Goal: Task Accomplishment & Management: Manage account settings

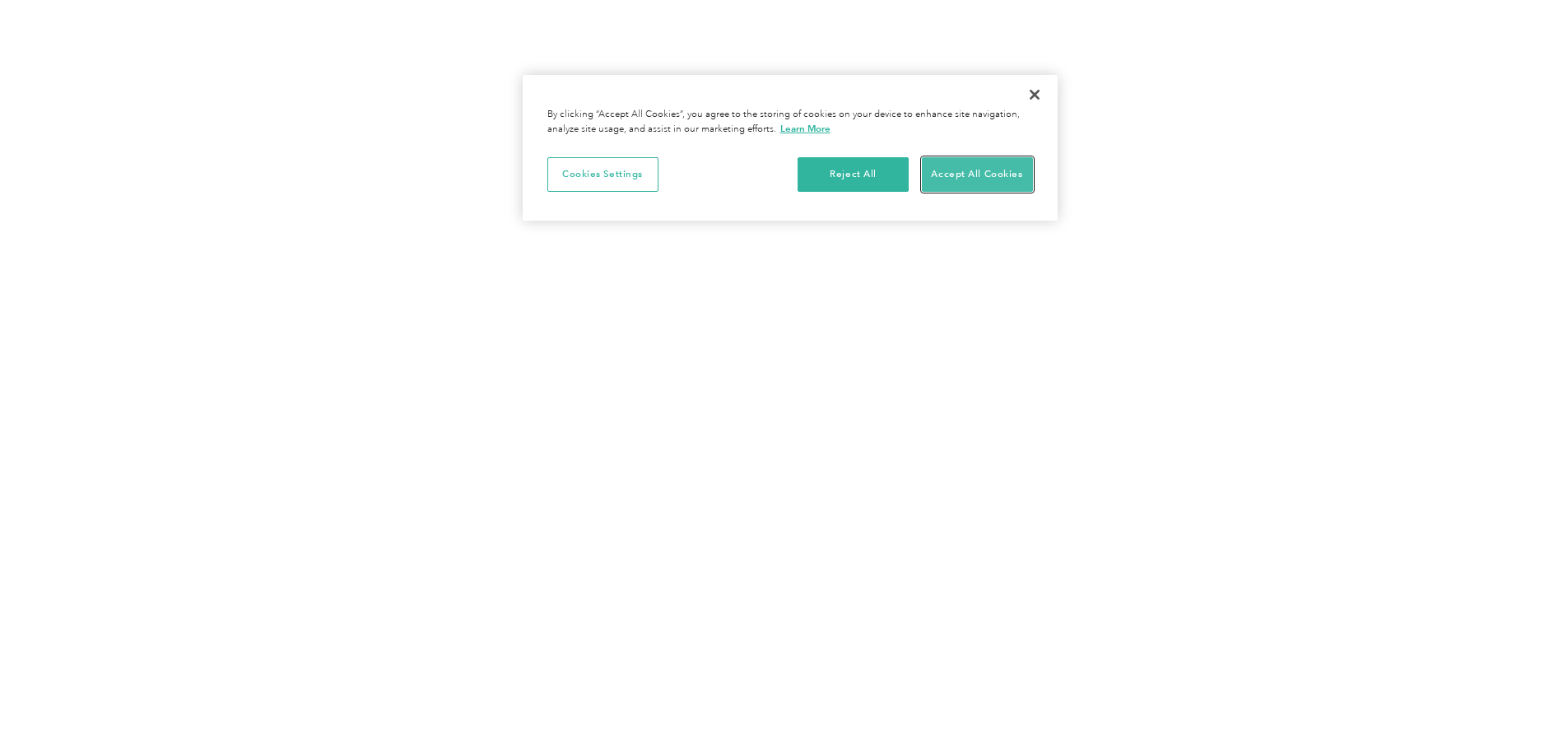
click at [977, 184] on button "Accept All Cookies" at bounding box center [977, 174] width 111 height 35
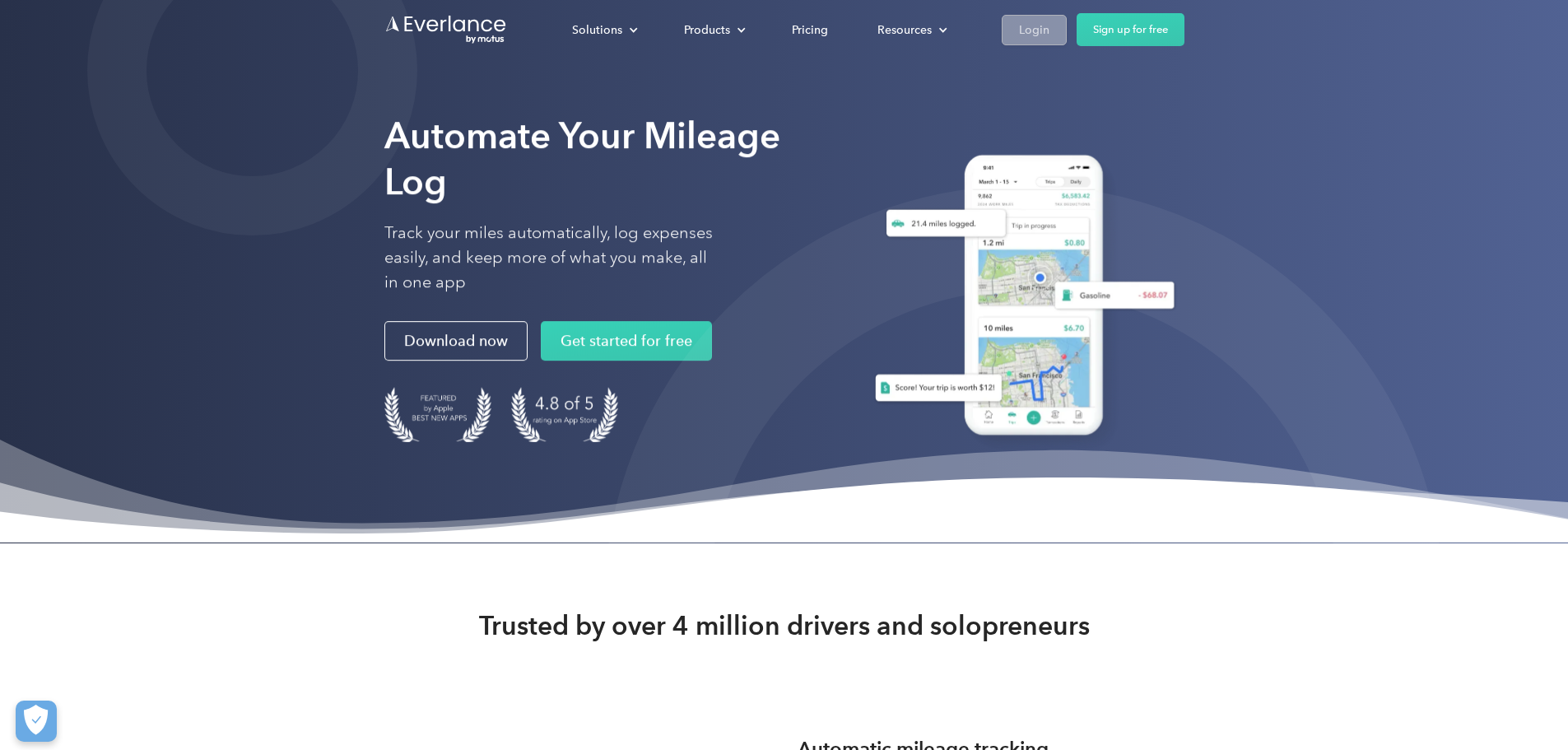
click at [1049, 29] on div "Login" at bounding box center [1033, 30] width 30 height 21
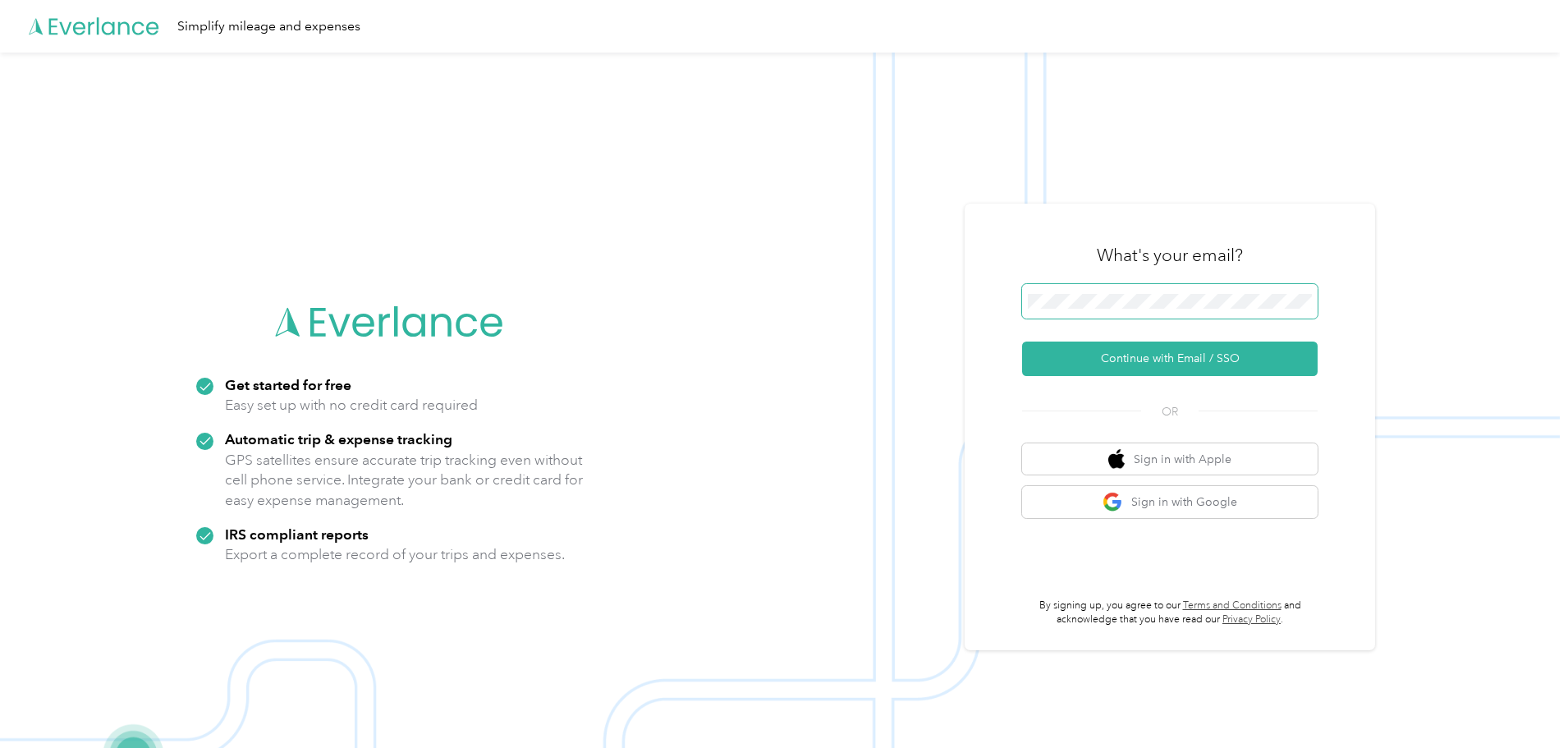
click at [1112, 310] on span at bounding box center [1170, 301] width 296 height 35
click at [1210, 353] on button "Continue with Email / SSO" at bounding box center [1170, 359] width 296 height 35
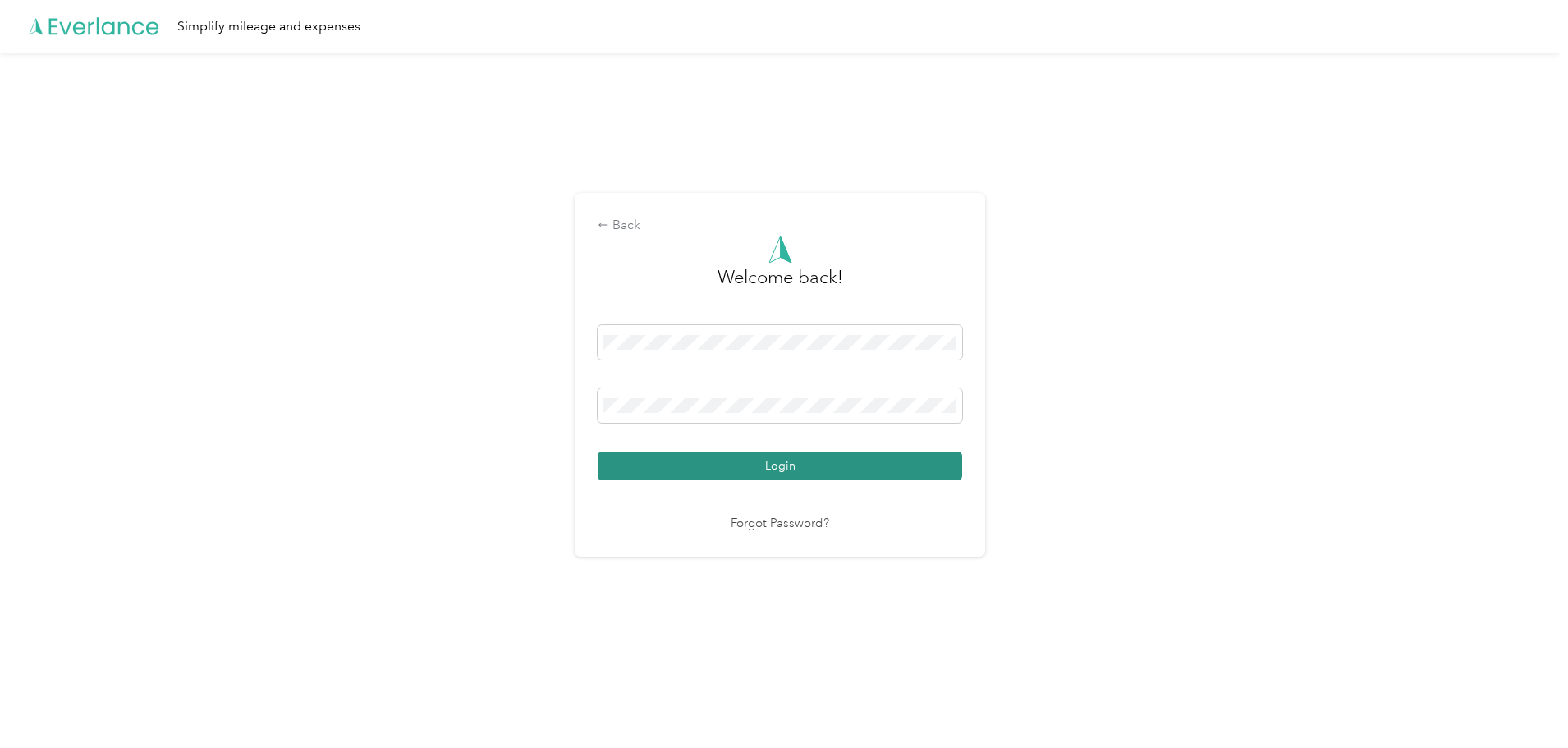
click at [798, 468] on button "Login" at bounding box center [780, 466] width 364 height 29
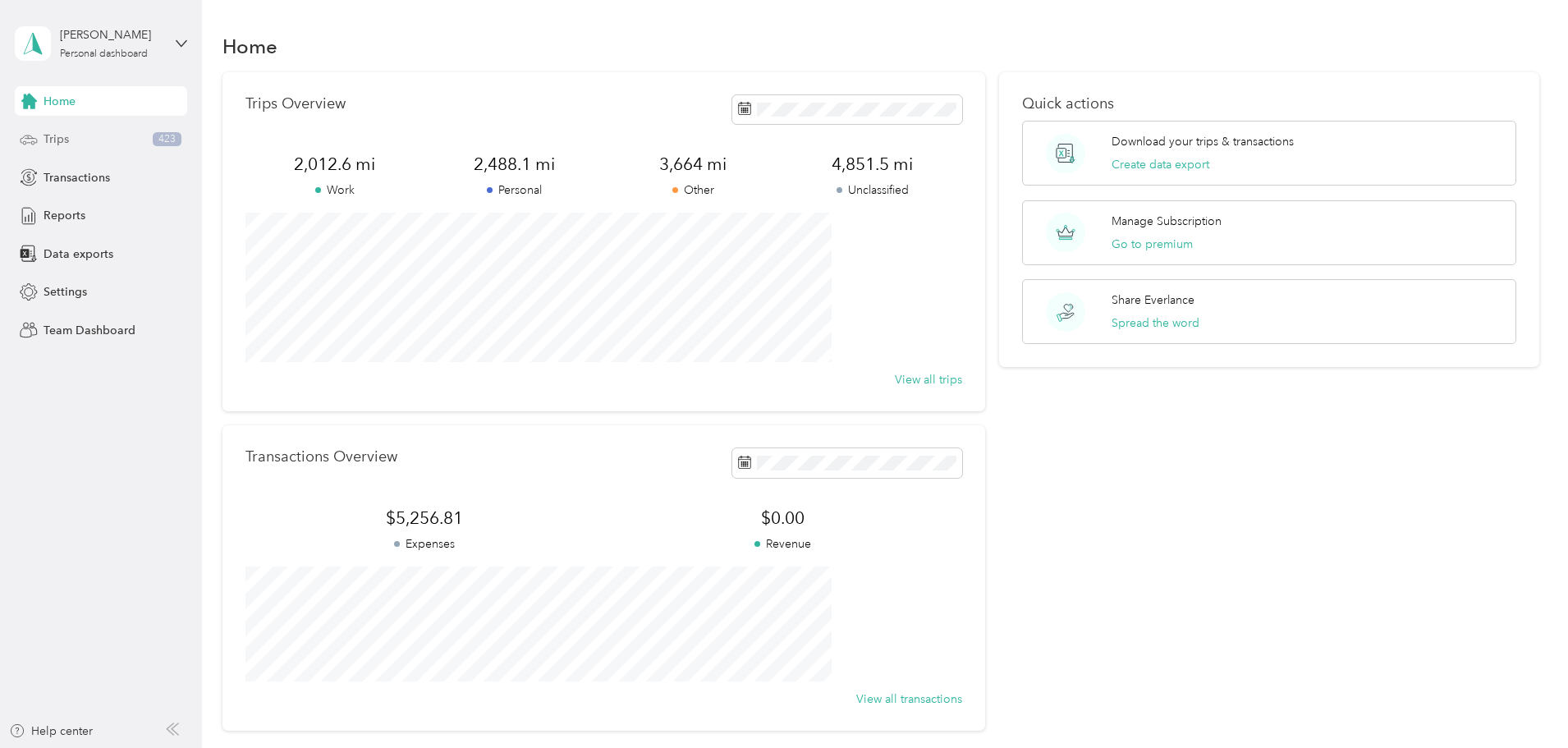
click at [52, 142] on span "Trips" at bounding box center [55, 139] width 25 height 17
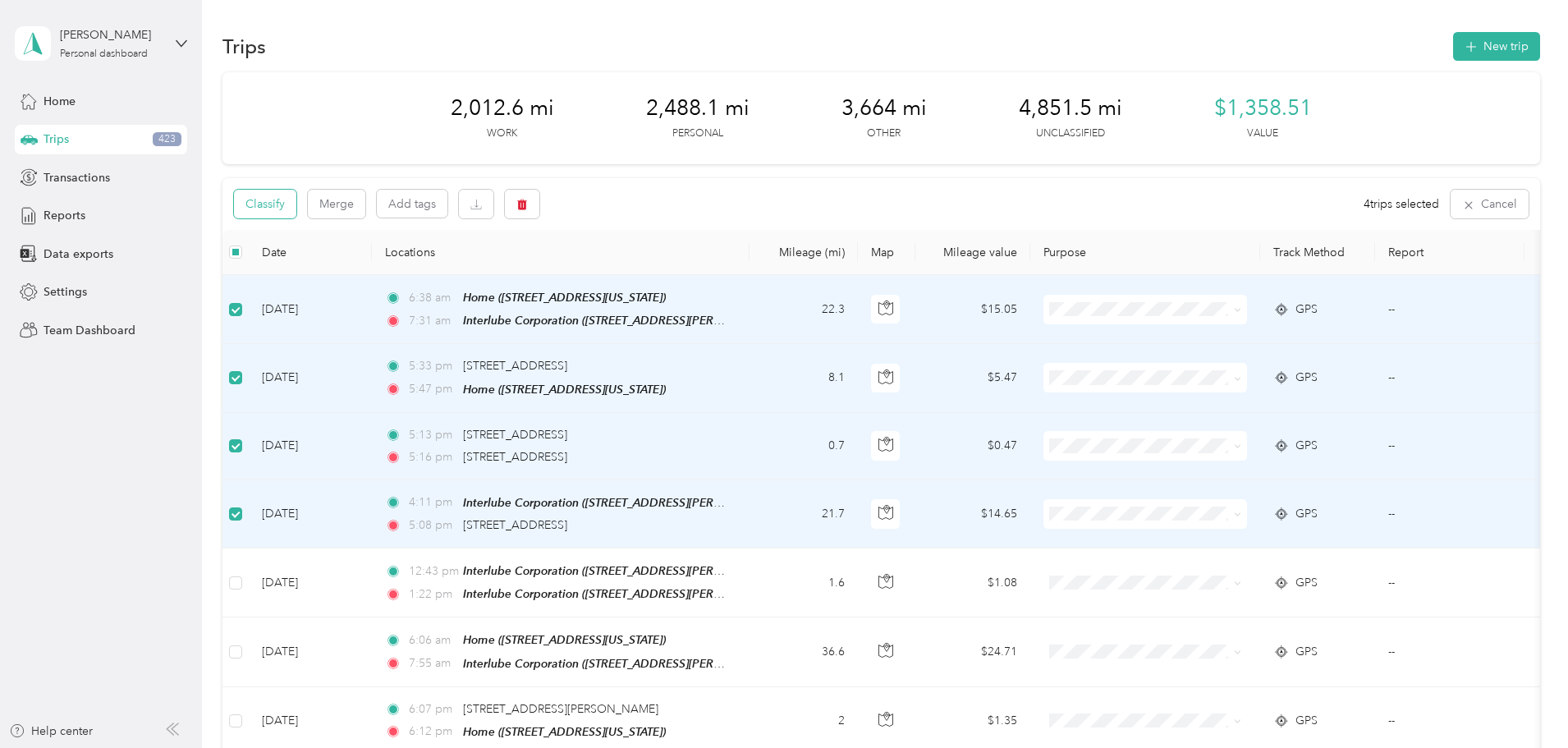
click at [297, 199] on button "Classify" at bounding box center [265, 204] width 62 height 29
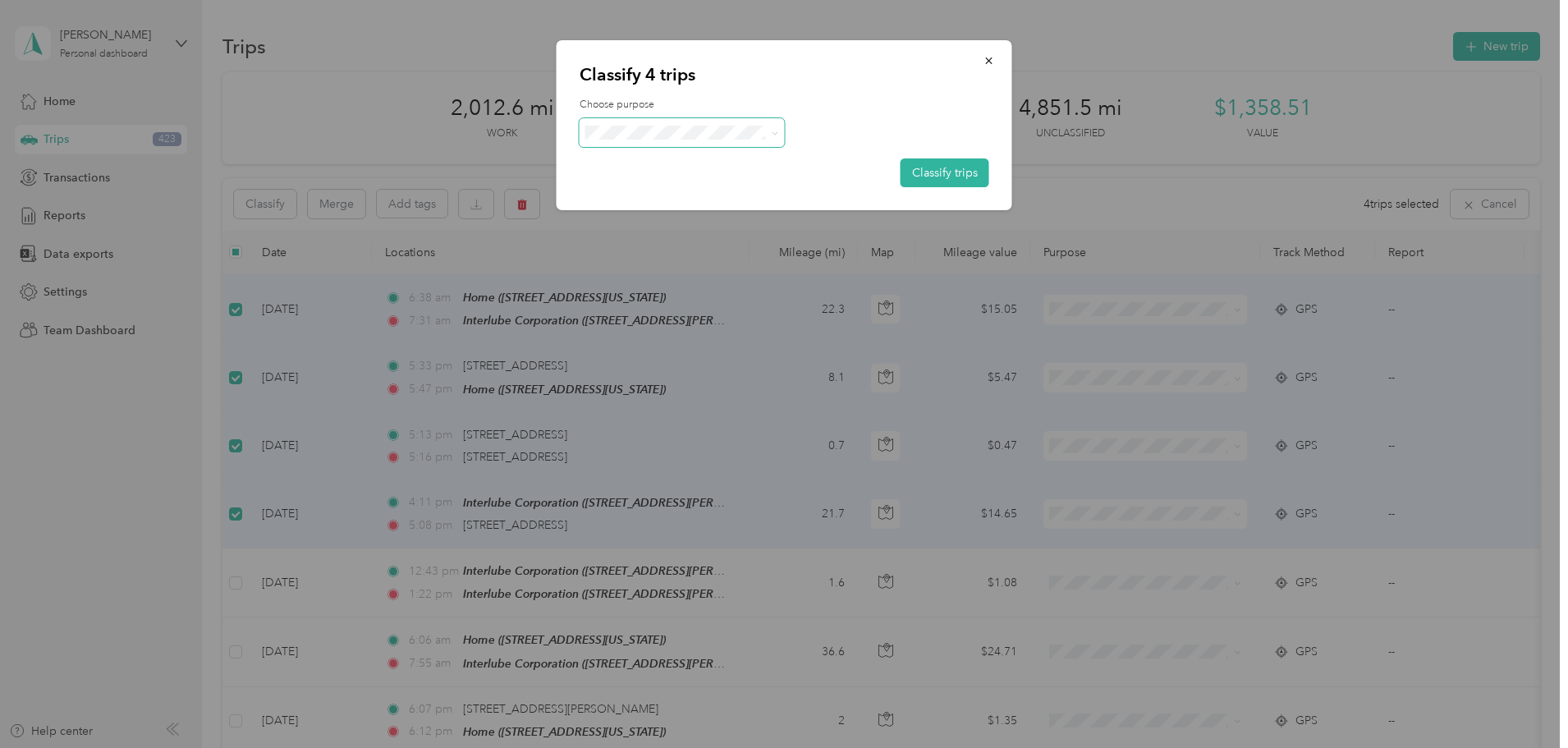
click at [778, 132] on span at bounding box center [682, 132] width 206 height 29
click at [775, 134] on icon at bounding box center [774, 132] width 5 height 3
click at [669, 334] on span "Commute" at bounding box center [696, 330] width 153 height 17
click at [964, 165] on button "Classify trips" at bounding box center [945, 173] width 88 height 29
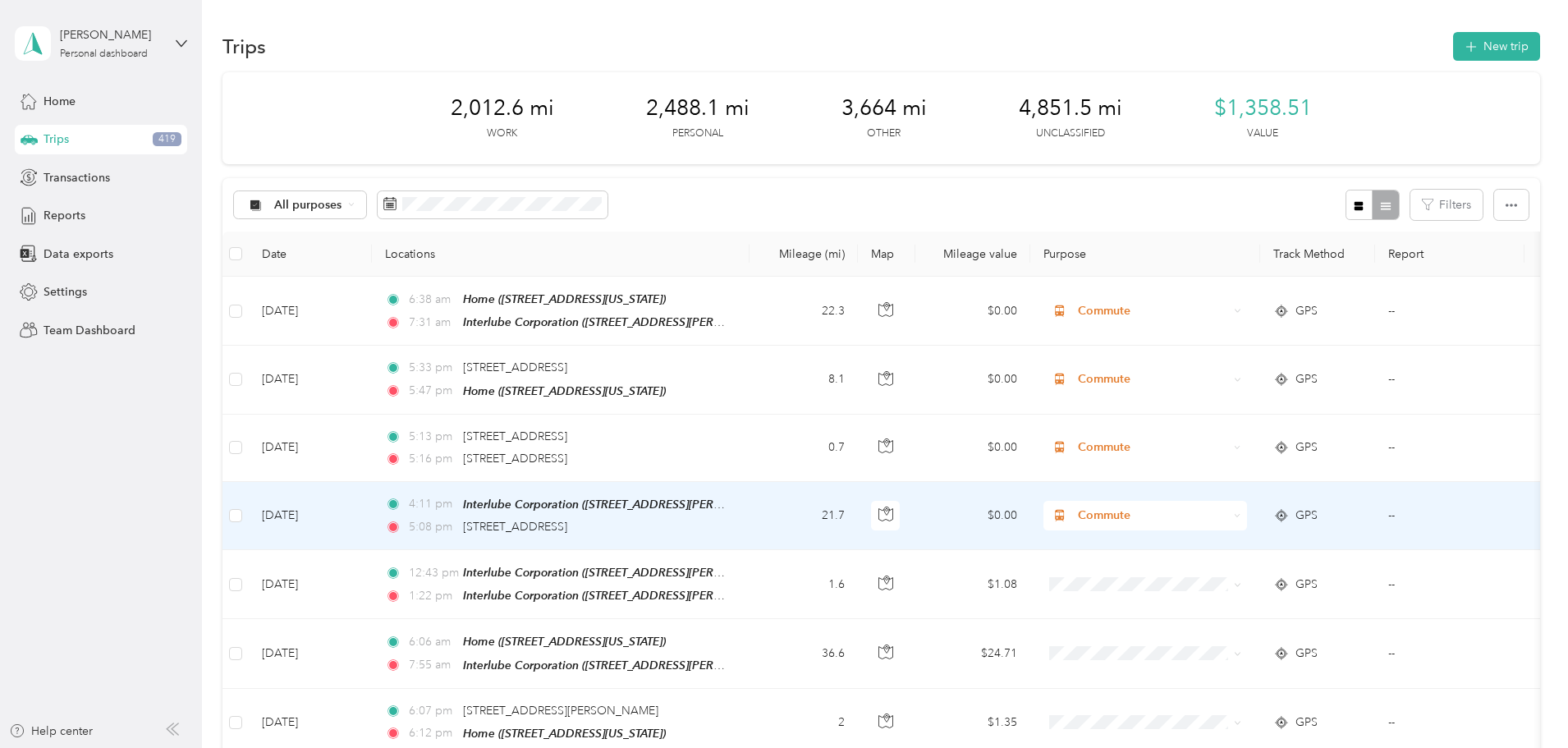
scroll to position [82, 0]
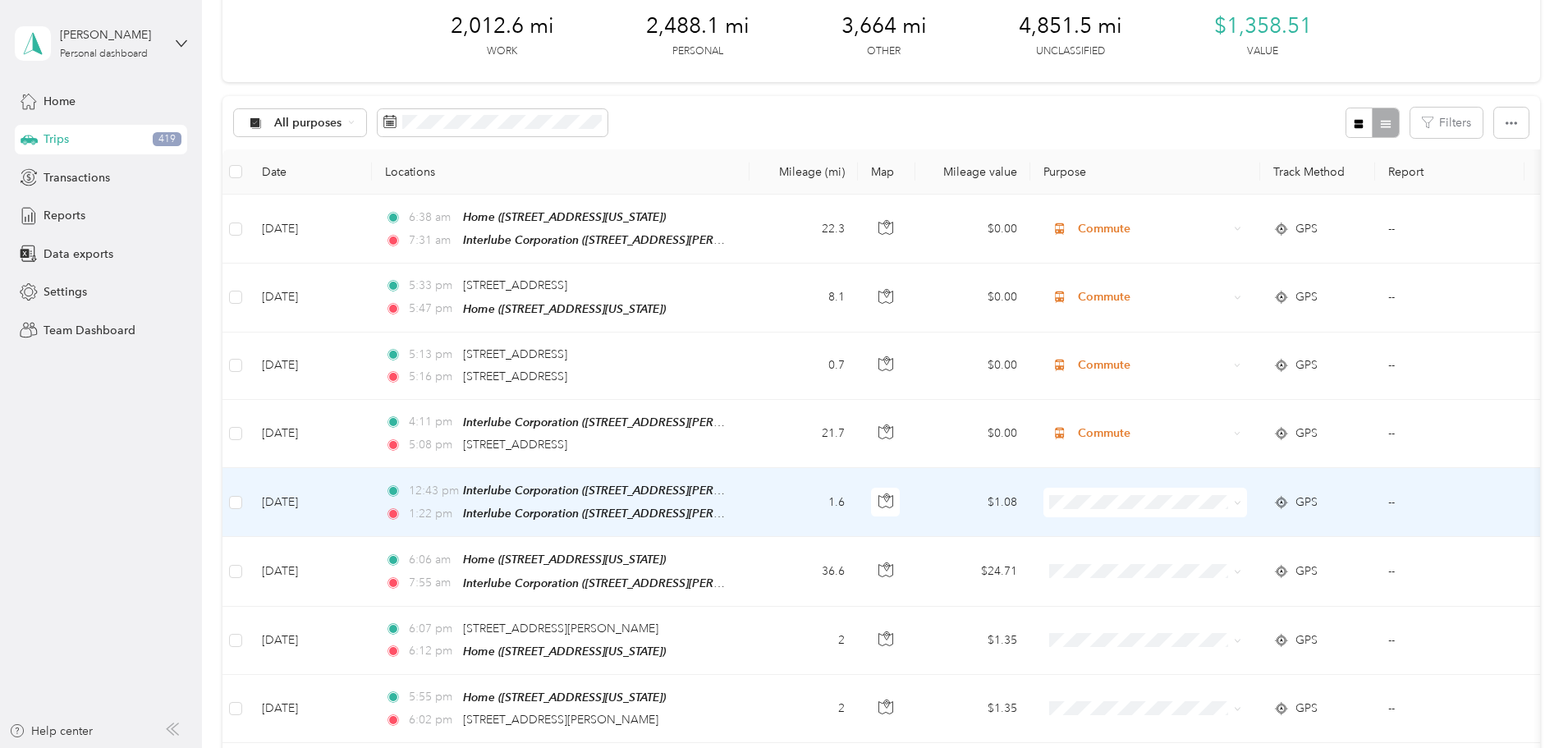
click at [1241, 500] on icon at bounding box center [1237, 503] width 8 height 8
click at [1300, 556] on span "Personal" at bounding box center [1269, 557] width 152 height 17
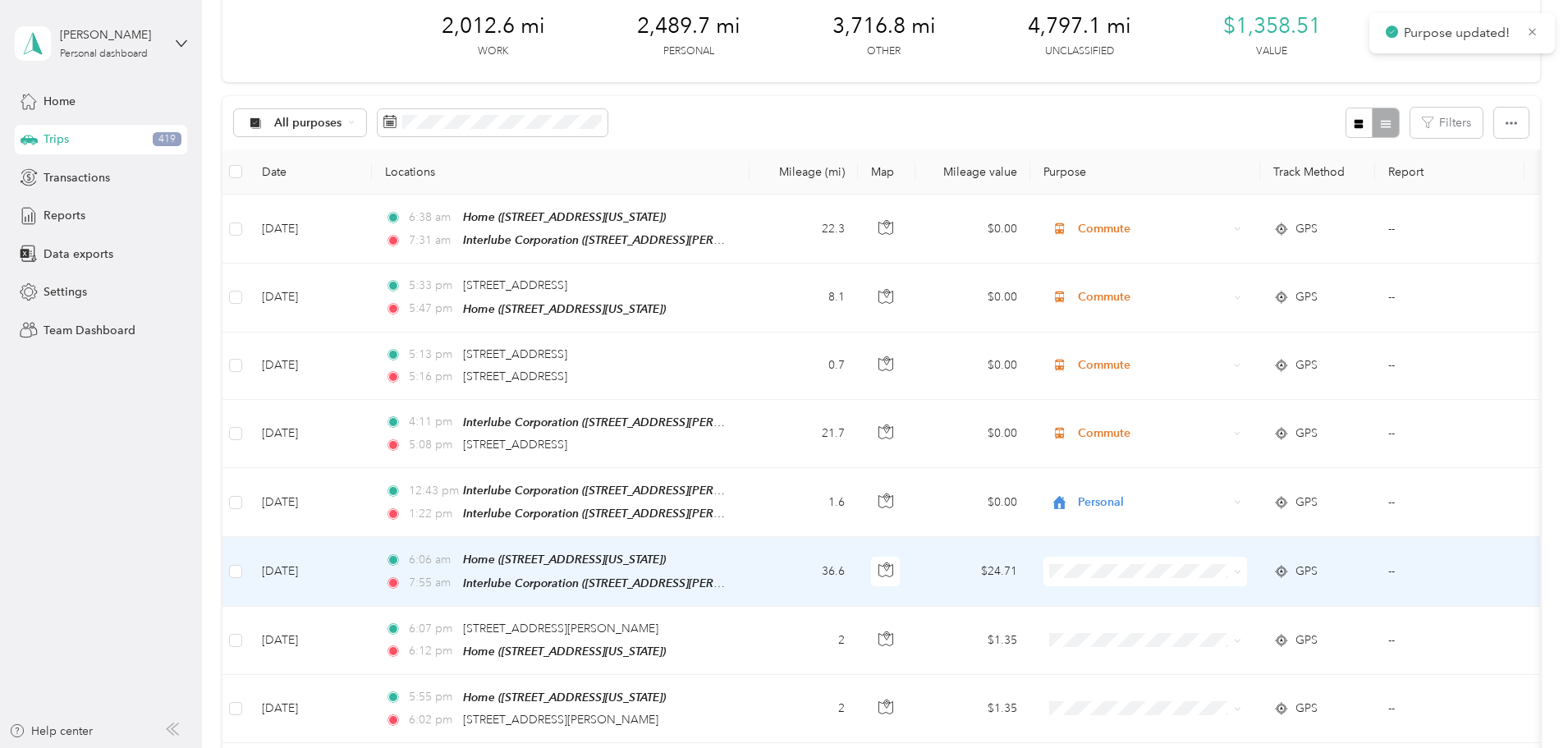
click at [1241, 562] on span at bounding box center [1235, 571] width 13 height 18
click at [1241, 566] on span at bounding box center [1235, 571] width 13 height 18
click at [1239, 571] on icon at bounding box center [1237, 572] width 5 height 3
click at [1269, 532] on span "Commute" at bounding box center [1269, 527] width 152 height 17
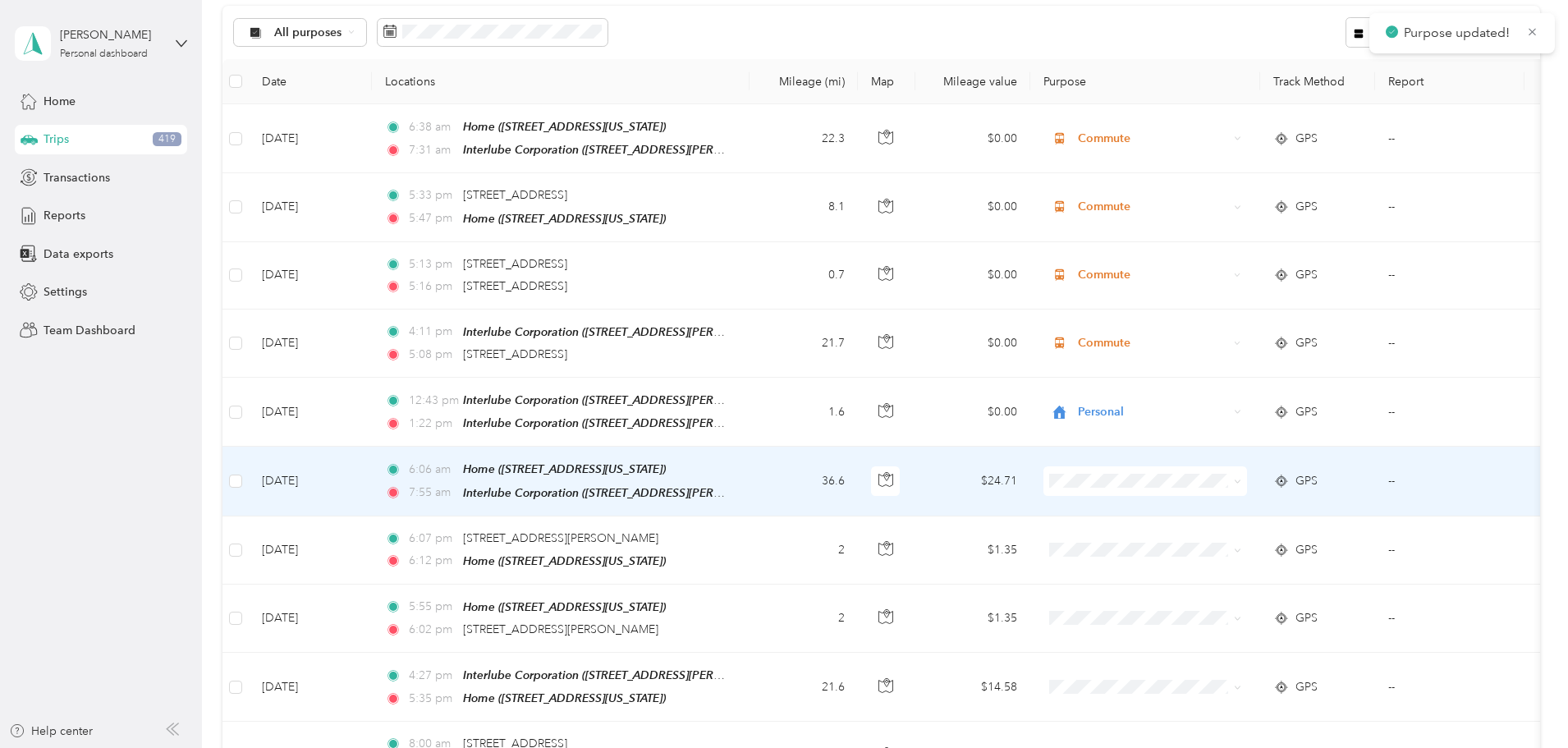
scroll to position [246, 0]
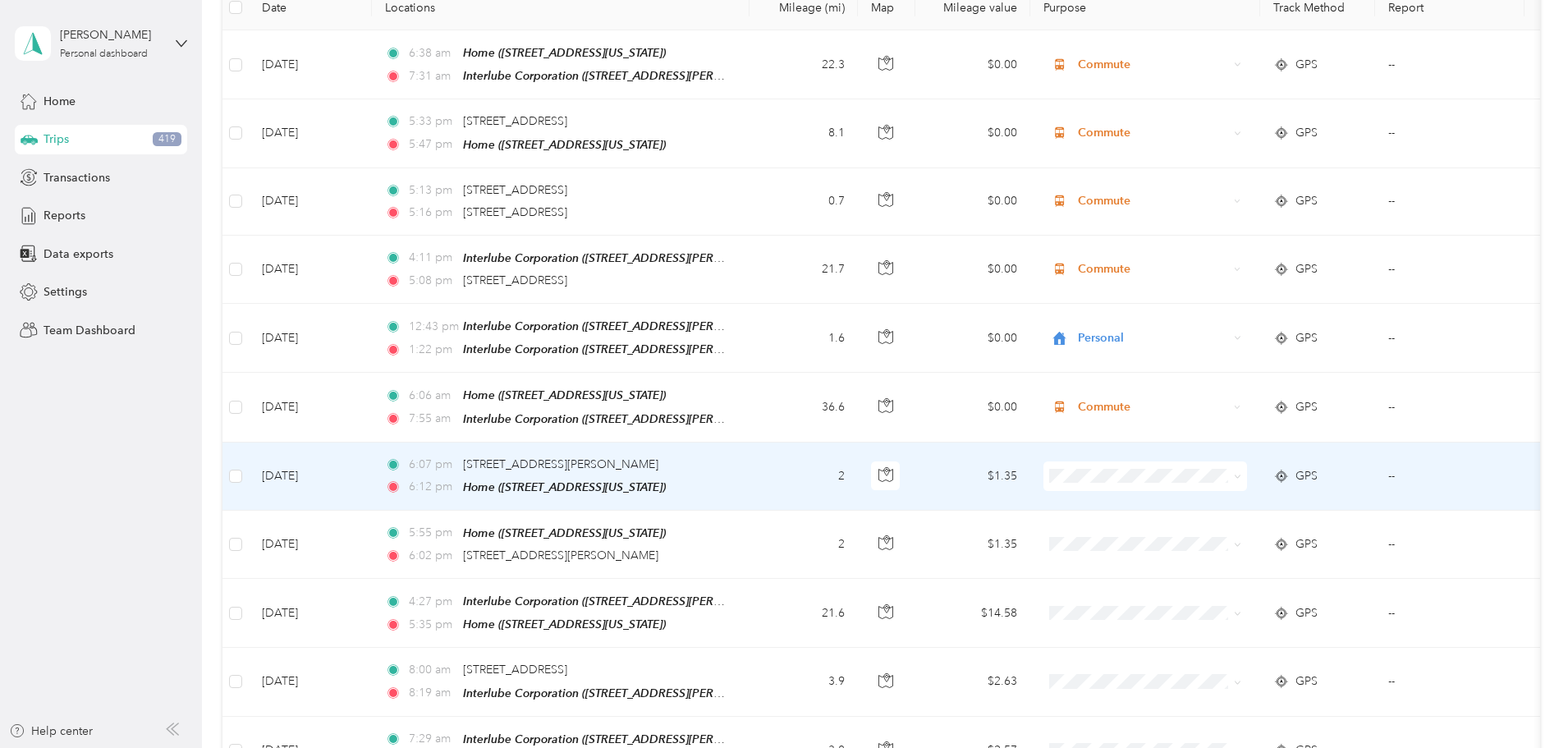
click at [1241, 473] on icon at bounding box center [1237, 477] width 8 height 8
click at [1254, 531] on li "Personal" at bounding box center [1254, 527] width 204 height 29
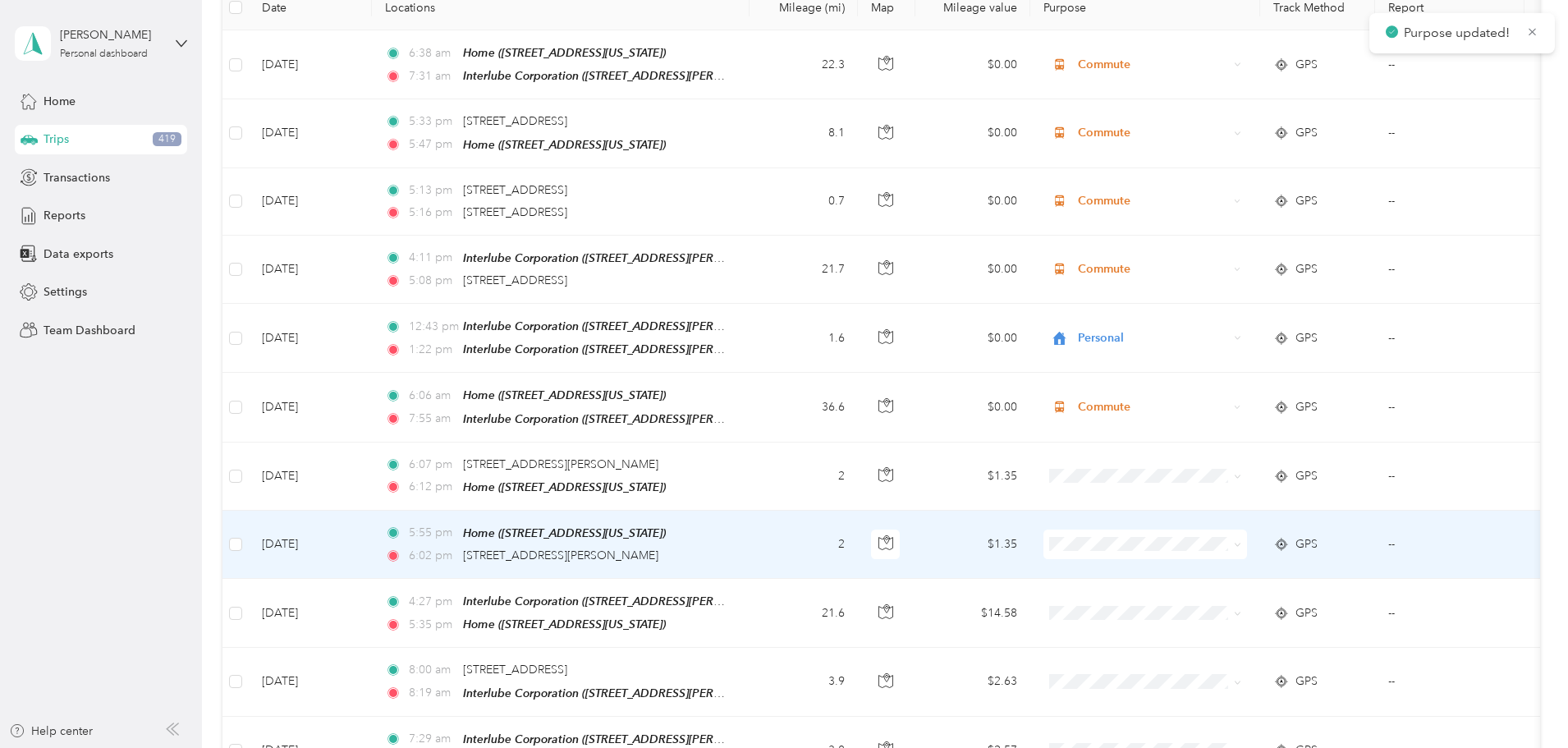
click at [1241, 535] on span at bounding box center [1235, 543] width 13 height 18
click at [1241, 541] on icon at bounding box center [1237, 544] width 8 height 8
click at [1250, 358] on span "Personal" at bounding box center [1269, 361] width 152 height 17
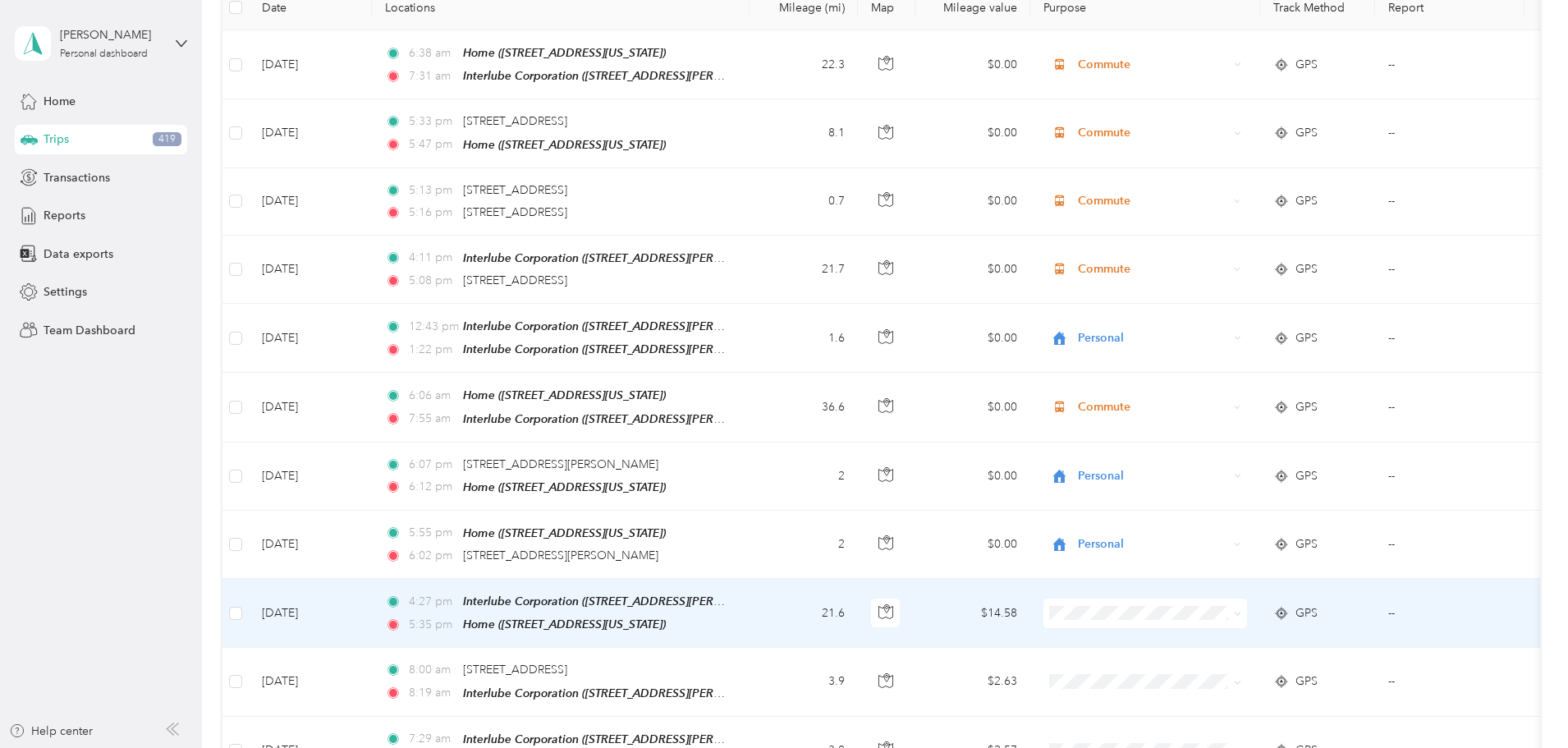
click at [1241, 610] on icon at bounding box center [1237, 614] width 8 height 8
click at [1283, 569] on span "Commute" at bounding box center [1269, 573] width 152 height 17
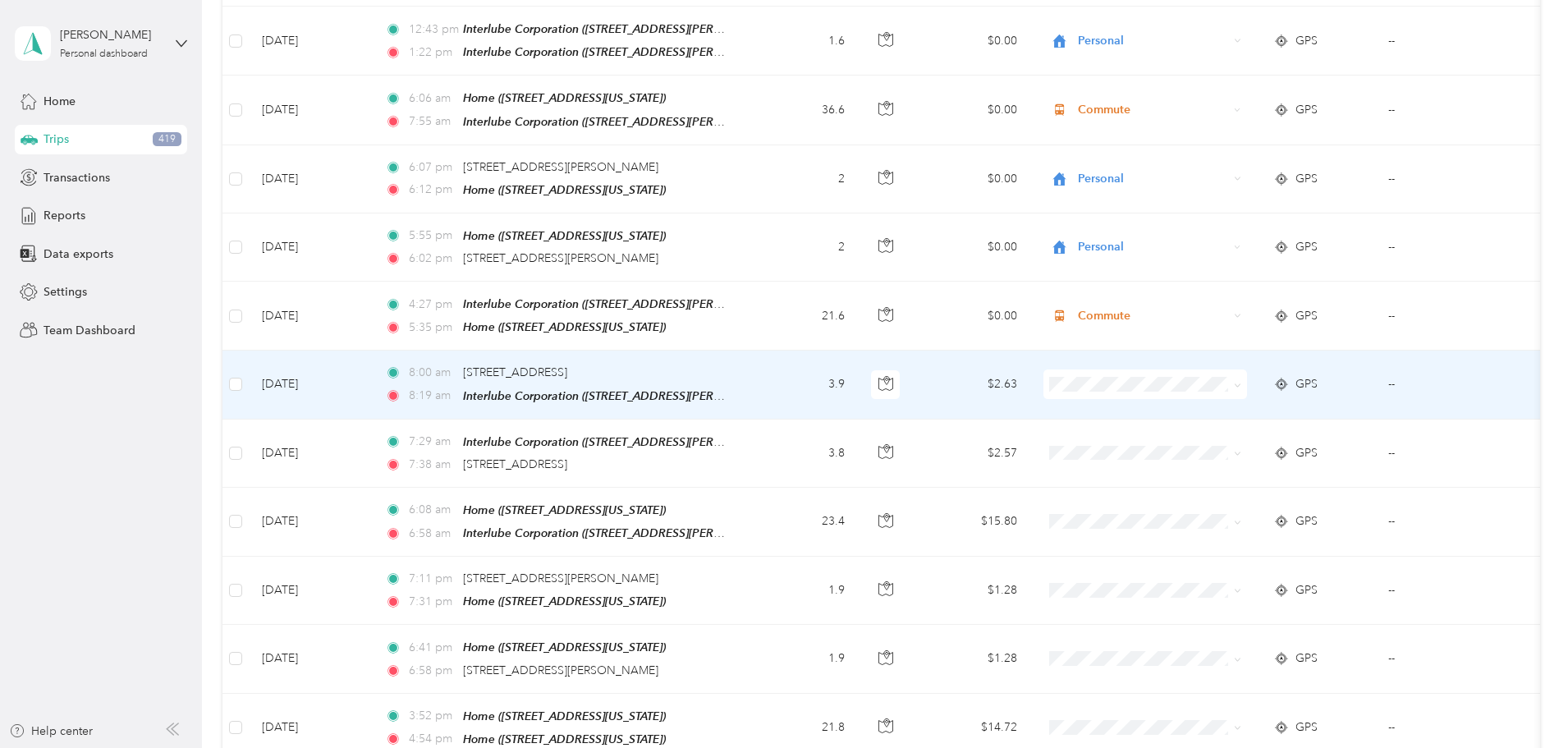
scroll to position [574, 0]
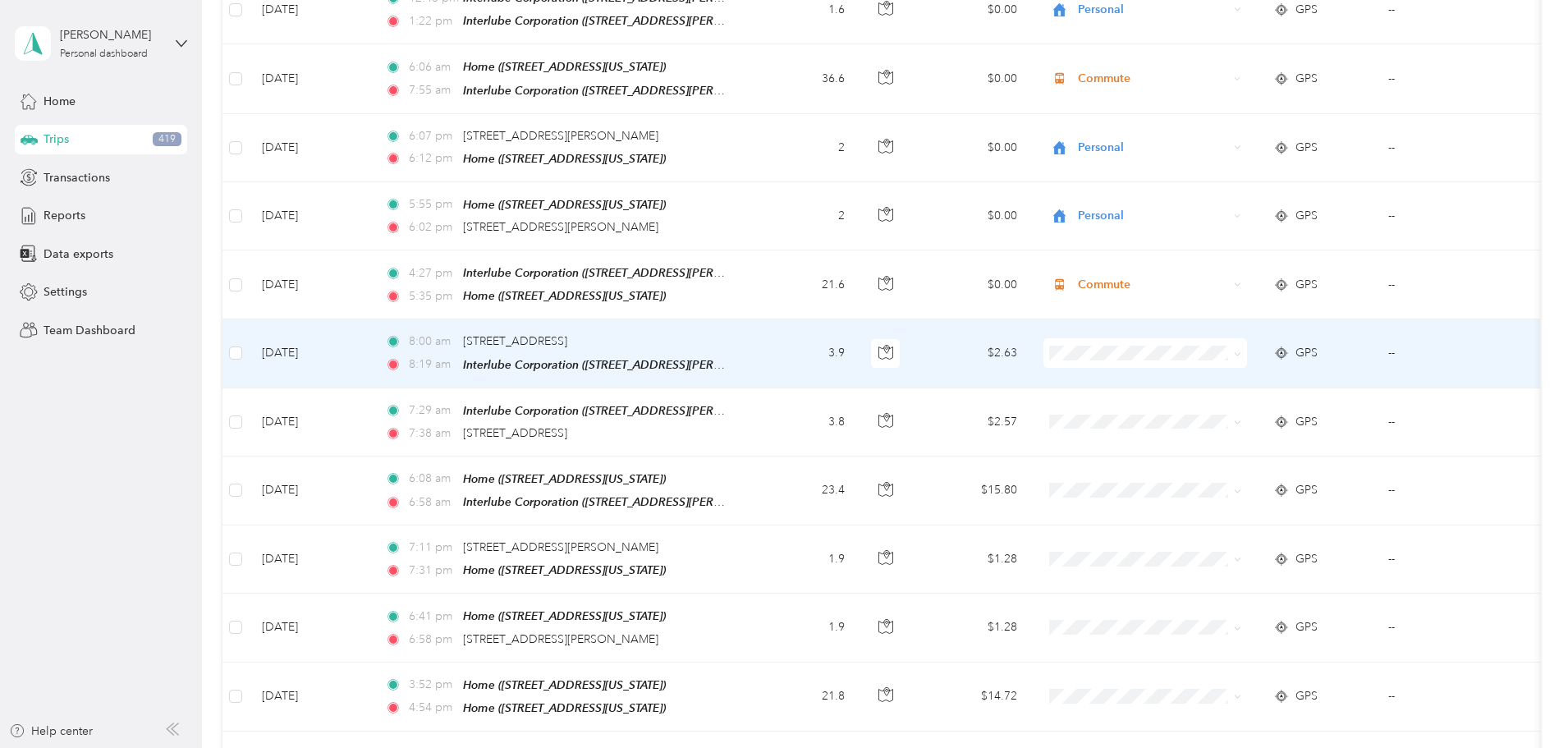
click at [1241, 345] on span at bounding box center [1237, 352] width 8 height 14
click at [1241, 350] on icon at bounding box center [1237, 354] width 8 height 8
click at [1224, 371] on span "Work" at bounding box center [1269, 364] width 152 height 17
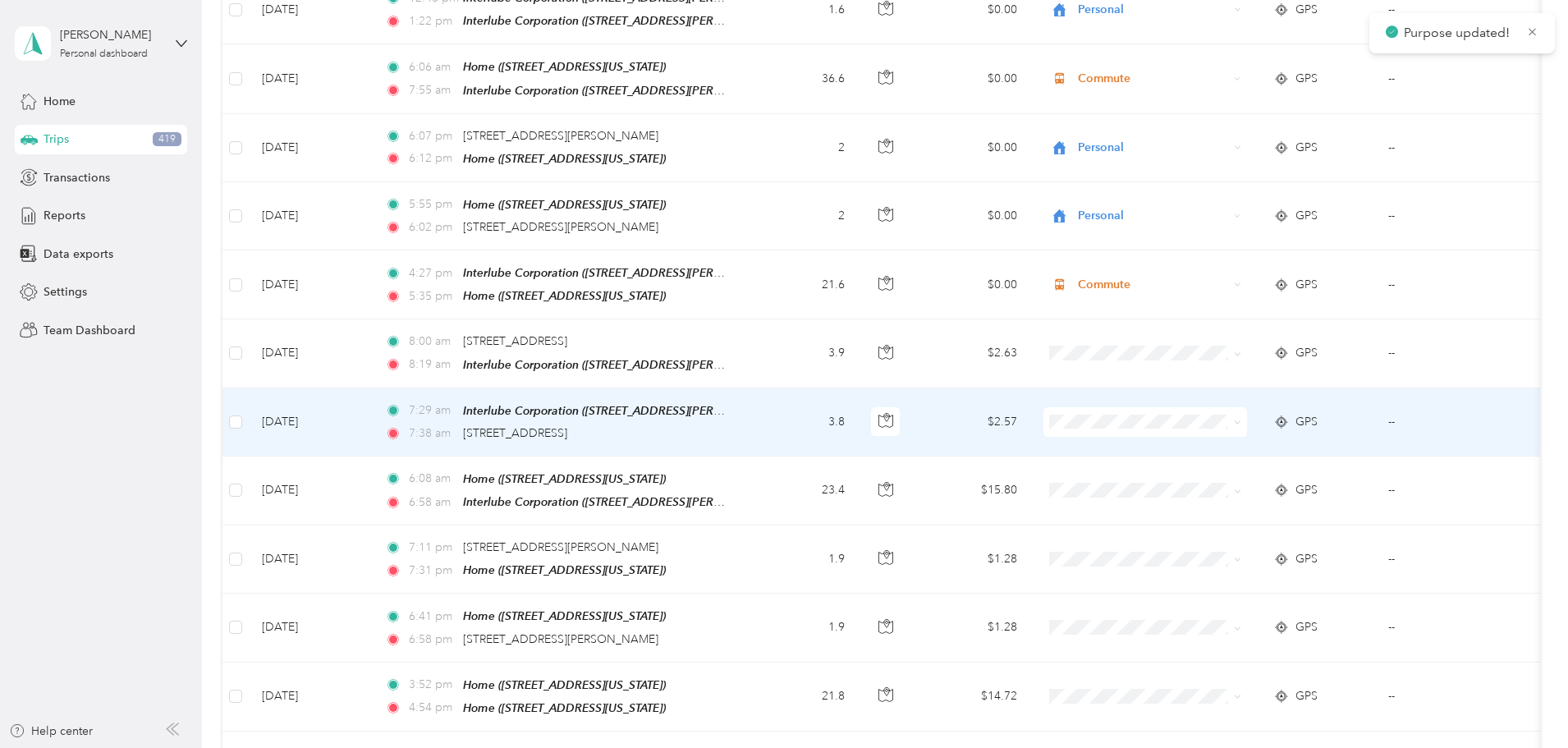
click at [1241, 419] on icon at bounding box center [1237, 422] width 8 height 8
click at [1225, 441] on span "Work" at bounding box center [1269, 433] width 152 height 17
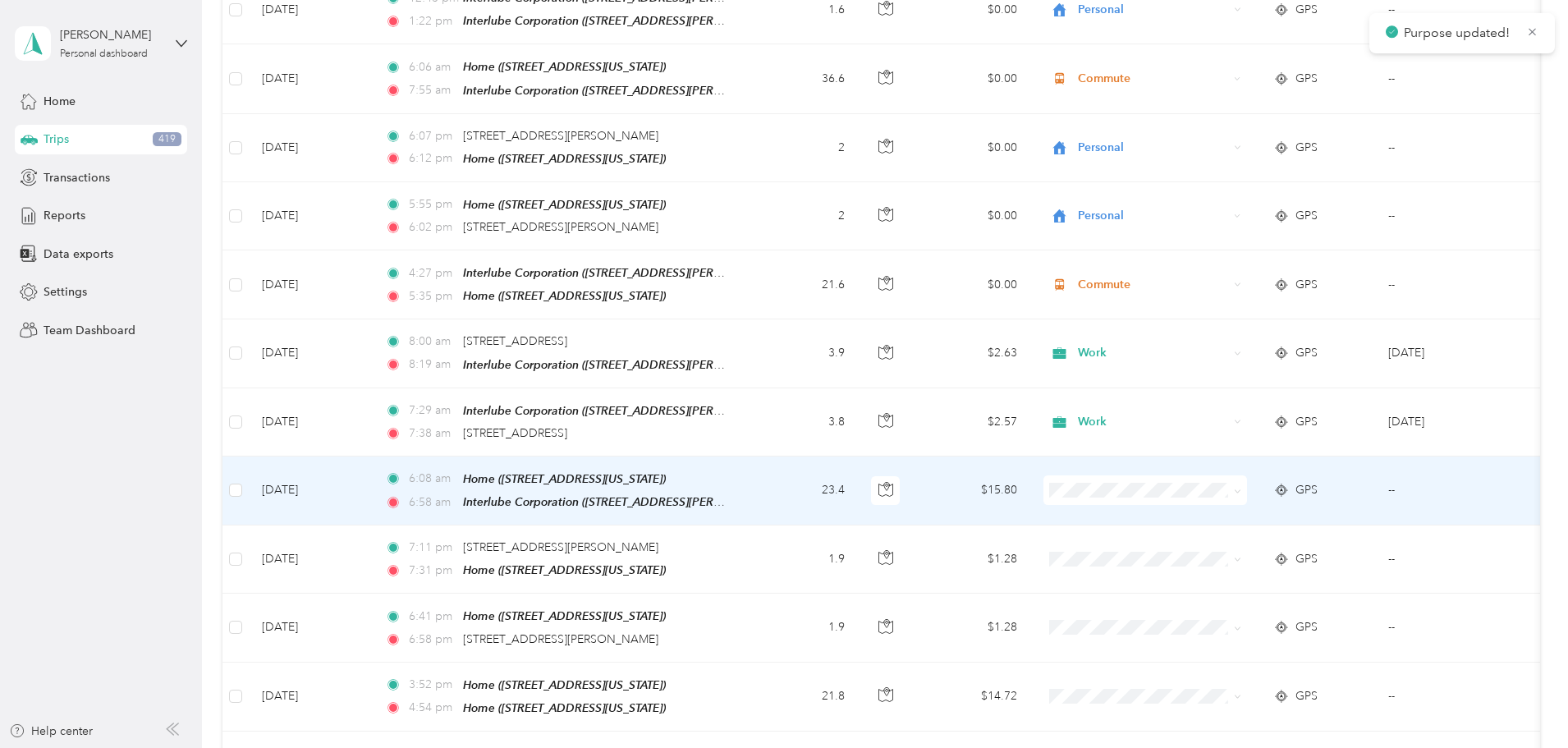
click at [1241, 487] on icon at bounding box center [1237, 491] width 8 height 8
click at [1206, 683] on li "Commute" at bounding box center [1254, 673] width 204 height 29
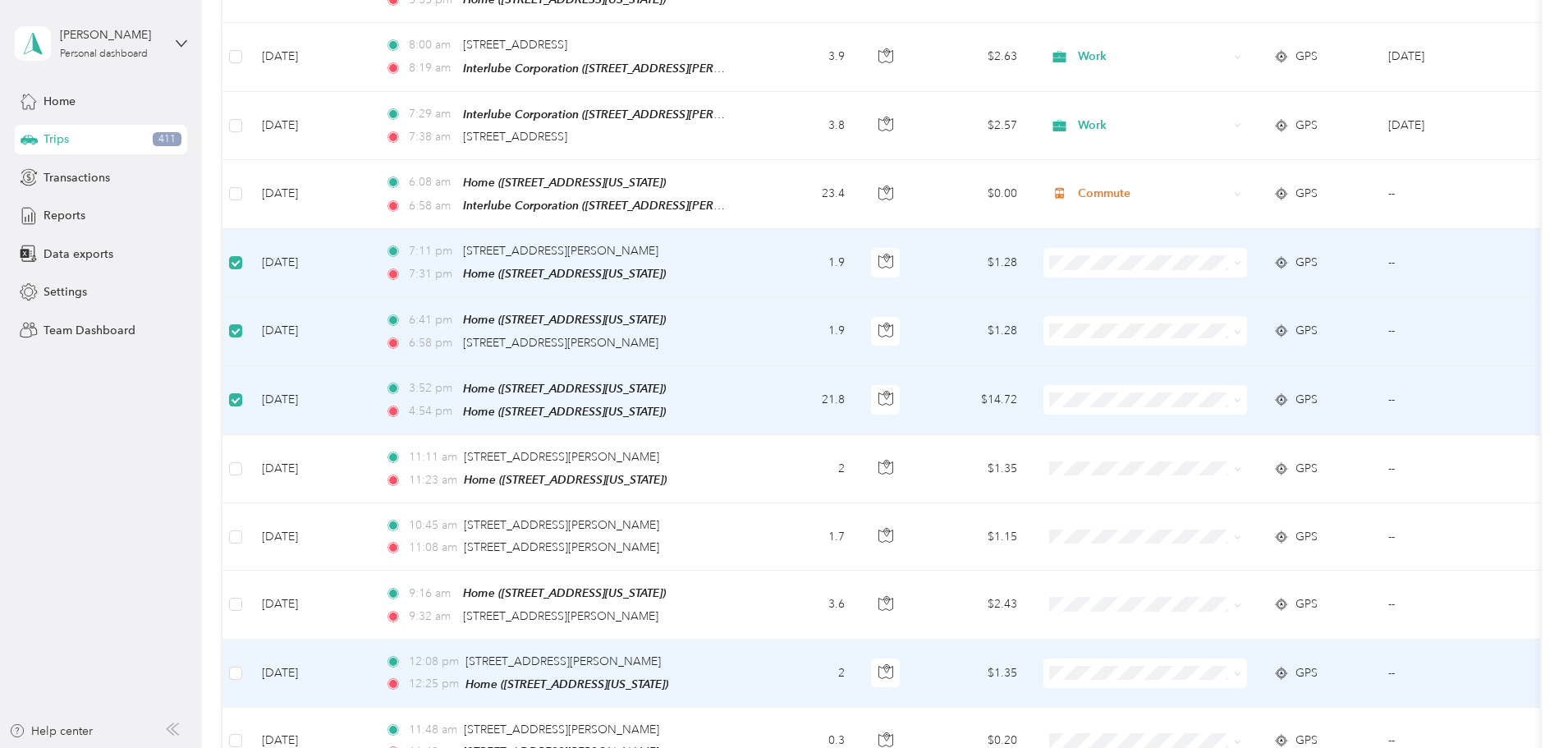
scroll to position [901, 0]
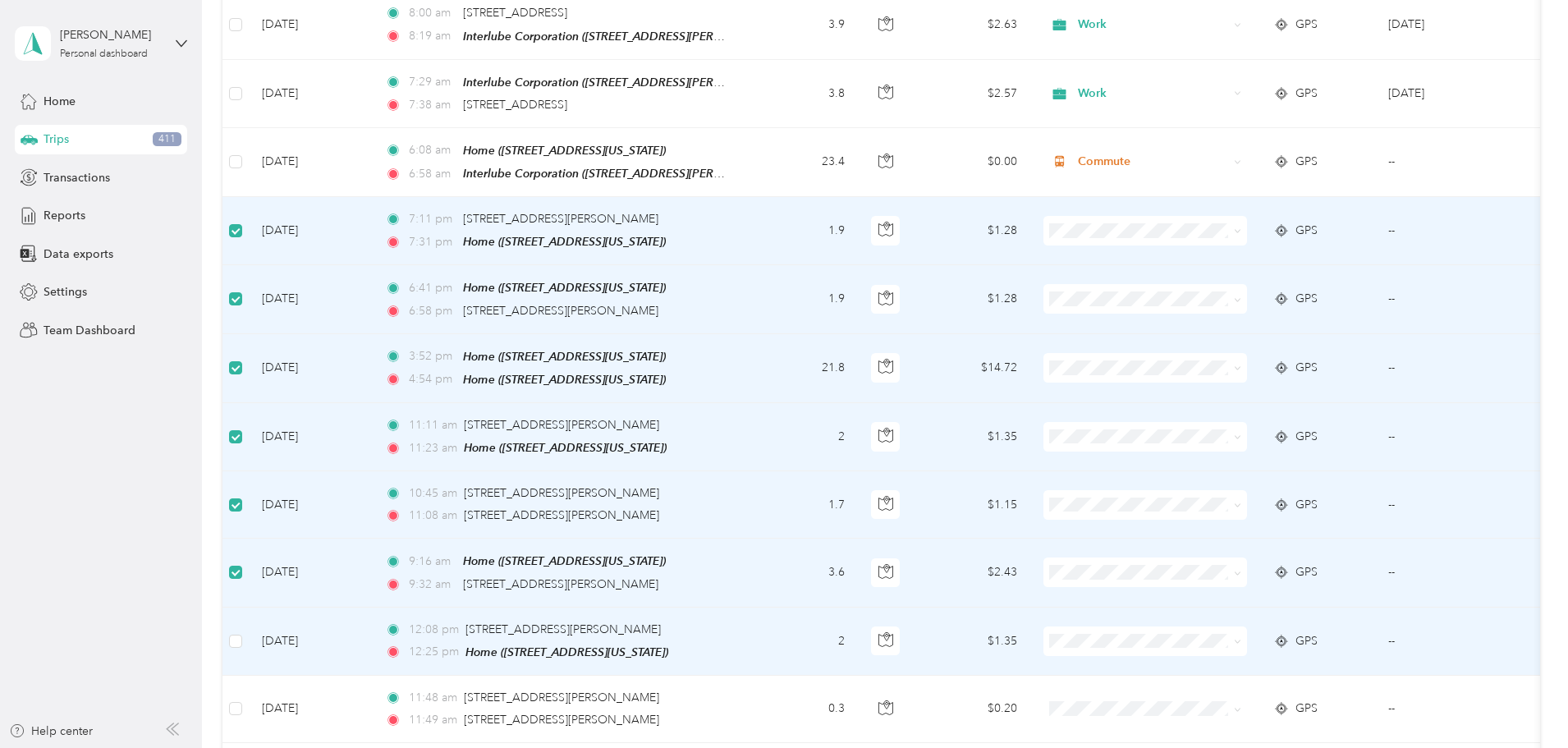
click at [249, 625] on td at bounding box center [236, 641] width 26 height 69
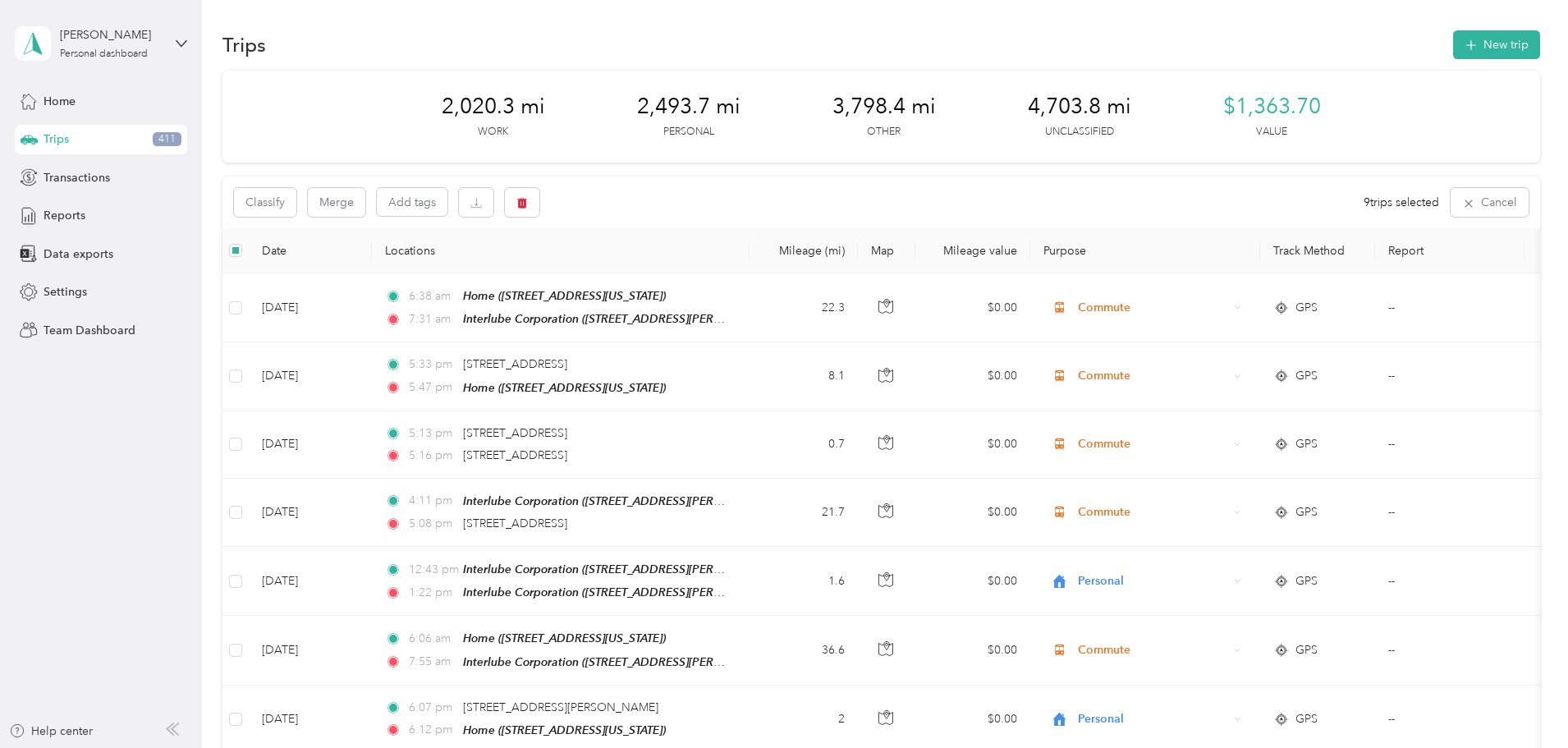
scroll to position [0, 0]
click at [297, 201] on button "Classify" at bounding box center [265, 204] width 62 height 29
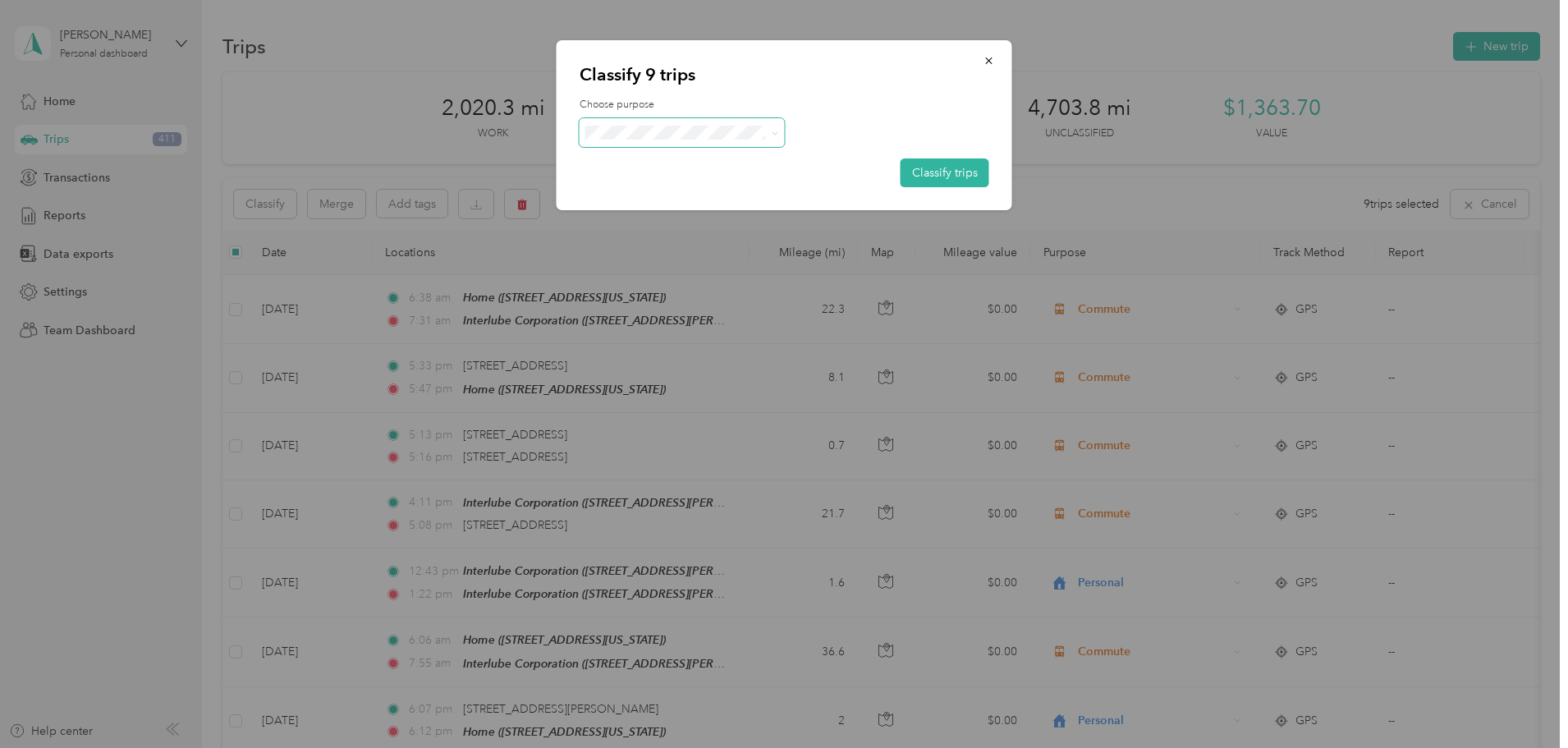
click at [778, 132] on span at bounding box center [682, 132] width 206 height 29
click at [773, 132] on icon at bounding box center [774, 132] width 5 height 3
click at [705, 188] on span "Personal" at bounding box center [696, 187] width 153 height 17
click at [925, 167] on button "Classify trips" at bounding box center [945, 173] width 88 height 29
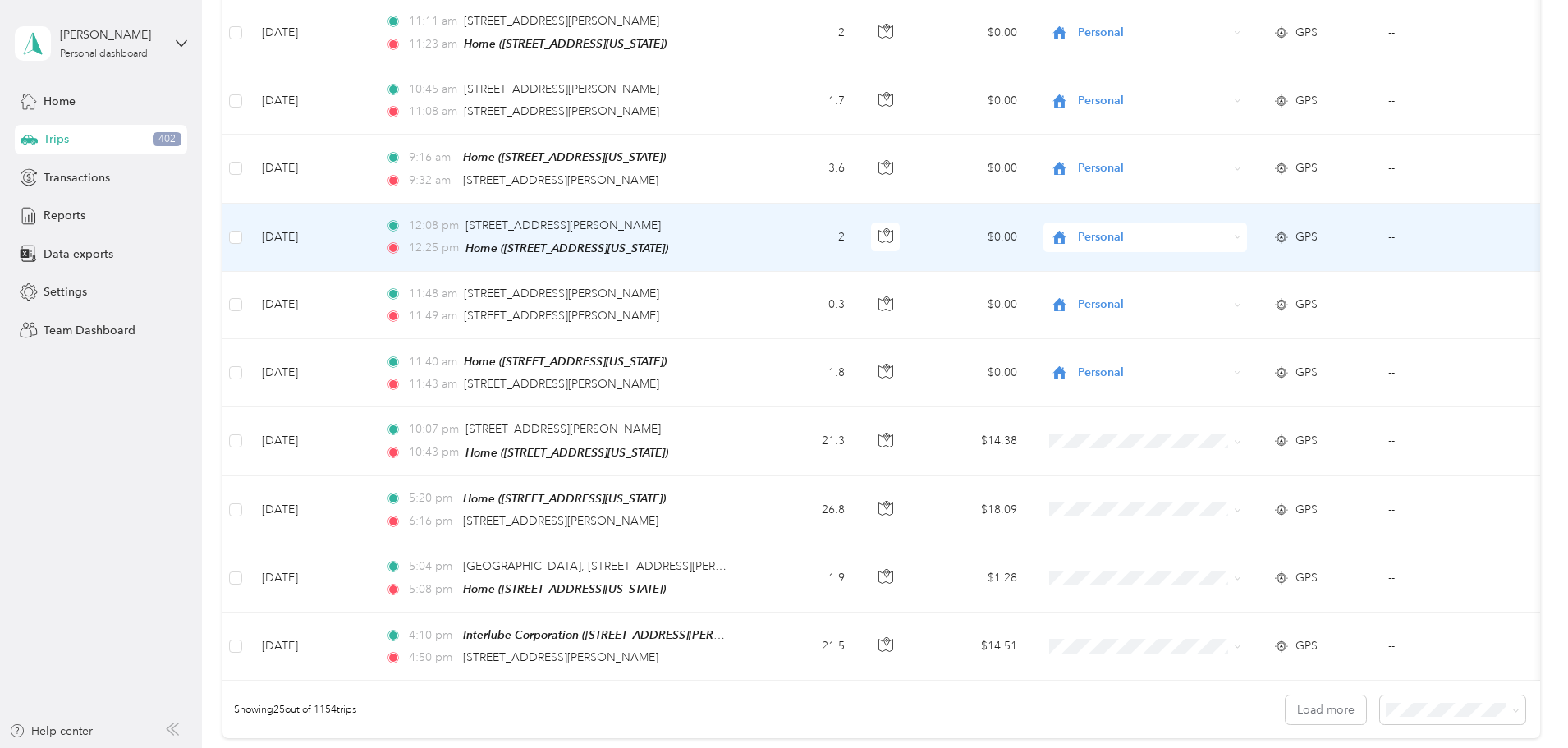
scroll to position [1313, 0]
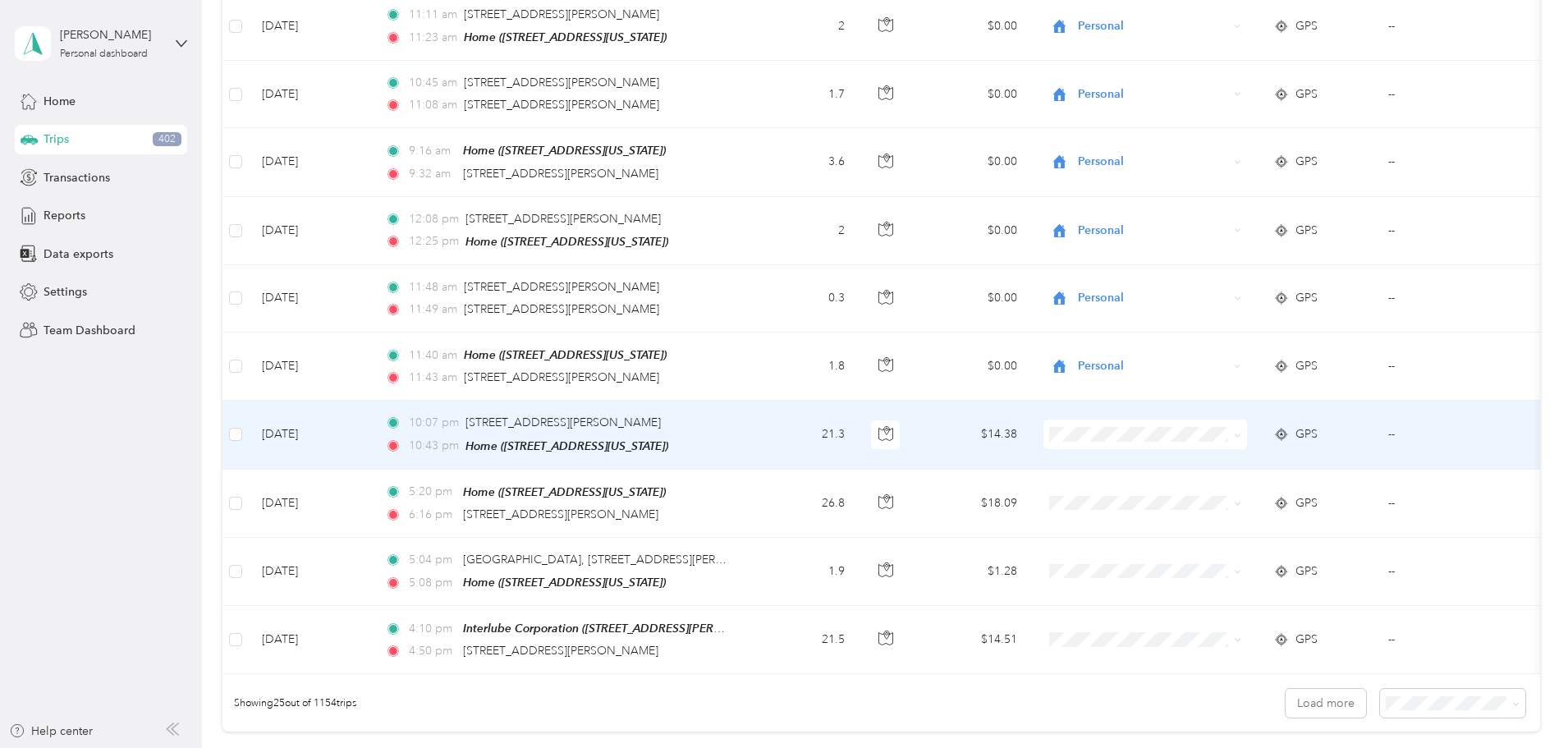
click at [1241, 432] on icon at bounding box center [1237, 435] width 8 height 8
click at [1316, 466] on span "Personal" at bounding box center [1269, 474] width 152 height 17
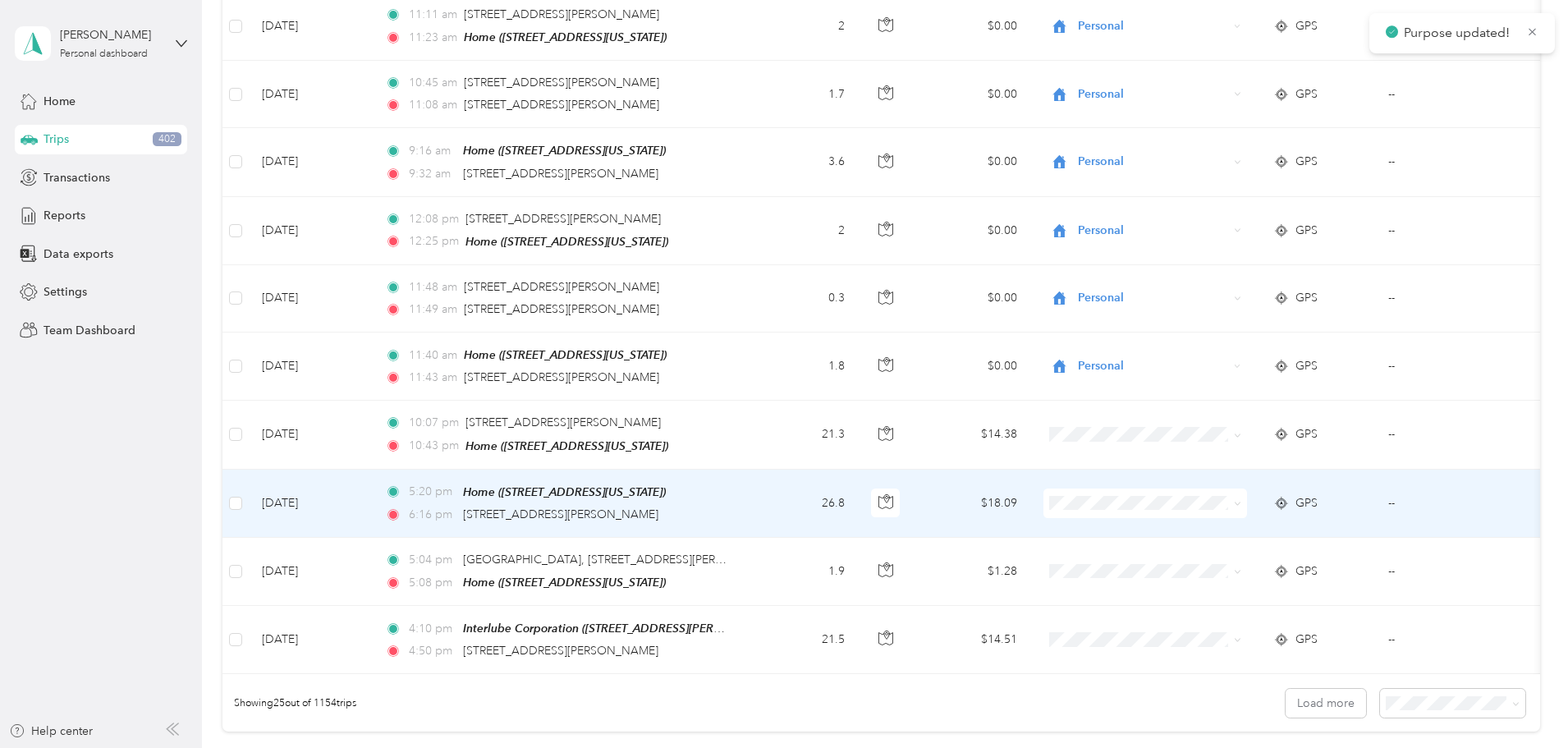
click at [1241, 494] on span at bounding box center [1235, 502] width 13 height 18
click at [1239, 502] on icon at bounding box center [1237, 503] width 5 height 3
click at [1275, 542] on span "Personal" at bounding box center [1269, 541] width 152 height 17
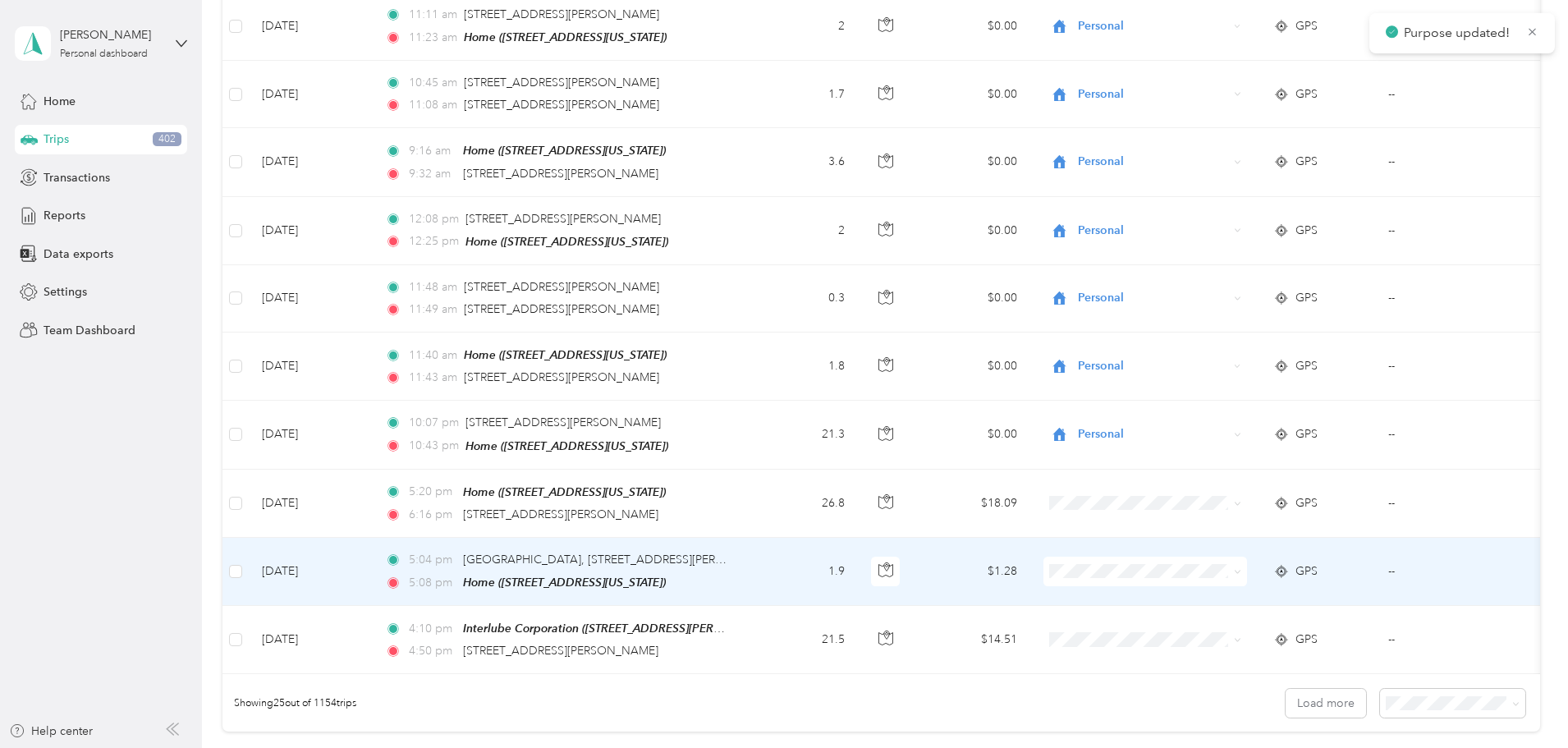
click at [1241, 568] on icon at bounding box center [1237, 572] width 8 height 8
click at [1237, 374] on span "Personal" at bounding box center [1269, 374] width 152 height 17
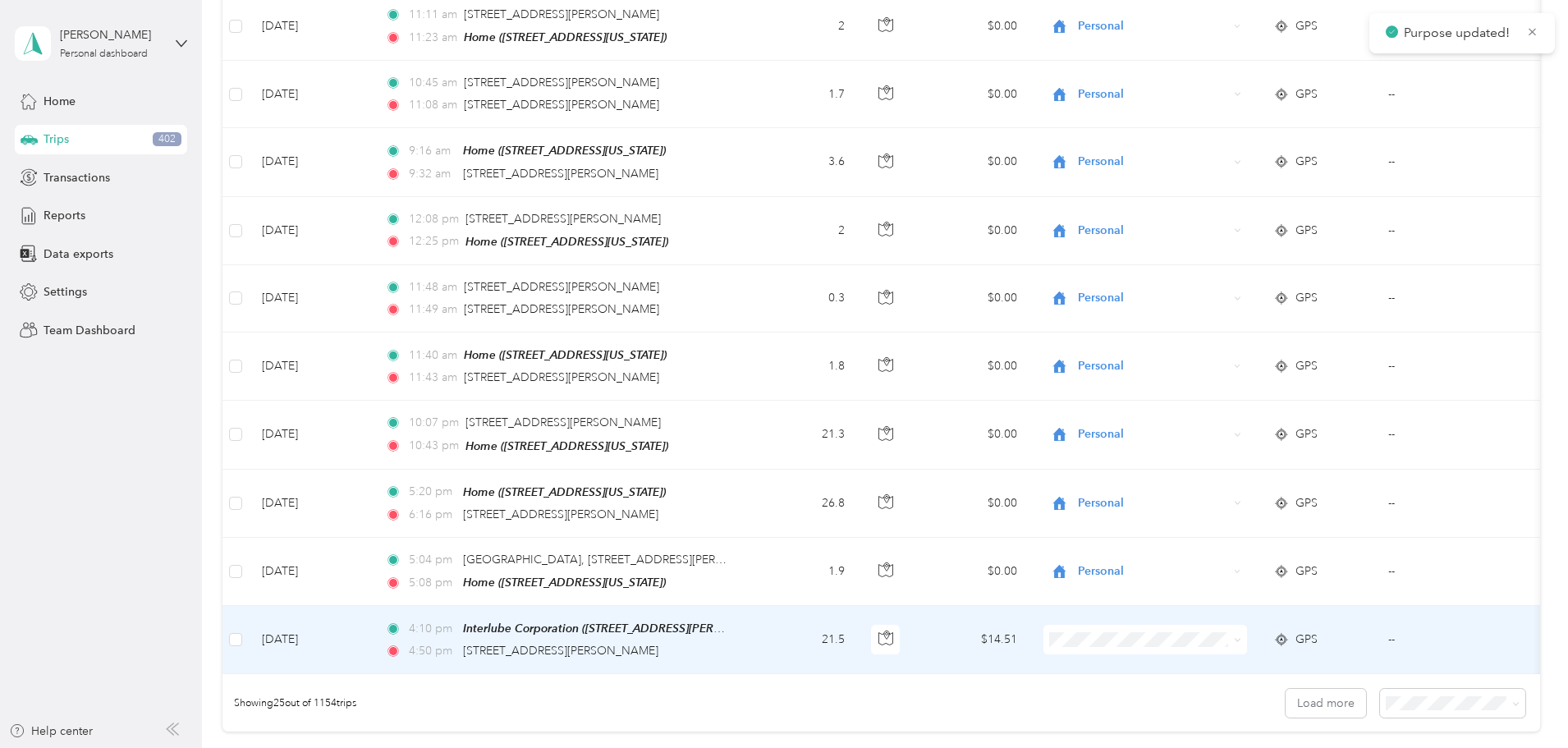
click at [1241, 636] on icon at bounding box center [1237, 640] width 8 height 8
click at [1263, 588] on li "Commute" at bounding box center [1254, 579] width 204 height 29
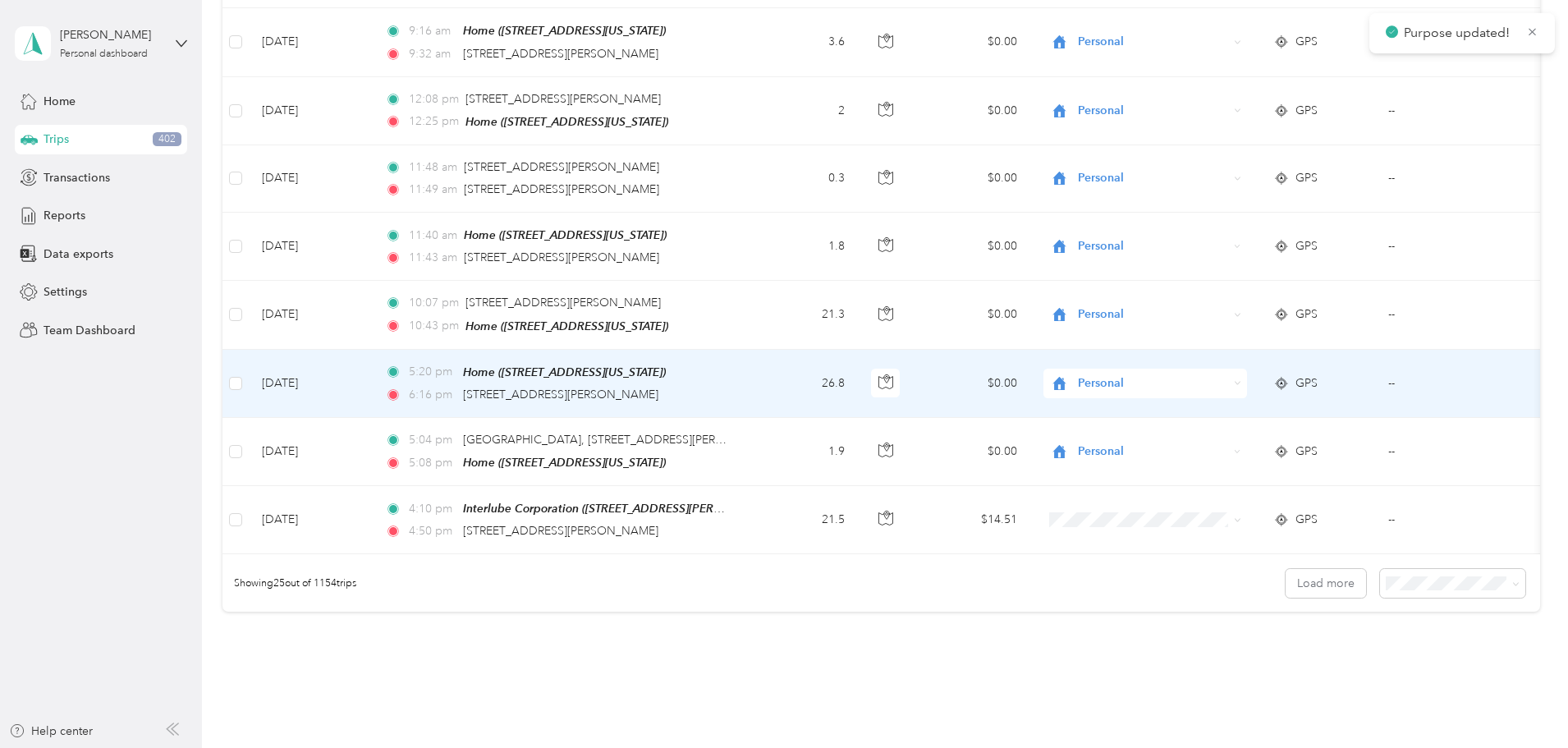
scroll to position [1477, 0]
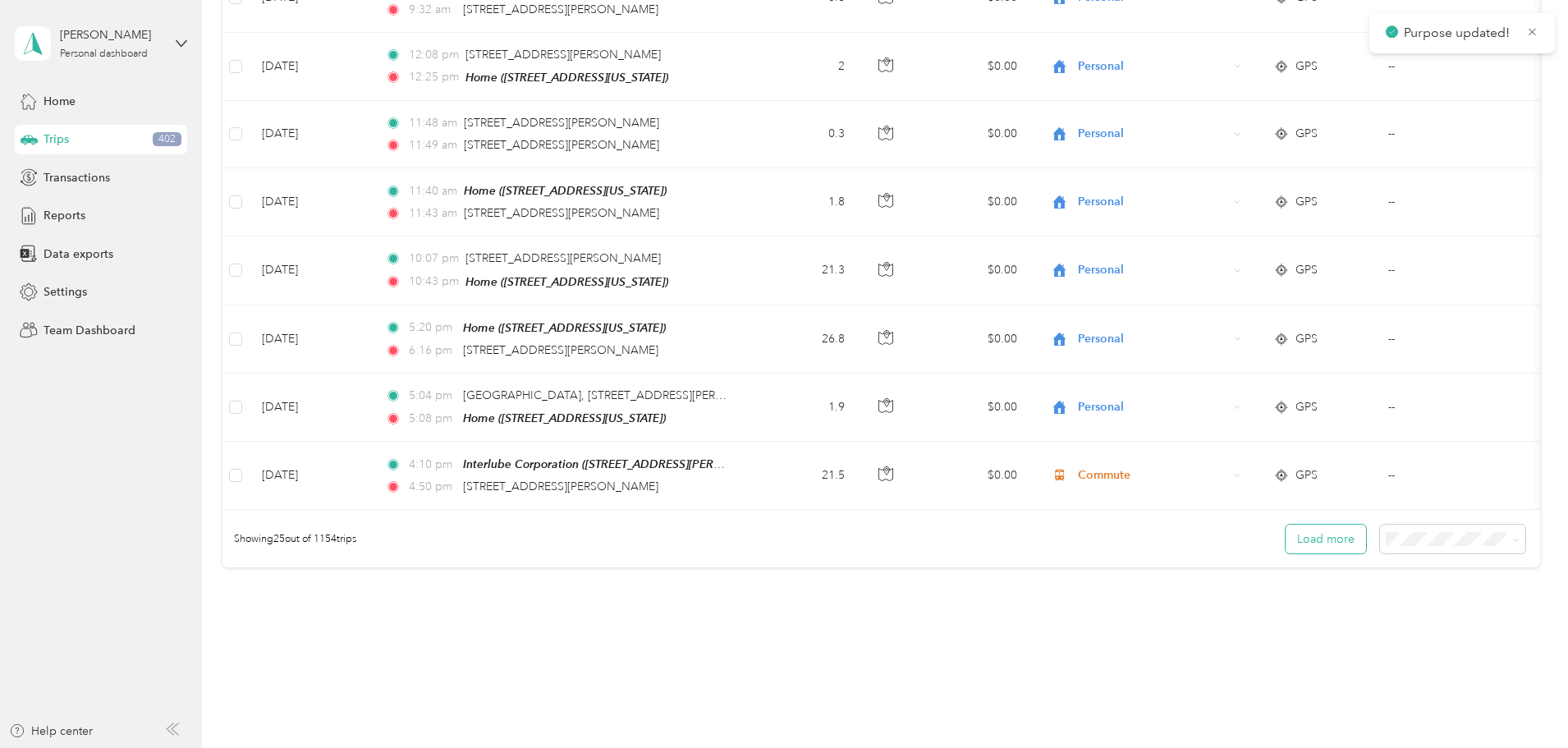
click at [1285, 527] on button "Load more" at bounding box center [1326, 539] width 81 height 29
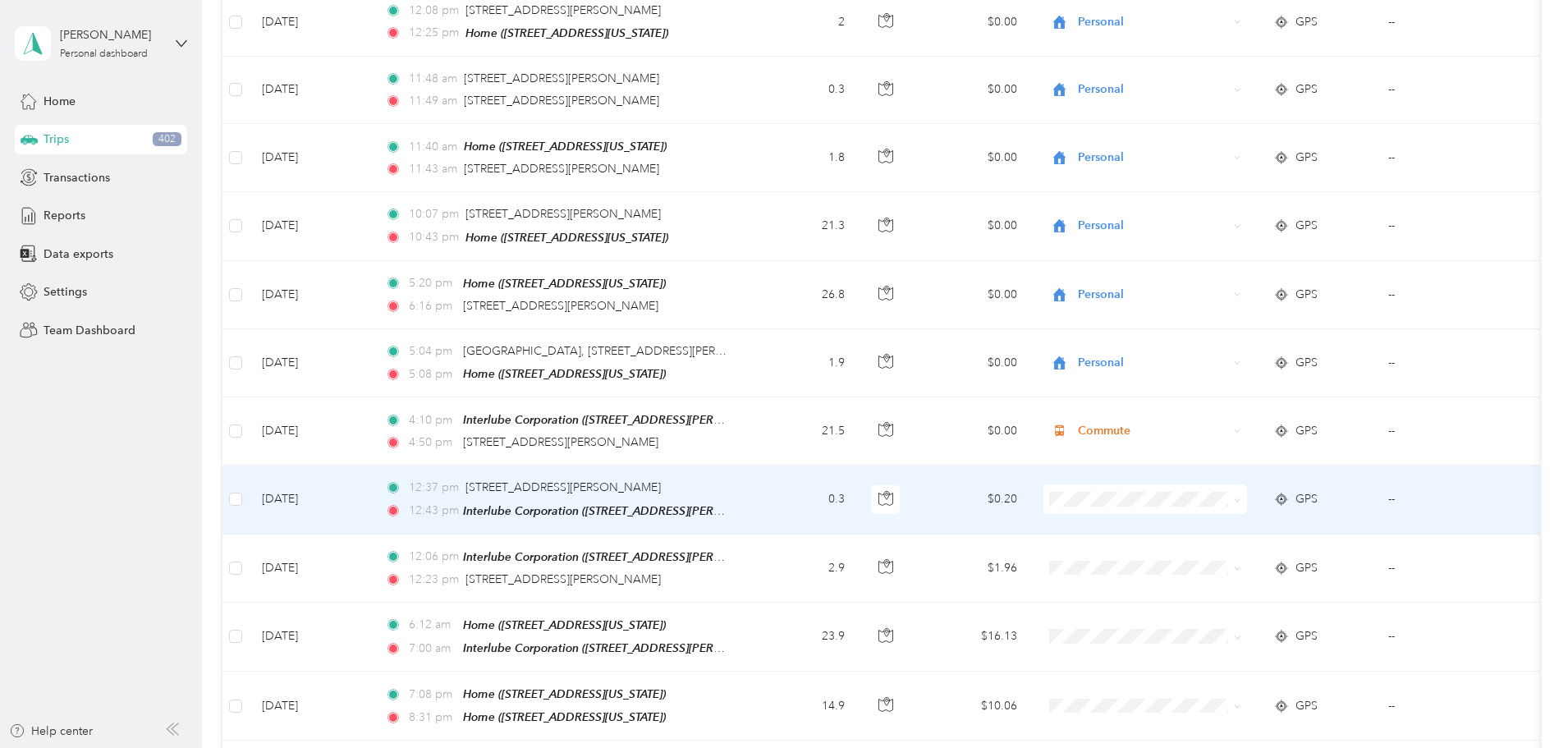
scroll to position [1559, 0]
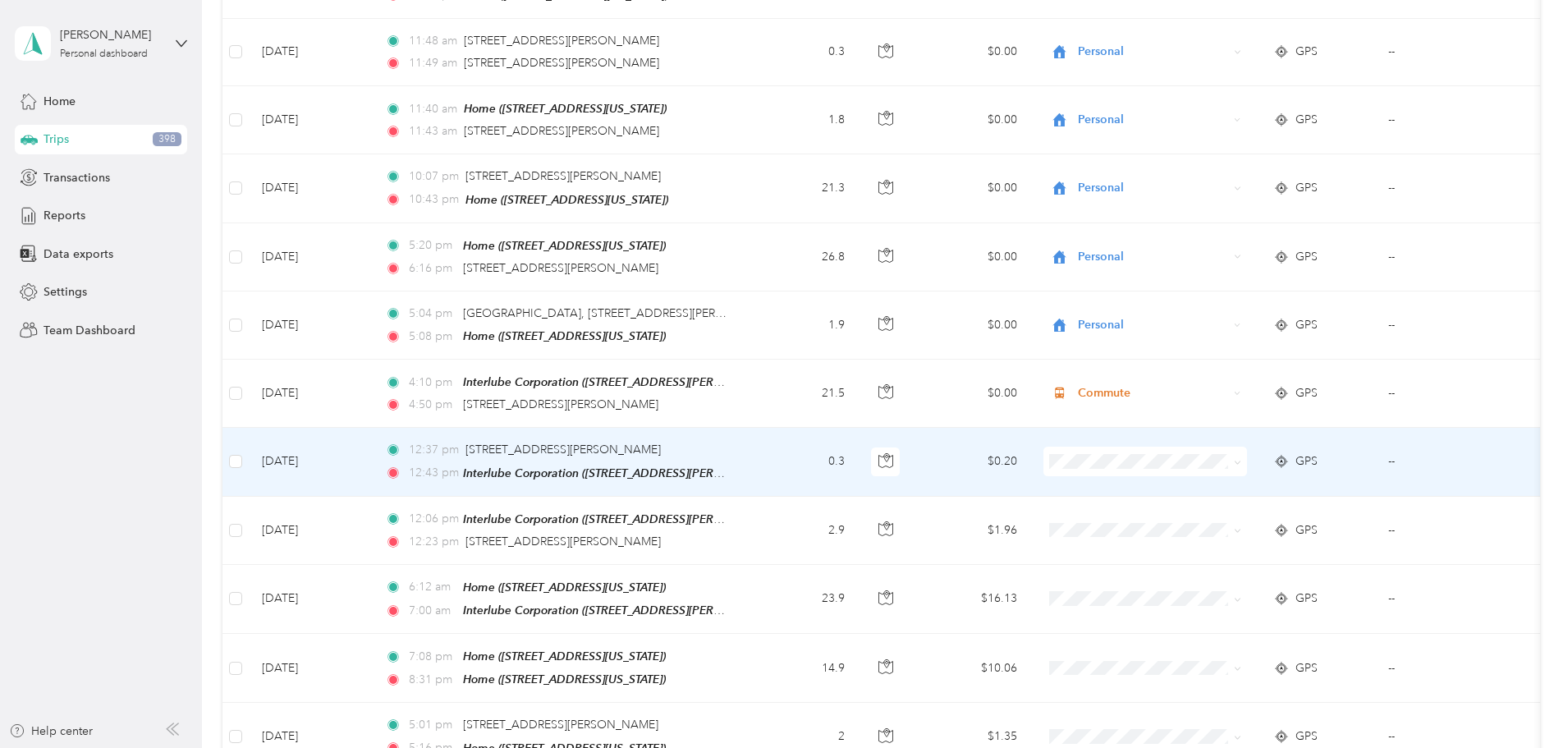
click at [1241, 454] on span at bounding box center [1237, 461] width 8 height 14
click at [1241, 459] on icon at bounding box center [1237, 463] width 8 height 8
click at [1223, 506] on ol "Work Personal Other Charity Medical Moving Commute" at bounding box center [1254, 554] width 204 height 201
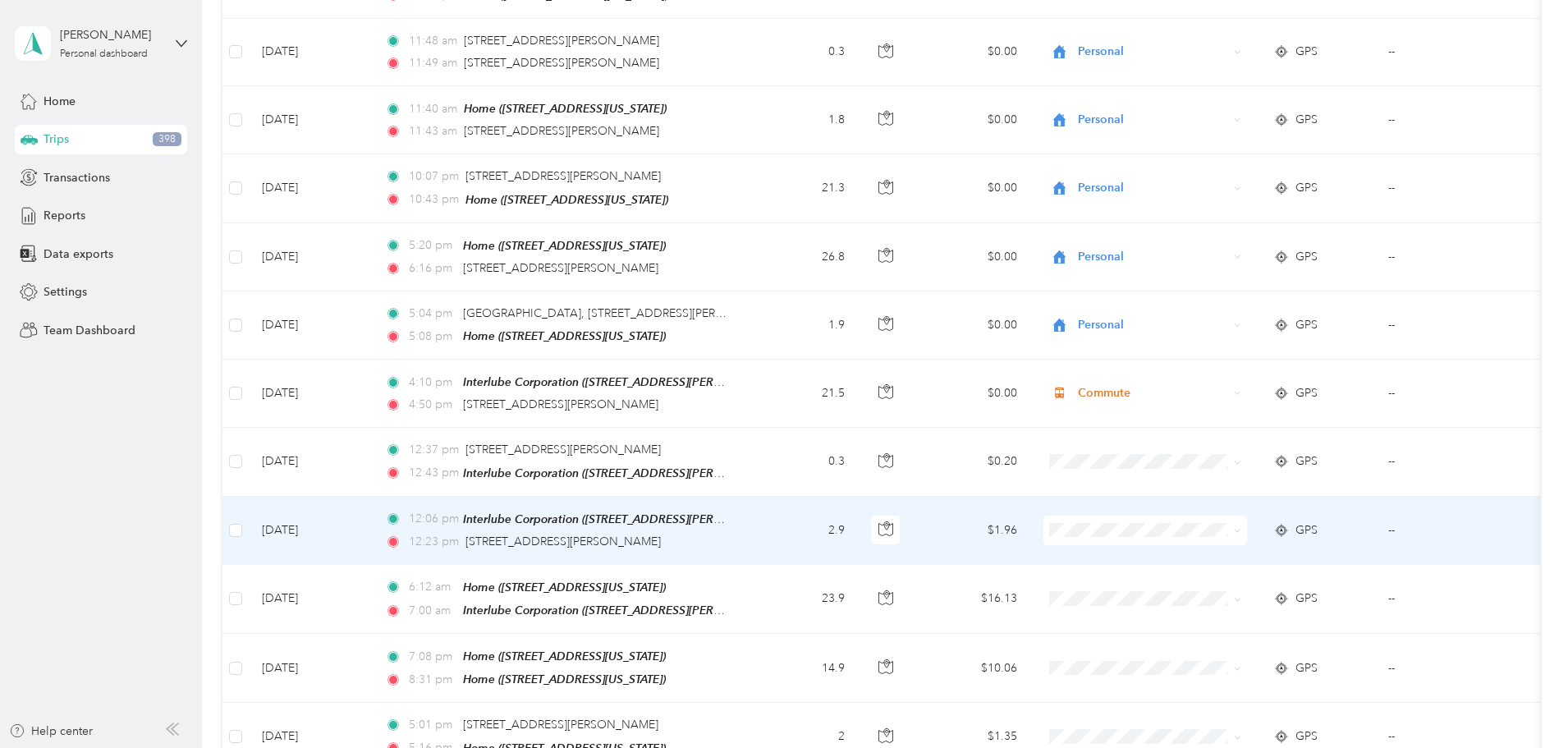
click at [1241, 521] on span at bounding box center [1235, 529] width 13 height 18
click at [1241, 527] on icon at bounding box center [1237, 530] width 8 height 8
click at [1253, 567] on span "Personal" at bounding box center [1269, 565] width 152 height 17
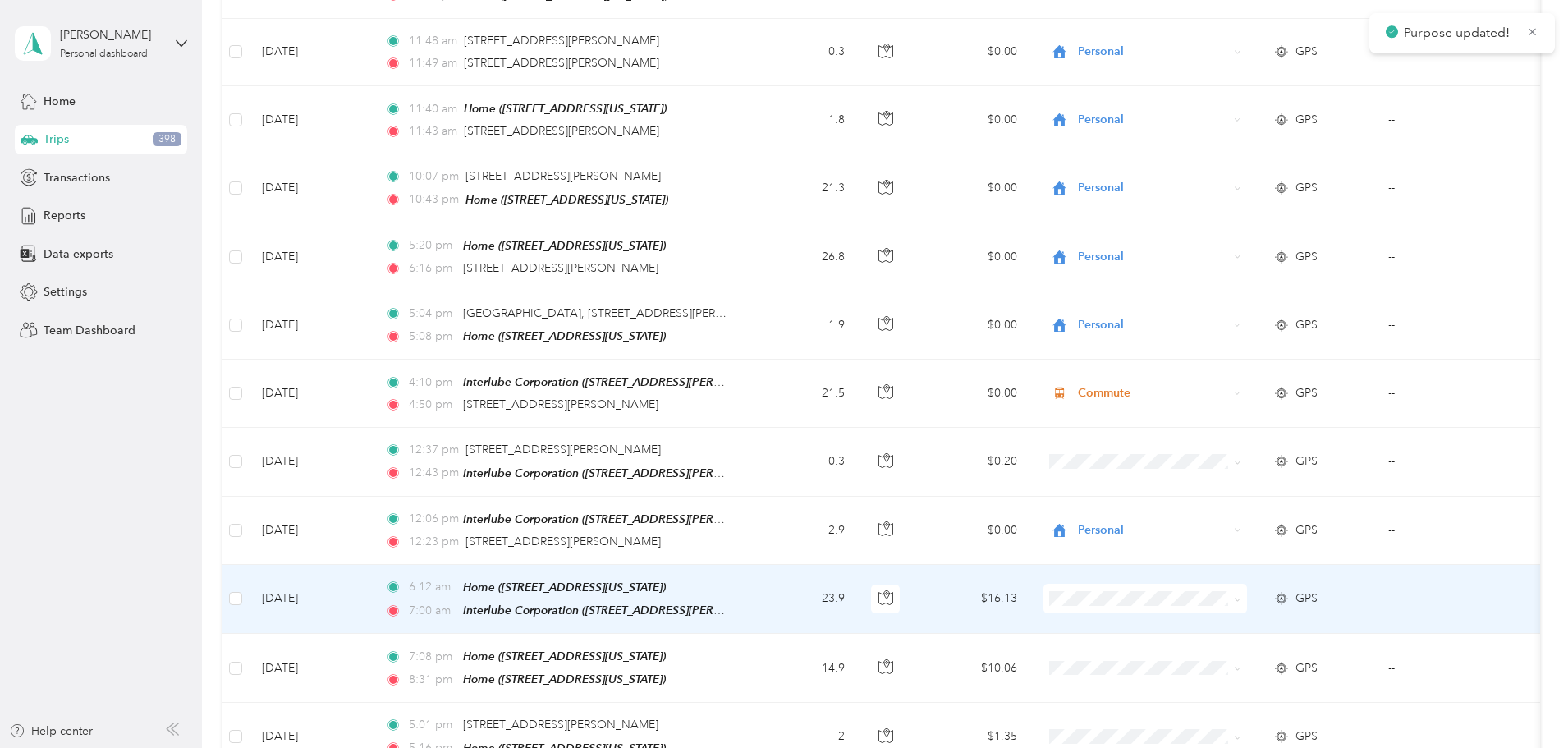
click at [1241, 596] on icon at bounding box center [1237, 600] width 8 height 8
click at [1258, 540] on span "Commute" at bounding box center [1269, 536] width 152 height 17
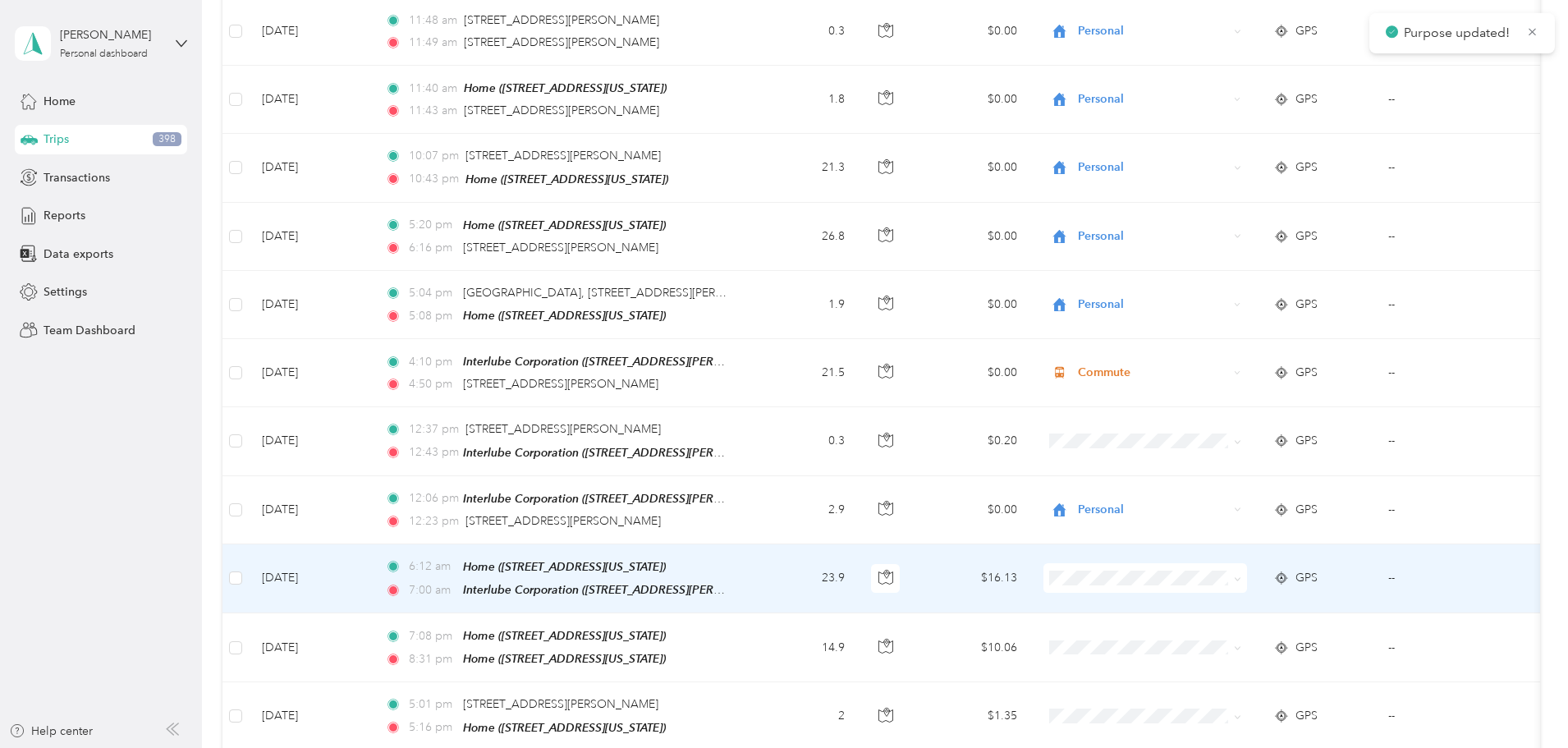
scroll to position [1641, 0]
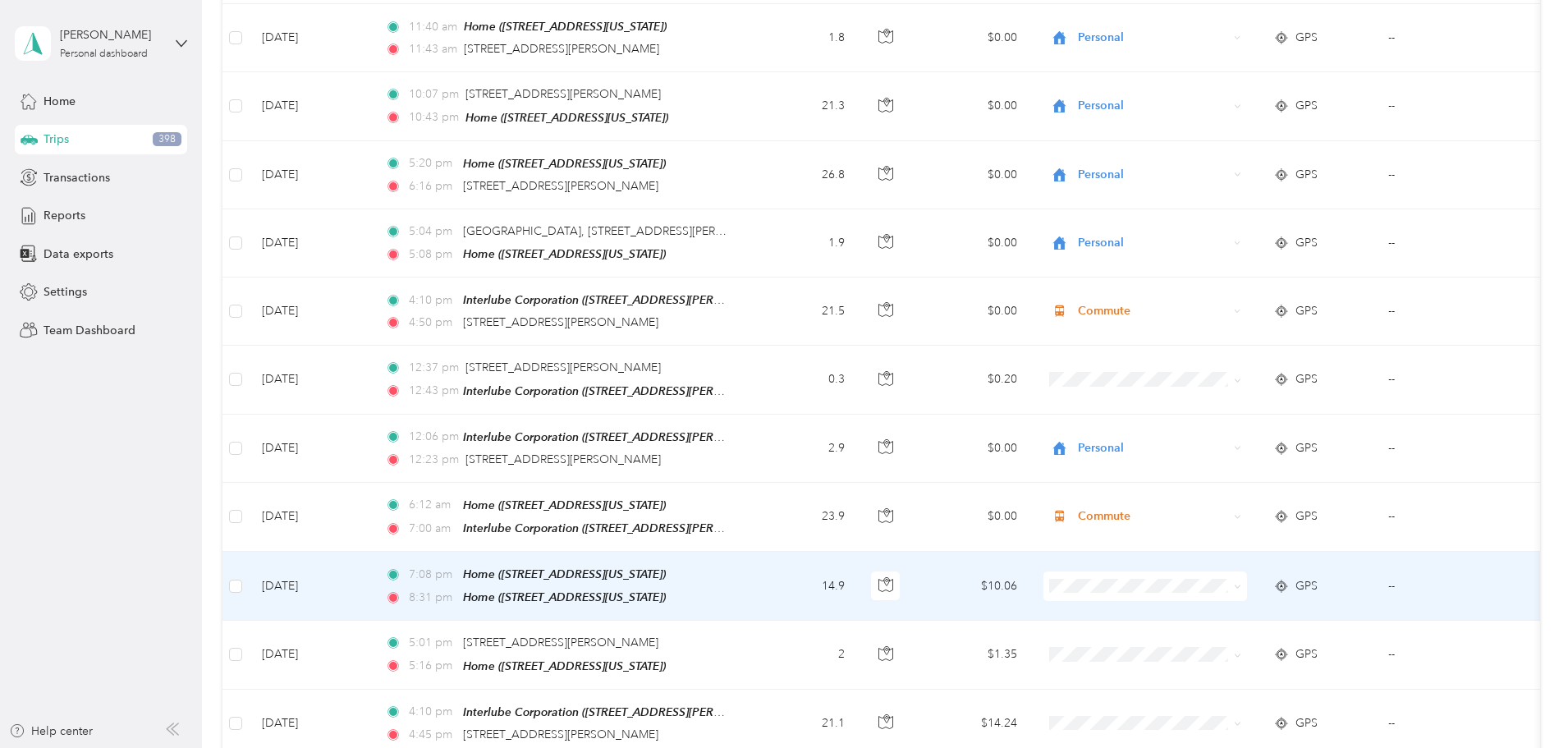
click at [1241, 583] on icon at bounding box center [1237, 587] width 8 height 8
click at [1223, 375] on span "Personal" at bounding box center [1269, 384] width 152 height 17
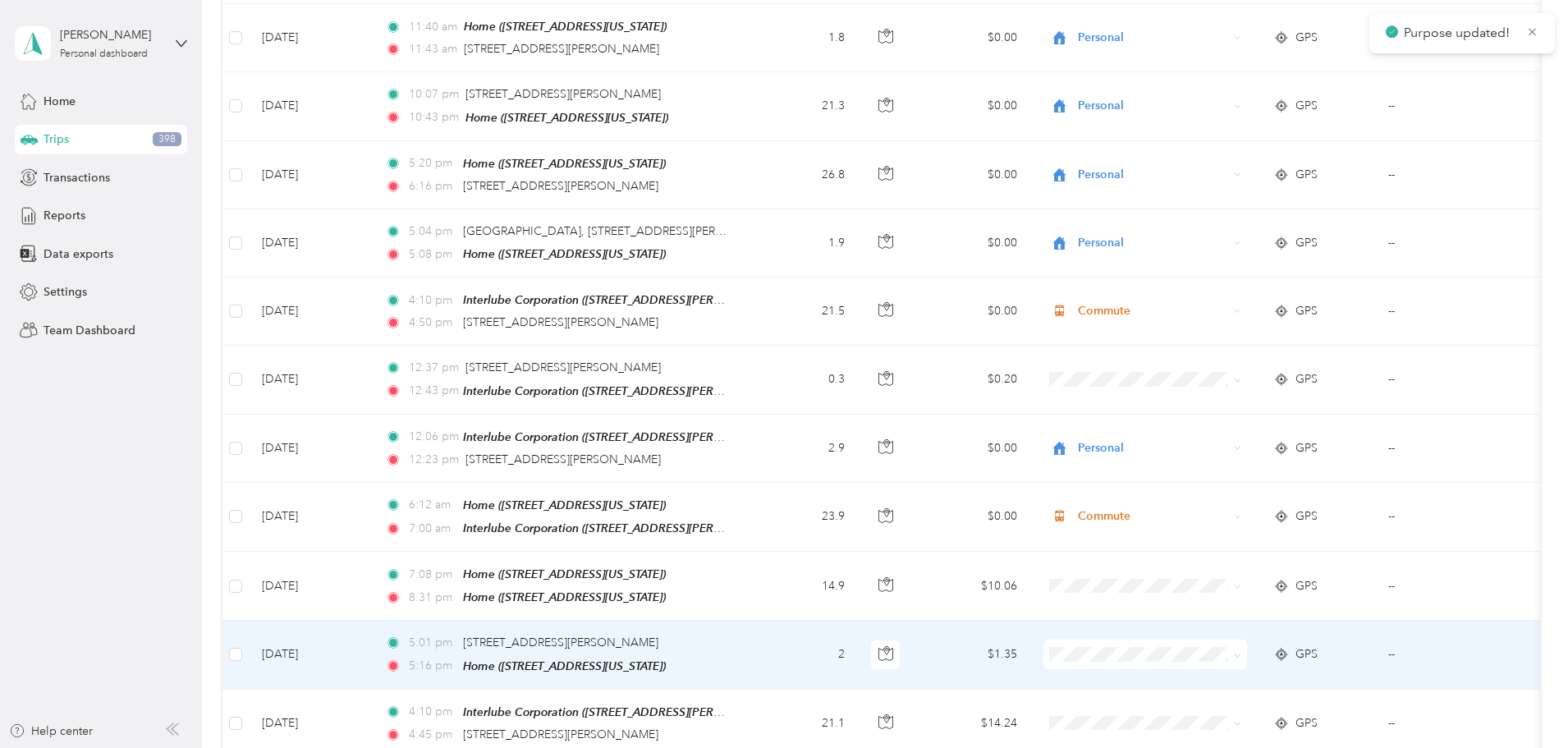
click at [1241, 651] on icon at bounding box center [1237, 655] width 8 height 8
click at [1266, 590] on span "Commute" at bounding box center [1269, 595] width 152 height 17
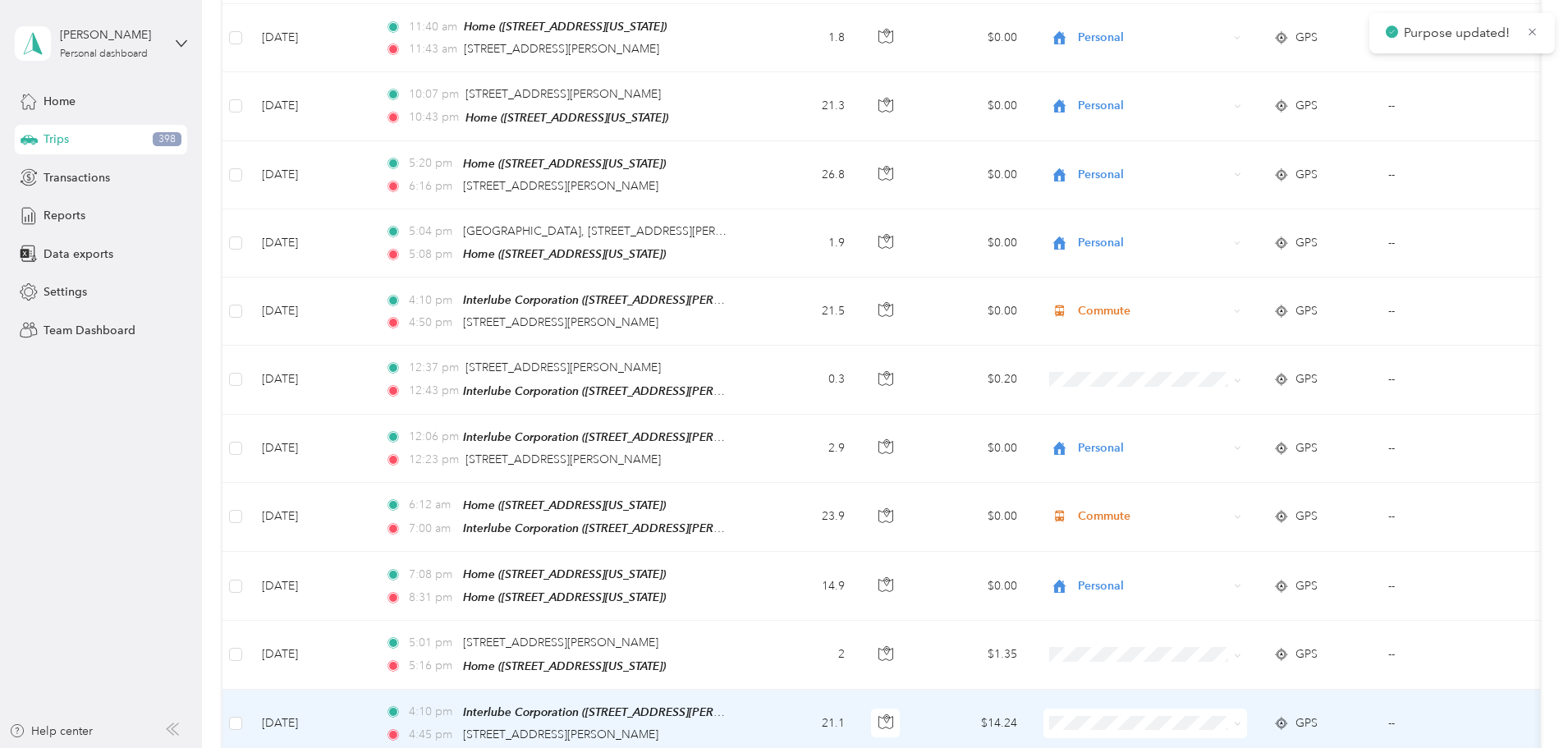
click at [1241, 715] on span at bounding box center [1237, 722] width 8 height 14
click at [1241, 720] on icon at bounding box center [1237, 724] width 8 height 8
click at [1247, 663] on span "Commute" at bounding box center [1269, 658] width 152 height 17
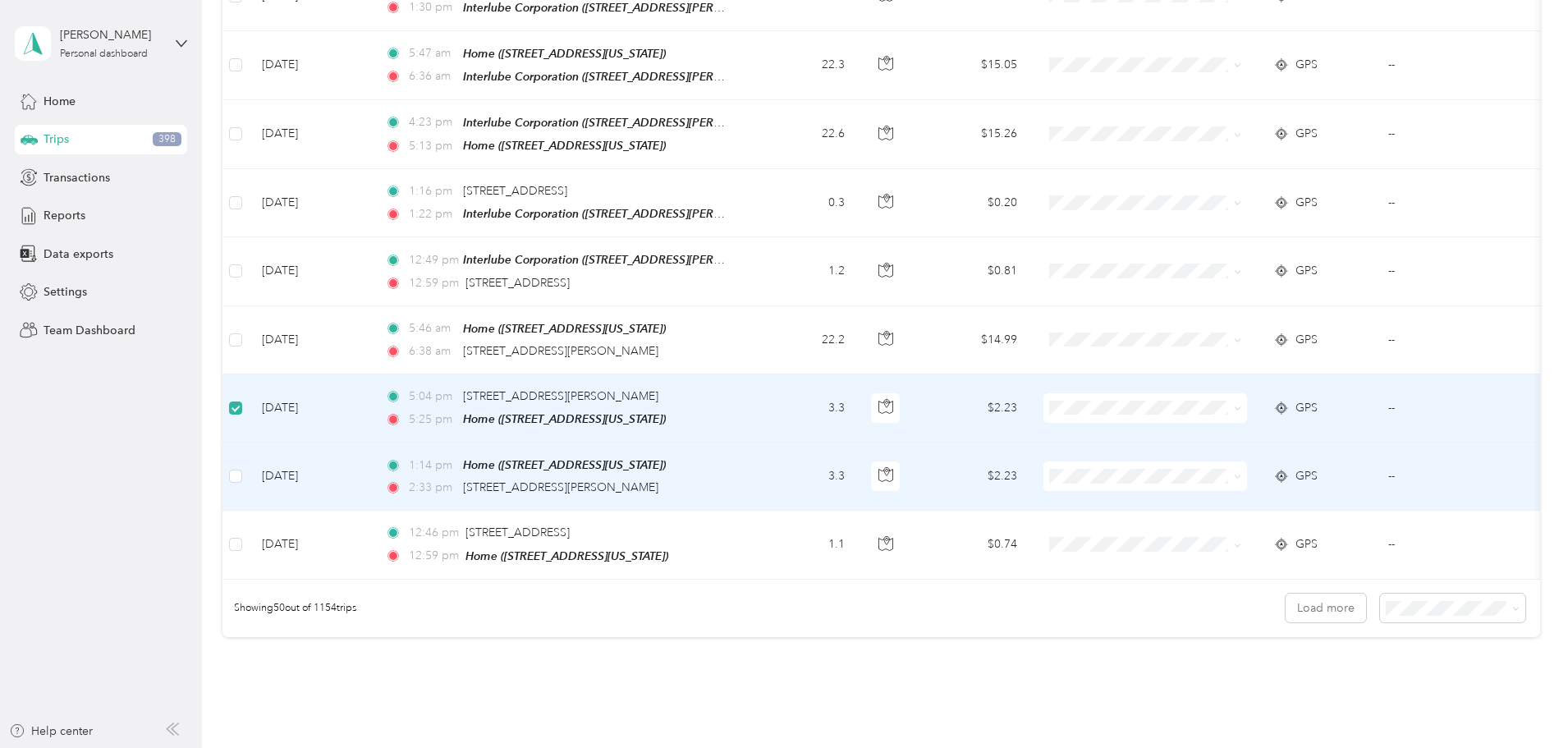
scroll to position [3117, 0]
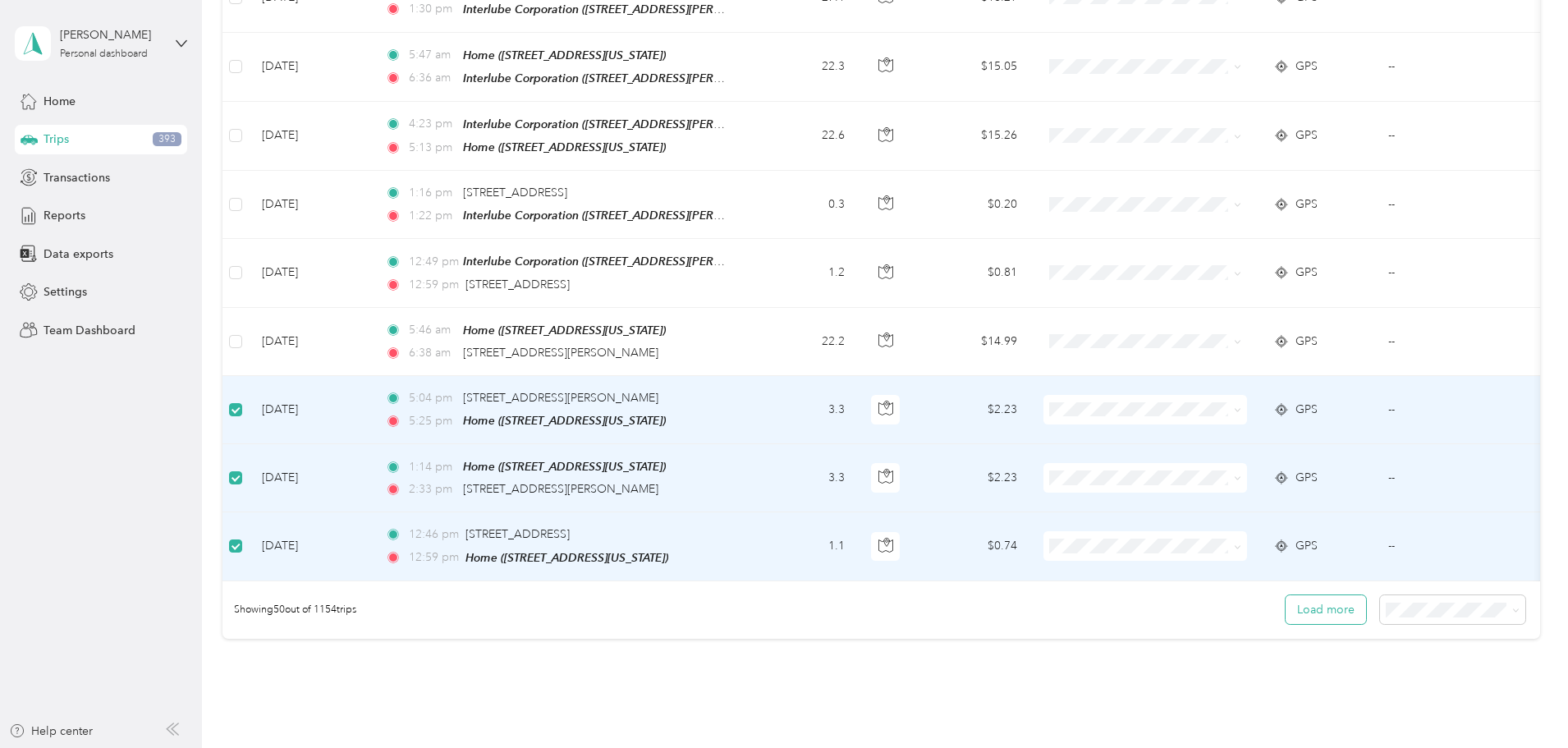
click at [1285, 595] on button "Load more" at bounding box center [1326, 609] width 81 height 29
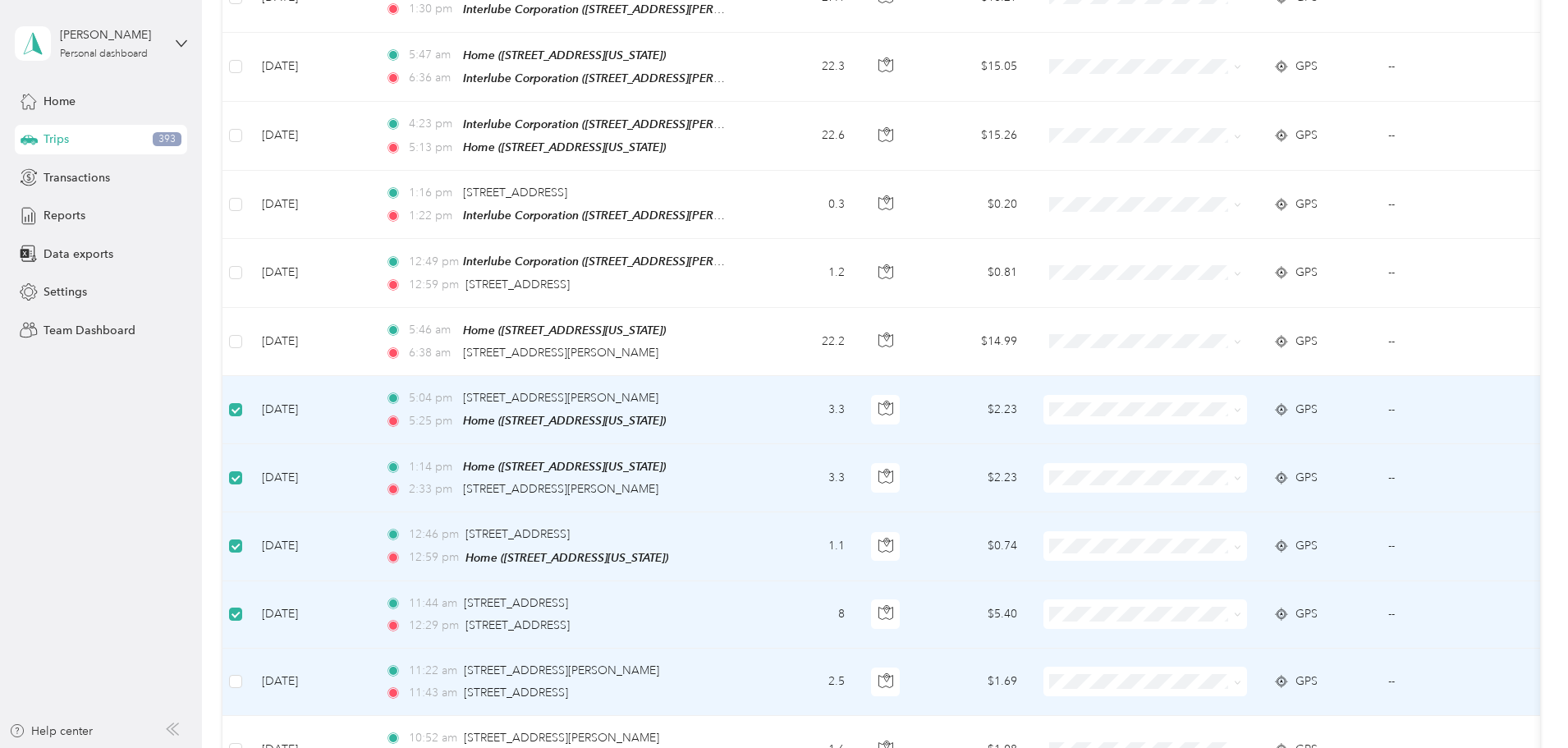
click at [249, 649] on td at bounding box center [236, 682] width 26 height 68
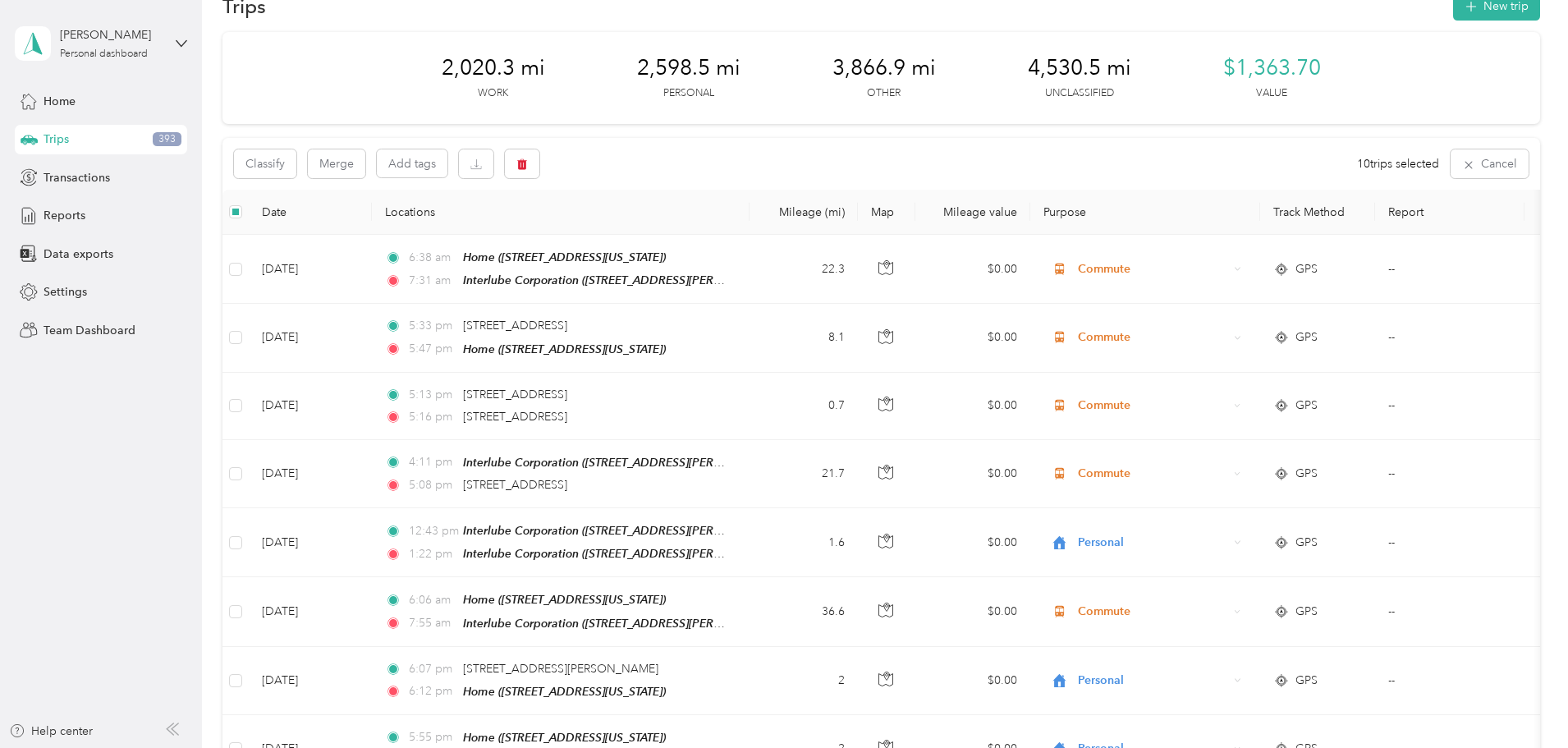
scroll to position [0, 0]
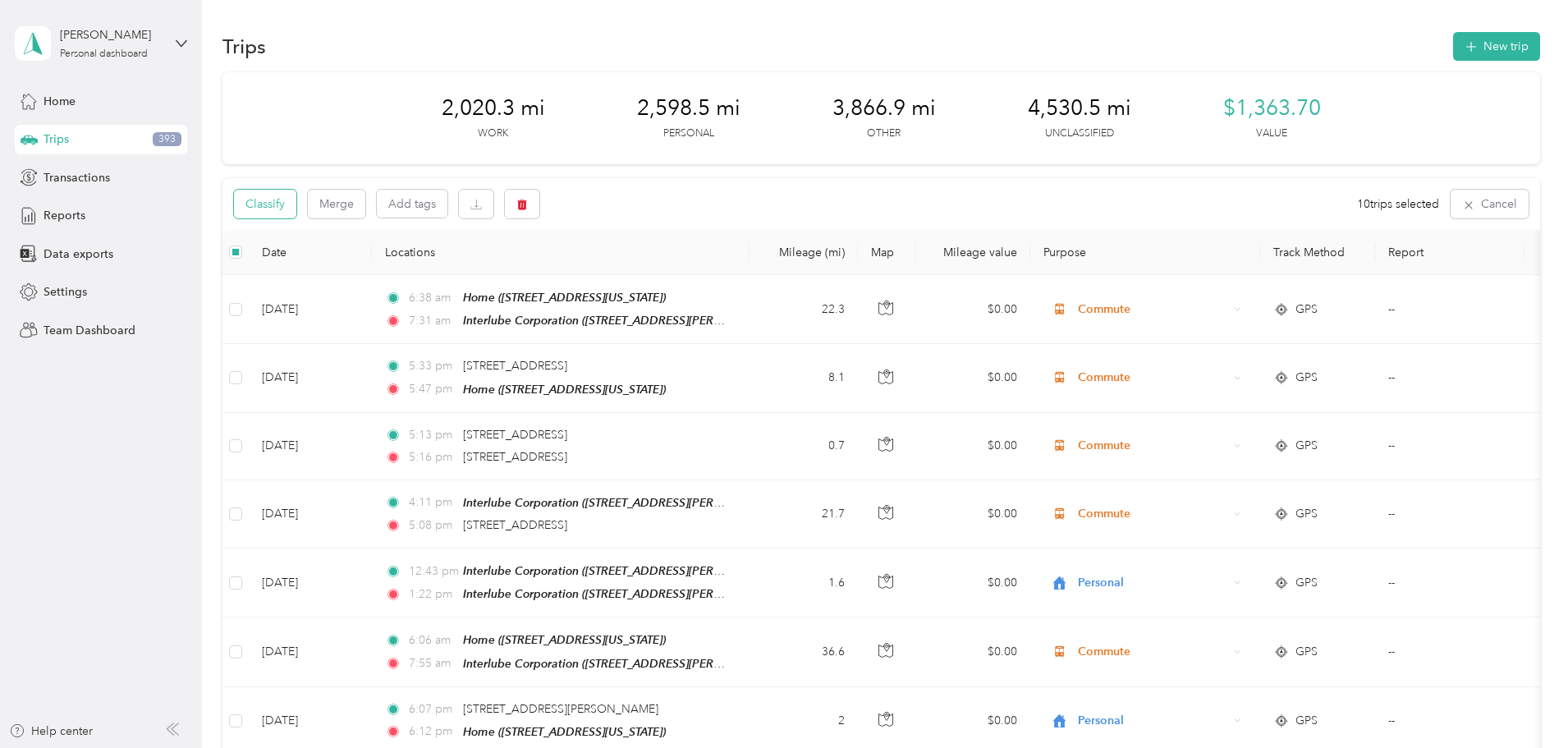
click at [297, 203] on button "Classify" at bounding box center [265, 204] width 62 height 29
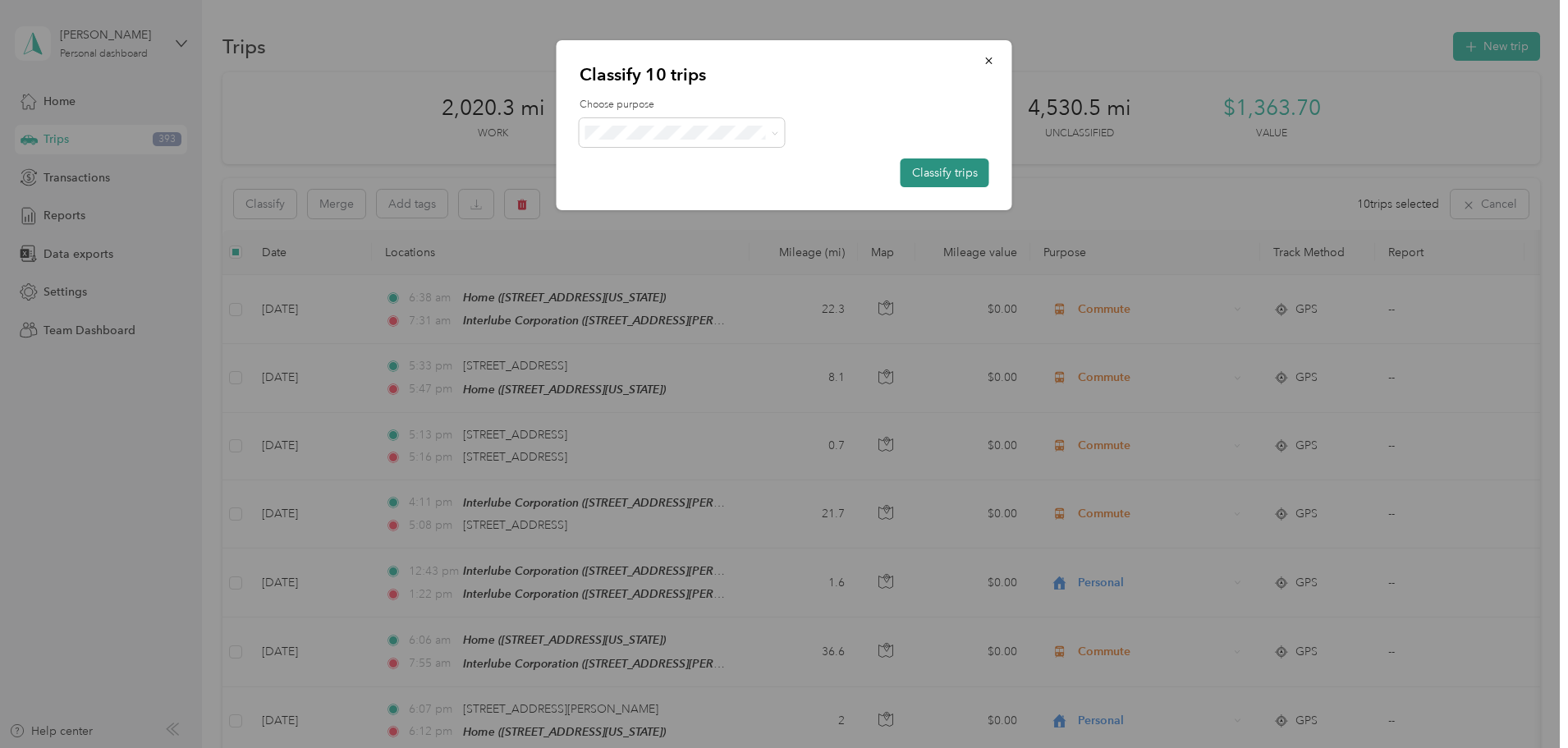
click at [962, 175] on button "Classify trips" at bounding box center [945, 173] width 88 height 29
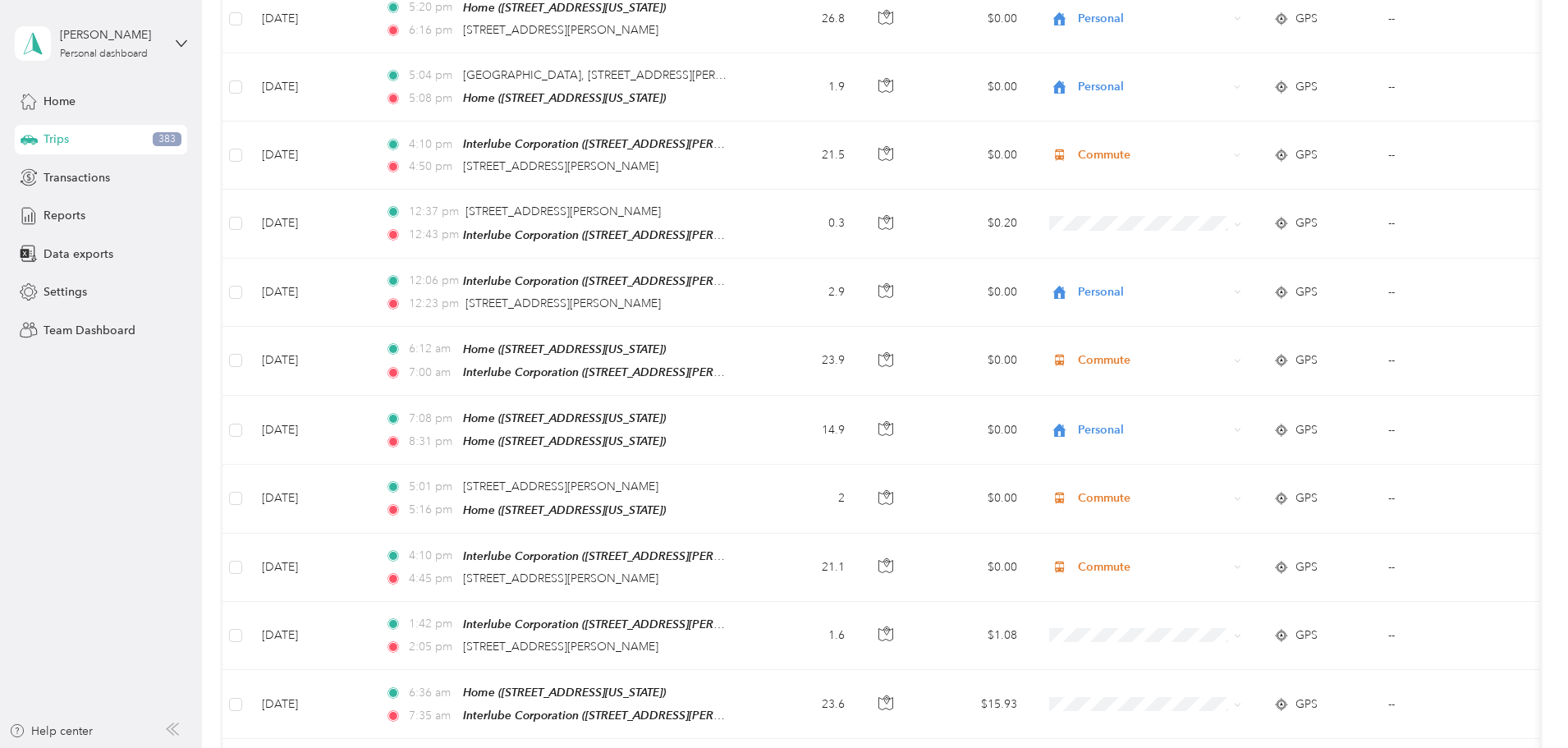
scroll to position [1806, 0]
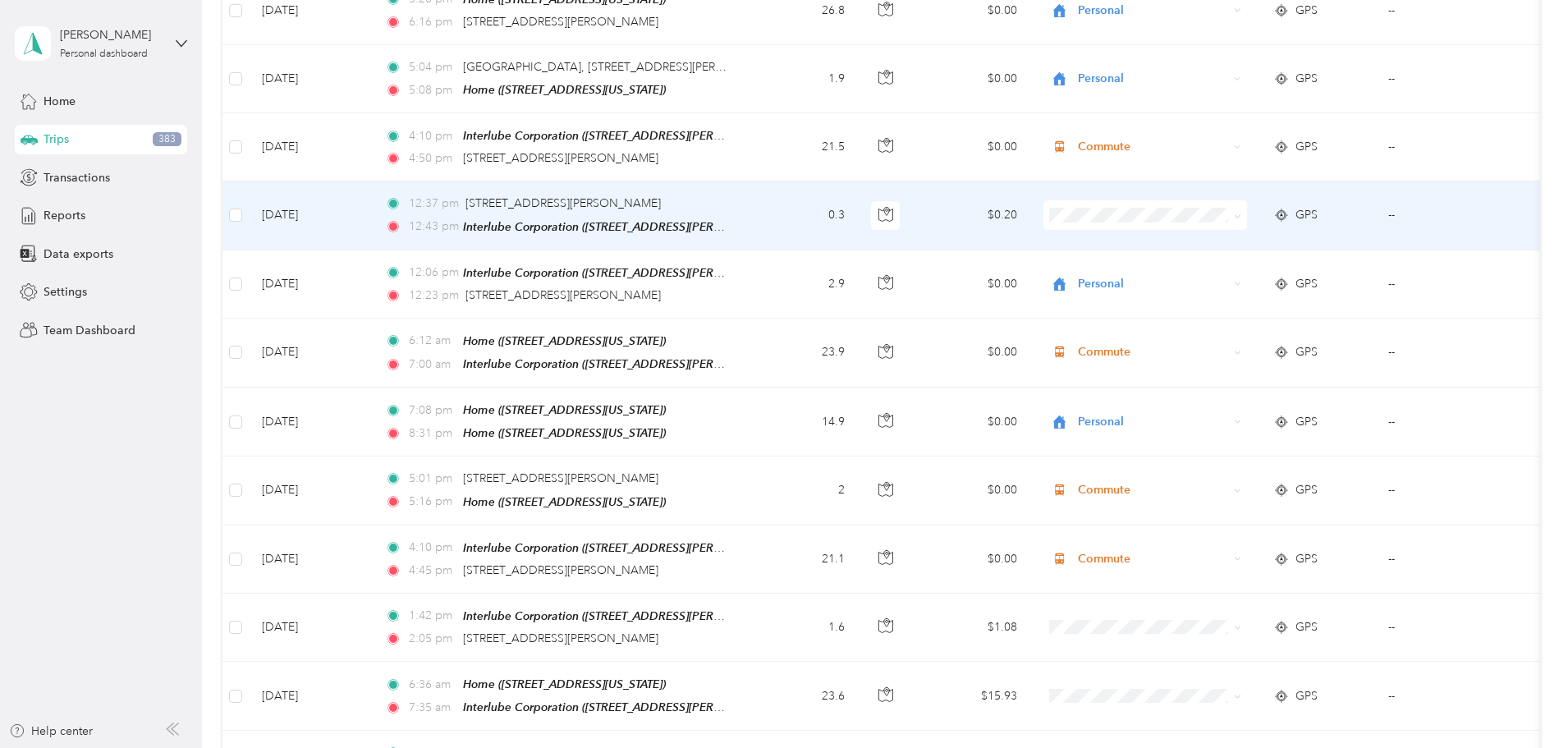
click at [1241, 212] on icon at bounding box center [1237, 216] width 8 height 8
click at [1234, 399] on li "Commute" at bounding box center [1254, 395] width 204 height 29
click at [1247, 200] on div "Commute" at bounding box center [1145, 214] width 204 height 29
click at [1248, 251] on span "Personal" at bounding box center [1269, 252] width 152 height 17
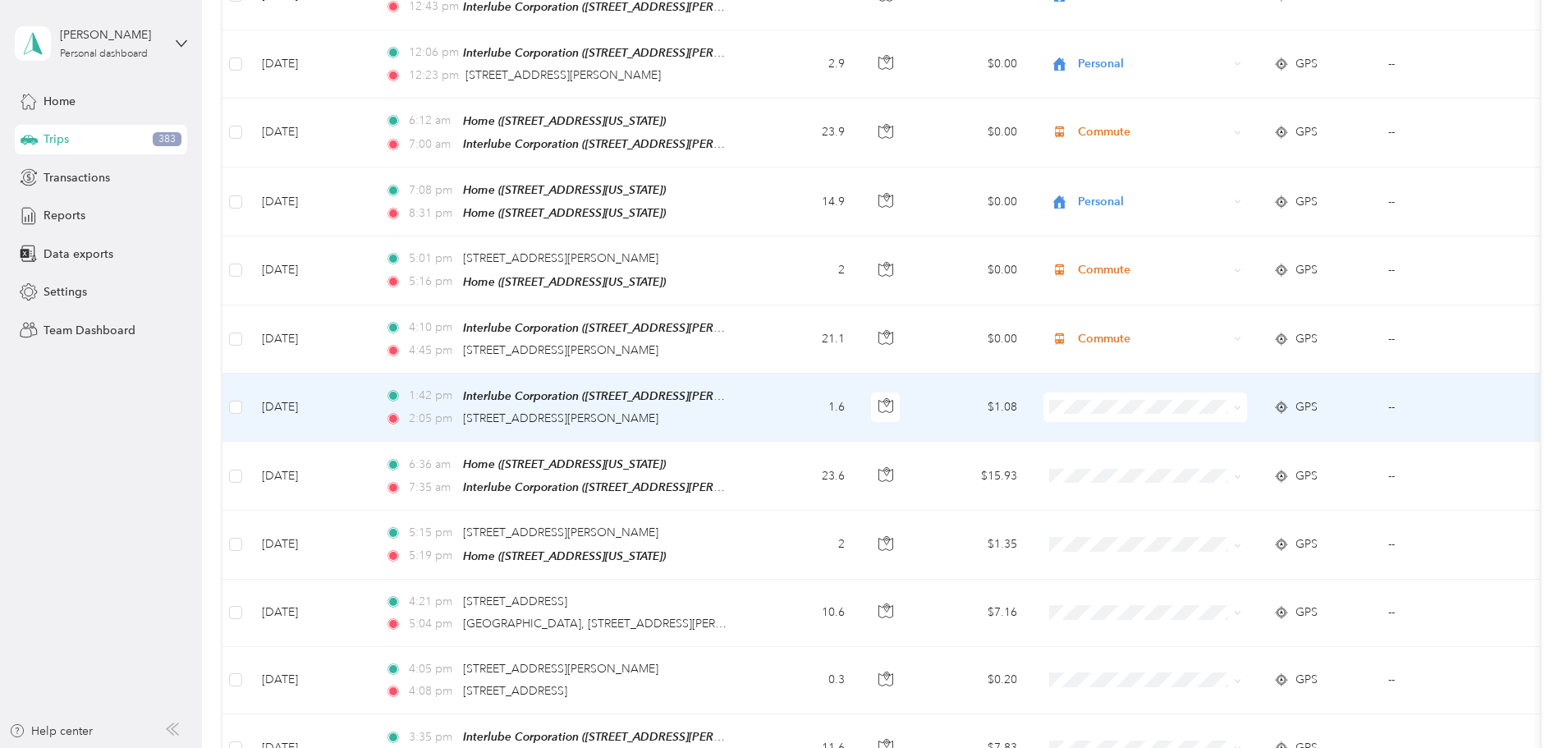
scroll to position [2052, 0]
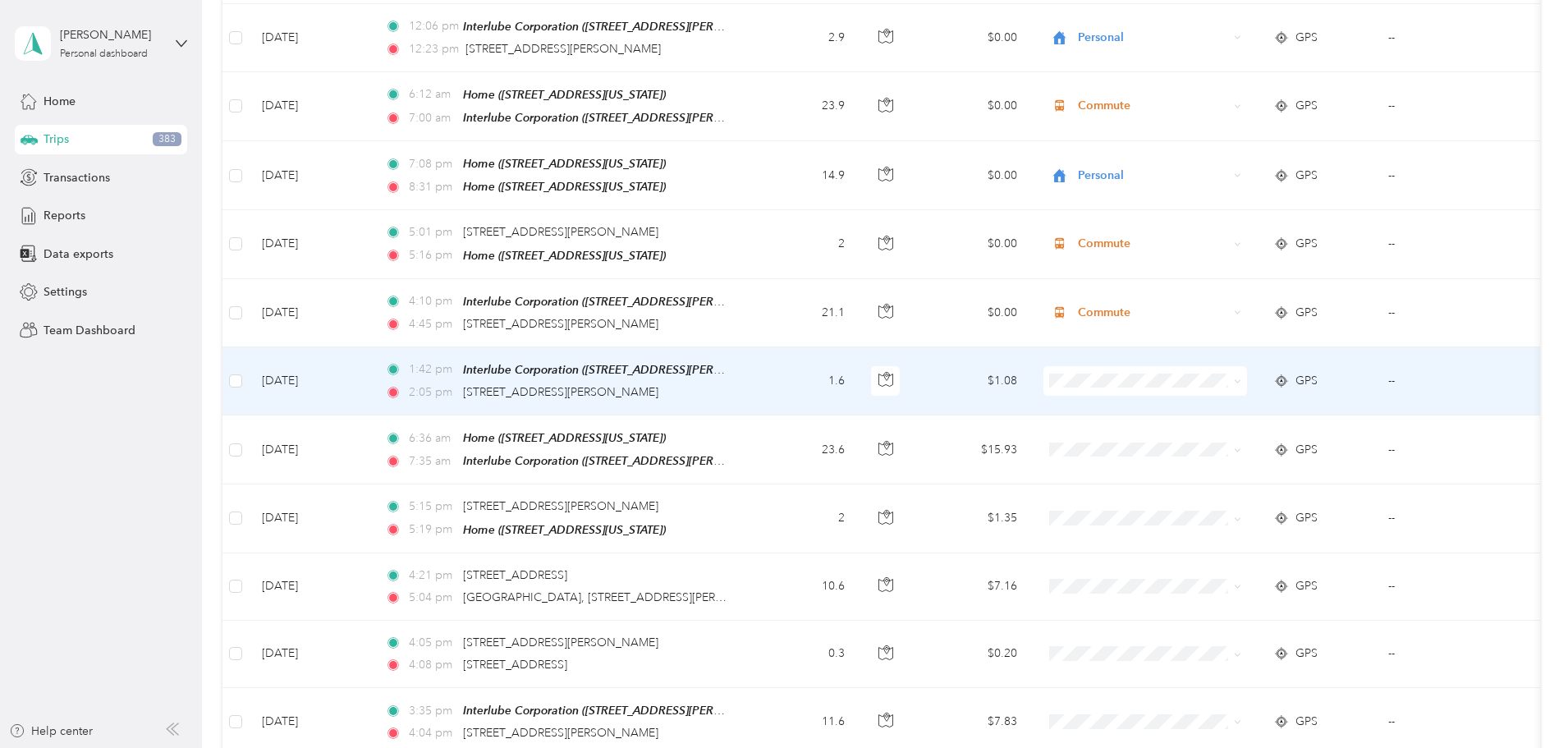
click at [1241, 374] on span at bounding box center [1237, 380] width 8 height 14
click at [1241, 377] on icon at bounding box center [1237, 381] width 8 height 8
click at [1234, 403] on span "Personal" at bounding box center [1269, 410] width 152 height 17
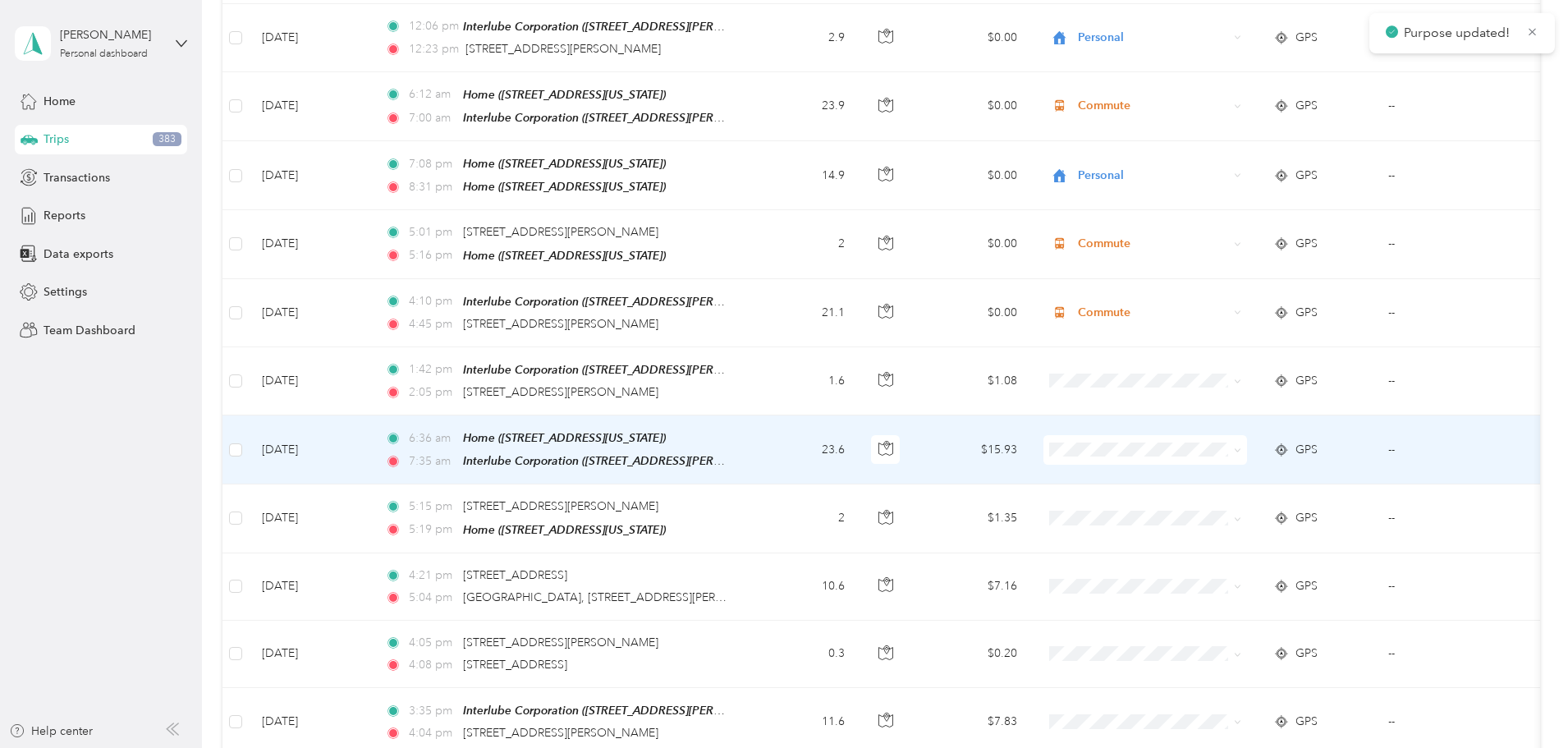
click at [1241, 447] on icon at bounding box center [1237, 450] width 8 height 8
click at [1252, 626] on li "Commute" at bounding box center [1254, 613] width 204 height 29
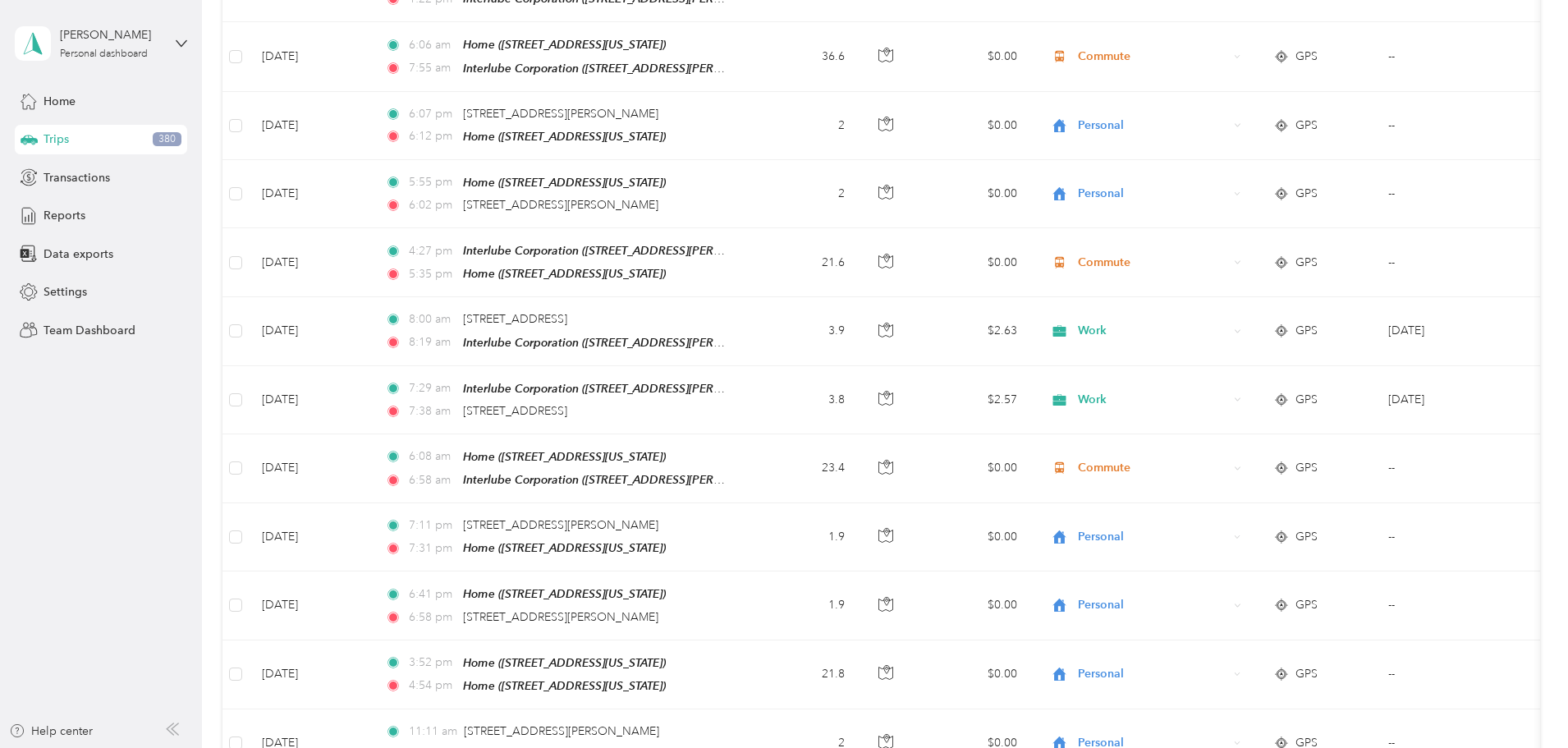
scroll to position [0, 0]
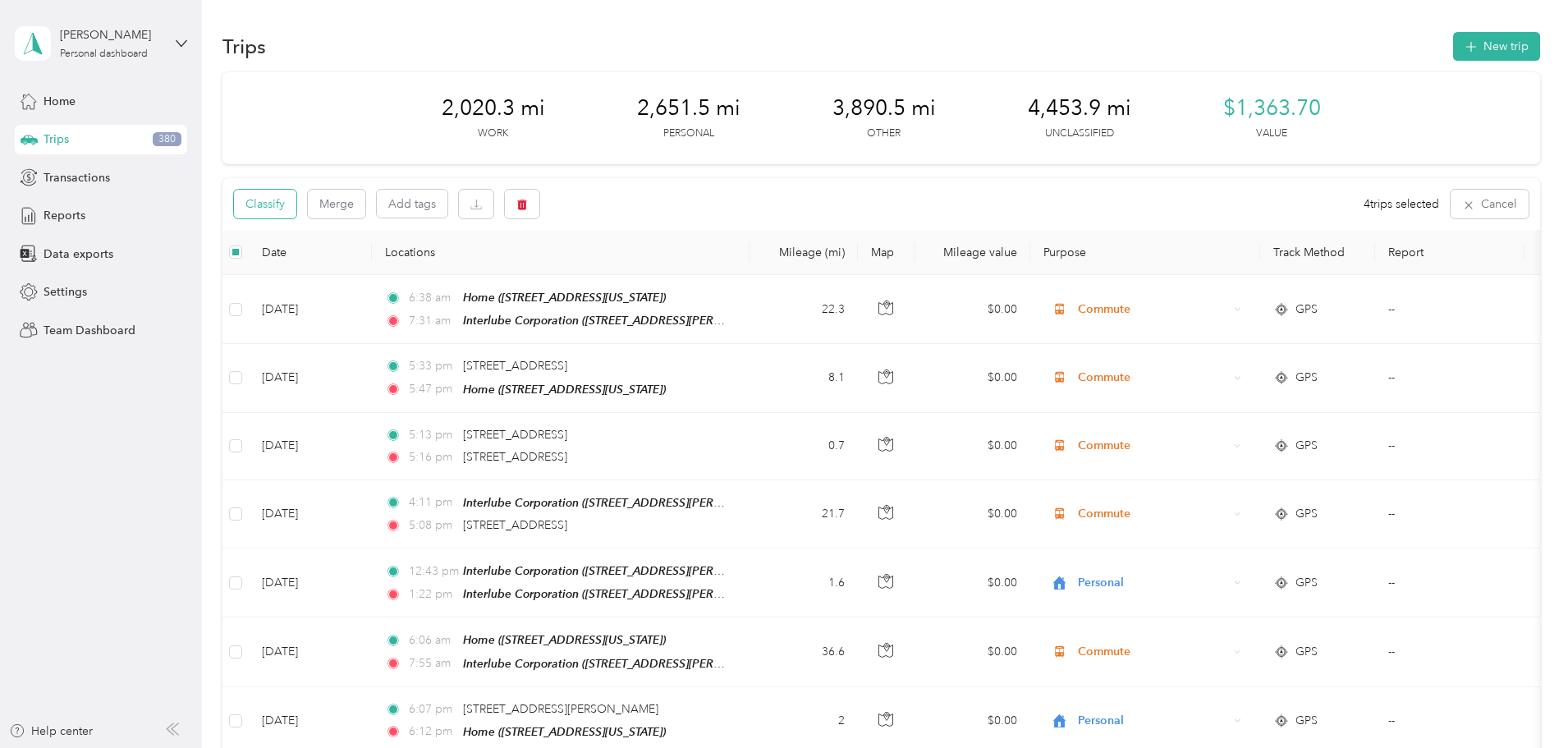
click at [297, 200] on button "Classify" at bounding box center [265, 204] width 62 height 29
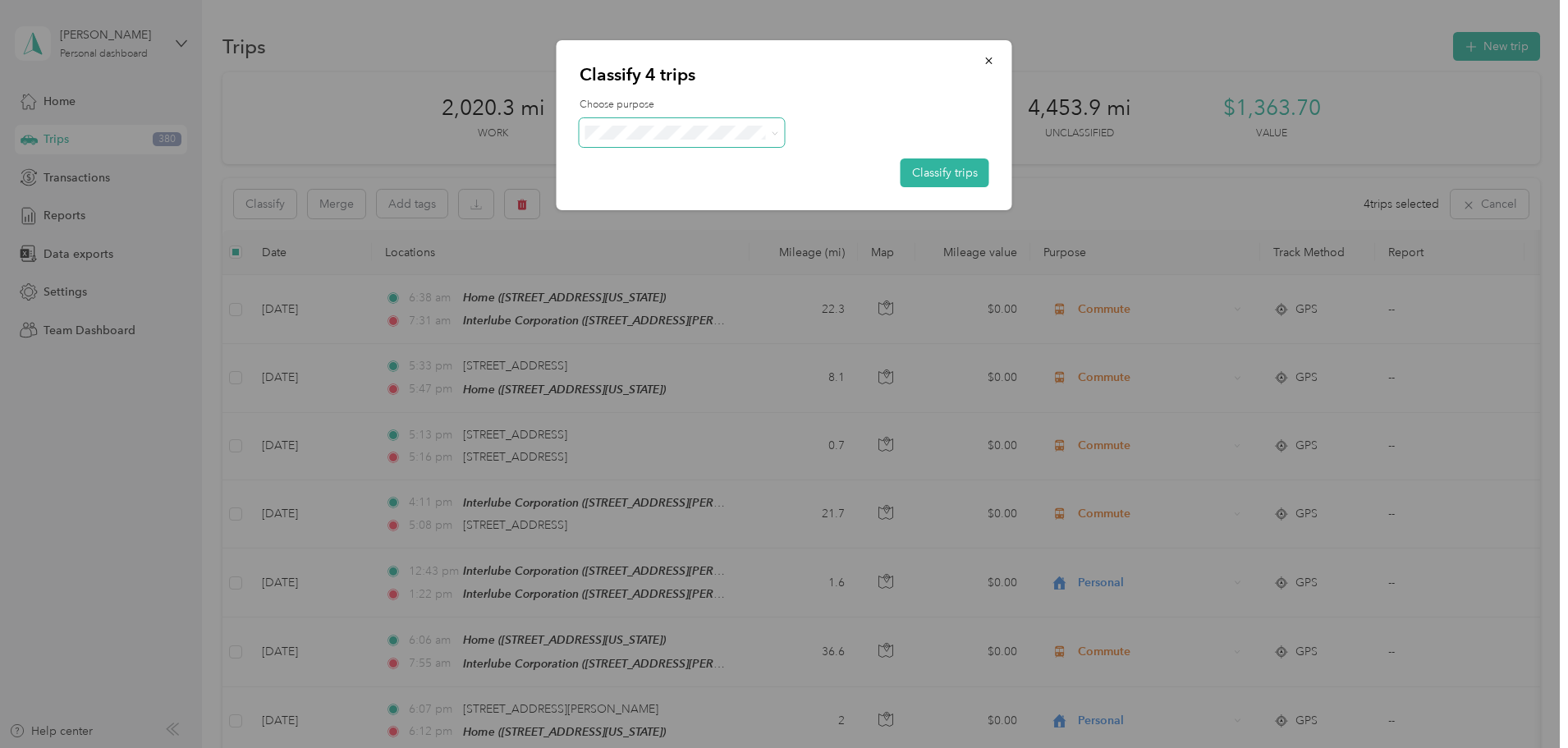
click at [776, 128] on span at bounding box center [775, 132] width 8 height 14
click at [775, 131] on icon at bounding box center [775, 133] width 8 height 8
click at [669, 336] on li "Commute" at bounding box center [682, 331] width 206 height 29
click at [949, 171] on button "Classify trips" at bounding box center [945, 173] width 88 height 29
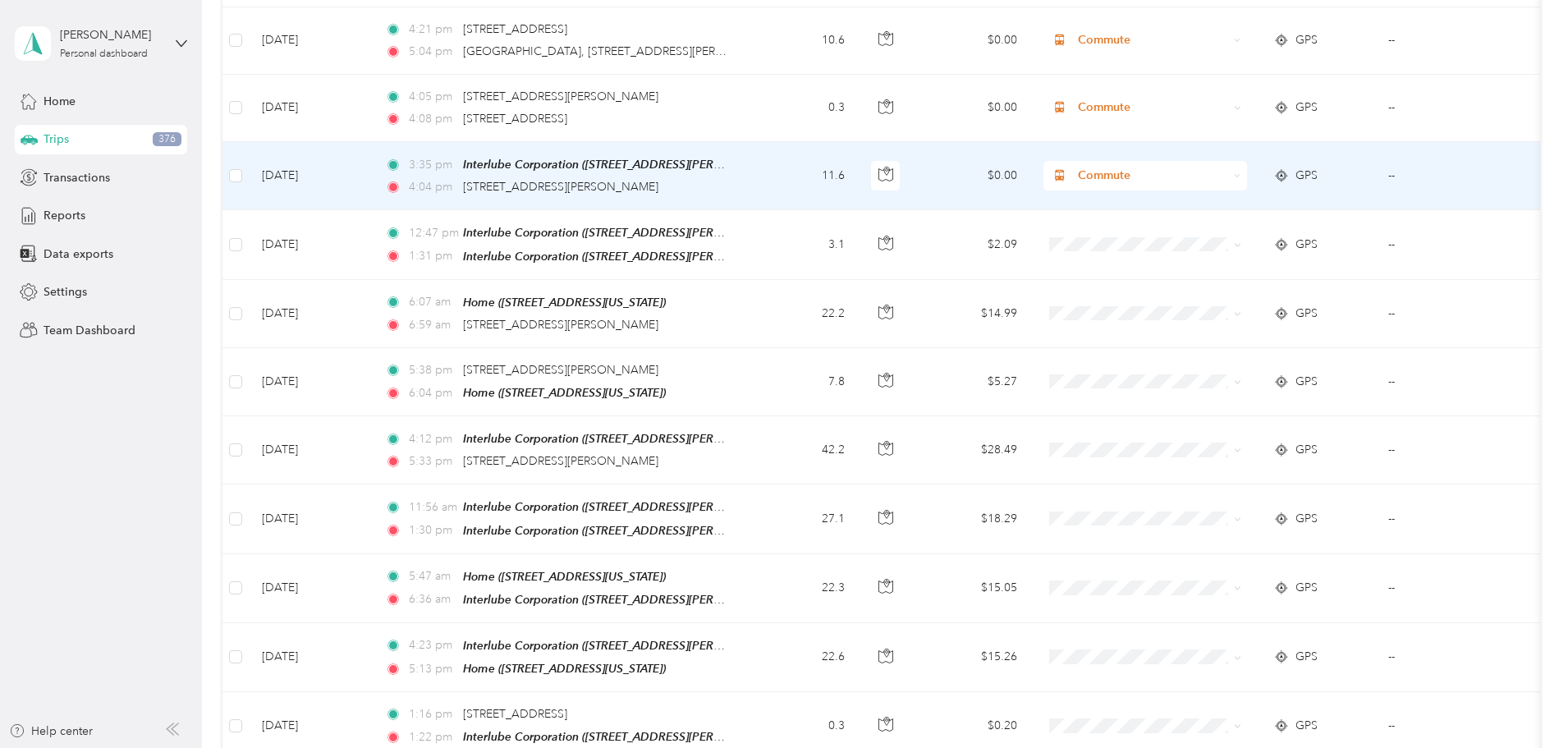
scroll to position [2626, 0]
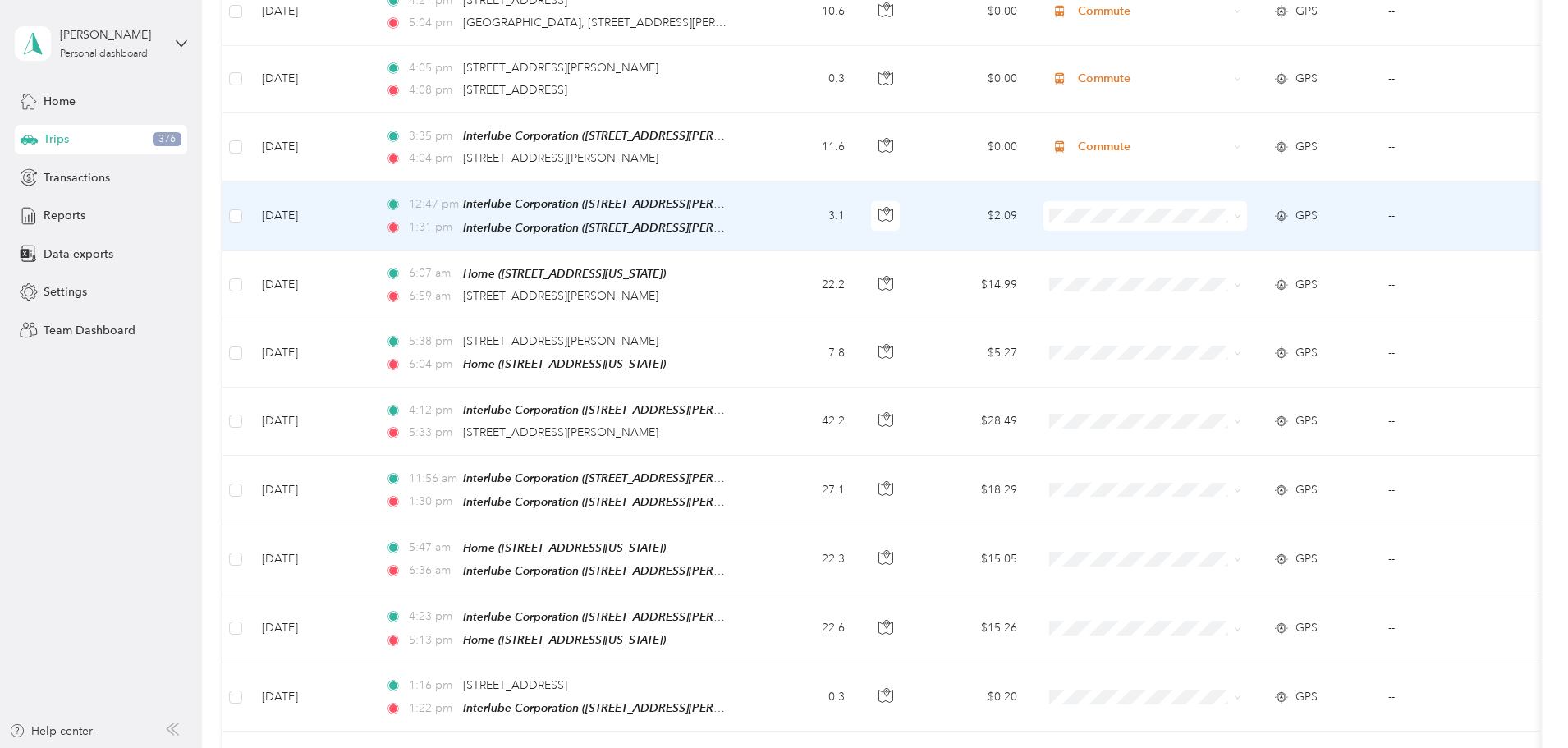
click at [1241, 208] on span at bounding box center [1237, 215] width 8 height 14
click at [1241, 212] on icon at bounding box center [1237, 216] width 8 height 8
click at [1241, 240] on span "Personal" at bounding box center [1269, 240] width 152 height 17
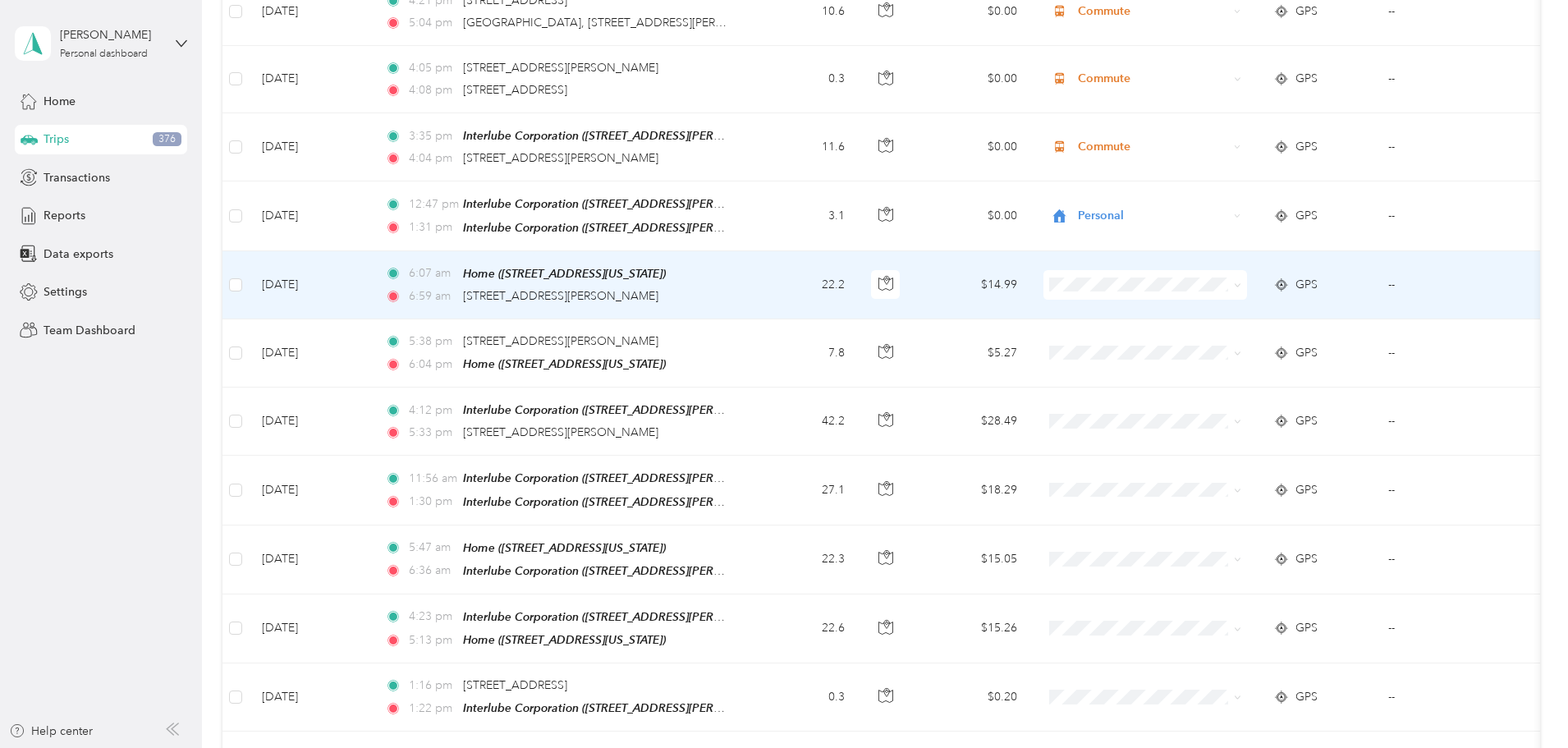
click at [1241, 282] on icon at bounding box center [1237, 285] width 8 height 8
click at [1253, 306] on span "Personal" at bounding box center [1269, 308] width 152 height 17
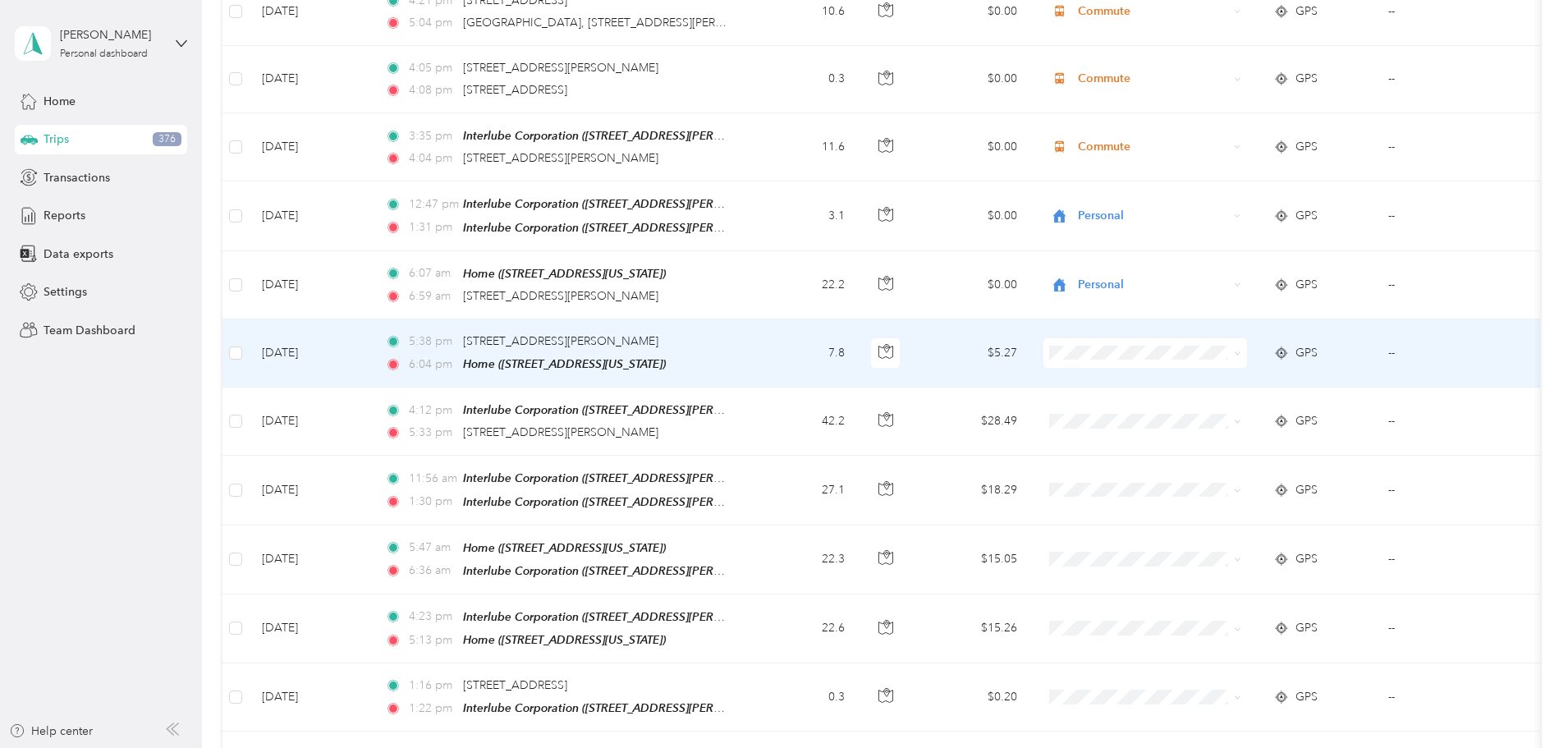
click at [1241, 343] on span at bounding box center [1235, 352] width 13 height 18
click at [1241, 349] on icon at bounding box center [1237, 353] width 8 height 8
click at [1215, 517] on span "Commute" at bounding box center [1269, 517] width 152 height 17
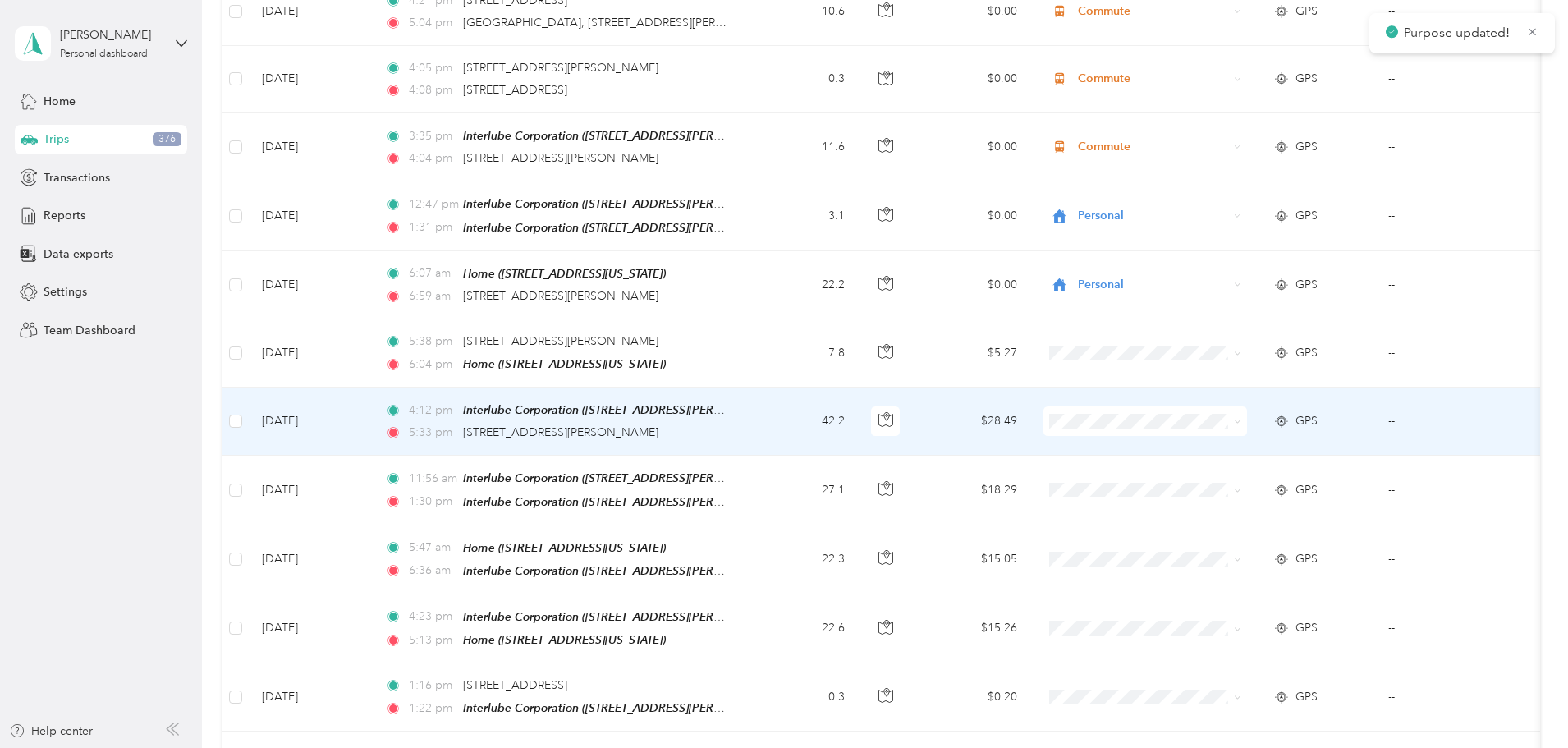
click at [1241, 412] on span at bounding box center [1235, 420] width 13 height 18
click at [1241, 418] on icon at bounding box center [1237, 421] width 8 height 8
click at [1219, 585] on span "Commute" at bounding box center [1269, 587] width 152 height 17
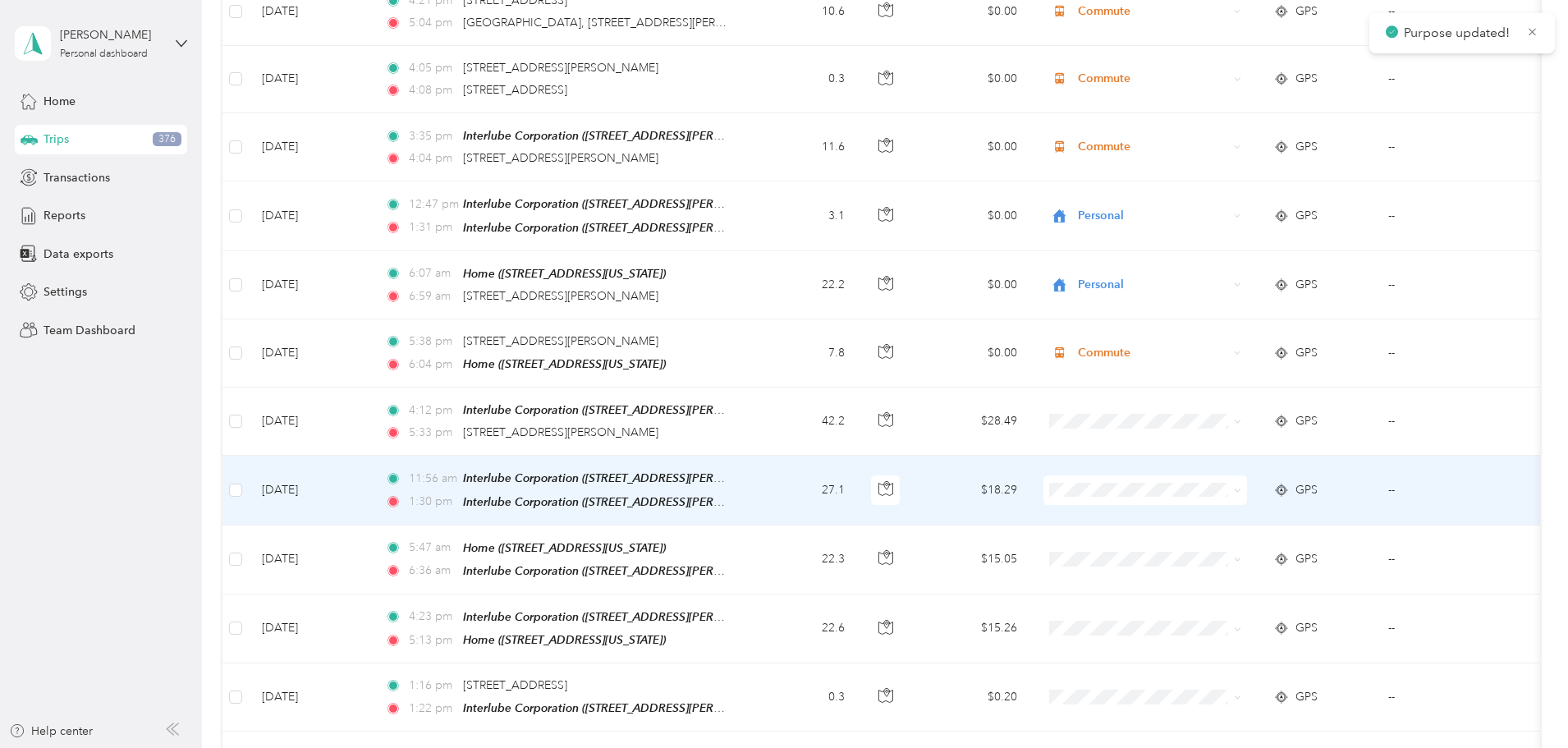
click at [1241, 487] on icon at bounding box center [1237, 491] width 8 height 8
click at [1242, 513] on li "Personal" at bounding box center [1254, 511] width 204 height 29
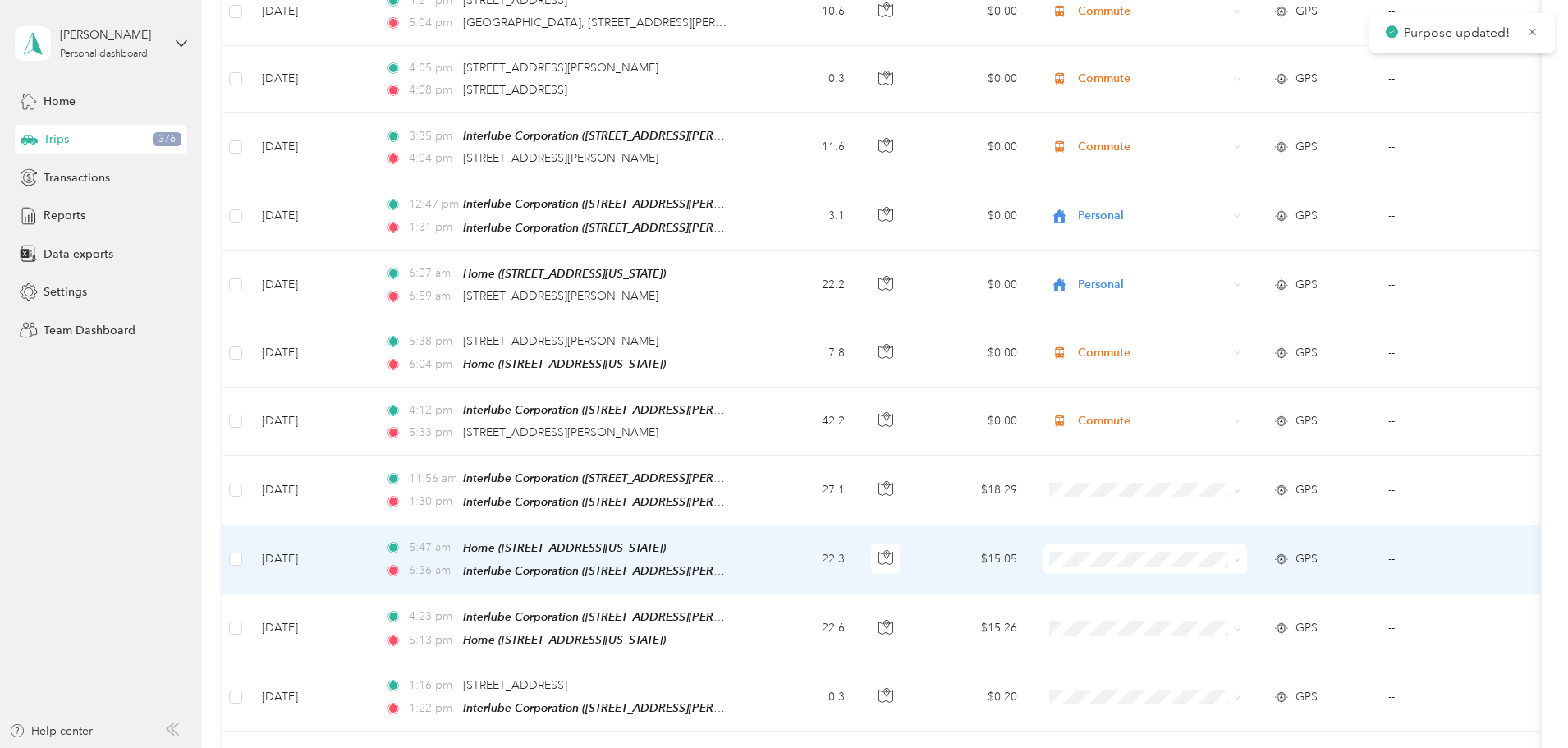
click at [1241, 556] on icon at bounding box center [1237, 559] width 8 height 8
click at [1199, 716] on span "Commute" at bounding box center [1269, 722] width 152 height 17
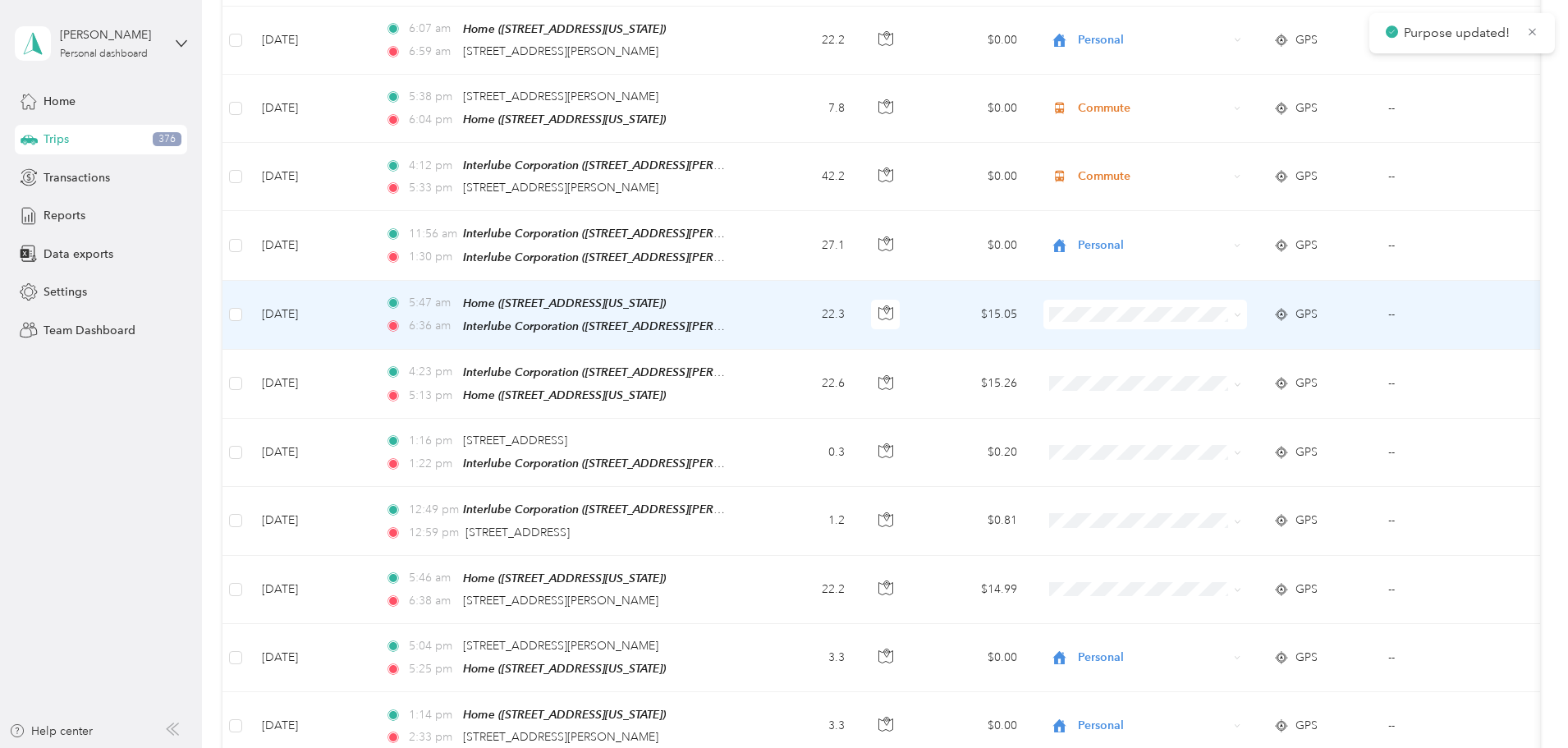
scroll to position [2872, 0]
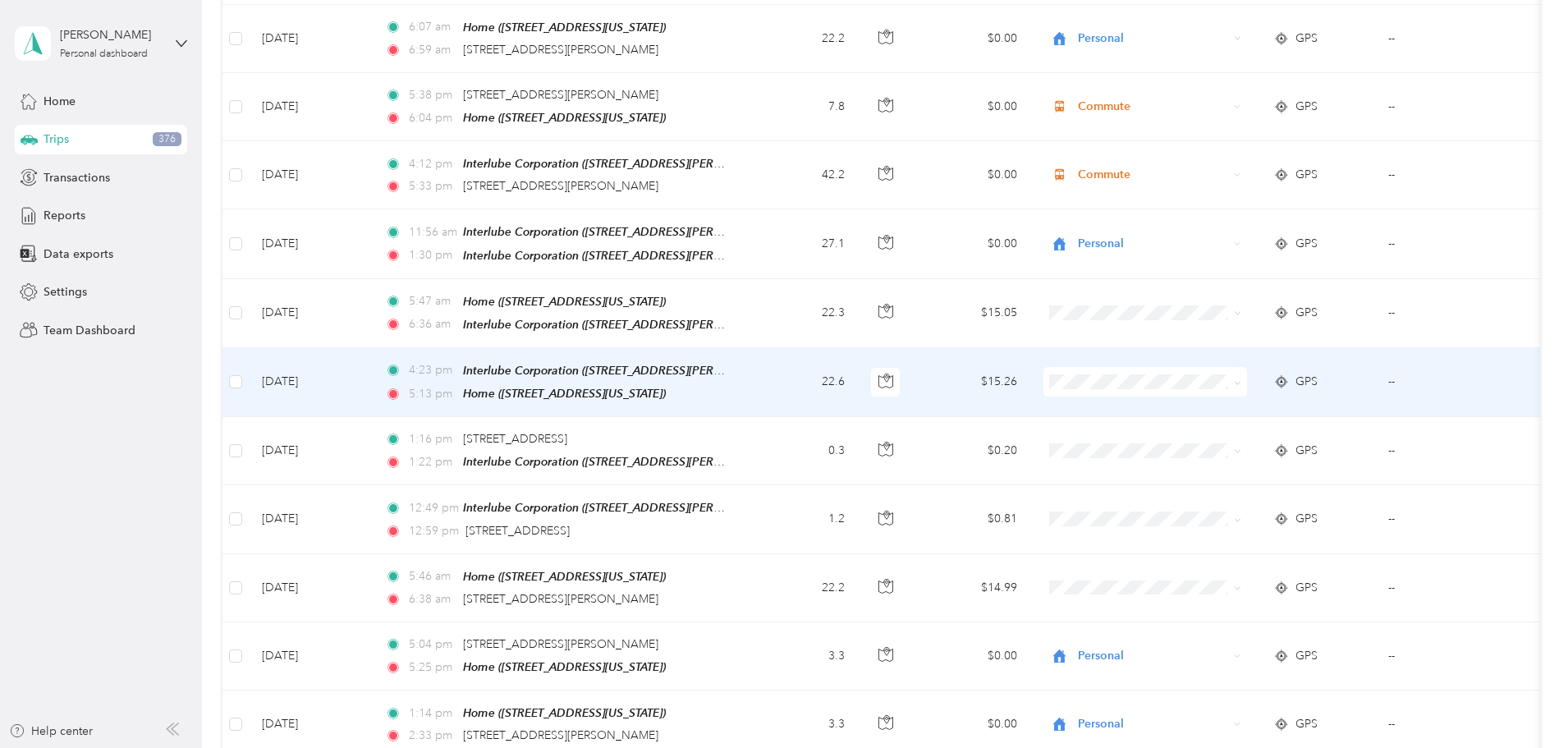
click at [1370, 350] on td "GPS" at bounding box center [1317, 382] width 115 height 69
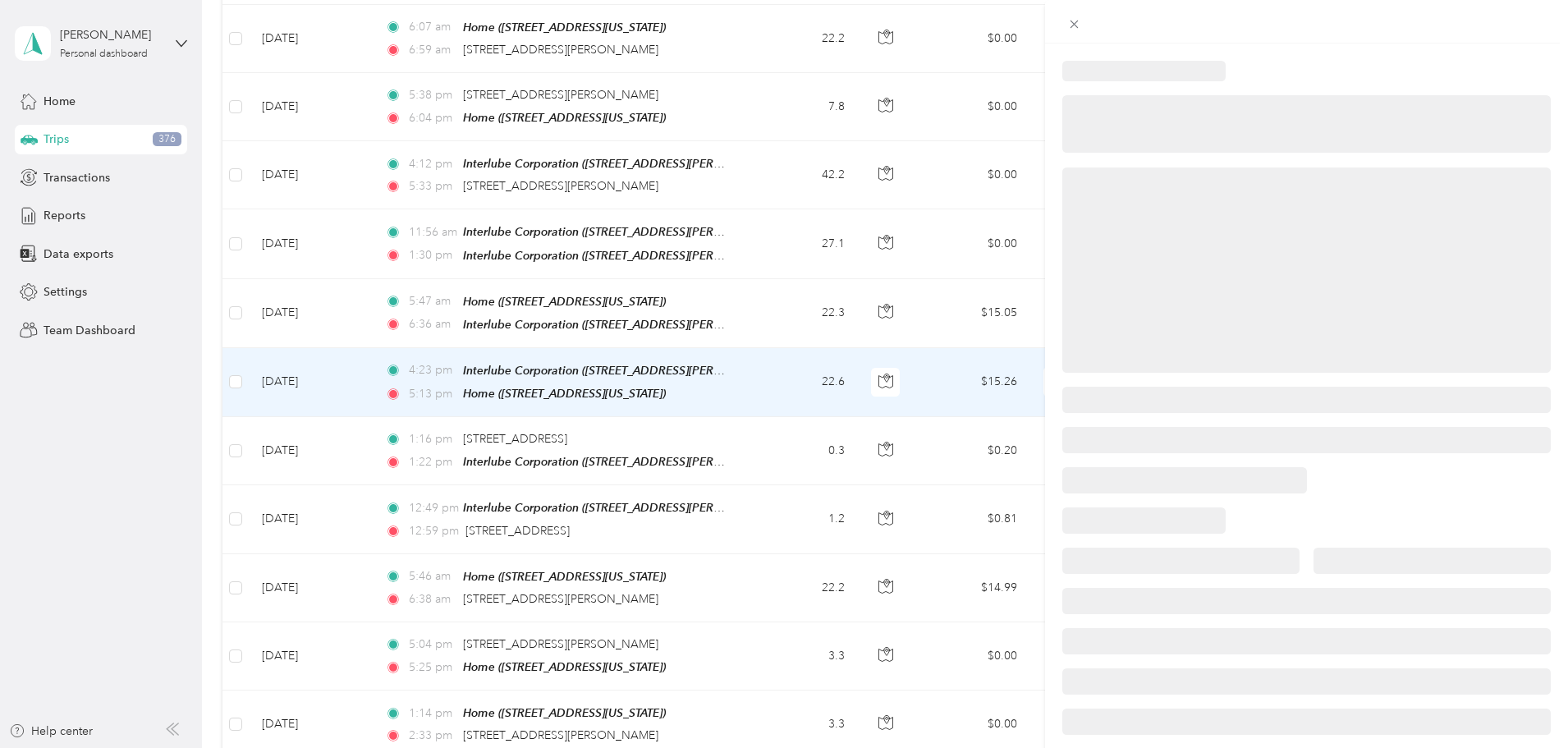
click at [1022, 268] on div at bounding box center [784, 374] width 1568 height 748
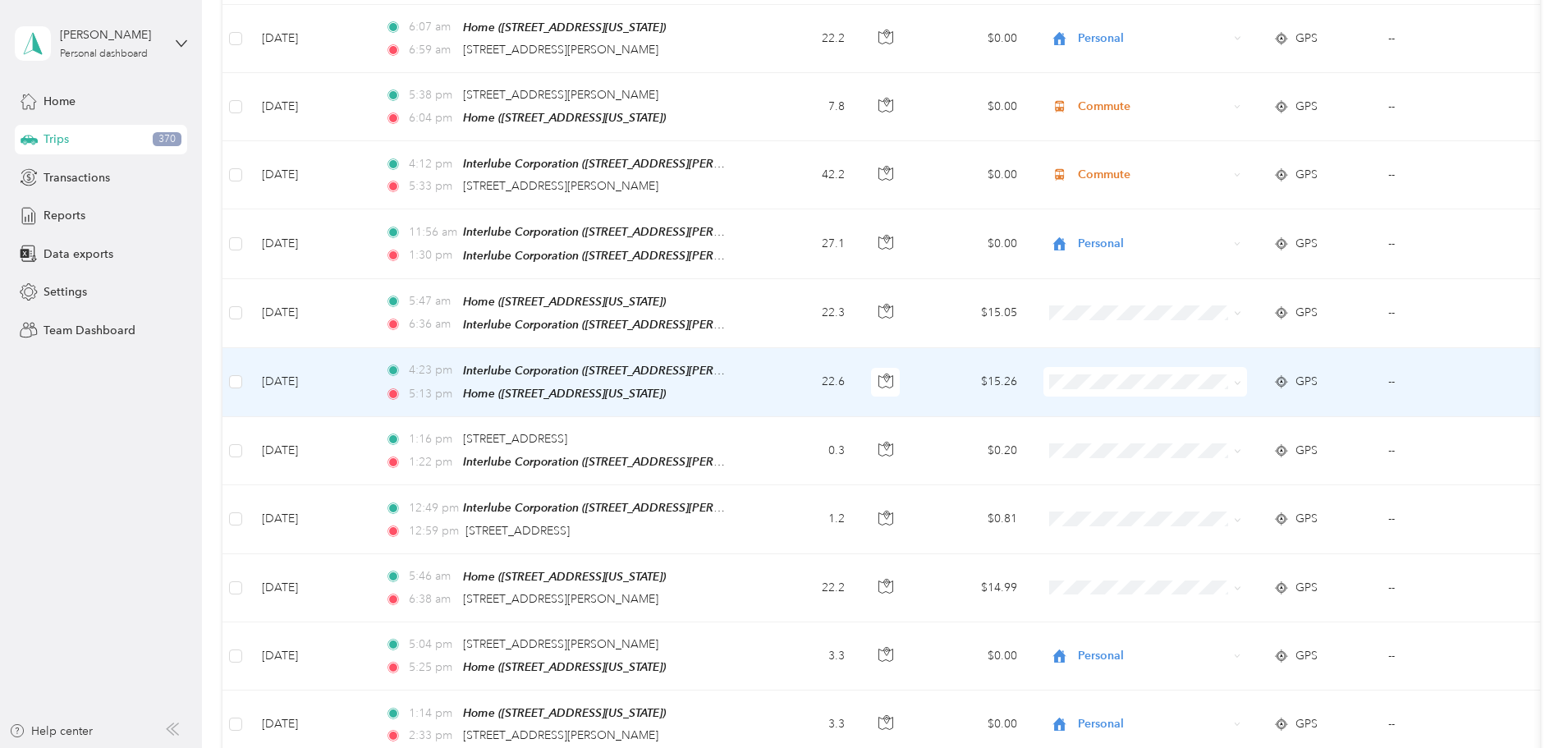
click at [1241, 379] on icon at bounding box center [1237, 383] width 8 height 8
click at [1232, 539] on span "Commute" at bounding box center [1269, 542] width 152 height 17
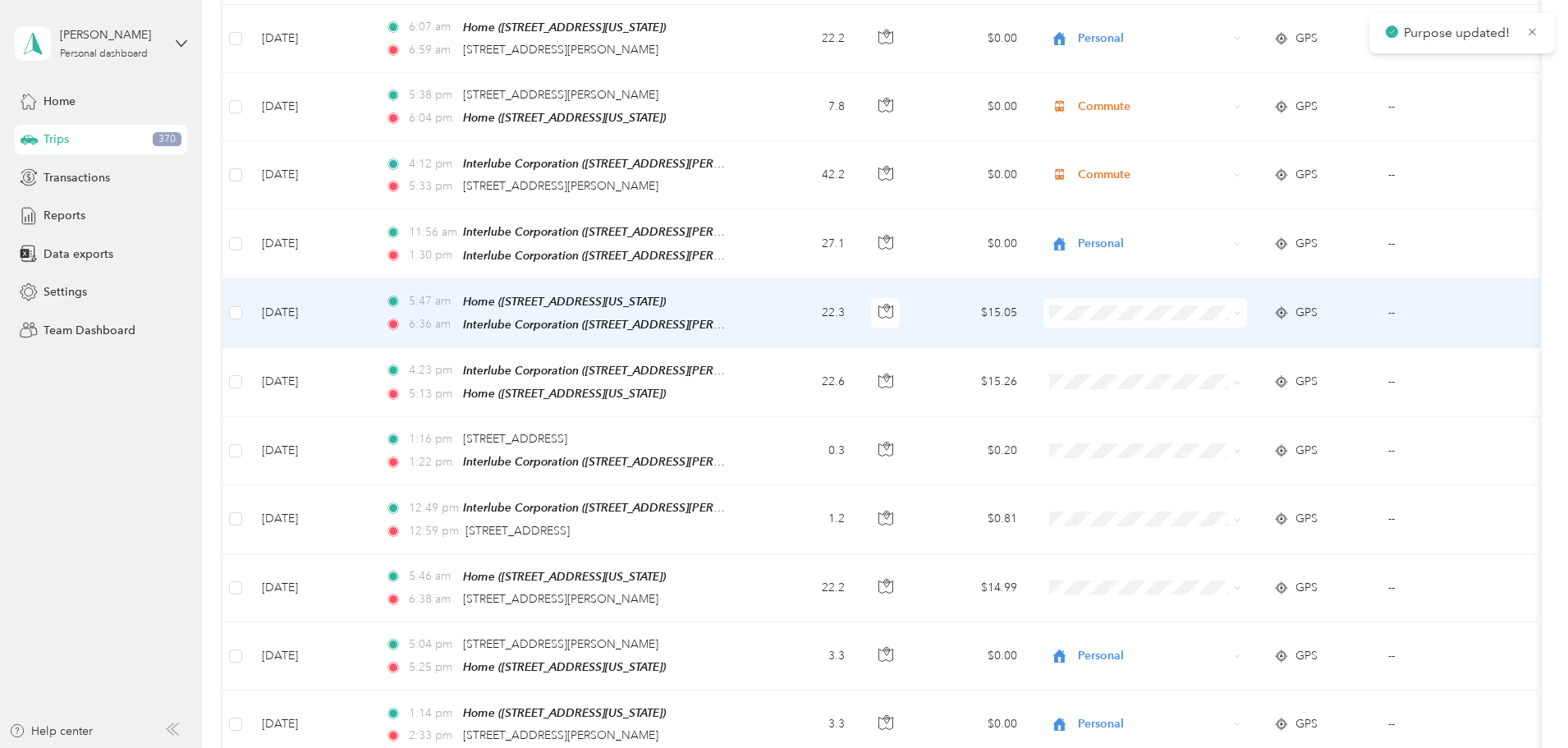
click at [1241, 310] on icon at bounding box center [1237, 313] width 8 height 8
click at [1233, 473] on span "Commute" at bounding box center [1269, 475] width 152 height 17
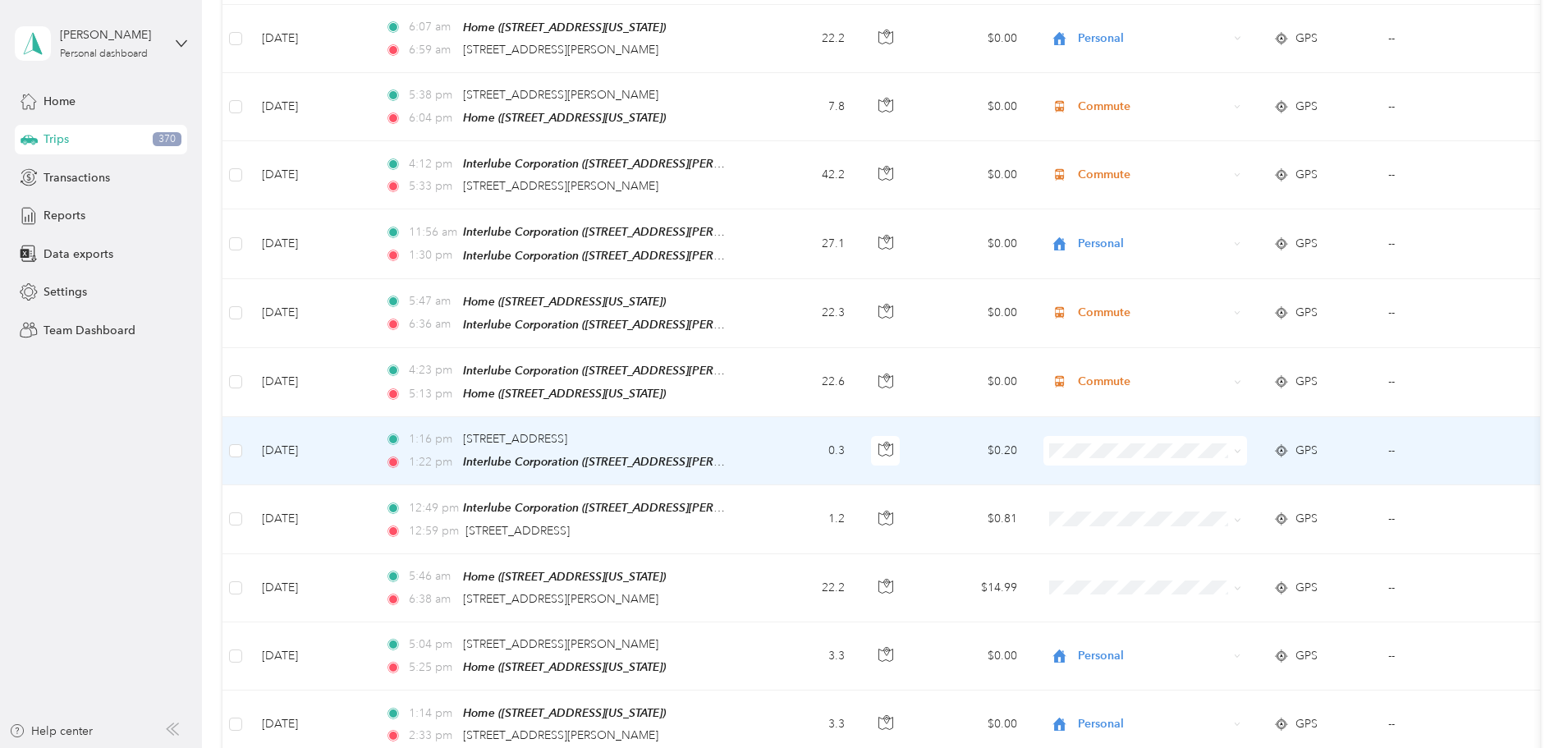
click at [1241, 448] on icon at bounding box center [1237, 451] width 8 height 8
click at [1237, 461] on span "Personal" at bounding box center [1269, 463] width 152 height 17
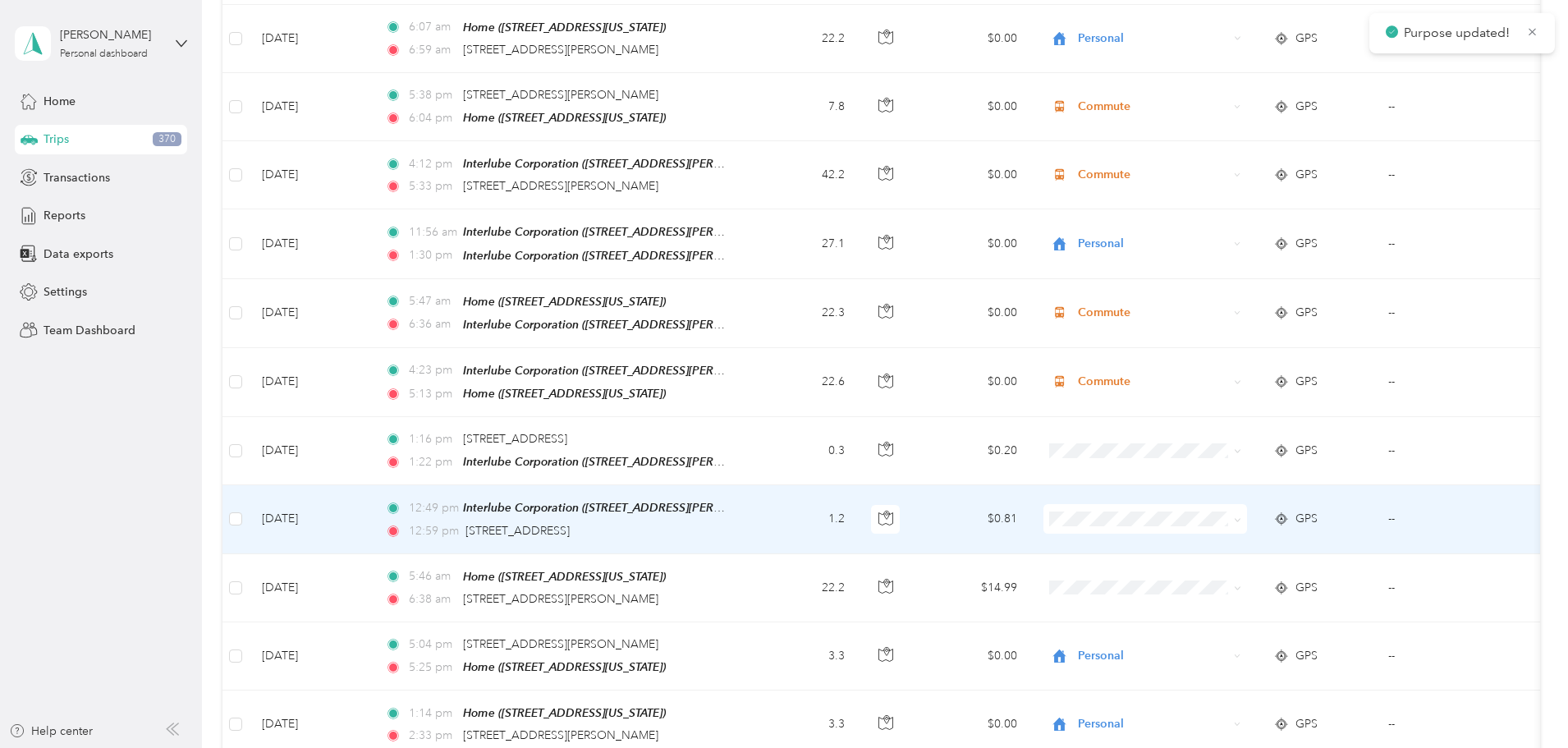
click at [1241, 516] on icon at bounding box center [1237, 520] width 8 height 8
click at [1236, 533] on span "Personal" at bounding box center [1269, 532] width 152 height 17
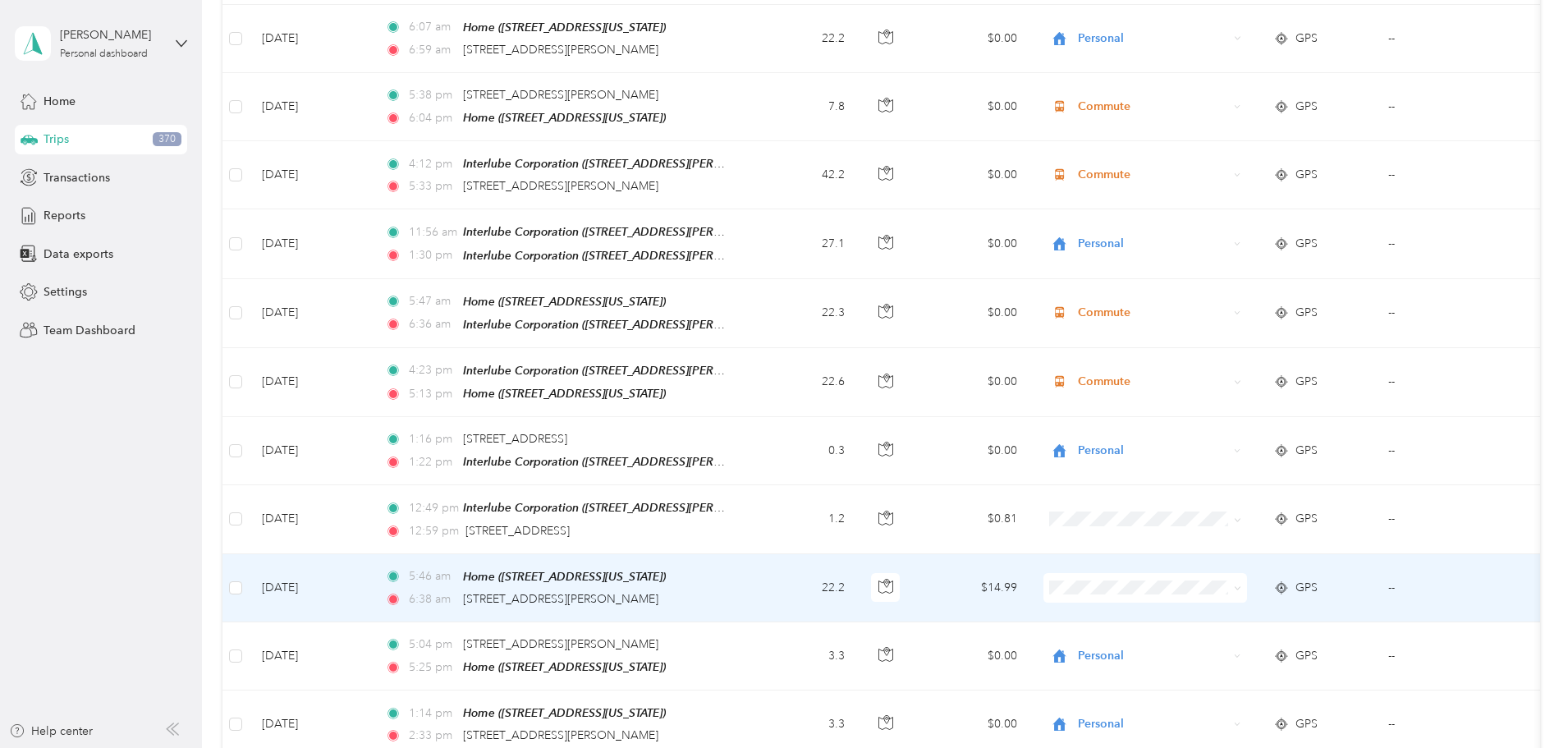
click at [1241, 585] on icon at bounding box center [1237, 588] width 8 height 8
click at [1262, 505] on span "Commute" at bounding box center [1269, 504] width 152 height 17
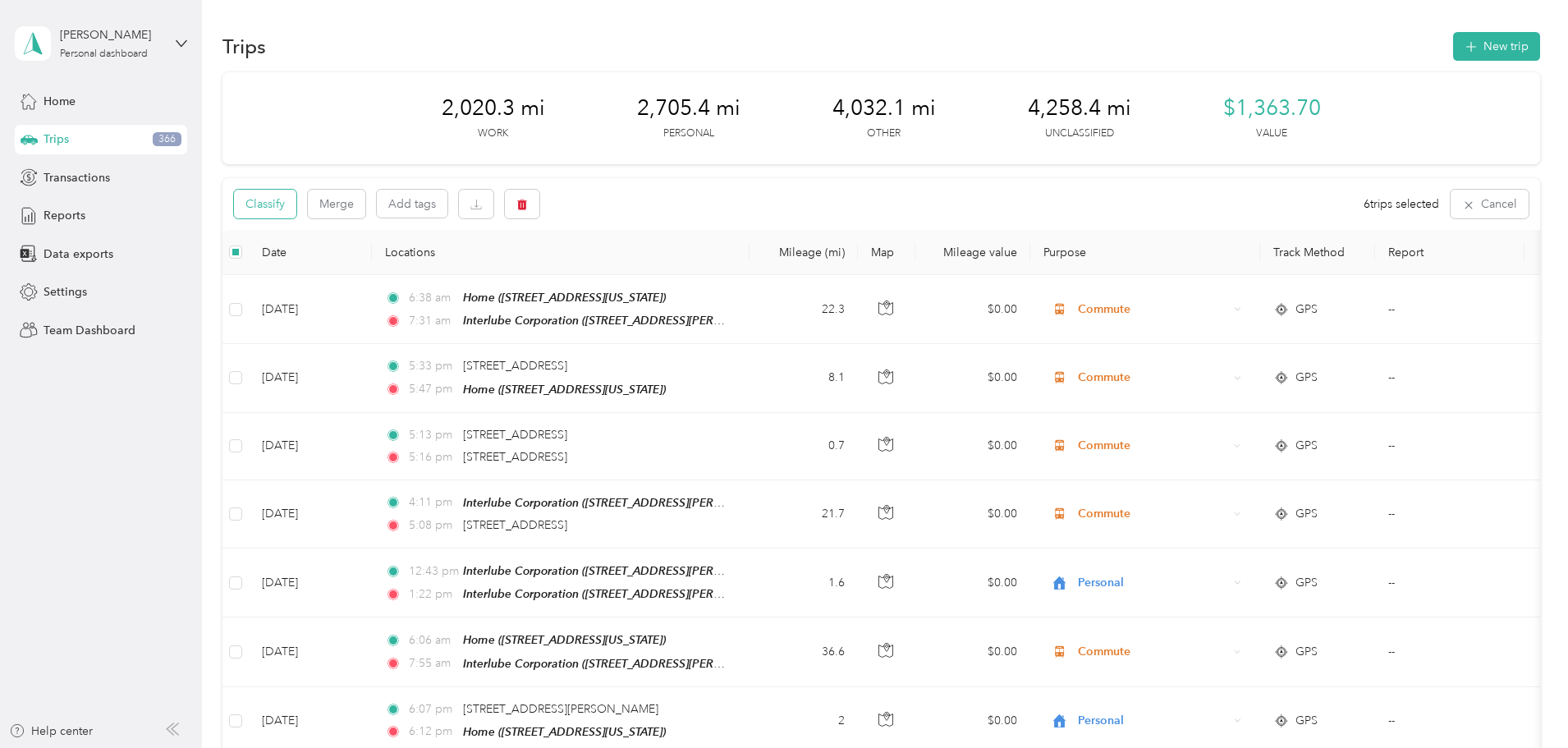
click at [297, 209] on button "Classify" at bounding box center [265, 204] width 62 height 29
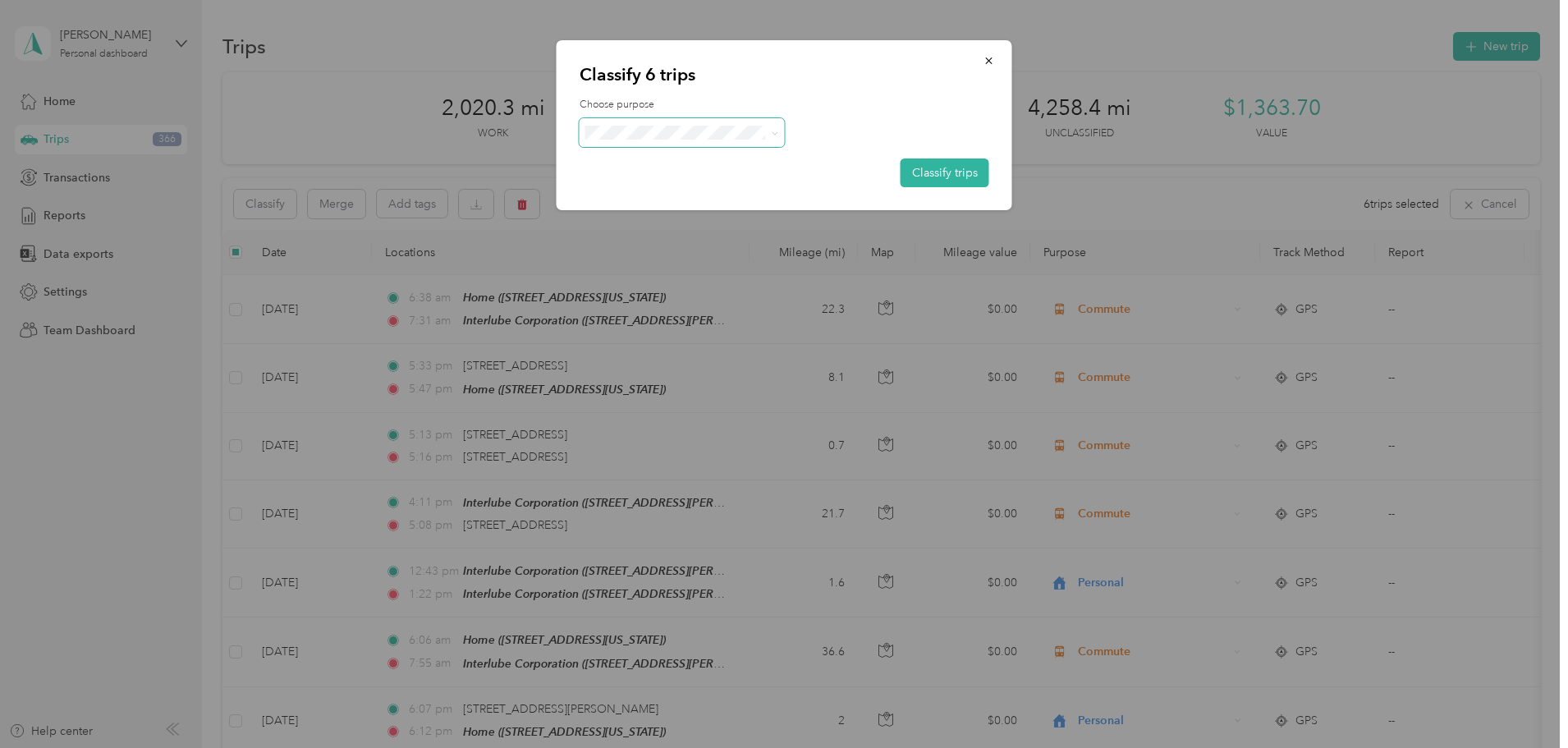
click at [776, 133] on icon at bounding box center [774, 132] width 5 height 3
click at [690, 190] on span "Personal" at bounding box center [696, 191] width 153 height 17
click at [967, 171] on button "Classify trips" at bounding box center [945, 173] width 88 height 29
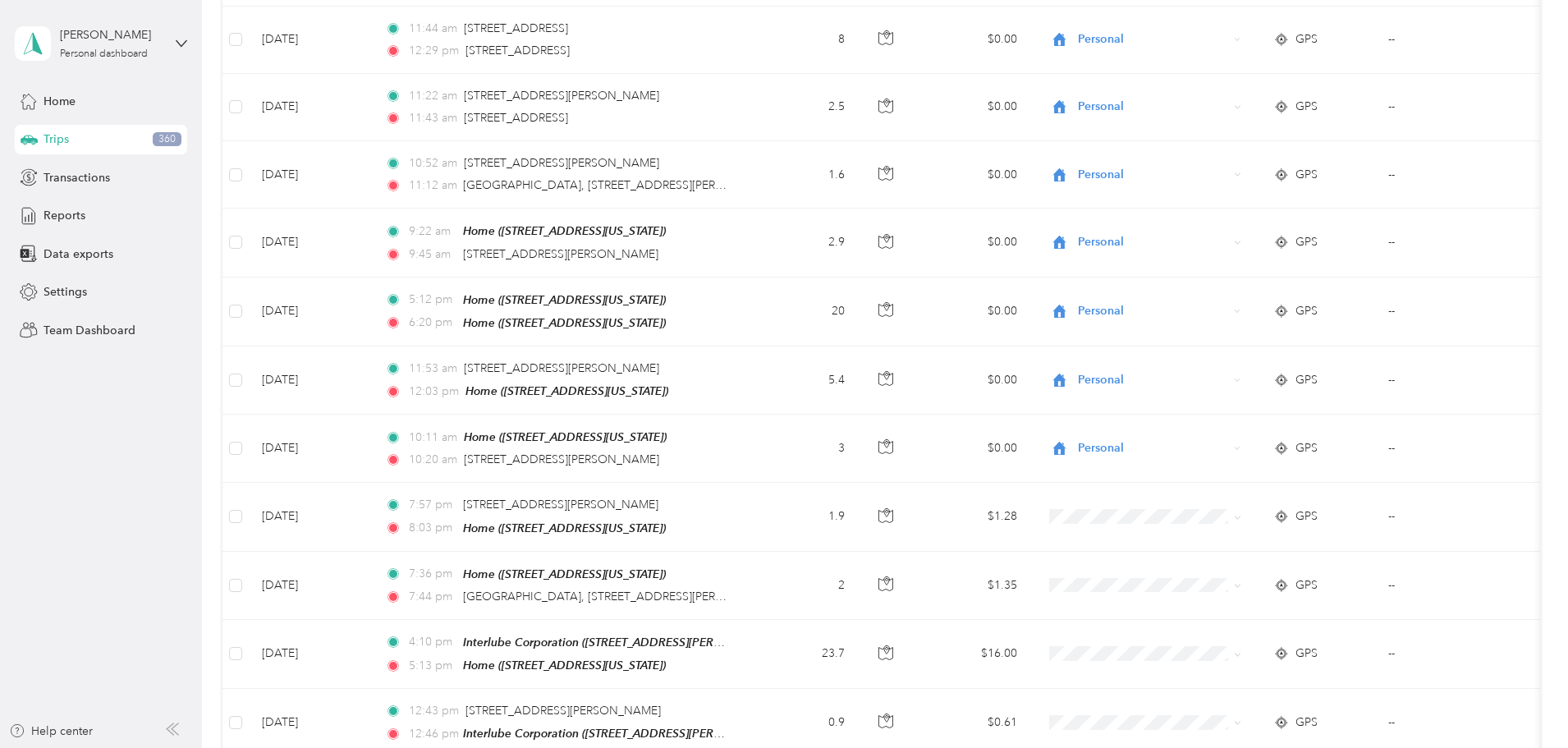
scroll to position [3775, 0]
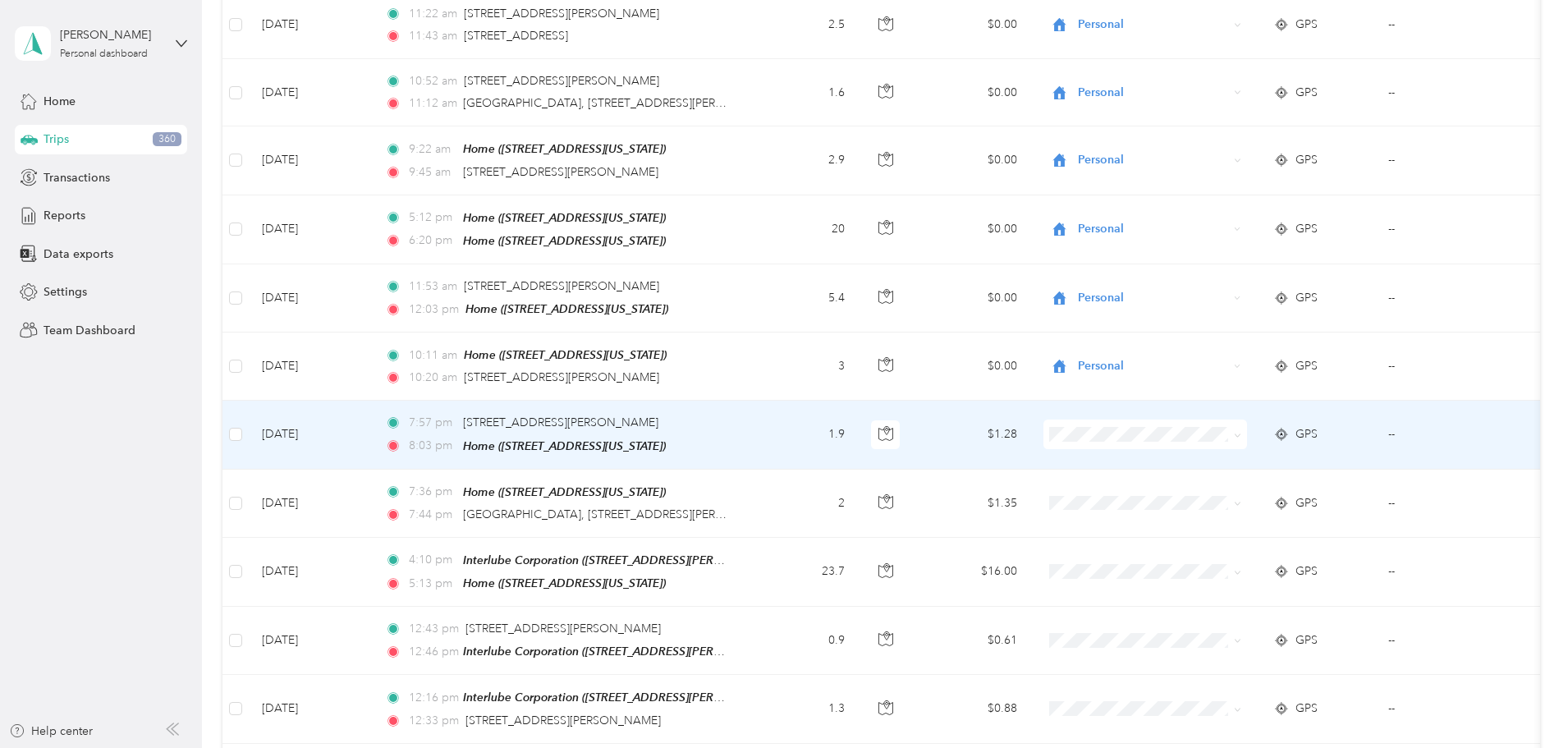
click at [1241, 432] on icon at bounding box center [1237, 435] width 8 height 8
click at [1255, 444] on li "Personal" at bounding box center [1254, 442] width 204 height 29
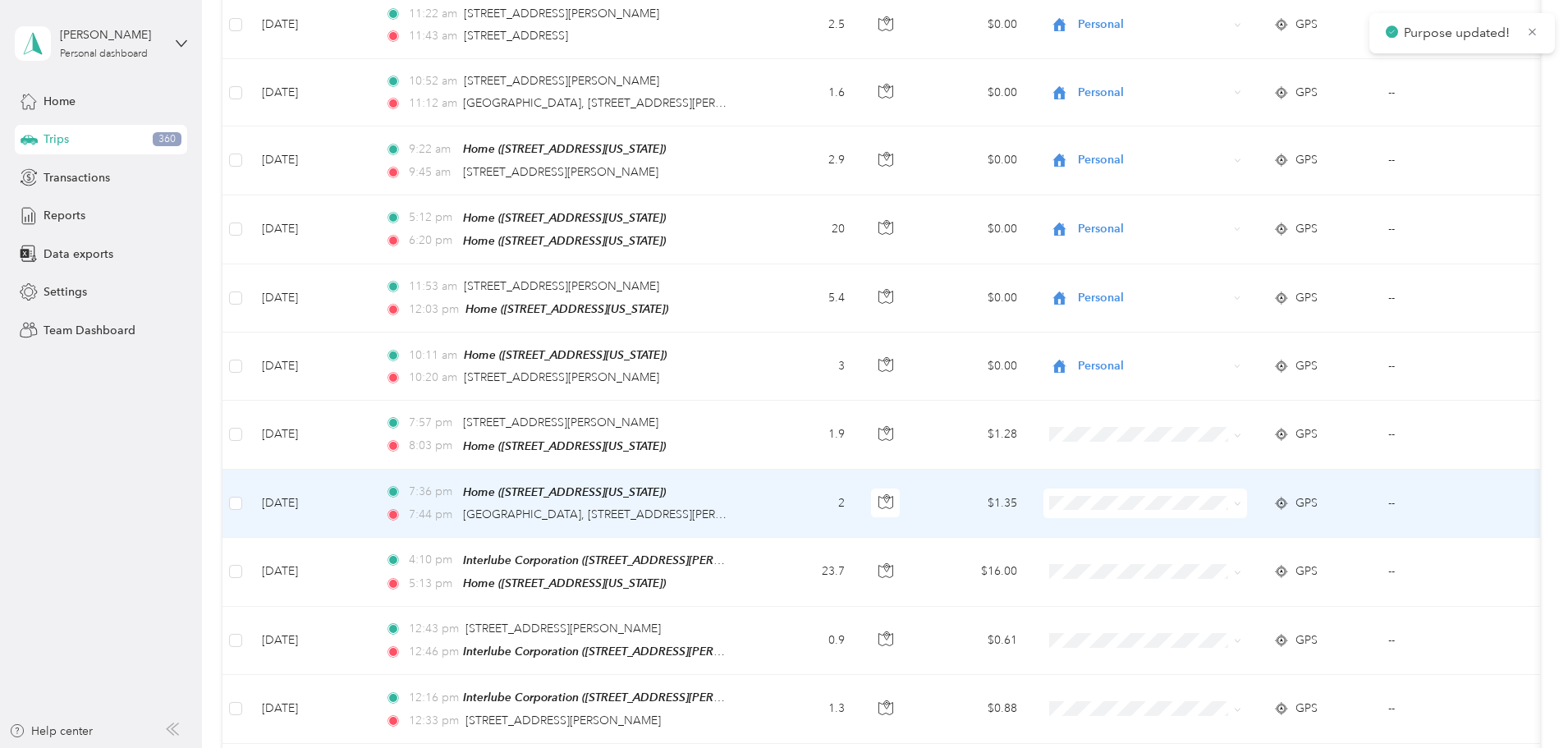
click at [1241, 499] on icon at bounding box center [1237, 503] width 8 height 8
click at [1233, 500] on span "Personal" at bounding box center [1269, 509] width 152 height 17
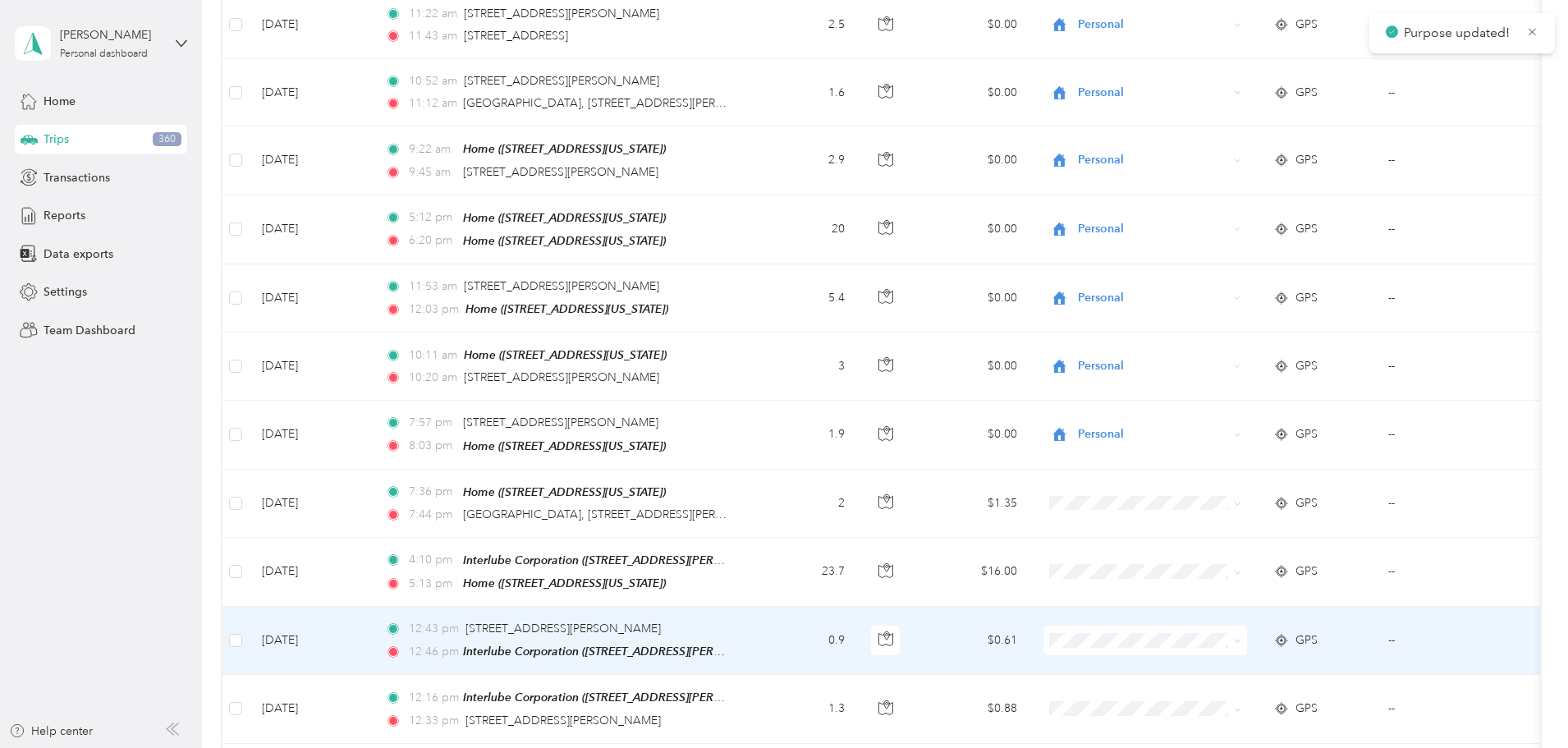
click at [1239, 639] on icon at bounding box center [1237, 640] width 5 height 3
click at [1222, 414] on li "Personal" at bounding box center [1254, 407] width 204 height 29
click at [1241, 637] on icon at bounding box center [1237, 641] width 8 height 8
click at [1266, 405] on span "Personal" at bounding box center [1260, 410] width 133 height 17
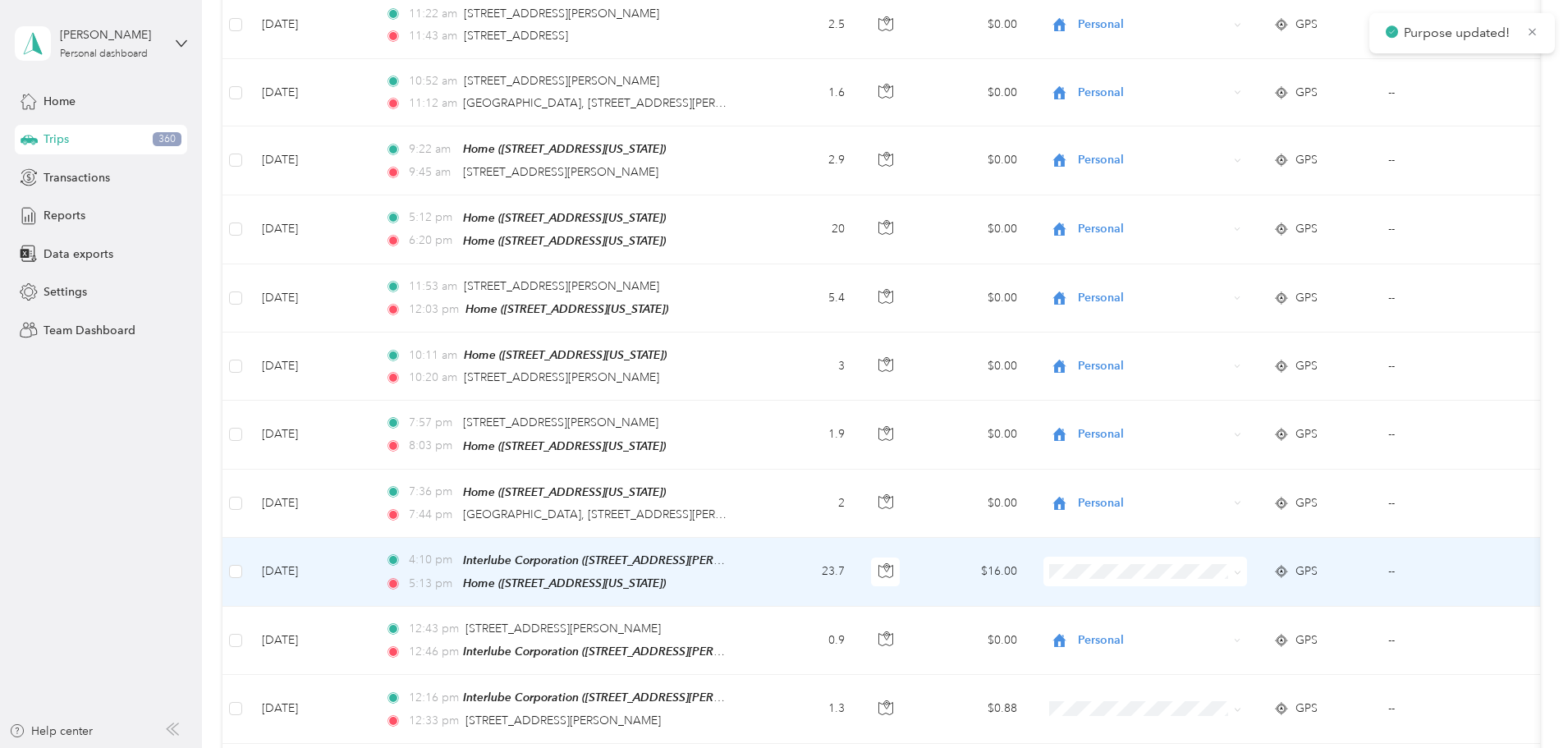
click at [1241, 562] on span at bounding box center [1235, 571] width 13 height 18
click at [1241, 569] on icon at bounding box center [1237, 572] width 8 height 8
click at [1191, 718] on span "Commute" at bounding box center [1254, 714] width 180 height 17
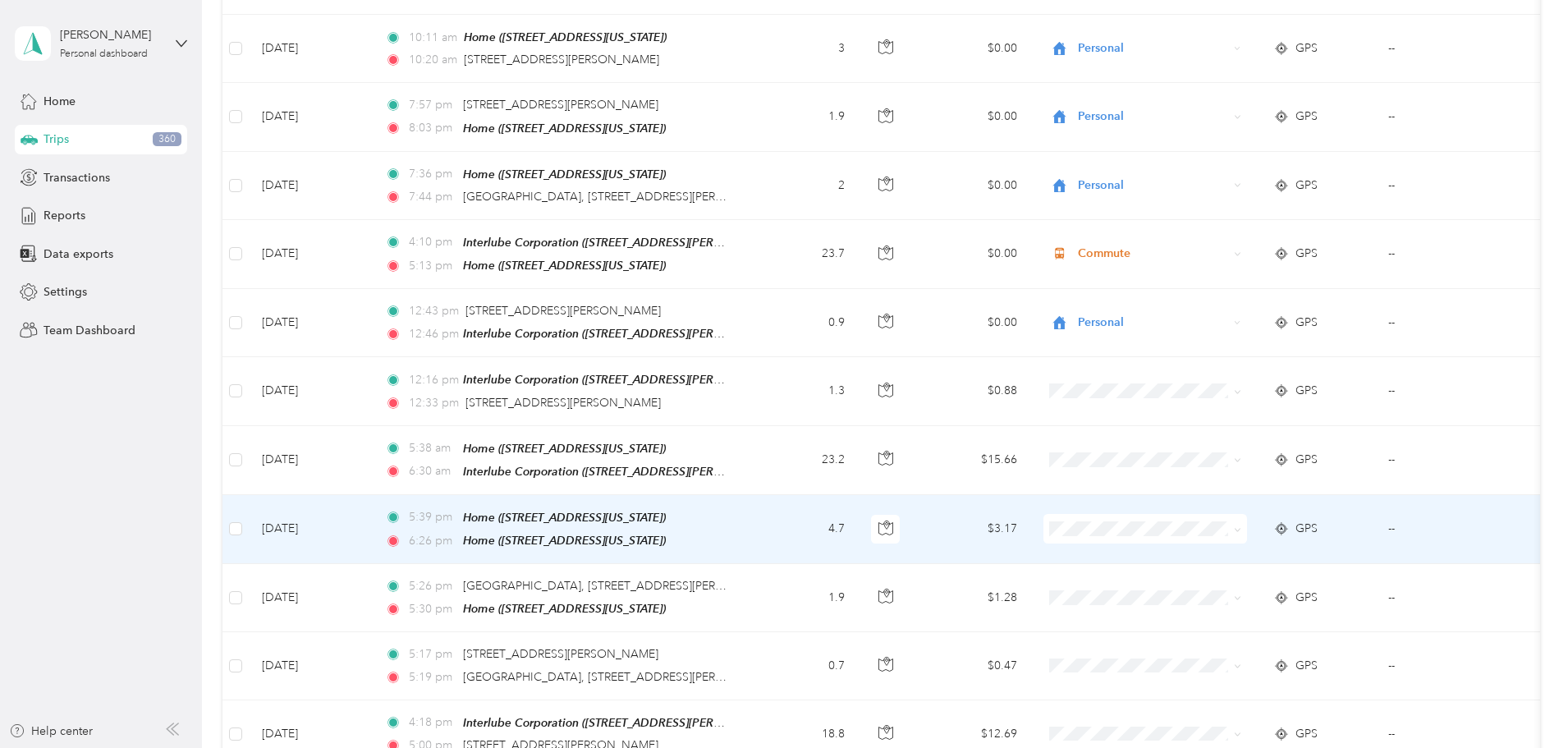
scroll to position [4103, 0]
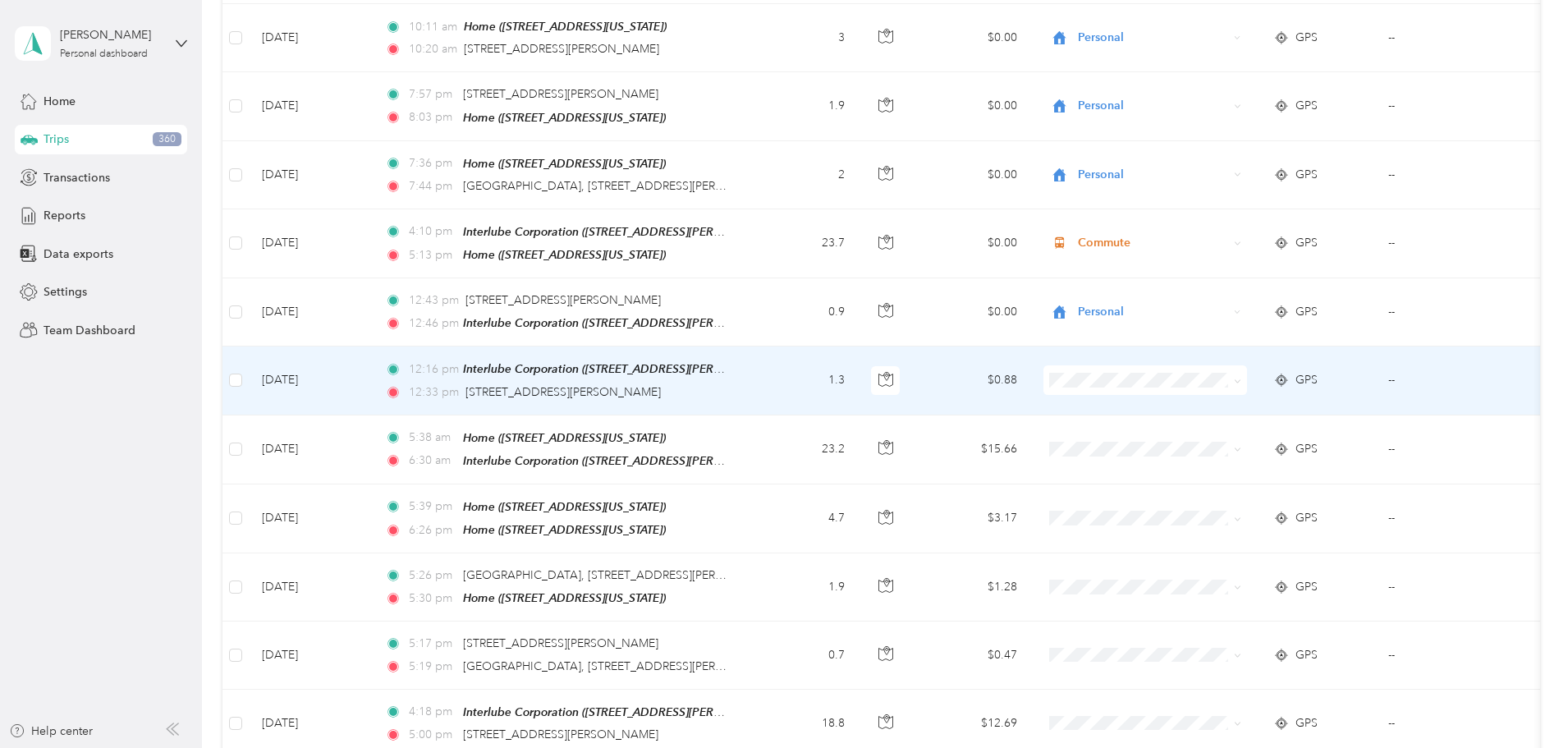
click at [1241, 371] on span at bounding box center [1235, 379] width 13 height 18
click at [1241, 377] on icon at bounding box center [1237, 381] width 8 height 8
click at [1258, 383] on li "Personal" at bounding box center [1254, 376] width 204 height 29
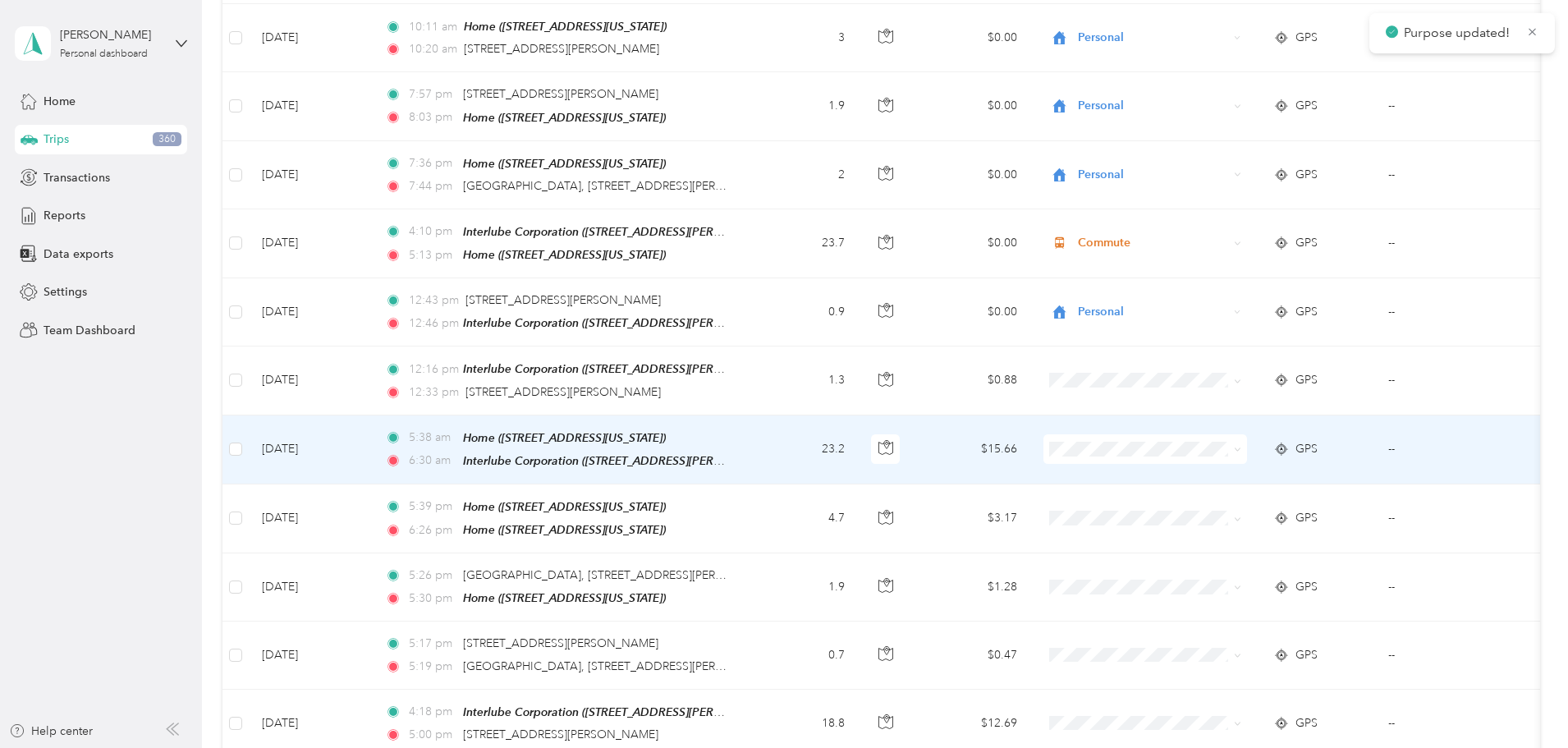
click at [1241, 440] on span at bounding box center [1235, 449] width 13 height 18
click at [1241, 446] on icon at bounding box center [1237, 450] width 8 height 8
click at [1246, 593] on span "Commute" at bounding box center [1269, 594] width 152 height 17
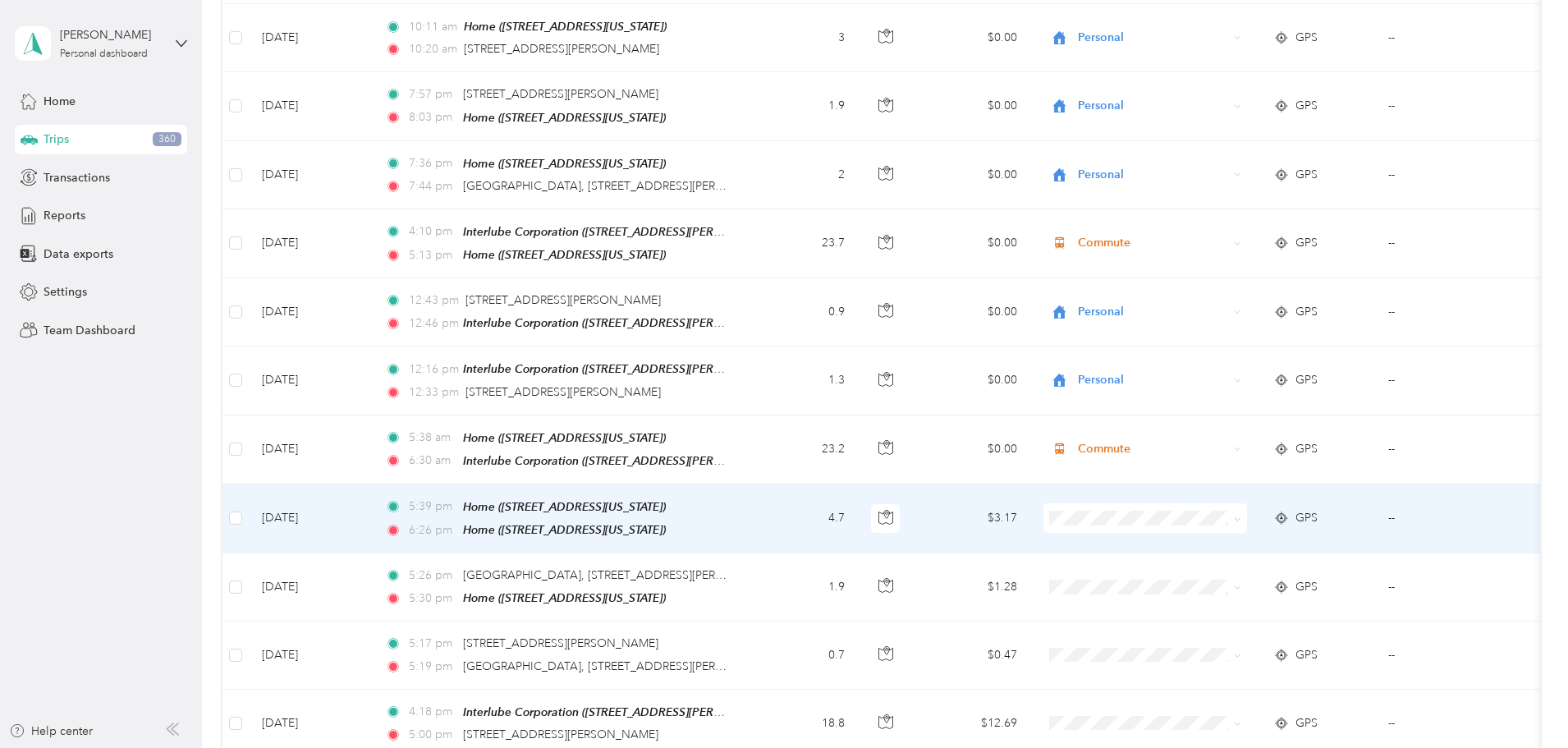
click at [1241, 509] on span at bounding box center [1235, 517] width 13 height 18
click at [1241, 515] on icon at bounding box center [1237, 519] width 8 height 8
click at [1238, 513] on span "Personal" at bounding box center [1269, 518] width 152 height 17
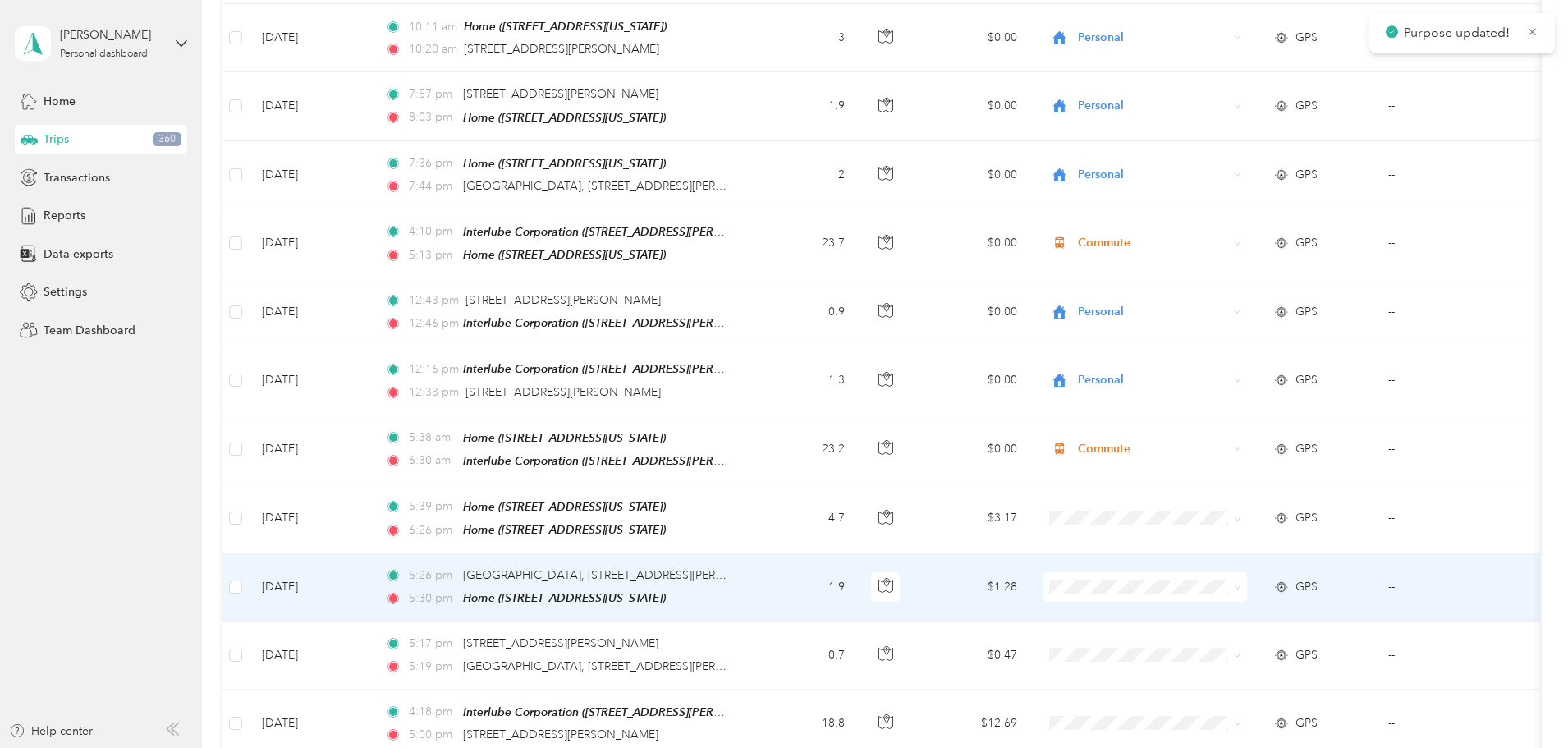
click at [1241, 578] on span at bounding box center [1235, 587] width 13 height 18
click at [1241, 584] on icon at bounding box center [1237, 588] width 8 height 8
click at [1297, 582] on span "Personal" at bounding box center [1269, 587] width 152 height 17
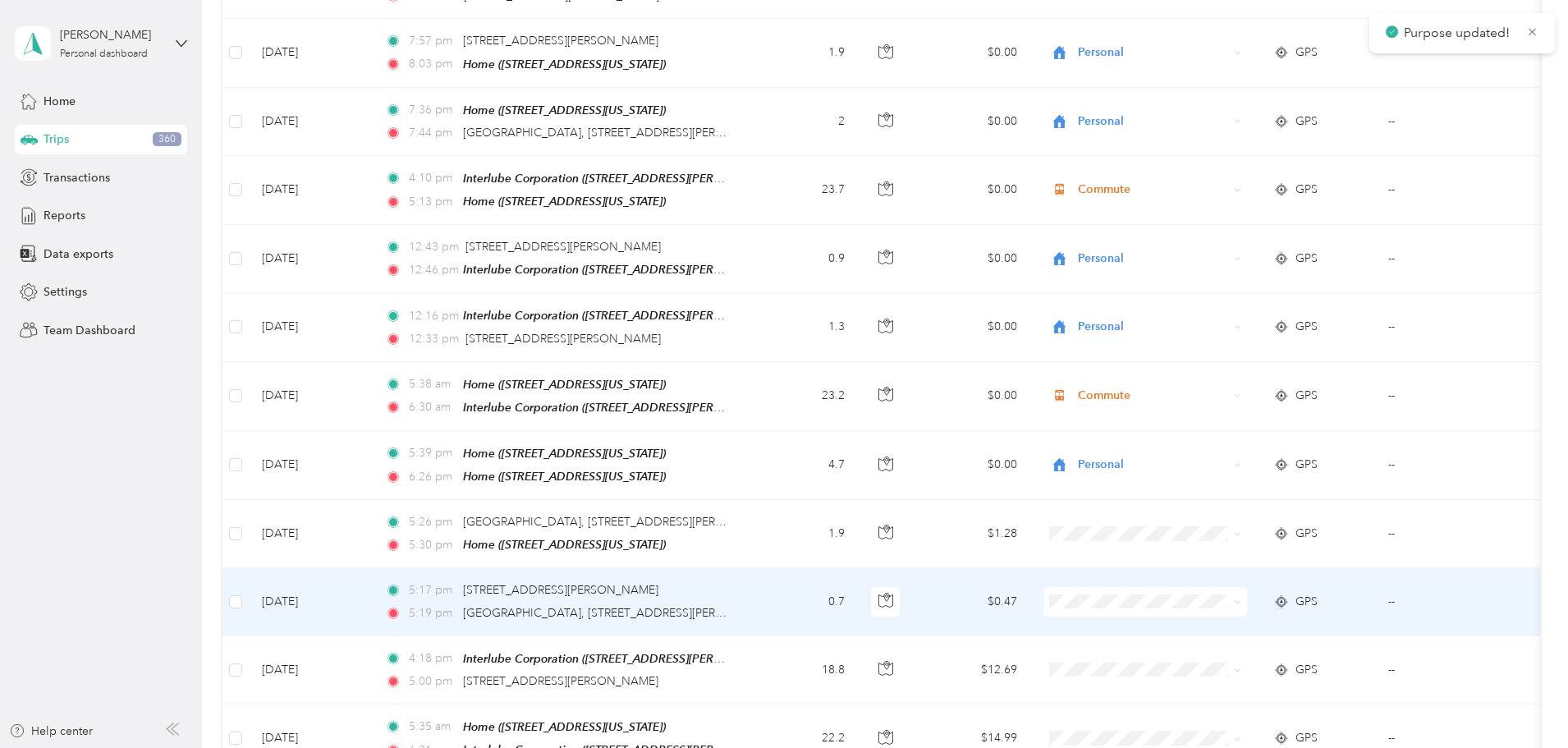
scroll to position [4185, 0]
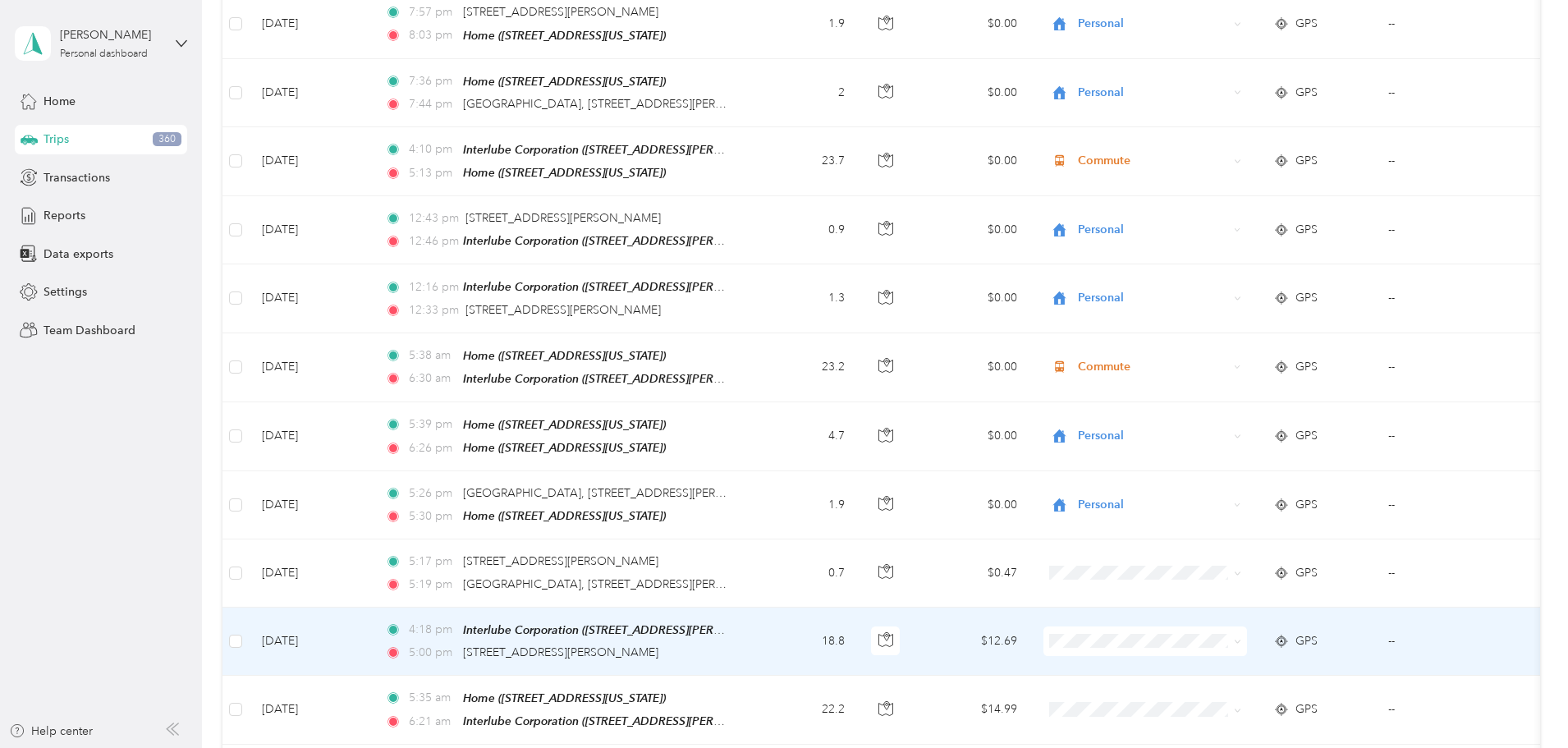
click at [1239, 640] on icon at bounding box center [1237, 641] width 5 height 3
click at [1234, 545] on span "Commute" at bounding box center [1269, 540] width 152 height 17
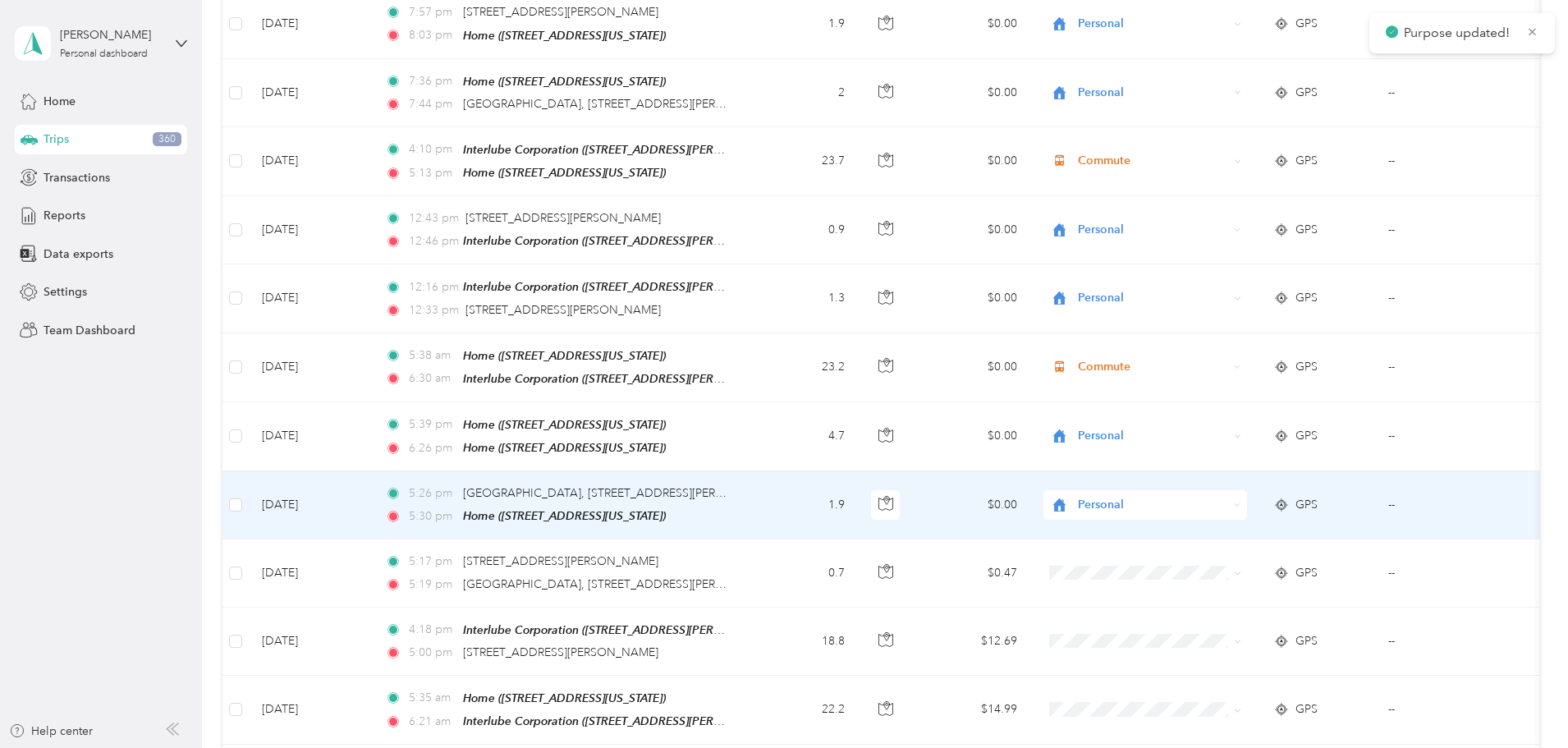
click at [1247, 490] on div "Personal" at bounding box center [1145, 504] width 204 height 29
click at [1222, 650] on li "Commute" at bounding box center [1254, 647] width 204 height 29
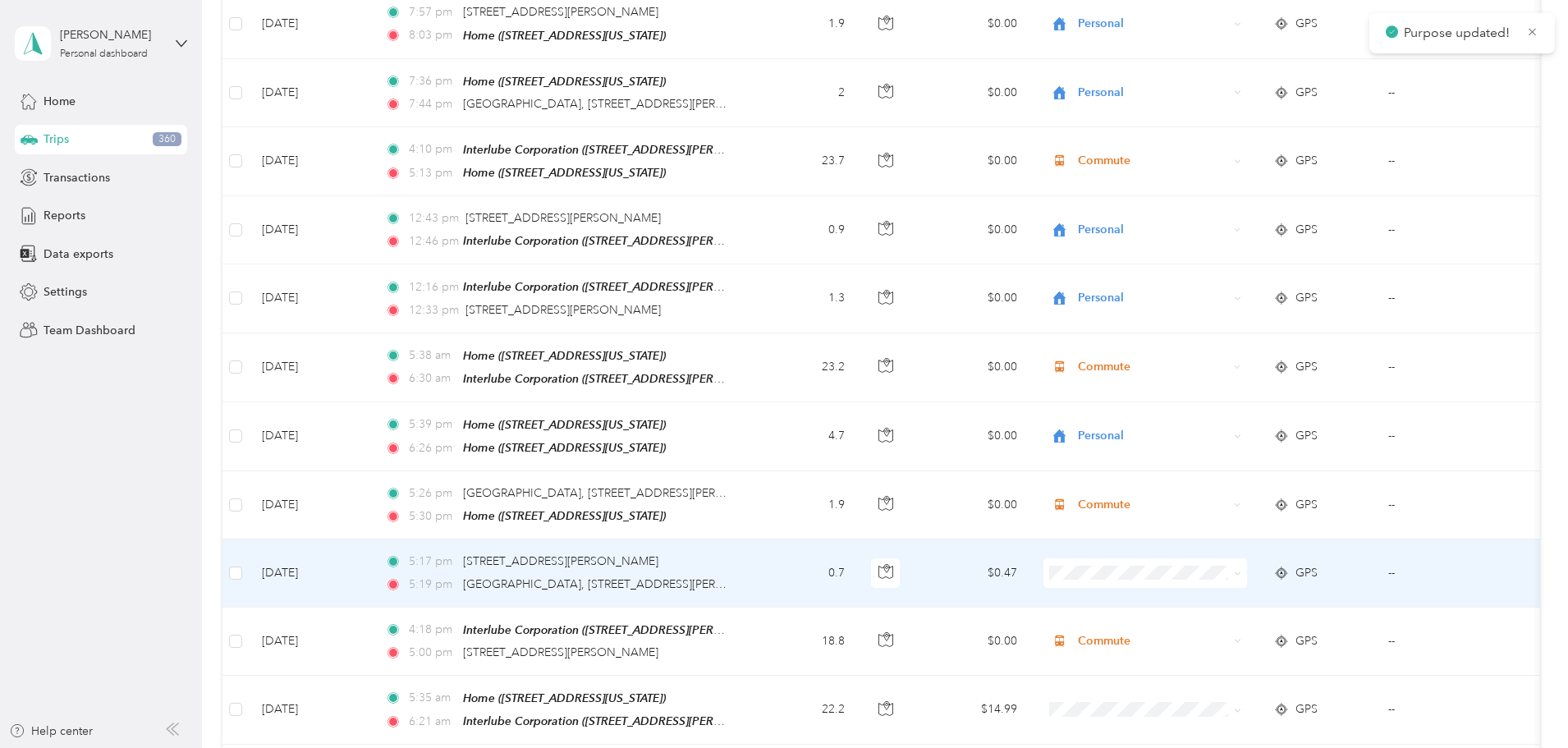
click at [1241, 564] on span at bounding box center [1235, 572] width 13 height 18
click at [1241, 570] on icon at bounding box center [1237, 573] width 8 height 8
click at [1221, 714] on span "Commute" at bounding box center [1269, 710] width 152 height 17
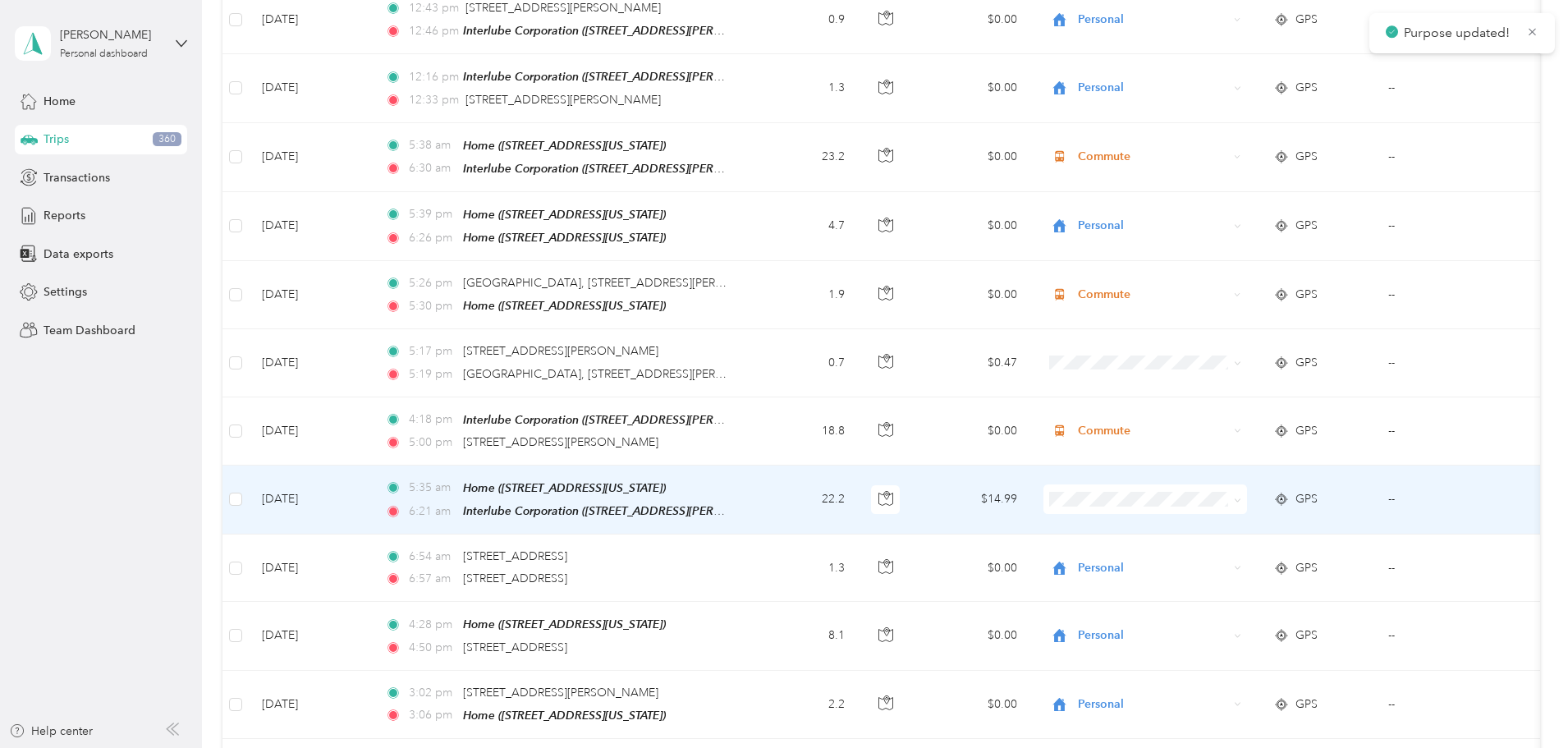
scroll to position [4432, 0]
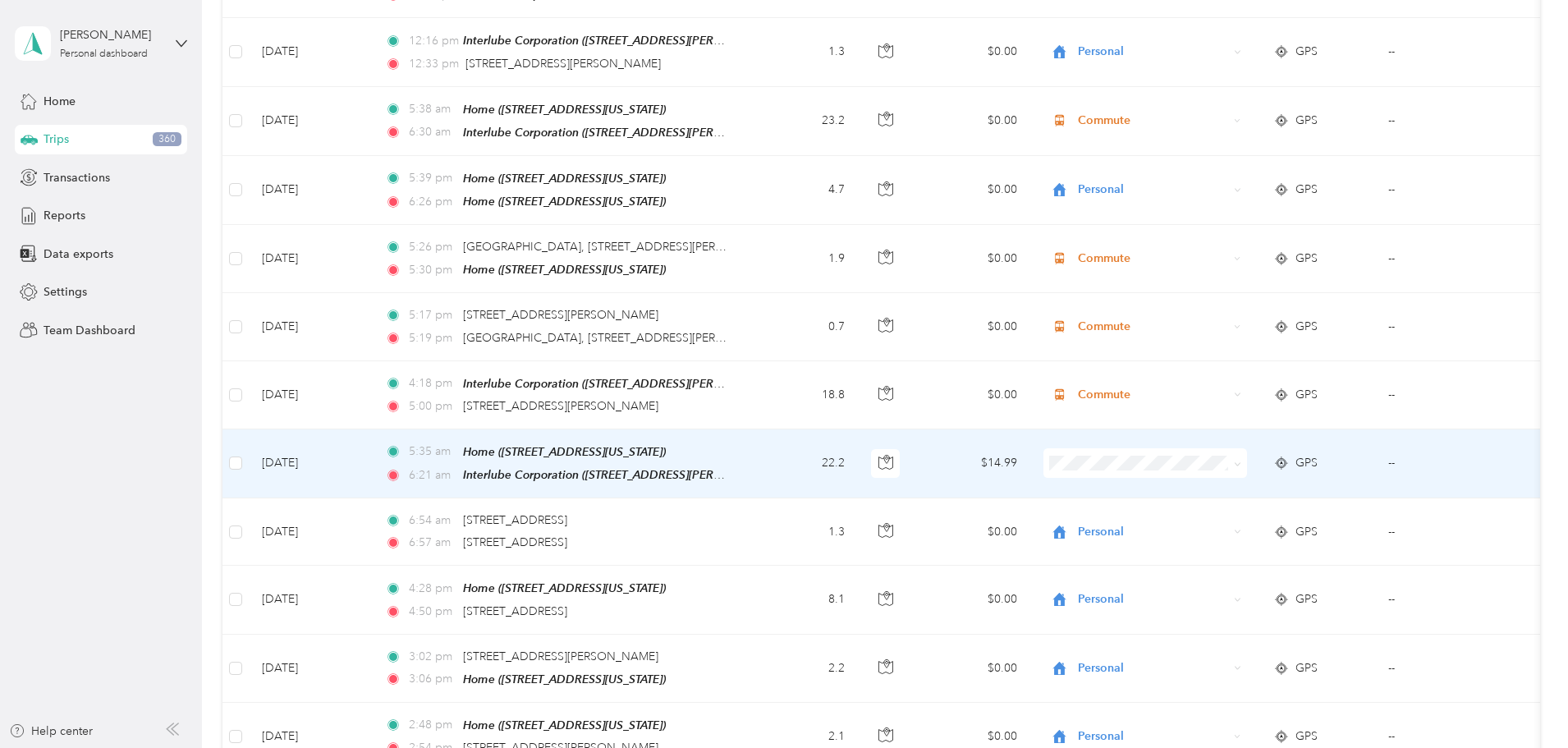
click at [1241, 461] on icon at bounding box center [1237, 465] width 8 height 8
click at [1230, 599] on span "Commute" at bounding box center [1269, 600] width 152 height 17
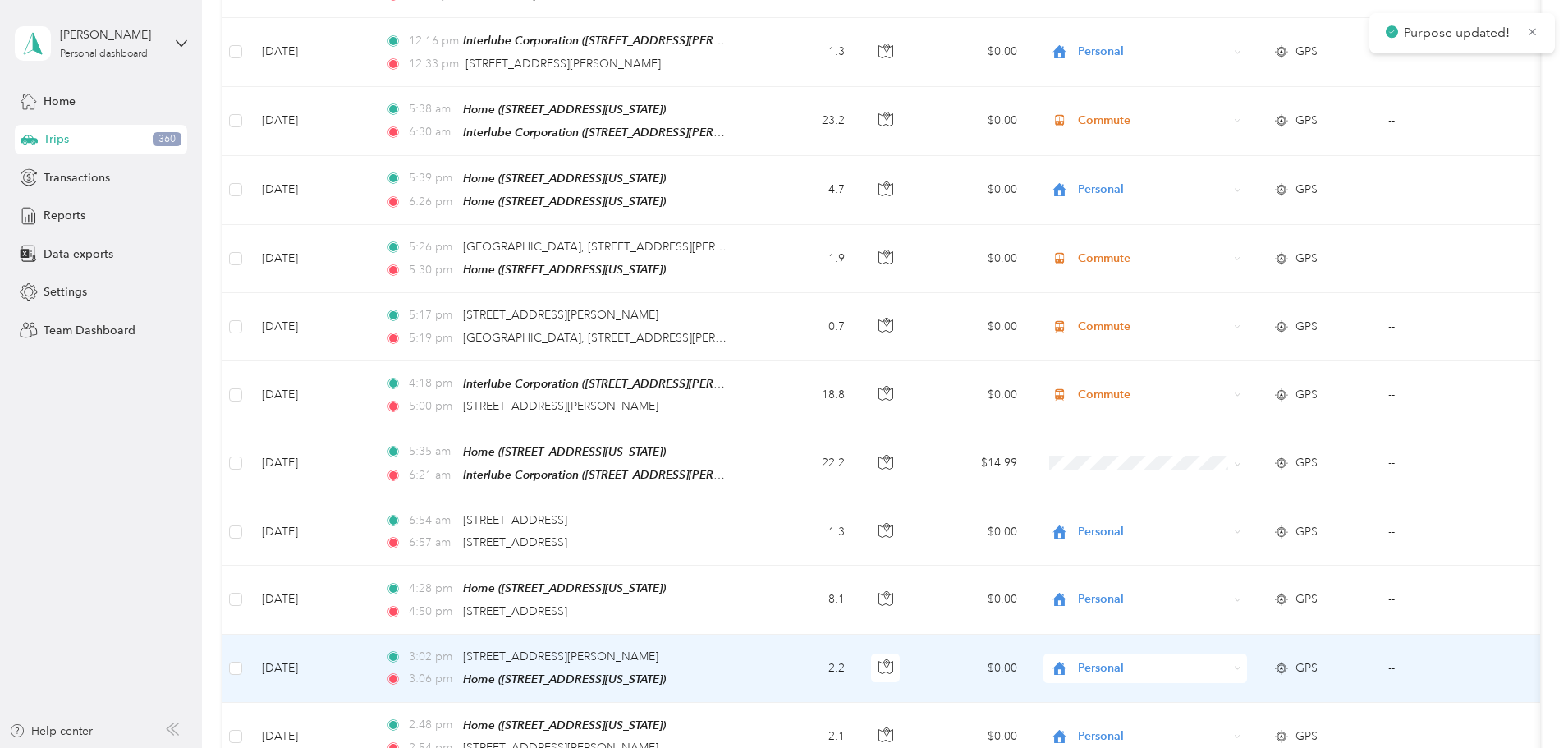
scroll to position [4842, 0]
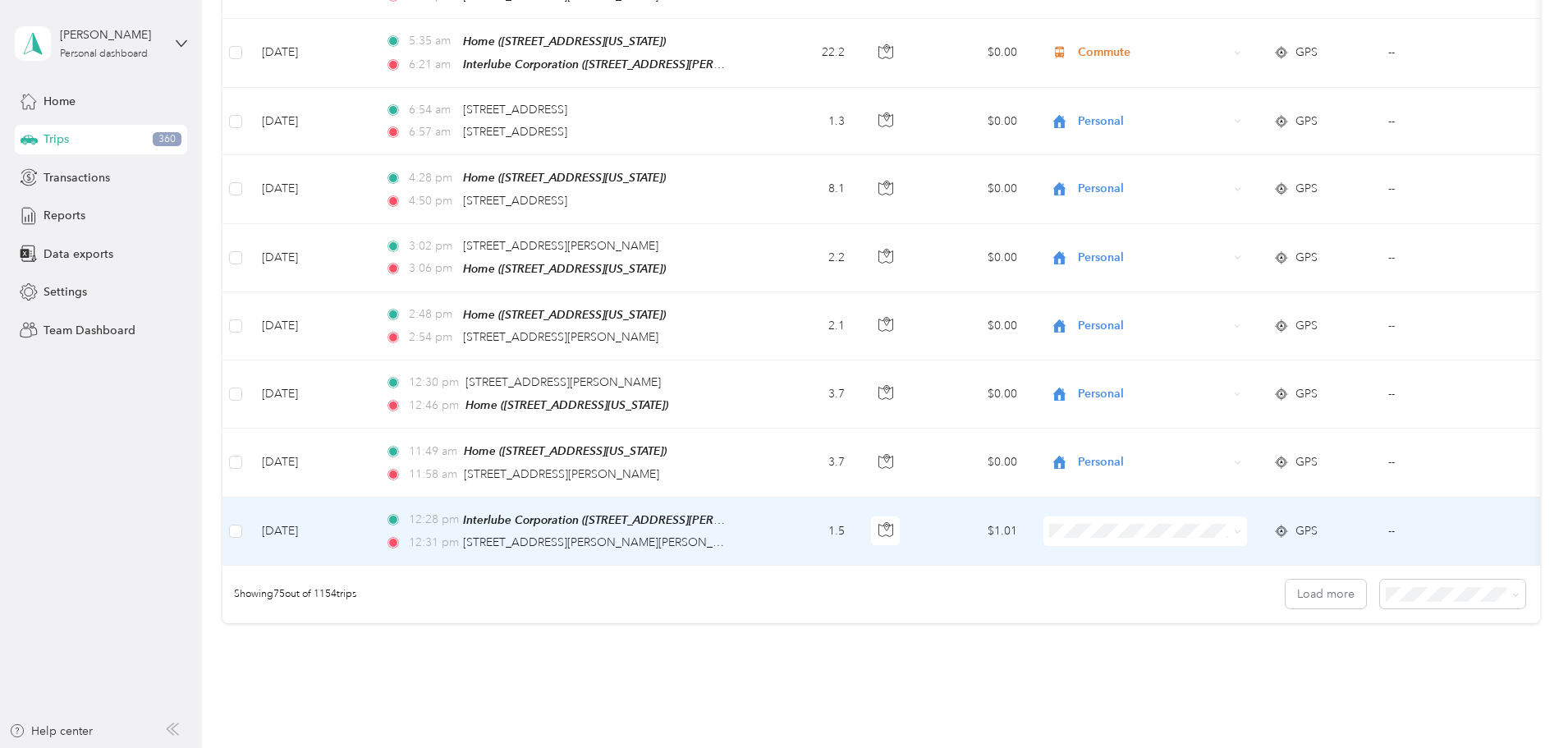
click at [1239, 530] on icon at bounding box center [1237, 531] width 5 height 3
click at [1235, 487] on span "Work" at bounding box center [1269, 489] width 152 height 17
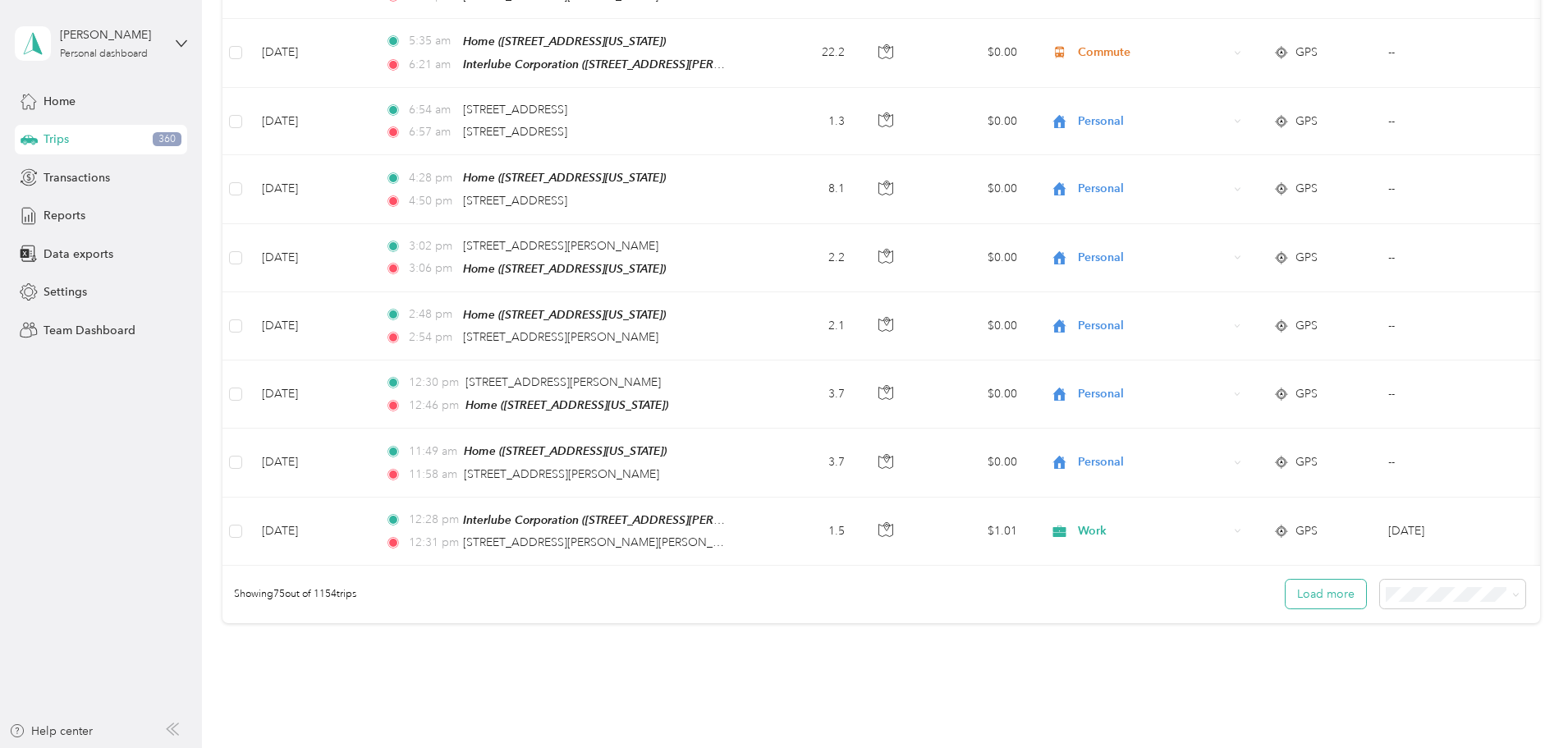
click at [1285, 579] on button "Load more" at bounding box center [1326, 593] width 81 height 29
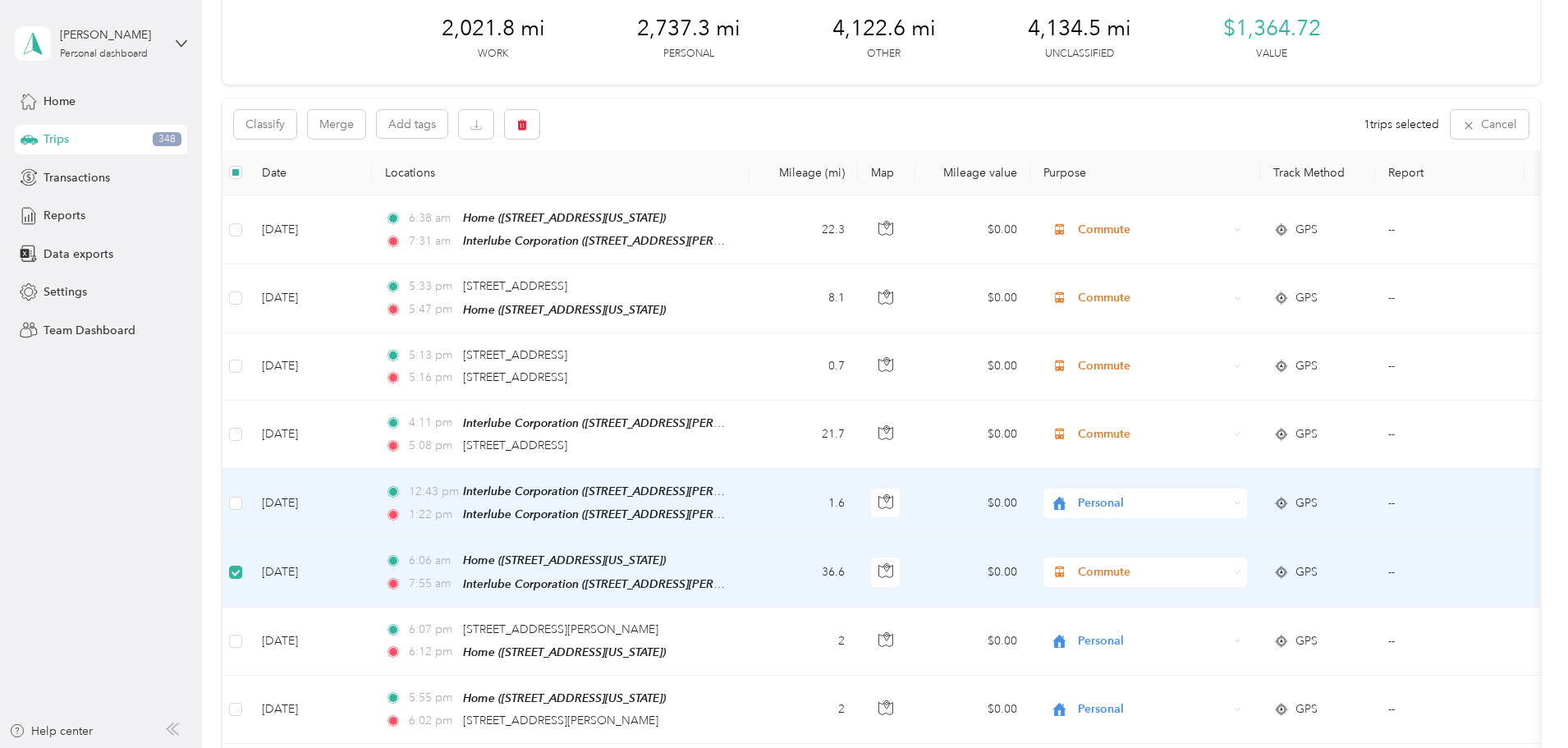
scroll to position [0, 0]
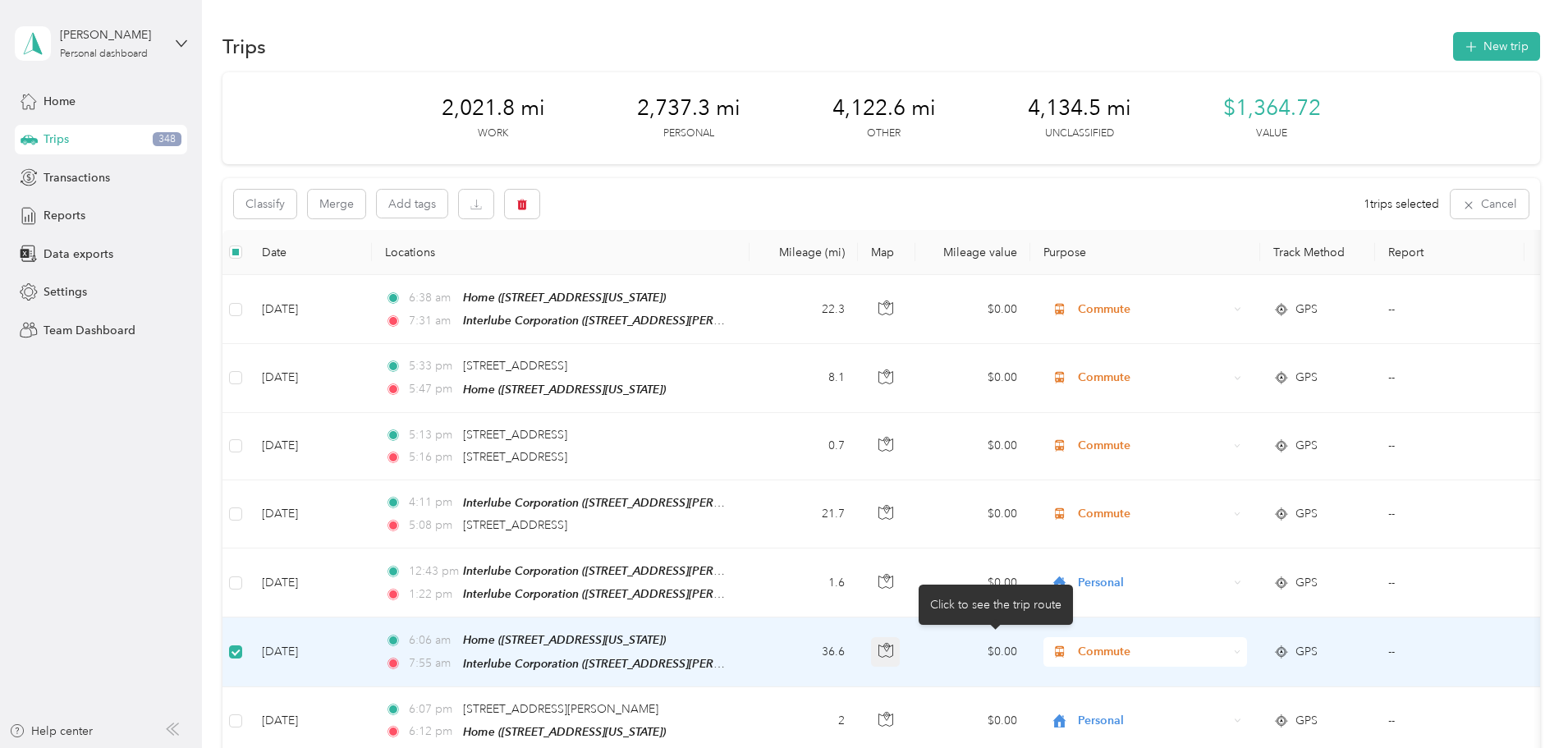
click at [893, 644] on icon "button" at bounding box center [886, 650] width 15 height 15
click at [666, 639] on span "Home ([STREET_ADDRESS][US_STATE])" at bounding box center [564, 639] width 203 height 13
click at [372, 647] on td "[DATE]" at bounding box center [310, 651] width 123 height 69
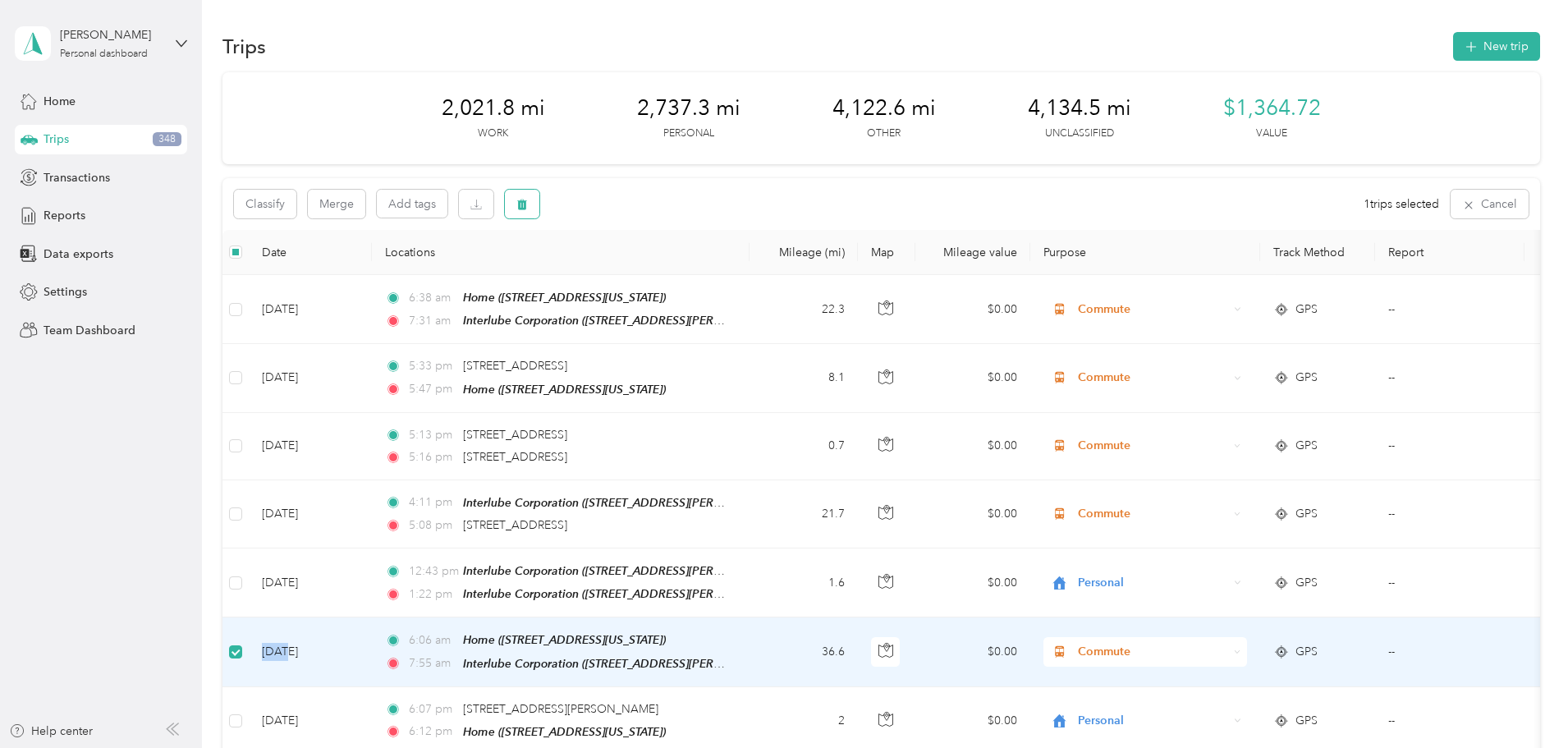
click at [527, 202] on icon "button" at bounding box center [522, 204] width 9 height 10
click at [747, 269] on button "Yes" at bounding box center [754, 272] width 32 height 26
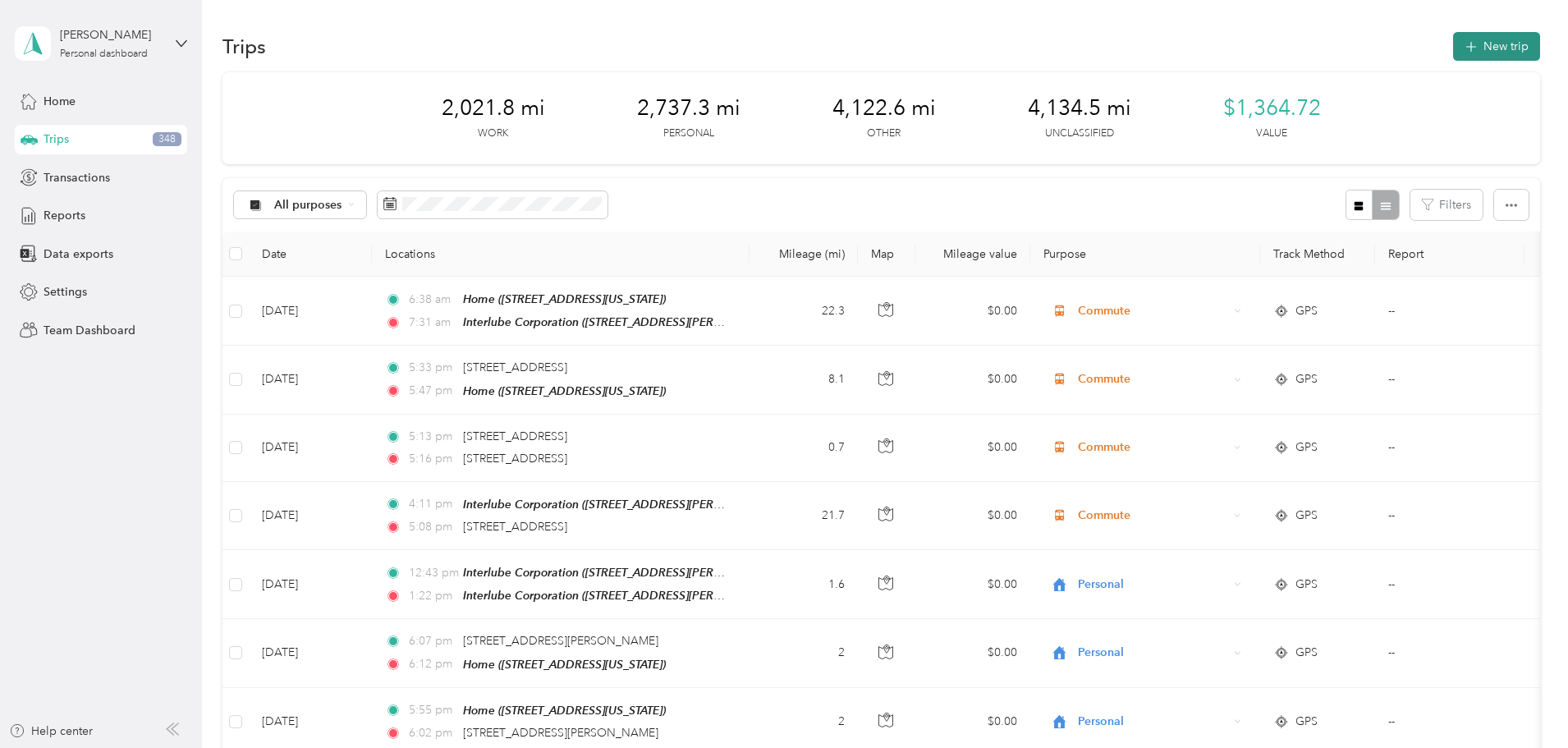
click at [1453, 46] on button "New trip" at bounding box center [1497, 46] width 87 height 29
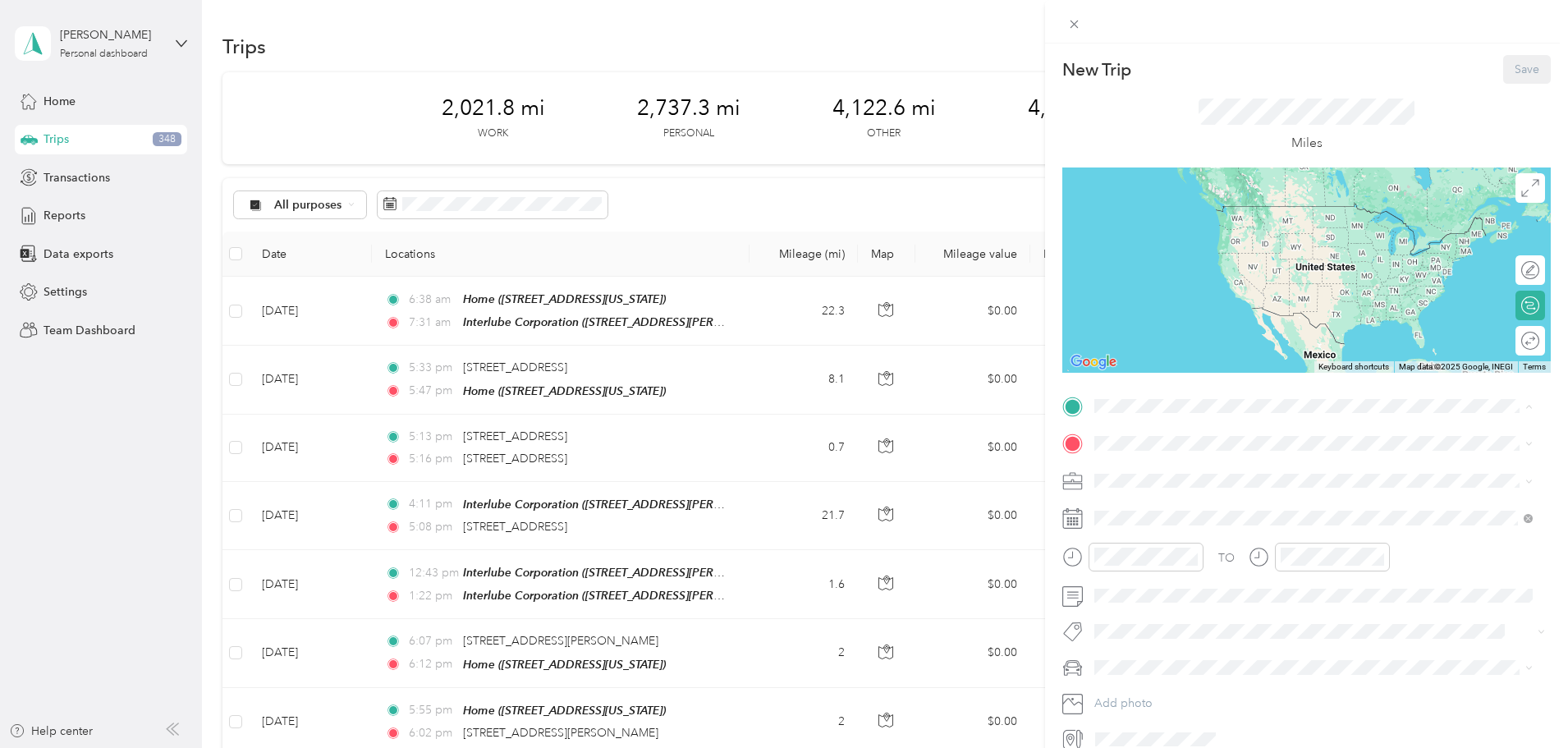
click at [1148, 588] on span "[STREET_ADDRESS][US_STATE]" at bounding box center [1207, 592] width 164 height 14
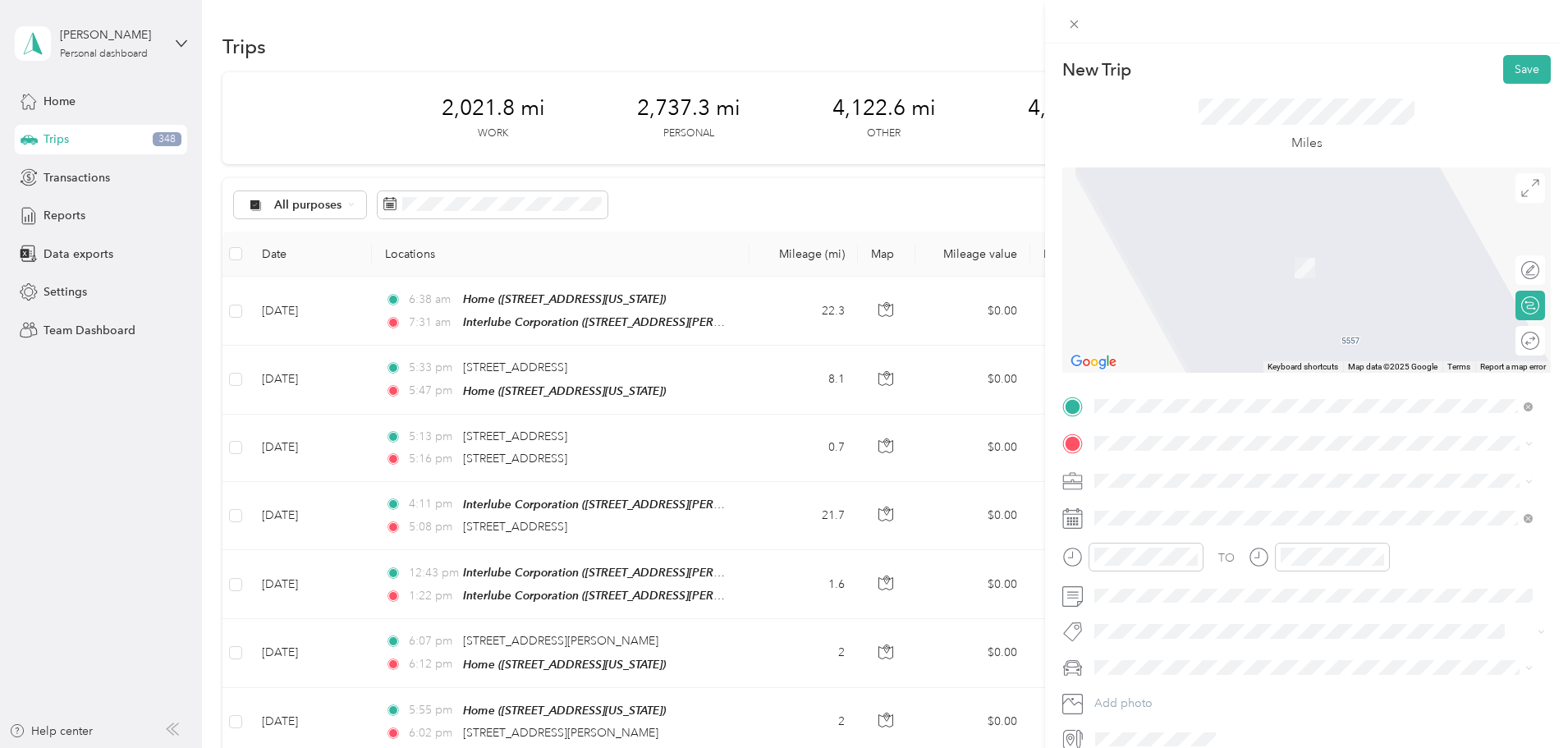
click at [1143, 504] on strong "Interlube Corporation" at bounding box center [1185, 502] width 118 height 15
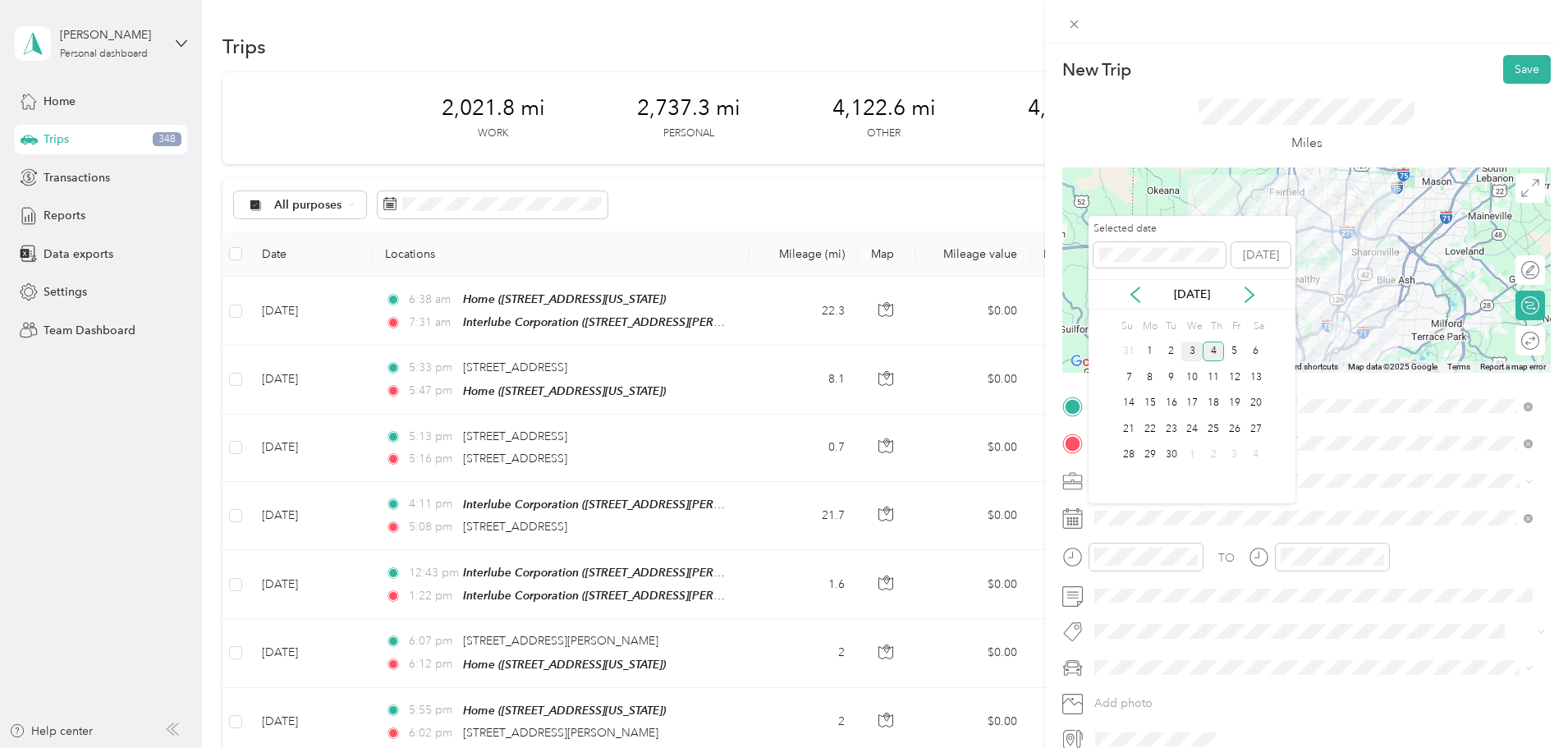
click at [1194, 352] on div "3" at bounding box center [1191, 352] width 22 height 21
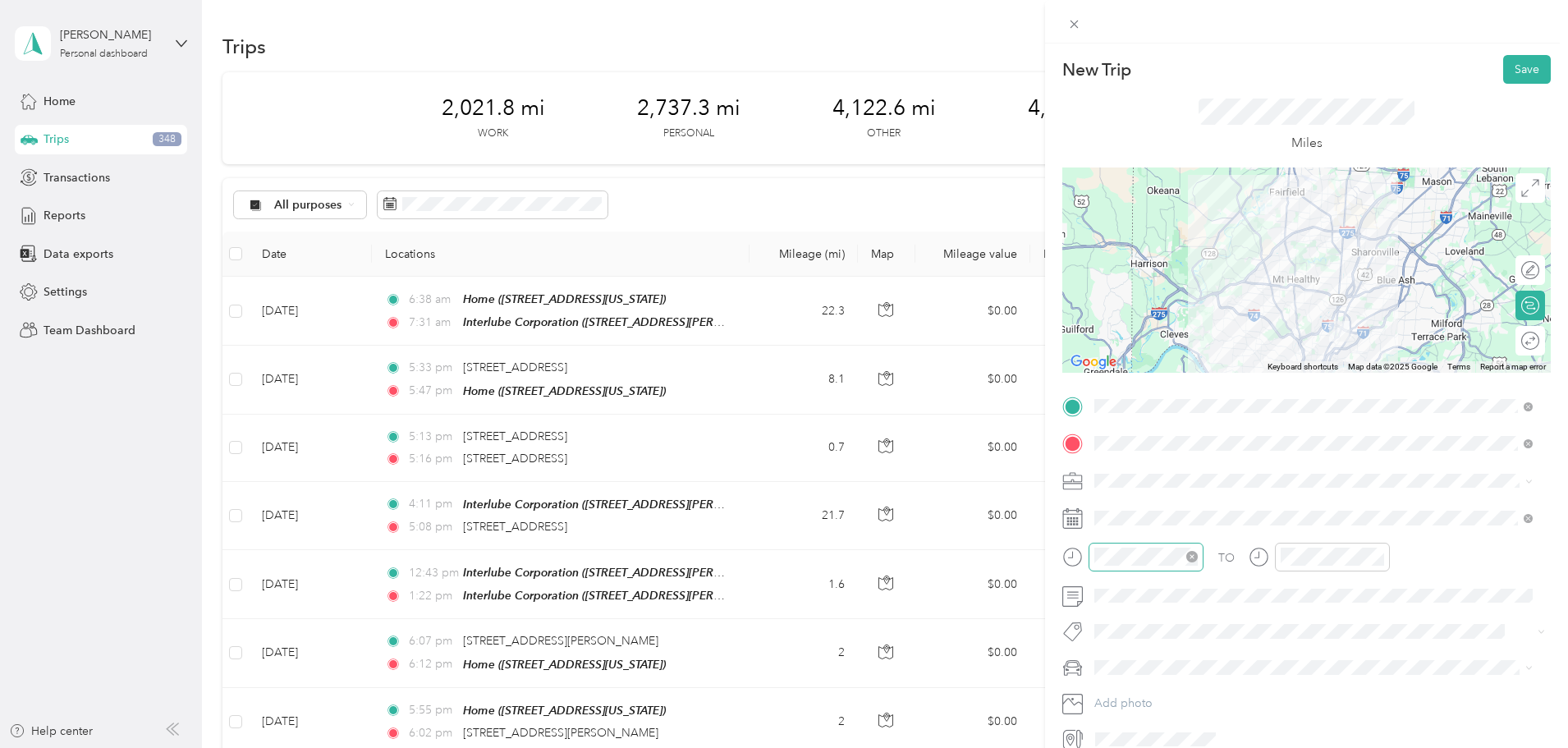
click at [1192, 558] on icon "close-circle" at bounding box center [1191, 557] width 11 height 11
click at [1112, 378] on div "06" at bounding box center [1112, 376] width 39 height 23
click at [1166, 375] on div "03" at bounding box center [1159, 377] width 39 height 23
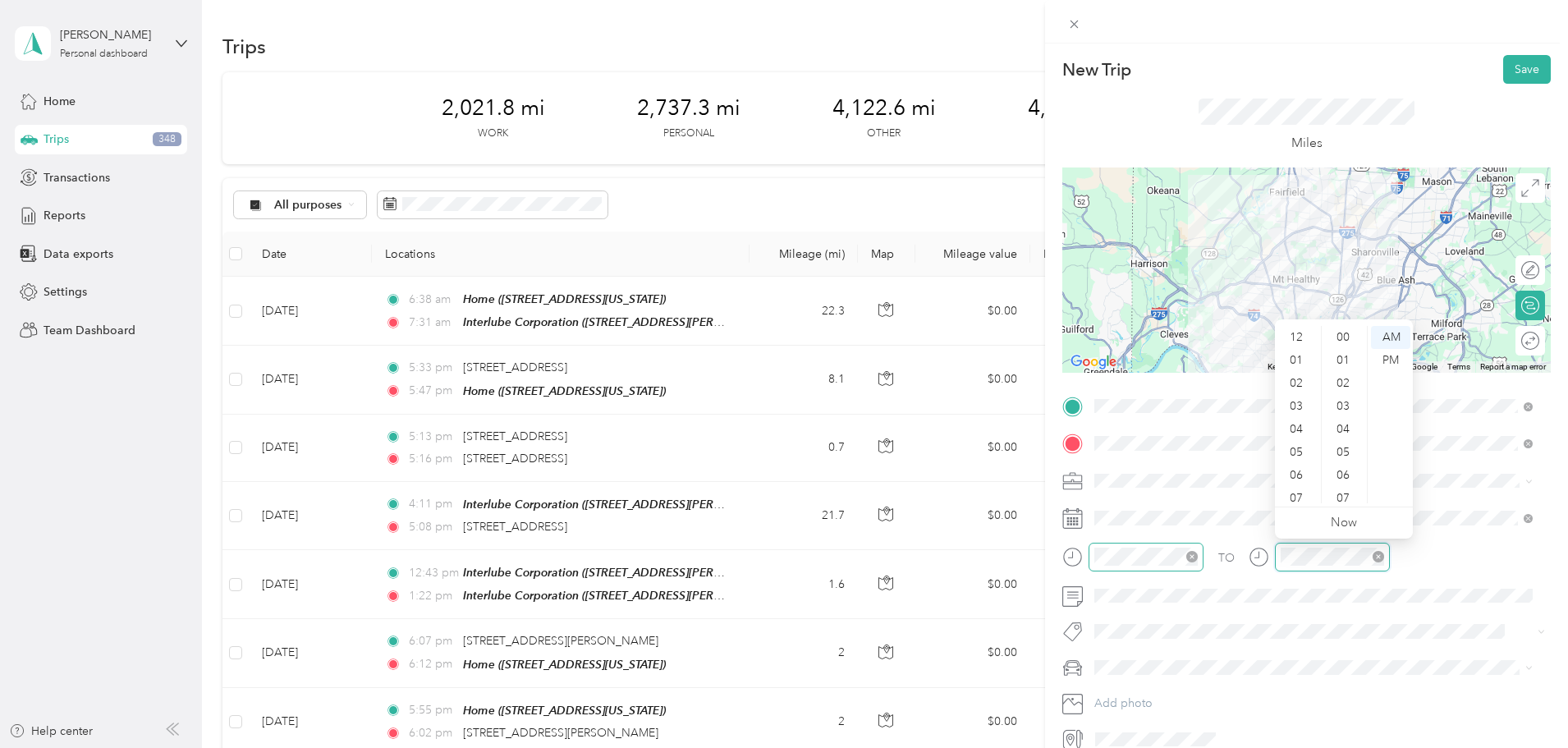
scroll to position [99, 0]
click at [1298, 376] on div "06" at bounding box center [1298, 376] width 39 height 23
click at [1342, 488] on div "37" at bounding box center [1345, 492] width 39 height 23
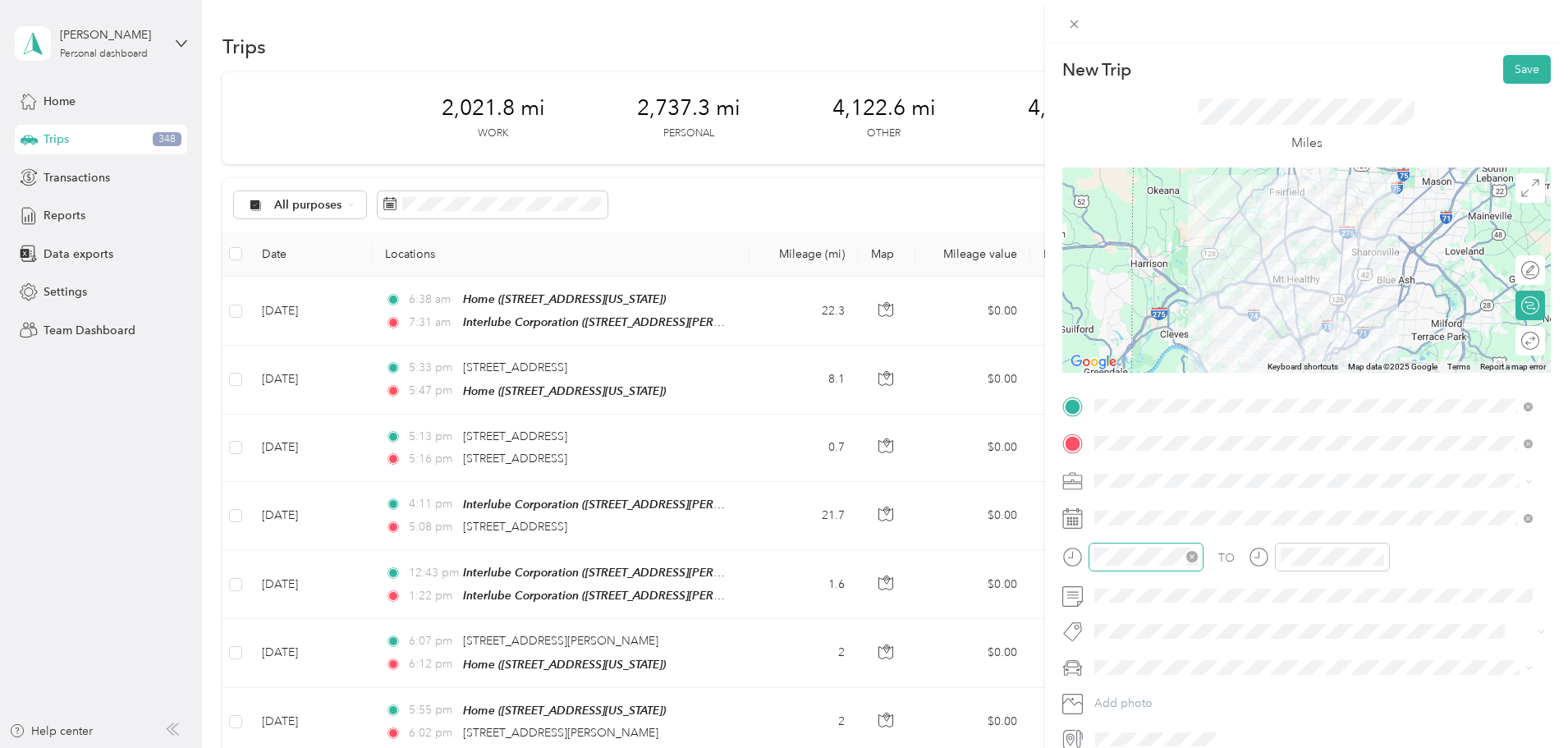
click at [1528, 478] on icon at bounding box center [1530, 481] width 8 height 8
click at [1218, 684] on li "Commute" at bounding box center [1313, 681] width 450 height 29
click at [1522, 69] on button "Save" at bounding box center [1527, 69] width 48 height 29
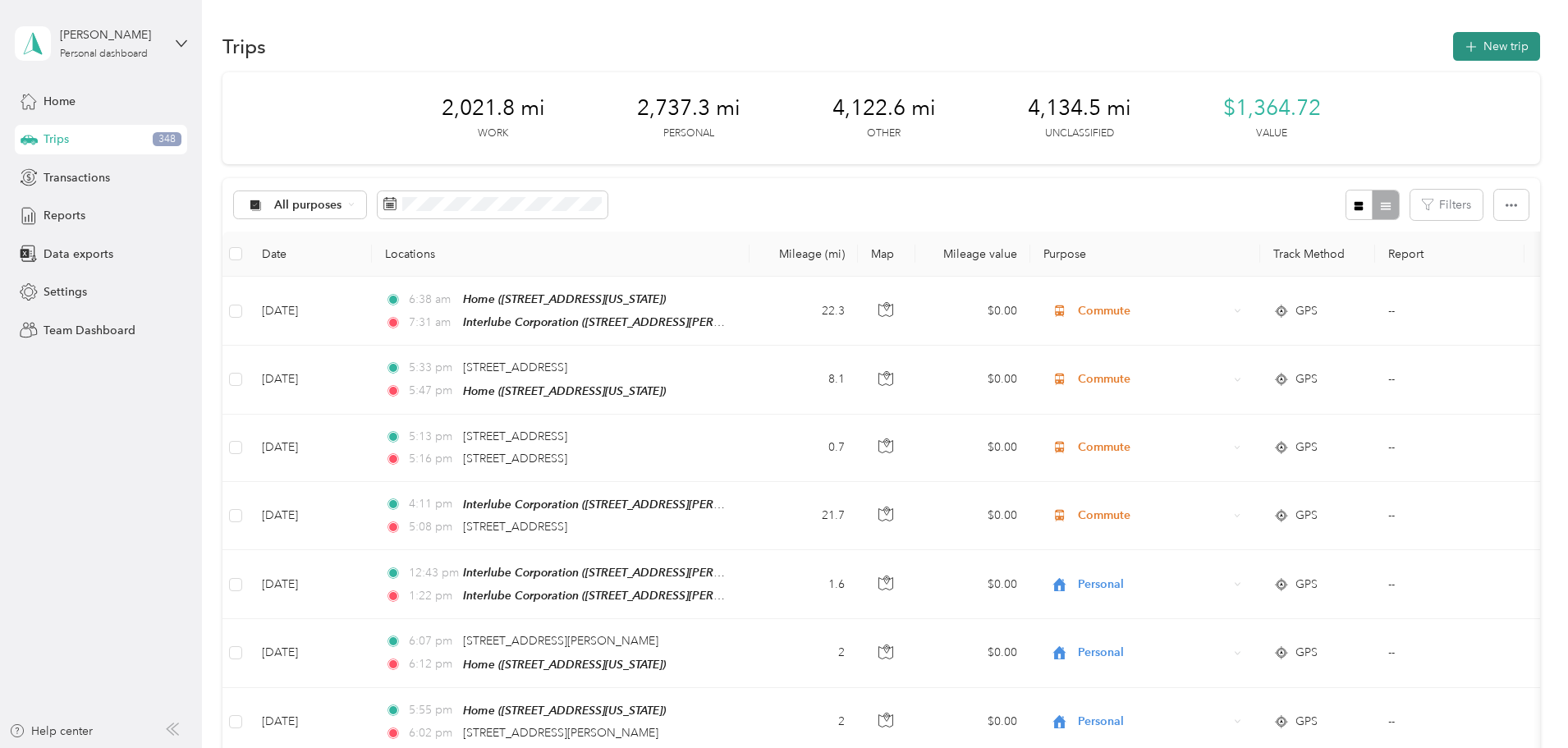
click at [1453, 51] on button "New trip" at bounding box center [1497, 46] width 87 height 29
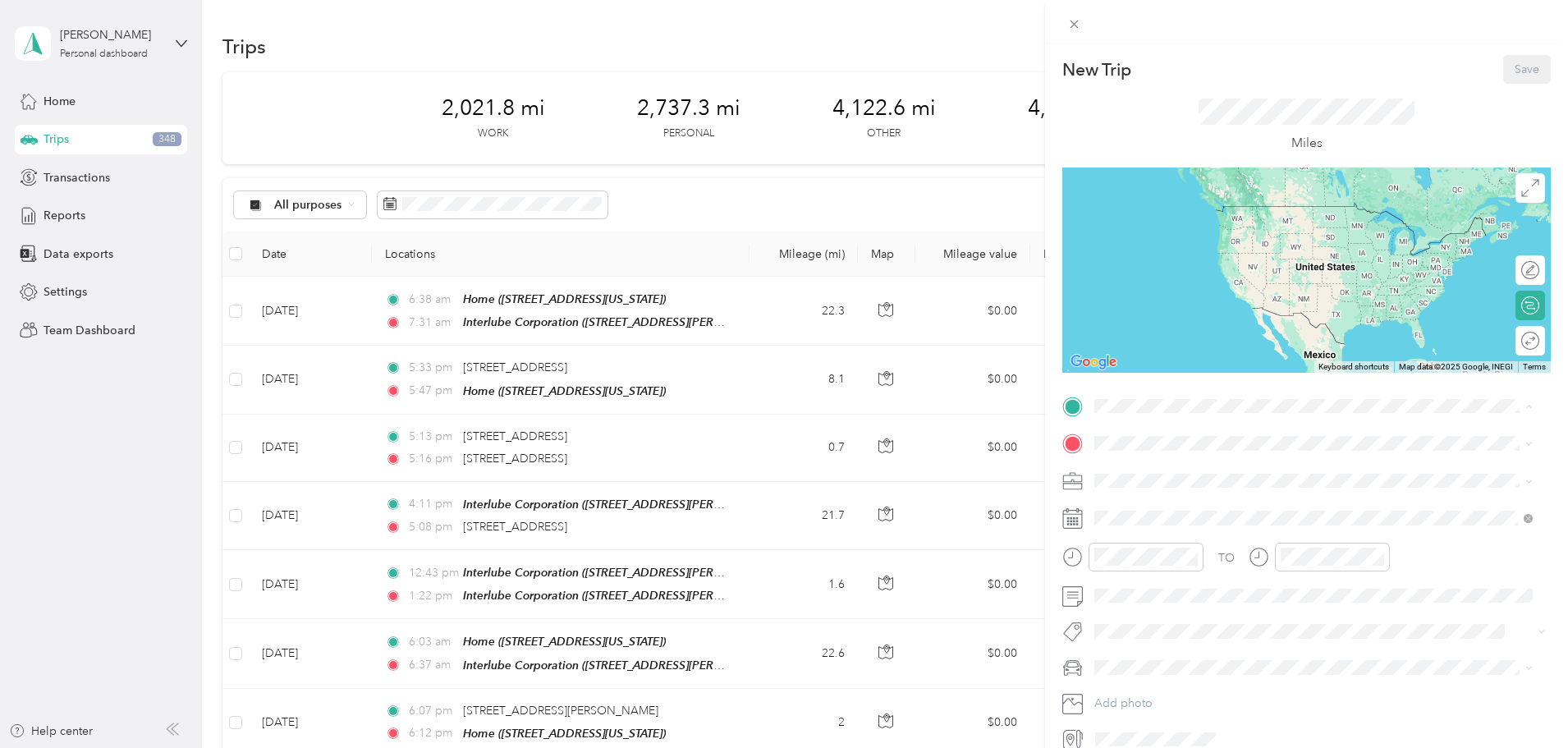
click at [1172, 471] on div "Interlube Corporation [STREET_ADDRESS][PERSON_NAME][US_STATE]" at bounding box center [1253, 481] width 255 height 35
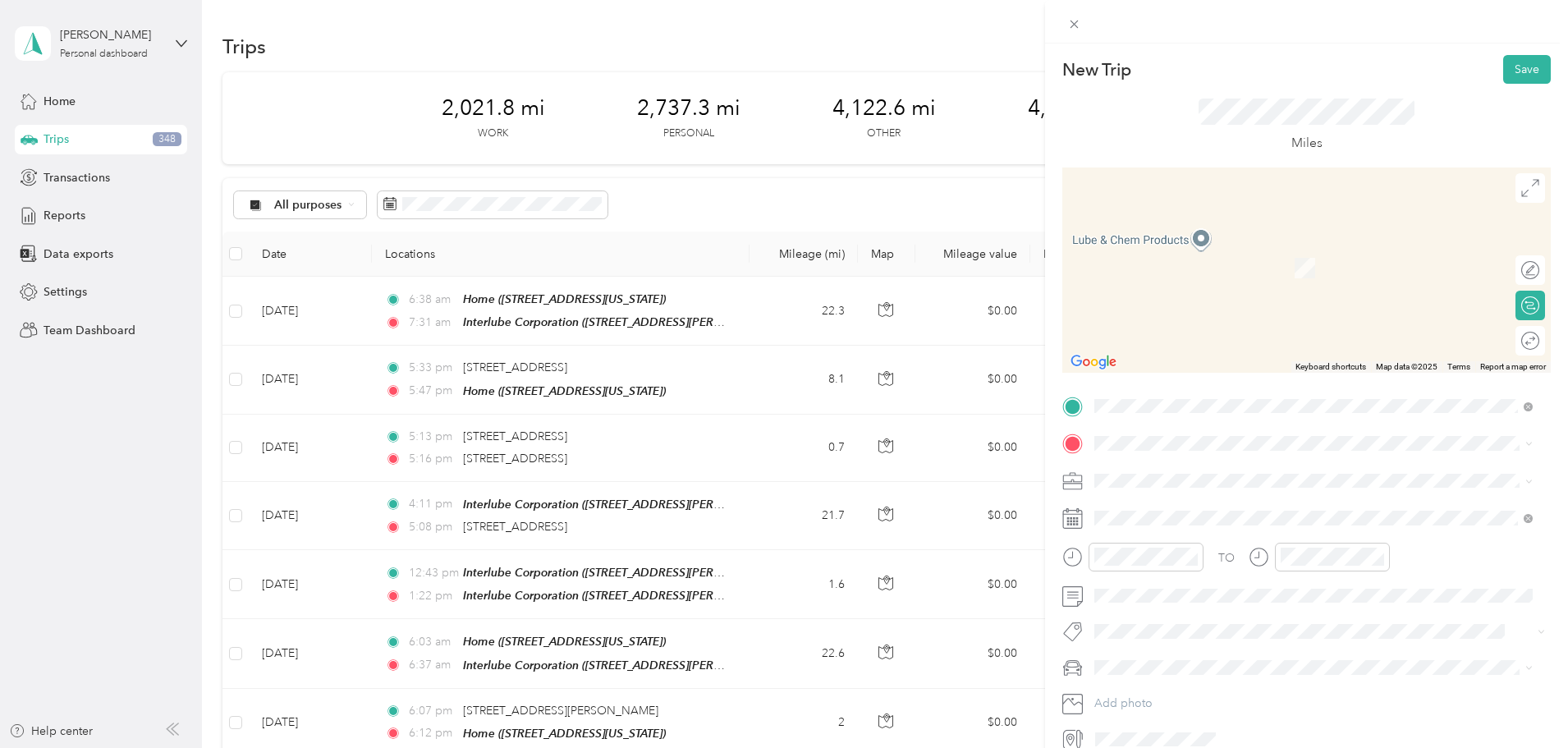
click at [1165, 507] on strong "Interlube Corporation" at bounding box center [1185, 507] width 118 height 15
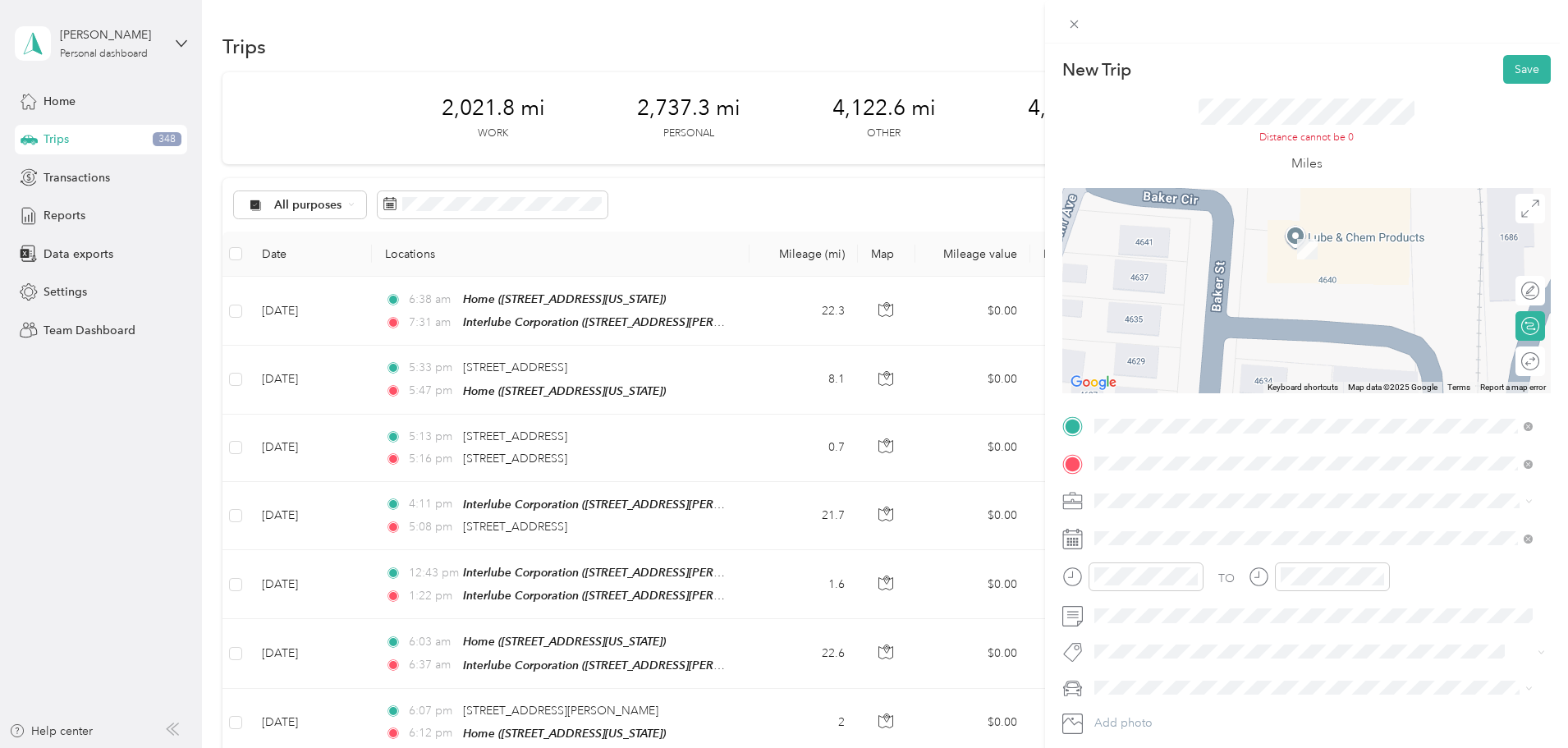
click at [1527, 496] on span at bounding box center [1530, 500] width 8 height 14
click at [1532, 499] on span at bounding box center [1319, 500] width 462 height 26
click at [1528, 501] on icon at bounding box center [1528, 500] width 5 height 3
click at [1264, 523] on div "Work" at bounding box center [1314, 529] width 427 height 17
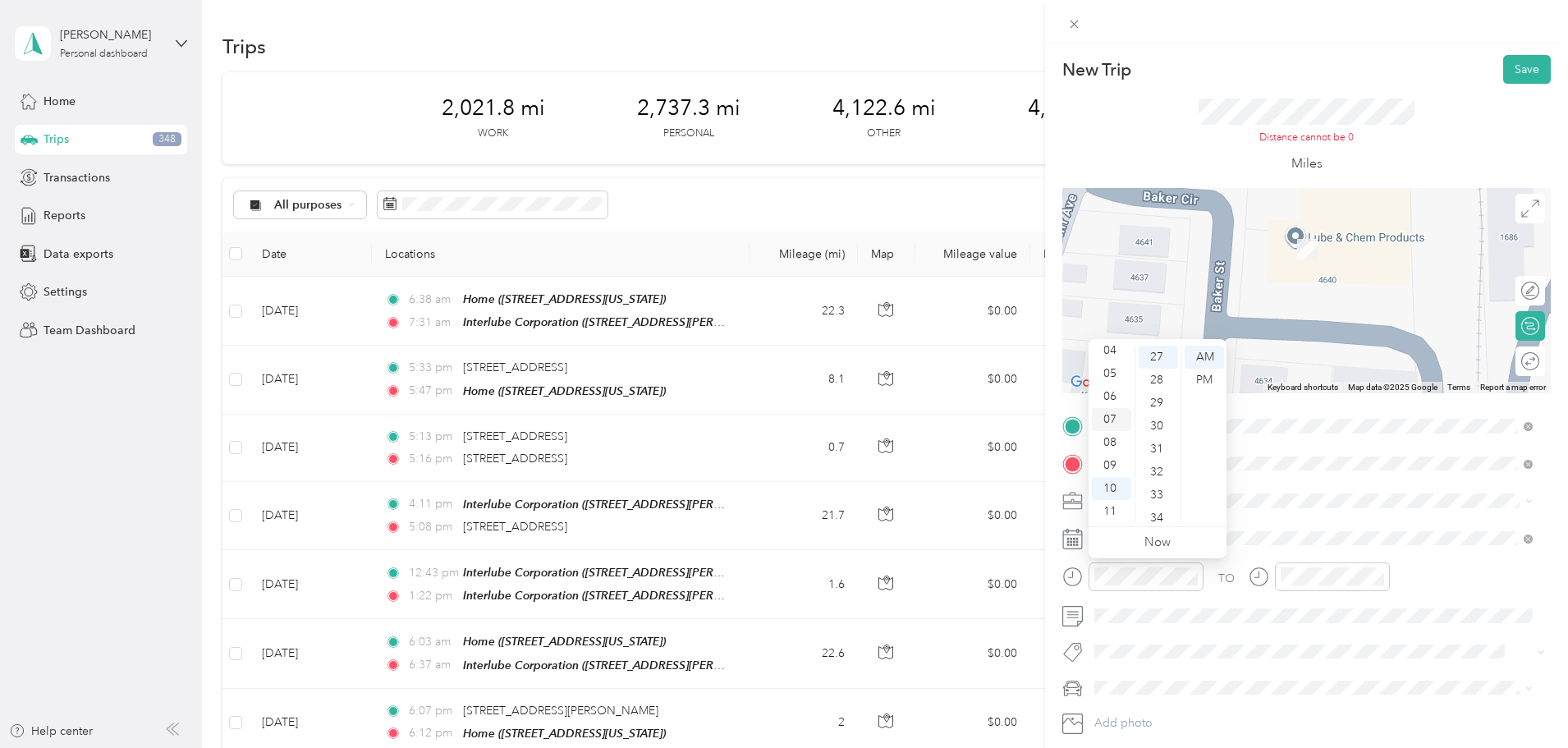
click at [1115, 415] on div "07" at bounding box center [1112, 420] width 39 height 23
click at [1160, 443] on div "12" at bounding box center [1159, 445] width 39 height 23
click at [1378, 576] on icon "close-circle" at bounding box center [1378, 576] width 11 height 11
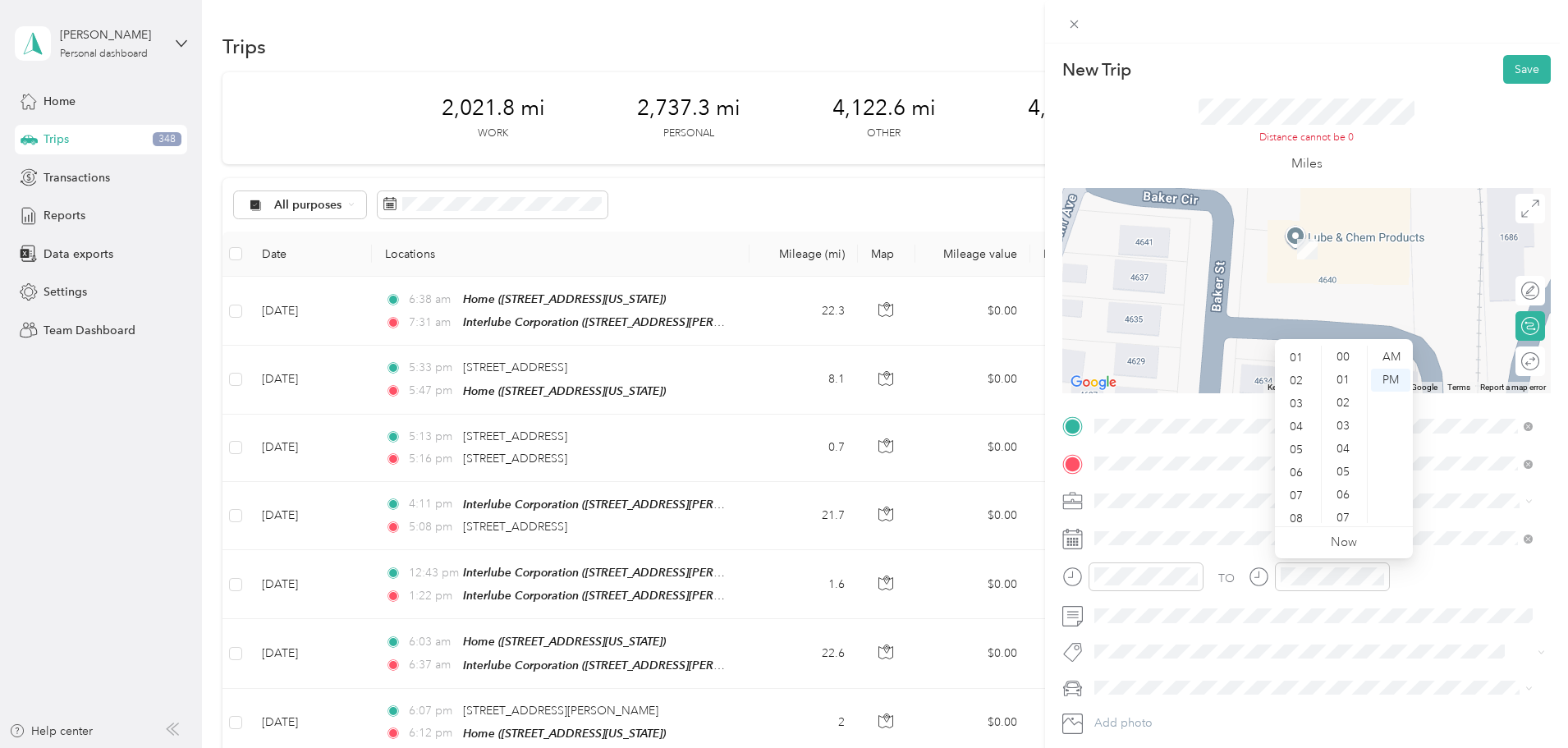
scroll to position [33, 0]
click at [1293, 504] on div "08" at bounding box center [1298, 508] width 39 height 23
click at [1350, 397] on div "02" at bounding box center [1345, 403] width 39 height 23
click at [1395, 353] on div "AM" at bounding box center [1391, 357] width 39 height 23
click at [1297, 503] on div "08" at bounding box center [1298, 508] width 39 height 23
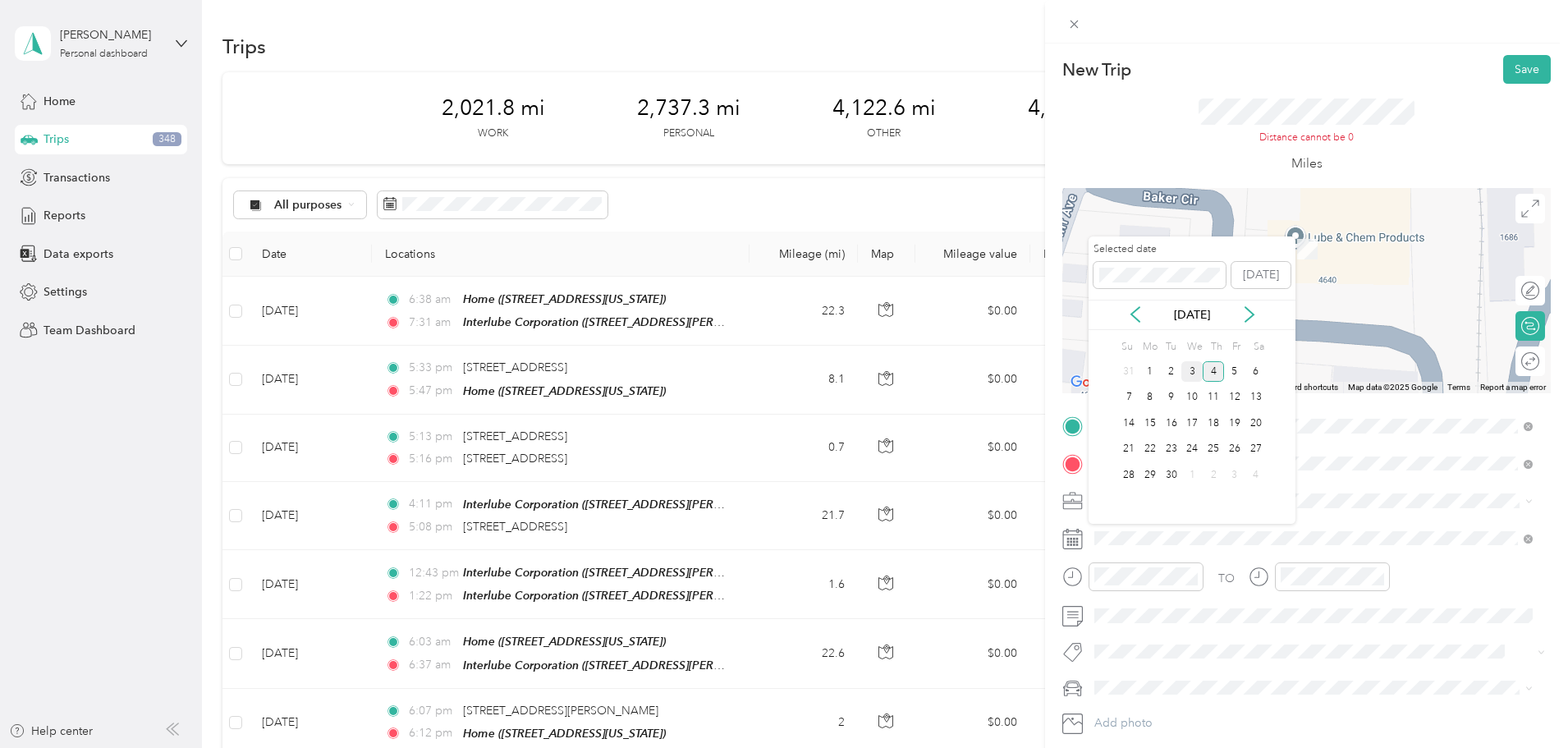
click at [1190, 372] on div "3" at bounding box center [1191, 372] width 22 height 21
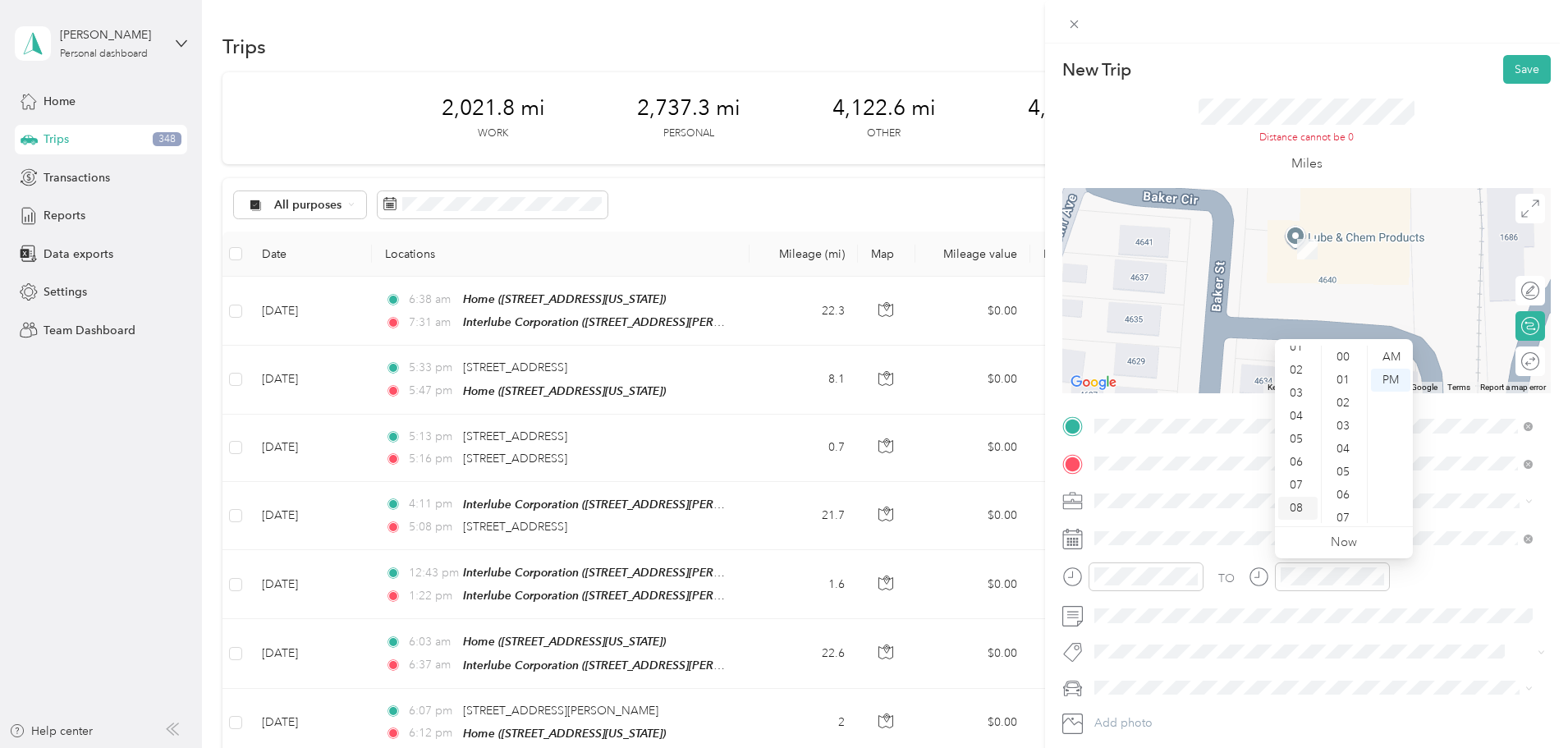
click at [1298, 502] on div "08" at bounding box center [1298, 508] width 39 height 23
click at [1298, 503] on div "08" at bounding box center [1298, 508] width 39 height 23
click at [1381, 575] on icon "close-circle" at bounding box center [1378, 576] width 11 height 11
click at [1298, 441] on div "08" at bounding box center [1298, 442] width 39 height 23
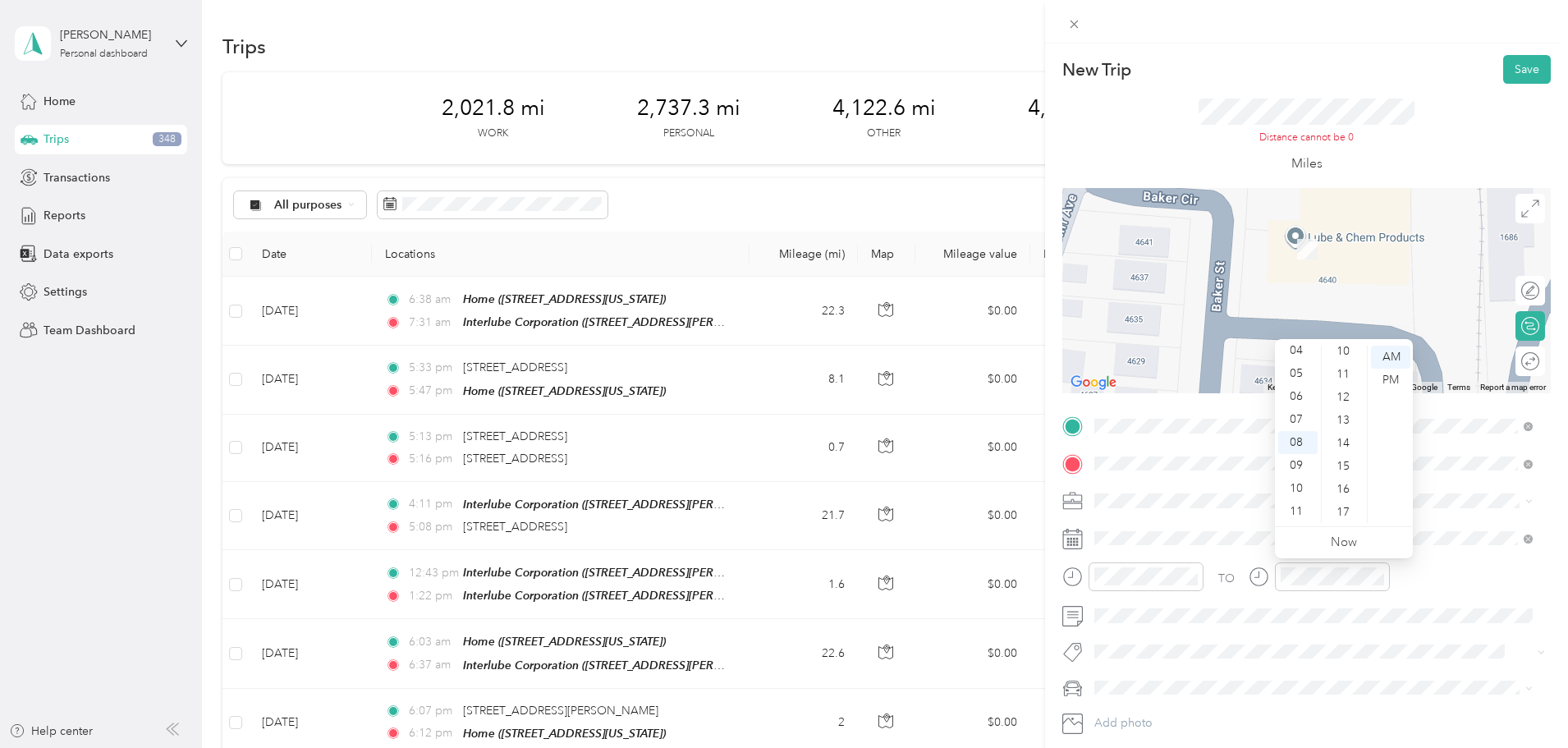
scroll to position [178, 0]
click at [1349, 407] on div "10" at bounding box center [1345, 408] width 39 height 23
click at [1345, 385] on div "02" at bounding box center [1345, 393] width 39 height 23
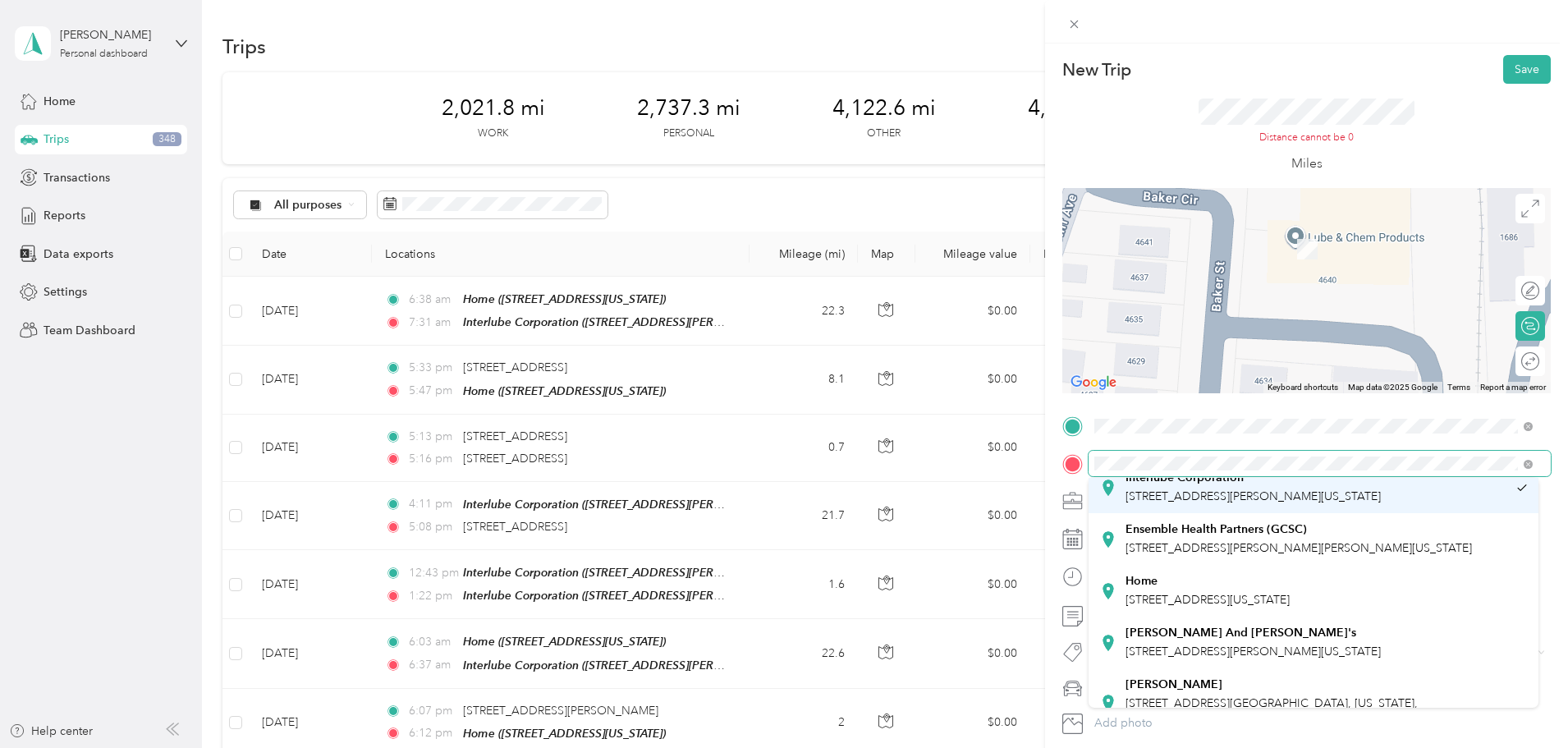
scroll to position [50, 0]
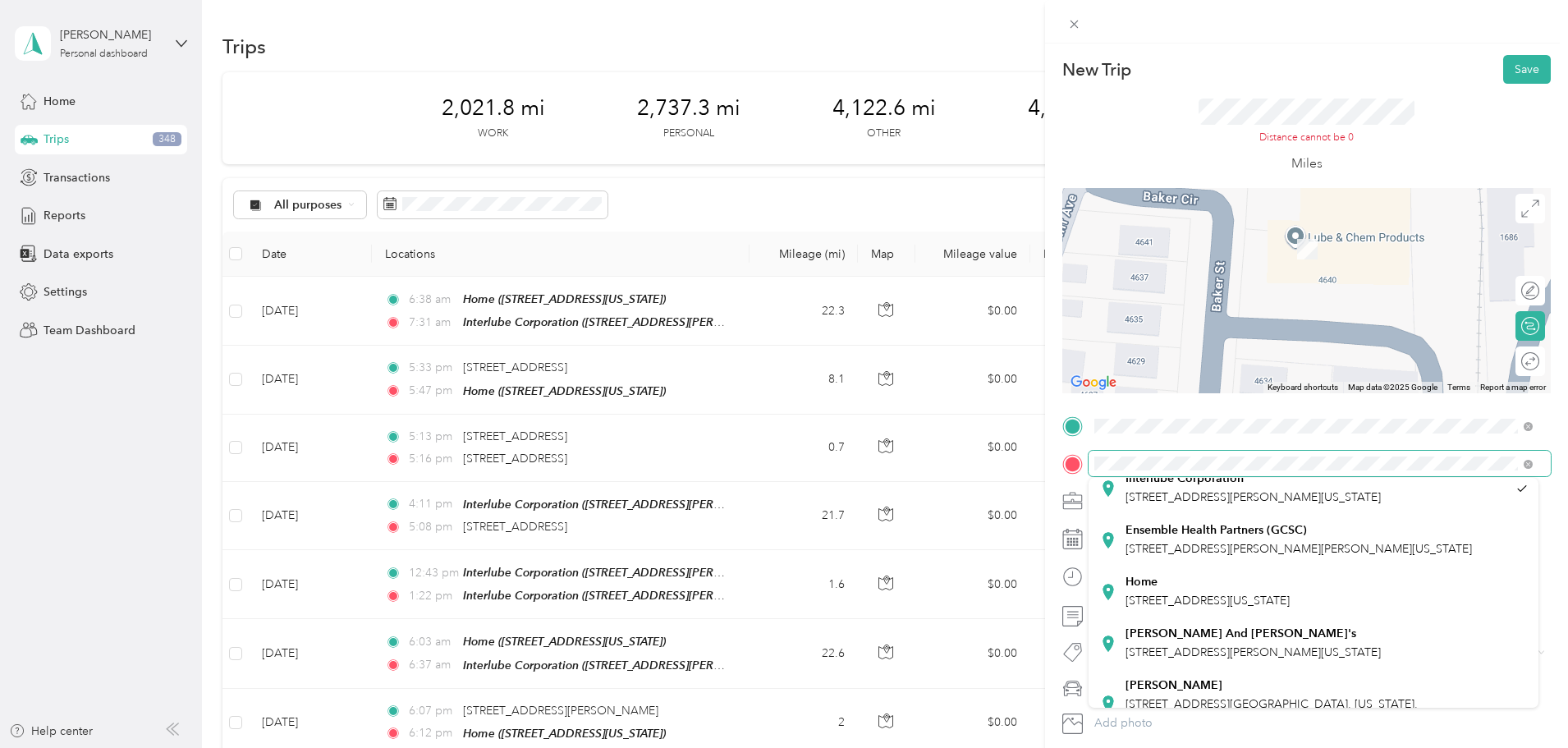
click at [1038, 474] on div "New Trip Save This trip cannot be edited because it is either under review, app…" at bounding box center [784, 374] width 1568 height 748
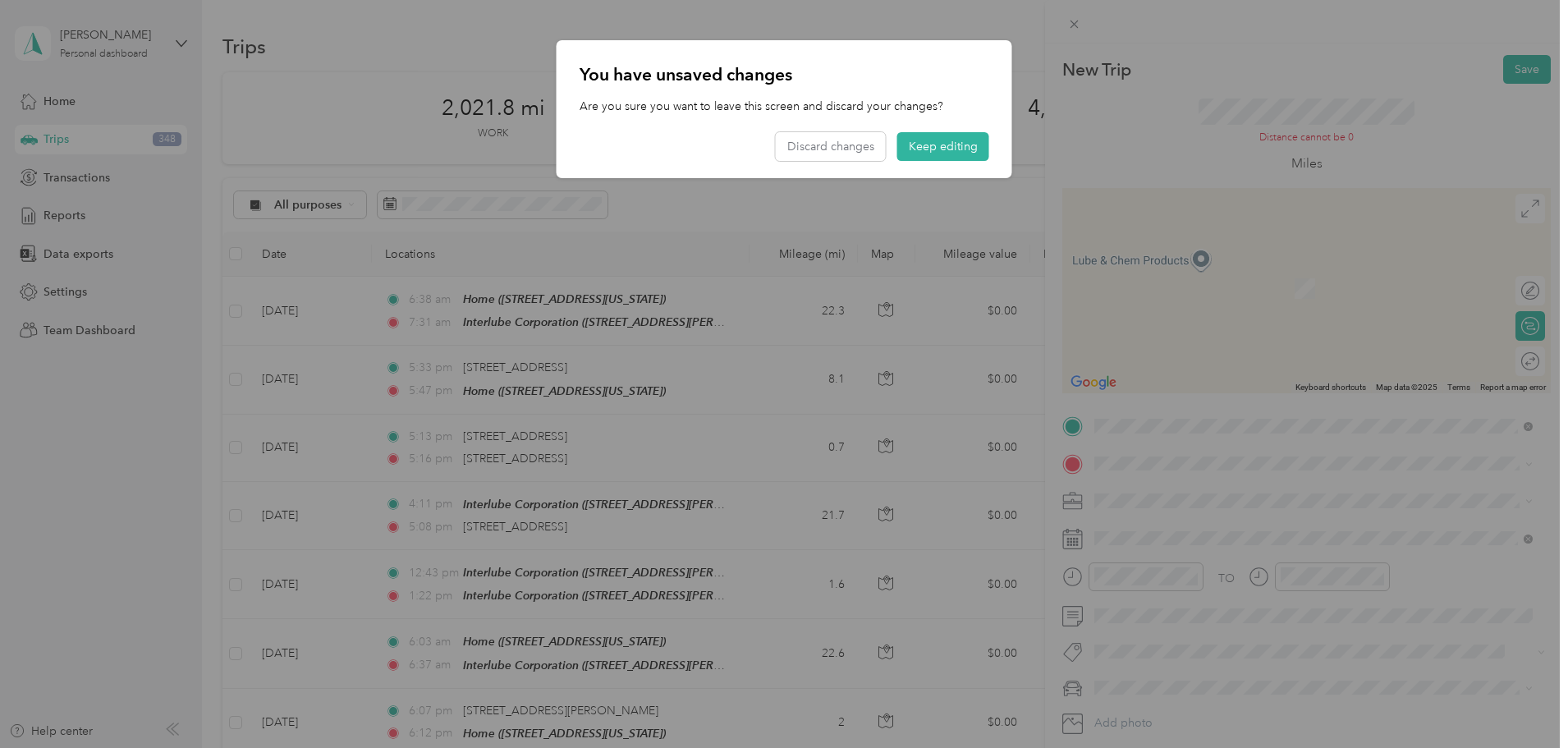
click at [1131, 461] on div at bounding box center [784, 374] width 1568 height 748
click at [938, 145] on button "Keep editing" at bounding box center [944, 146] width 92 height 29
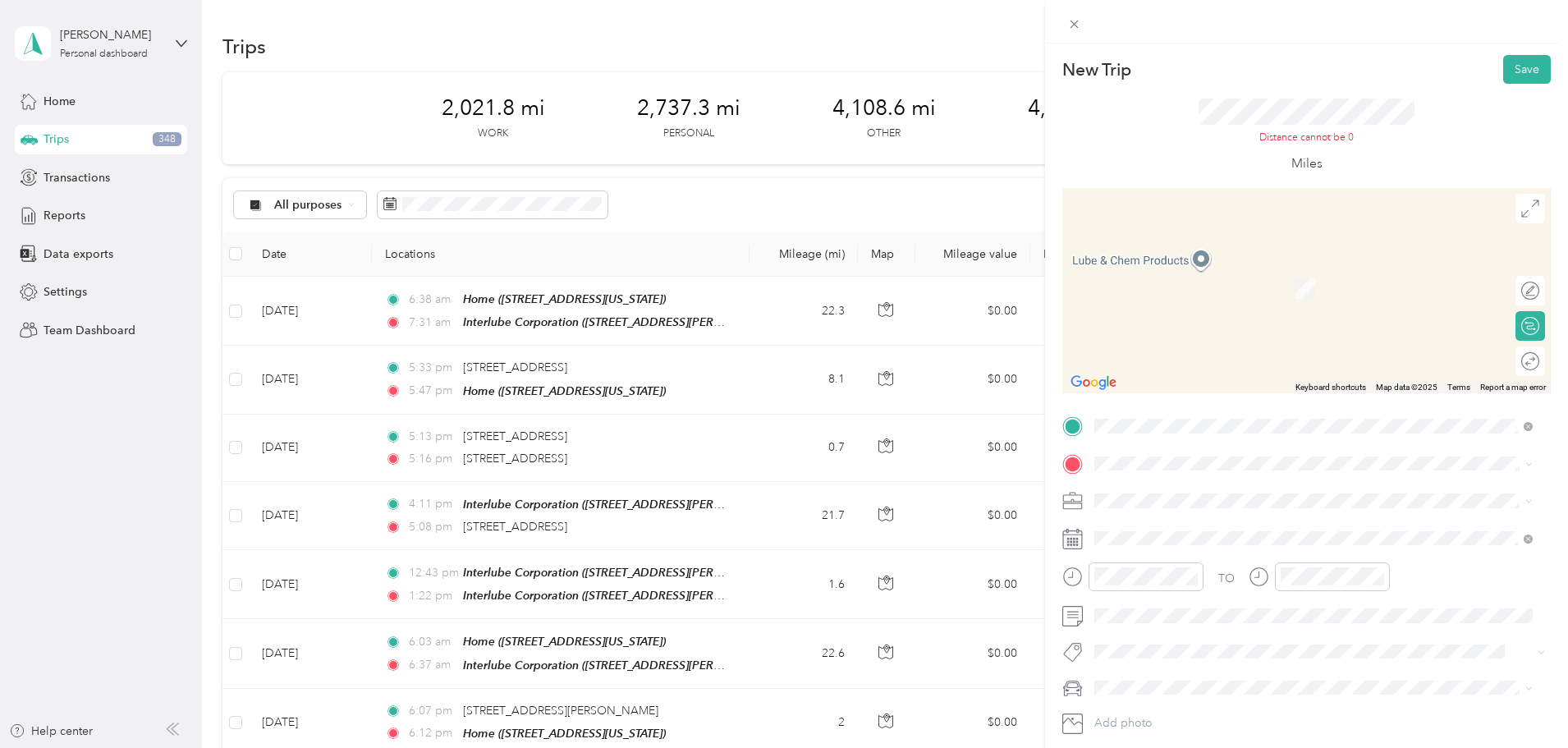
click at [1187, 523] on span "[STREET_ADDRESS][PERSON_NAME][US_STATE]" at bounding box center [1253, 515] width 255 height 15
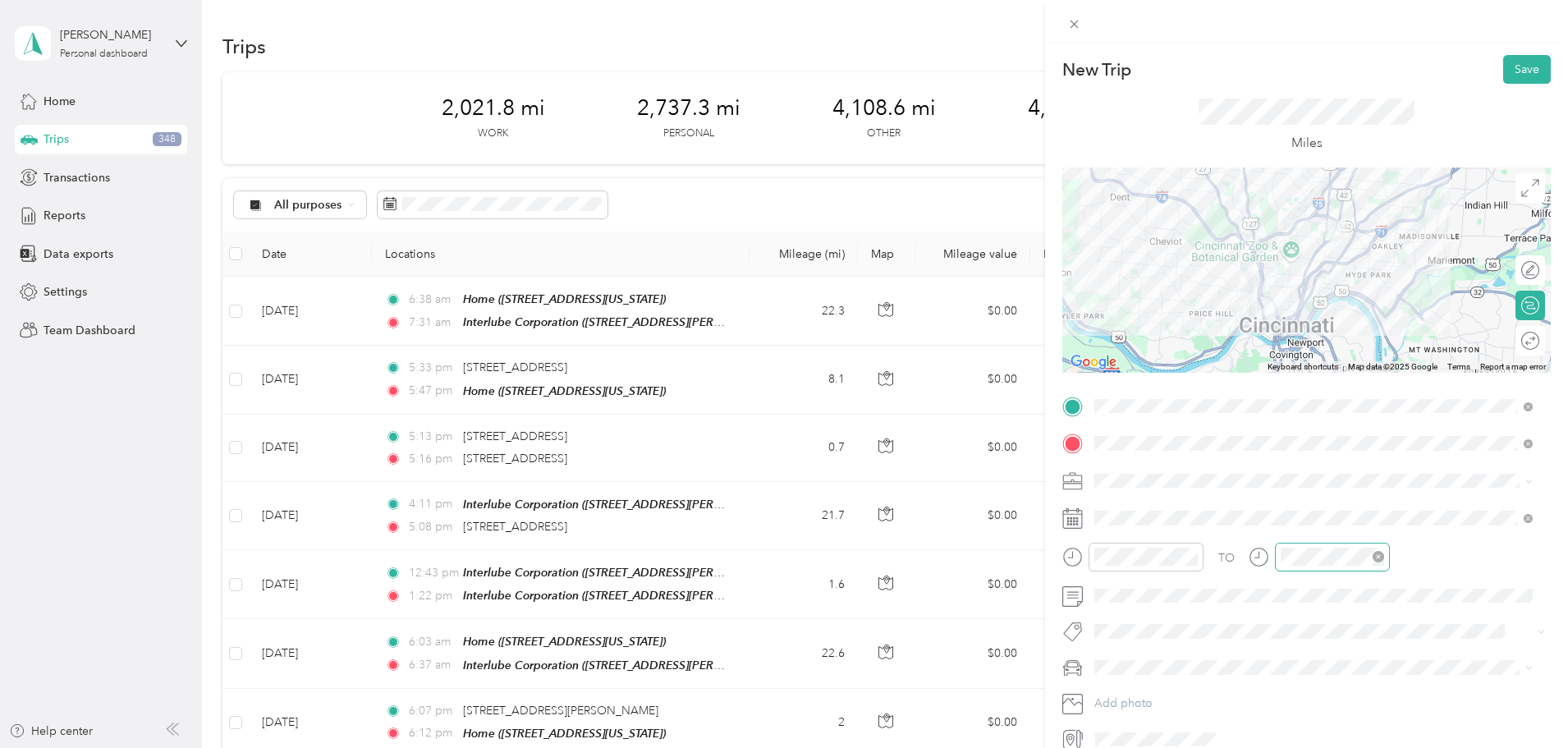
click at [1376, 555] on icon "close-circle" at bounding box center [1378, 557] width 11 height 11
click at [1264, 552] on div at bounding box center [1319, 557] width 141 height 29
click at [1297, 400] on div "07" at bounding box center [1298, 400] width 39 height 23
click at [1347, 348] on div "28" at bounding box center [1345, 347] width 39 height 23
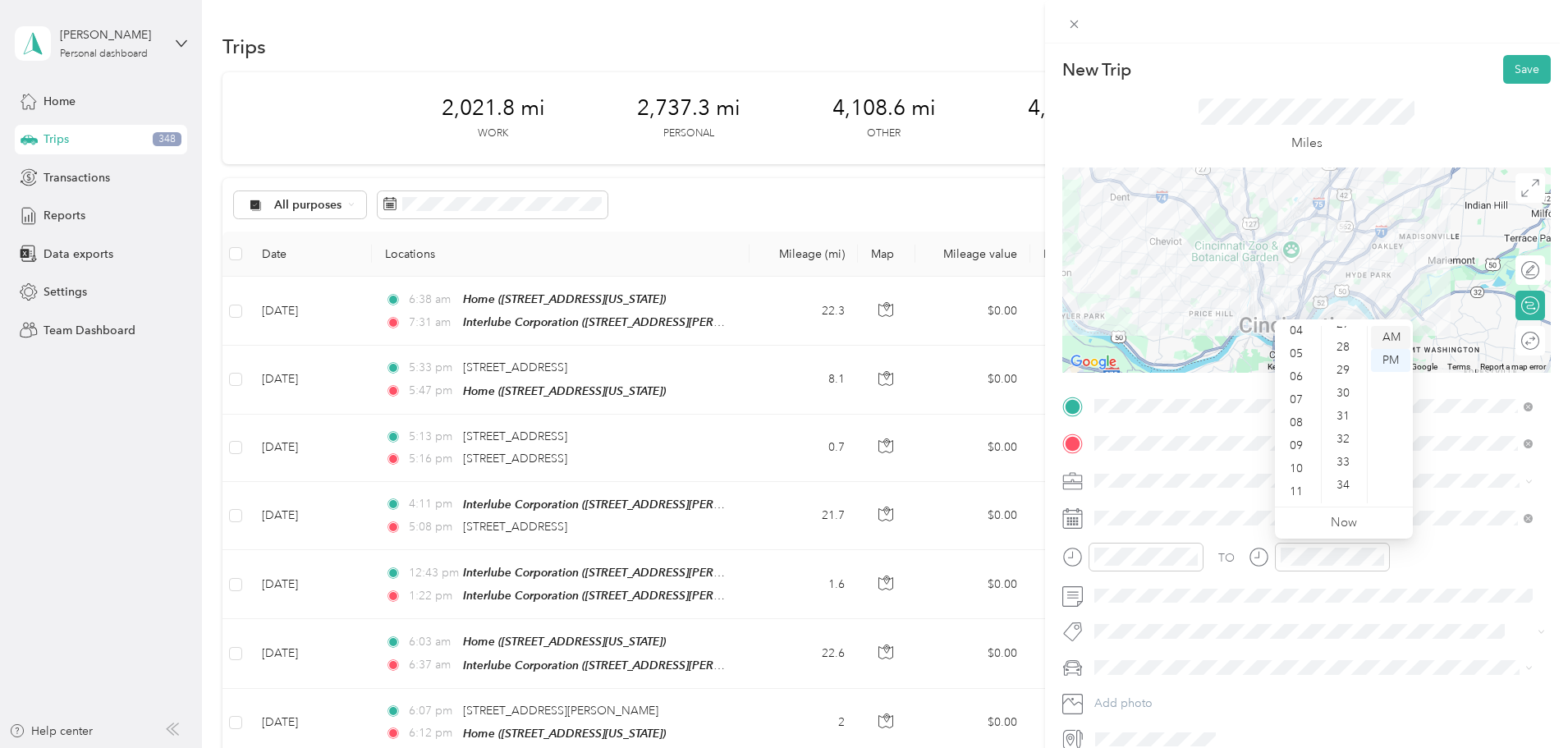
click at [1386, 337] on div "AM" at bounding box center [1391, 337] width 39 height 23
click at [1394, 335] on div "AM" at bounding box center [1391, 337] width 39 height 23
click at [1298, 398] on div "07" at bounding box center [1298, 400] width 39 height 23
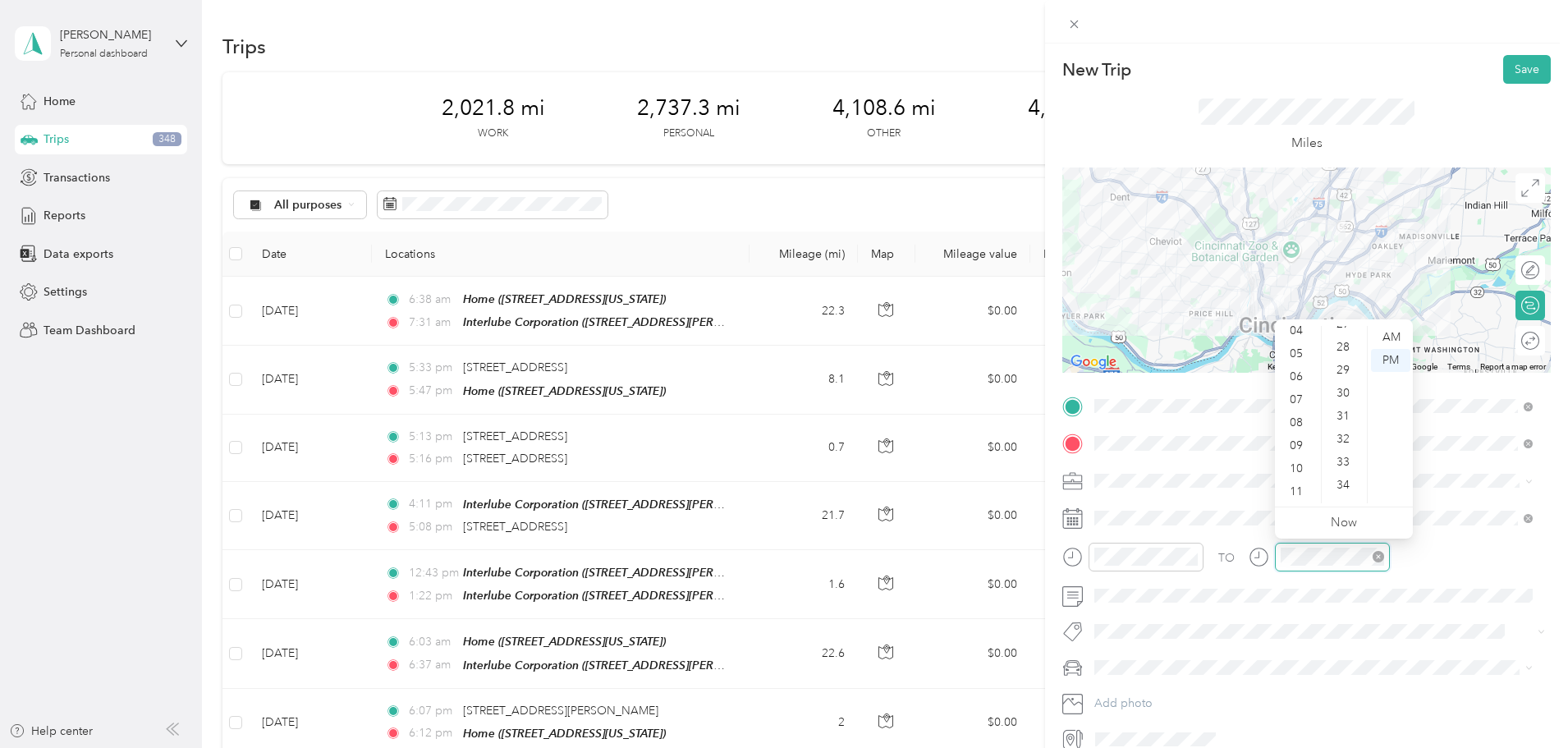
click at [1376, 555] on icon "close-circle" at bounding box center [1378, 557] width 11 height 11
click at [1301, 398] on div "07" at bounding box center [1298, 400] width 39 height 23
click at [1345, 472] on div "29" at bounding box center [1345, 469] width 39 height 23
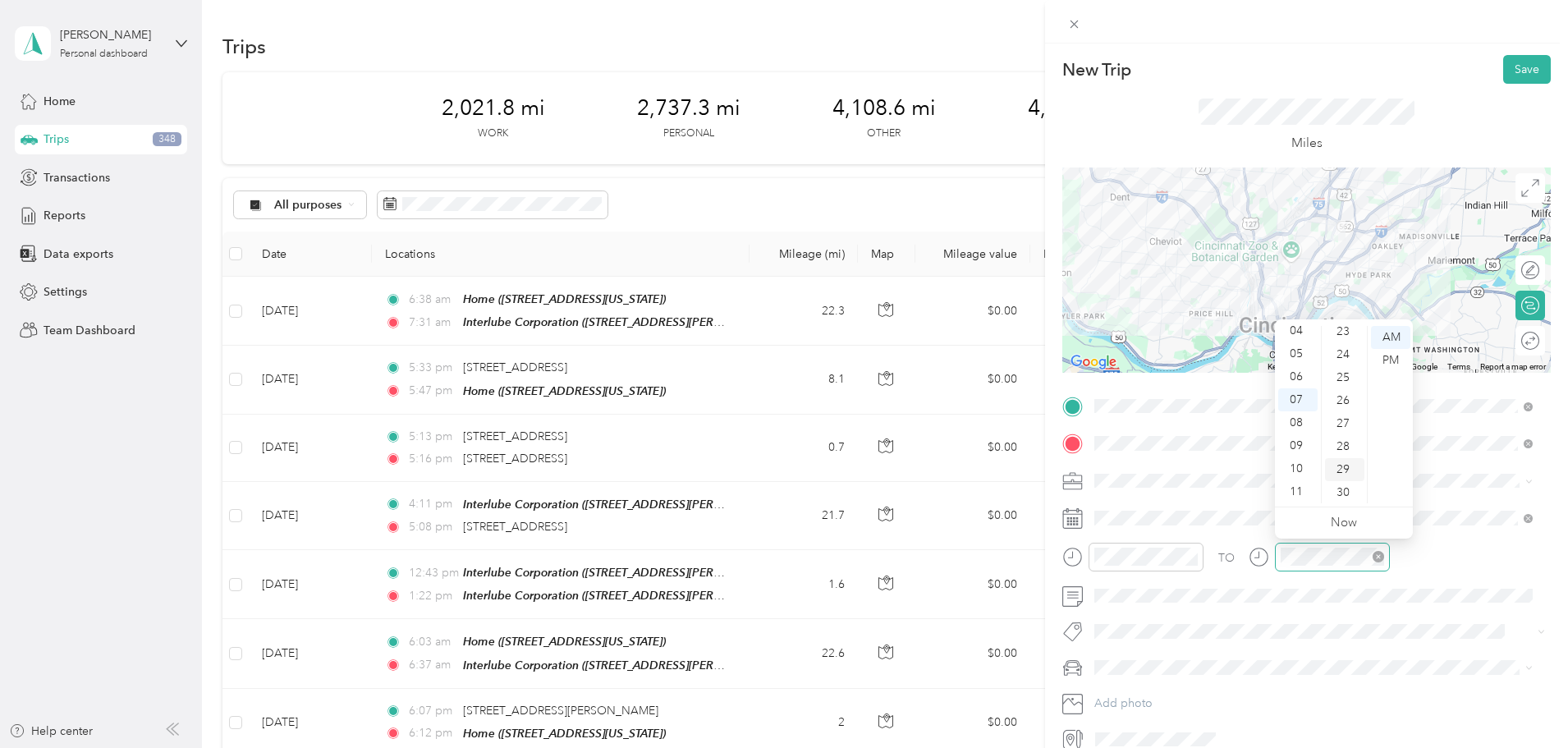
scroll to position [666, 0]
click at [1349, 409] on div "32" at bounding box center [1345, 406] width 39 height 23
click at [1511, 69] on button "Save" at bounding box center [1527, 69] width 48 height 29
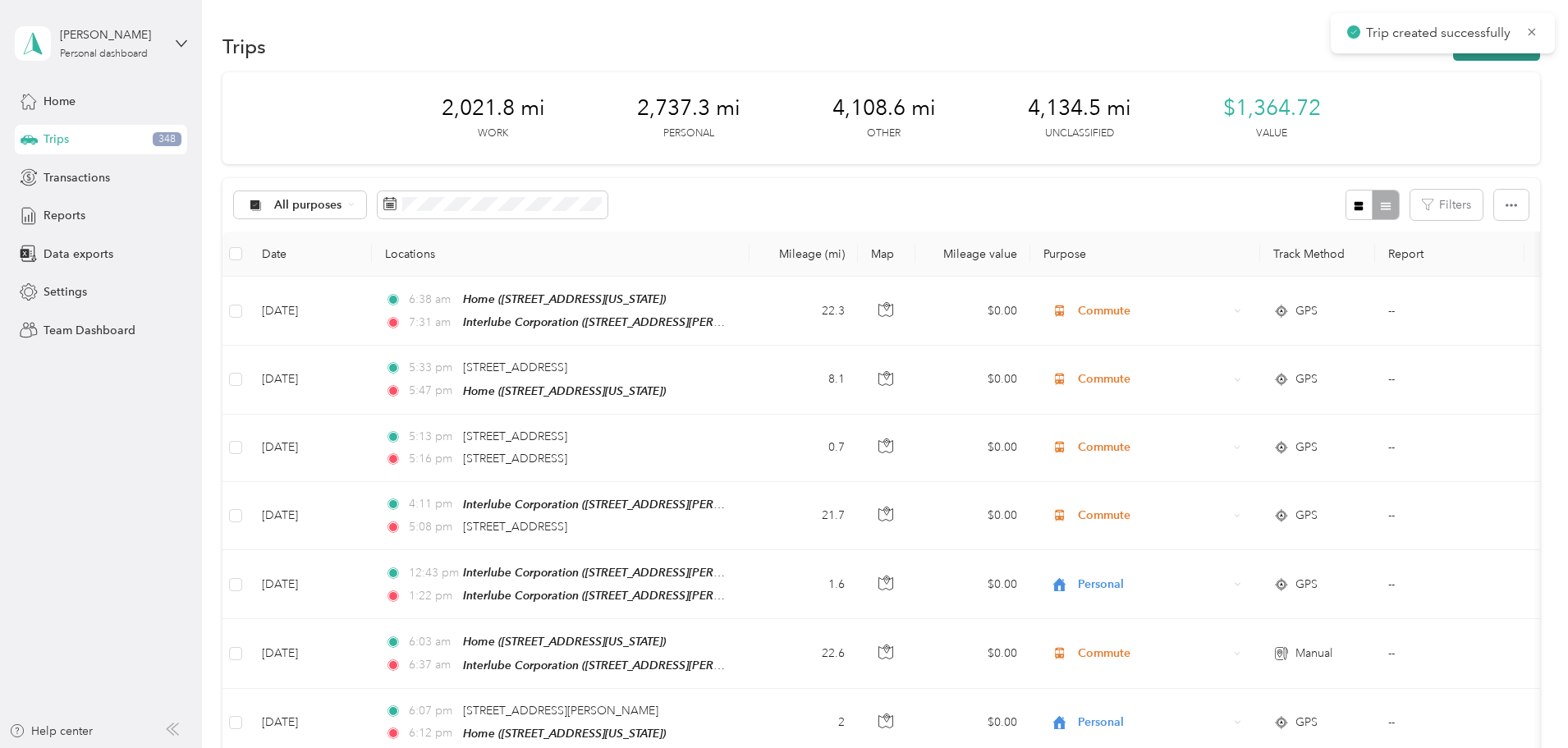
click at [1453, 56] on button "New trip" at bounding box center [1497, 46] width 87 height 29
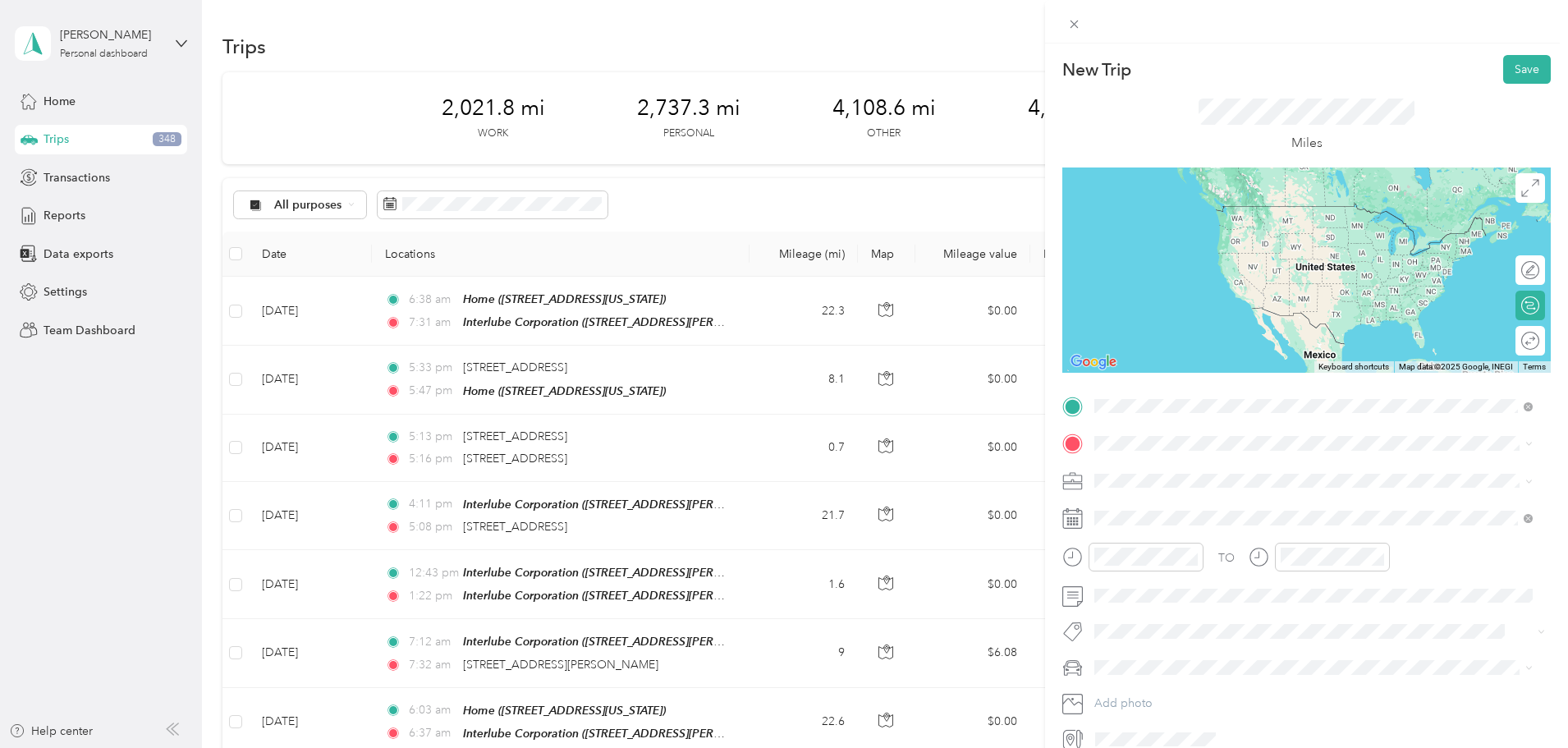
click at [1217, 471] on span "[STREET_ADDRESS][PERSON_NAME][US_STATE]" at bounding box center [1253, 466] width 255 height 15
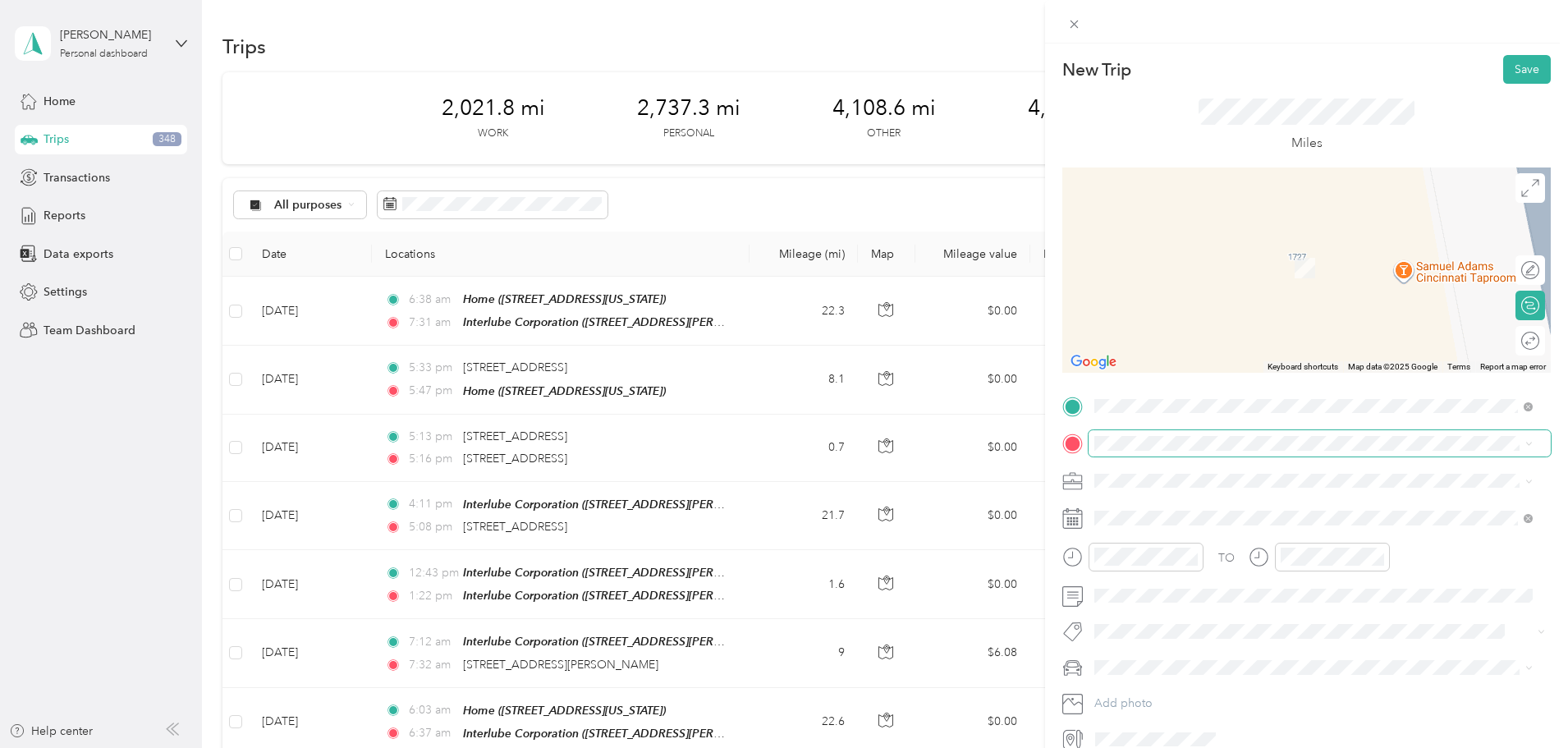
click at [1185, 453] on span at bounding box center [1319, 443] width 462 height 26
click at [1170, 514] on div "Interlube Corporation [STREET_ADDRESS][PERSON_NAME][US_STATE]" at bounding box center [1253, 517] width 255 height 35
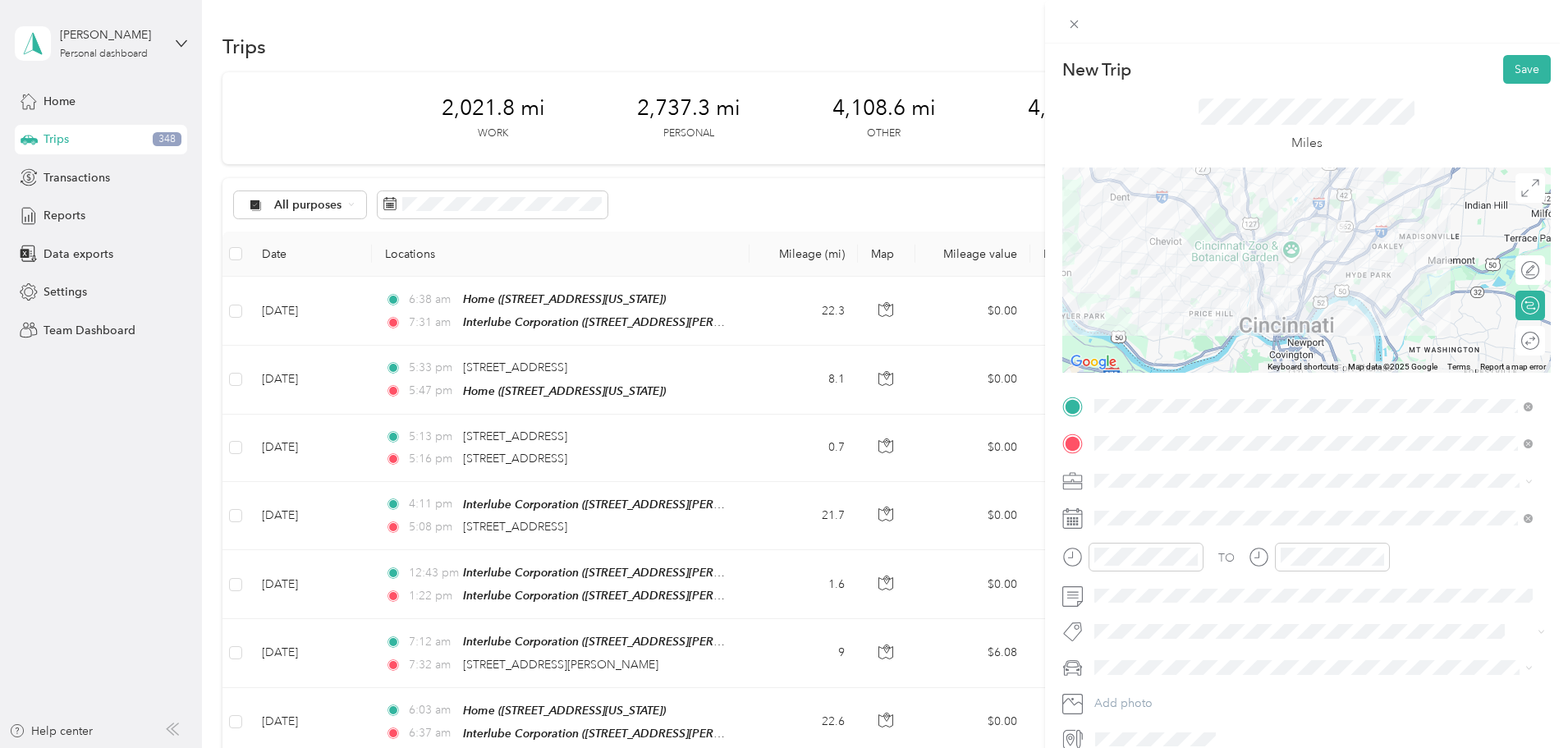
click at [1530, 478] on icon at bounding box center [1530, 481] width 8 height 8
click at [1305, 522] on ol "Work Personal Other Charity Medical Moving Commute" at bounding box center [1313, 594] width 450 height 201
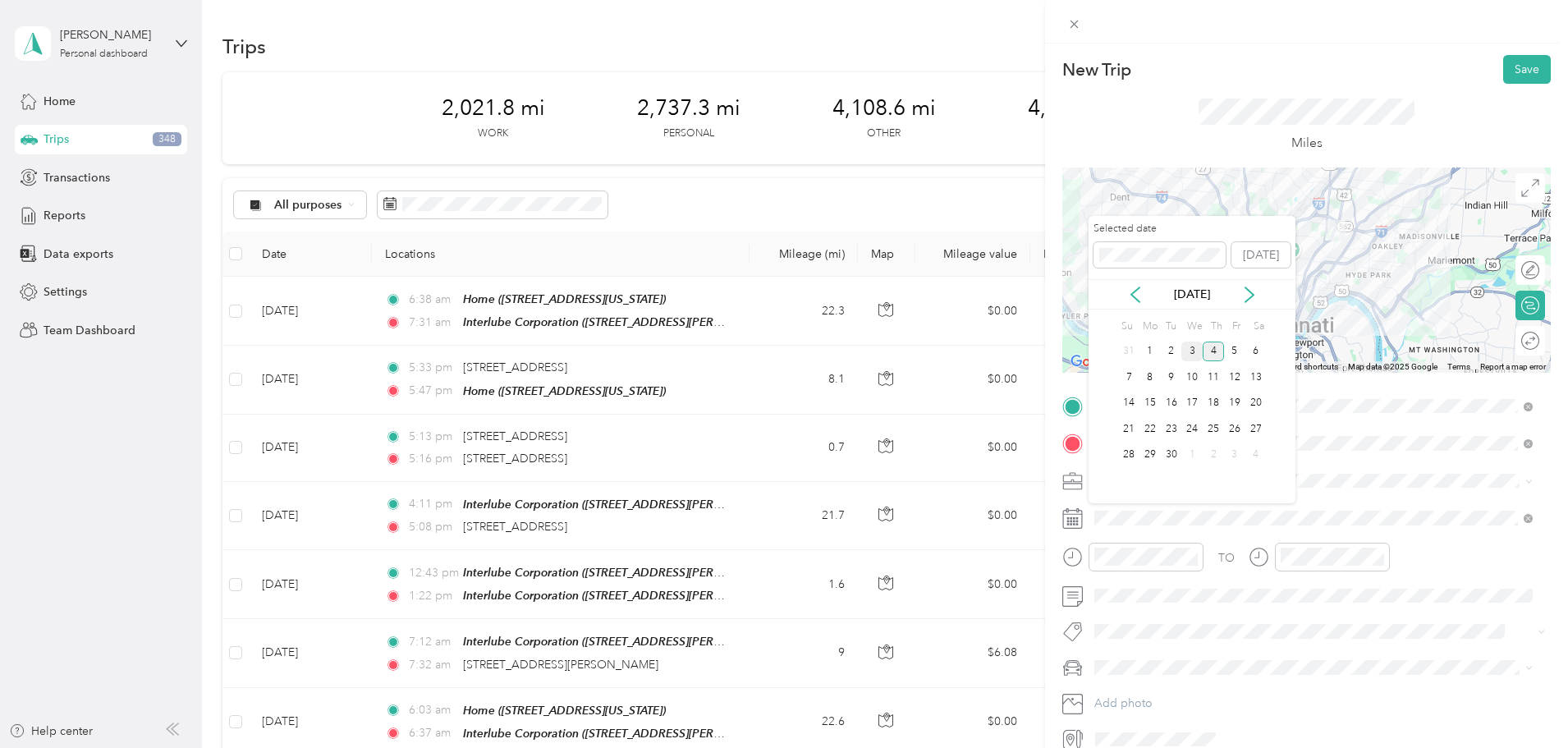
click at [1192, 344] on div "3" at bounding box center [1191, 352] width 22 height 21
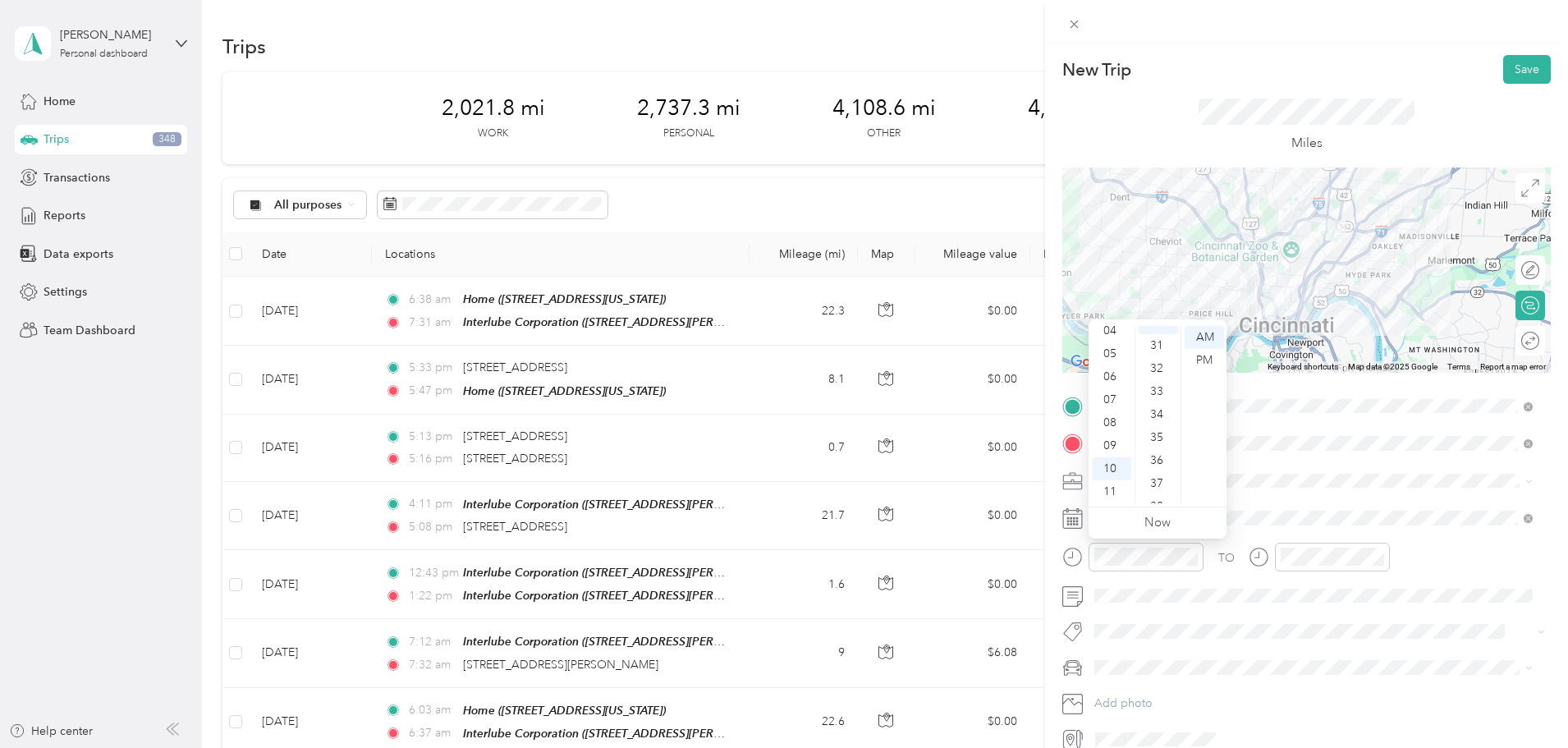
scroll to position [710, 0]
click at [1115, 395] on div "07" at bounding box center [1112, 400] width 39 height 23
click at [1163, 477] on div "43" at bounding box center [1159, 478] width 39 height 23
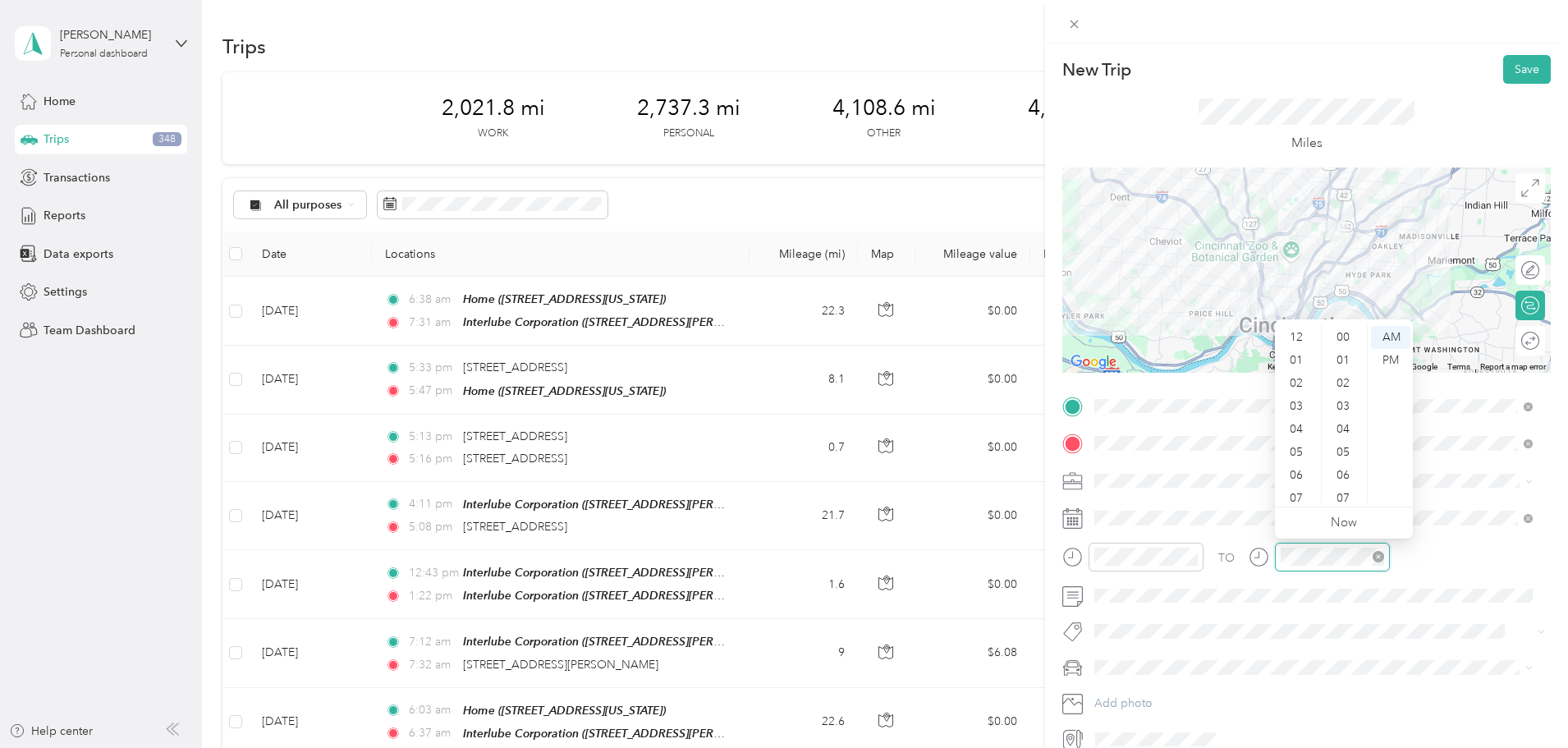
scroll to position [99, 0]
click at [1298, 416] on div "08" at bounding box center [1298, 422] width 39 height 23
click at [1337, 358] on div "04" at bounding box center [1345, 360] width 39 height 23
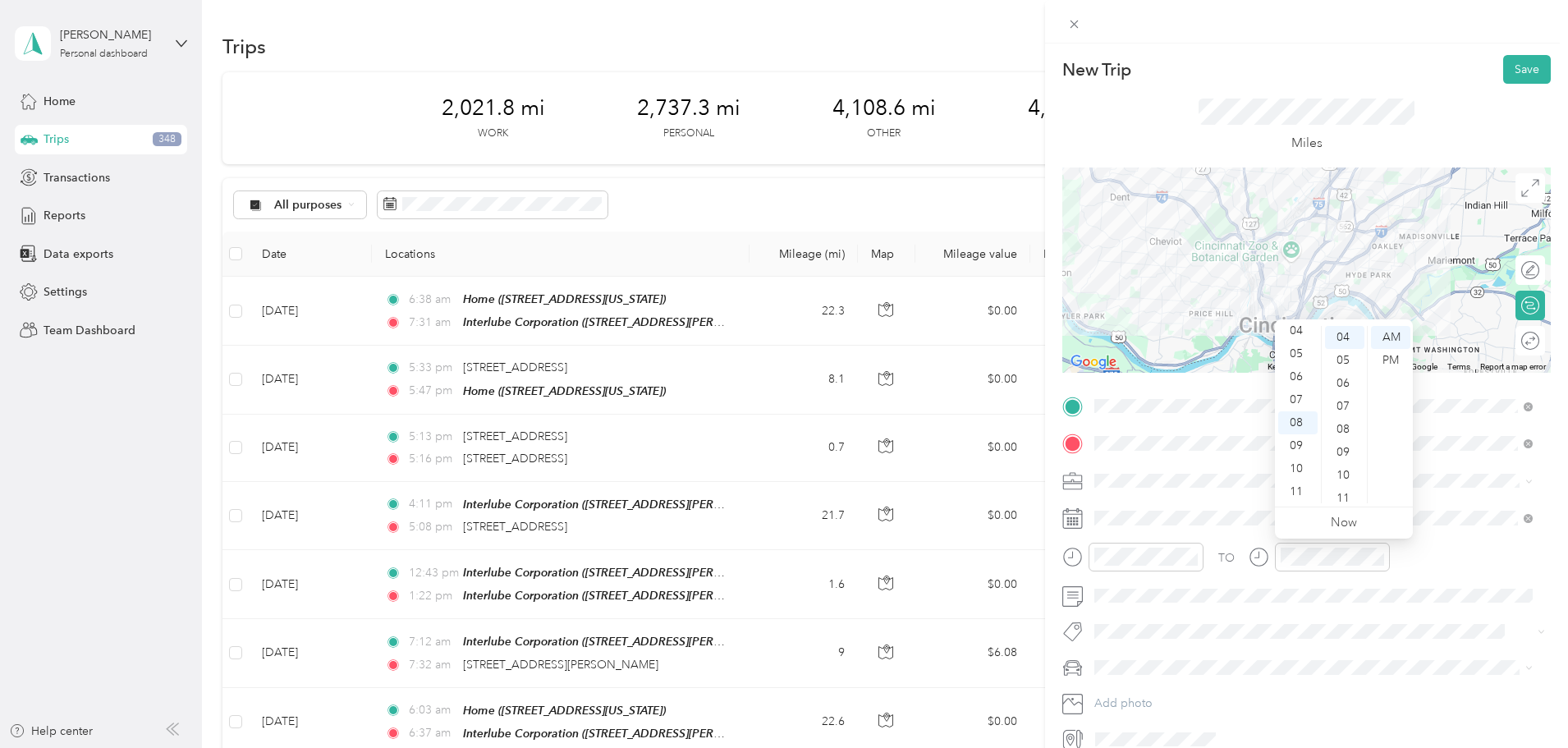
click at [1333, 618] on div "TO Add photo" at bounding box center [1306, 572] width 488 height 359
click at [1527, 75] on button "Save" at bounding box center [1527, 69] width 48 height 29
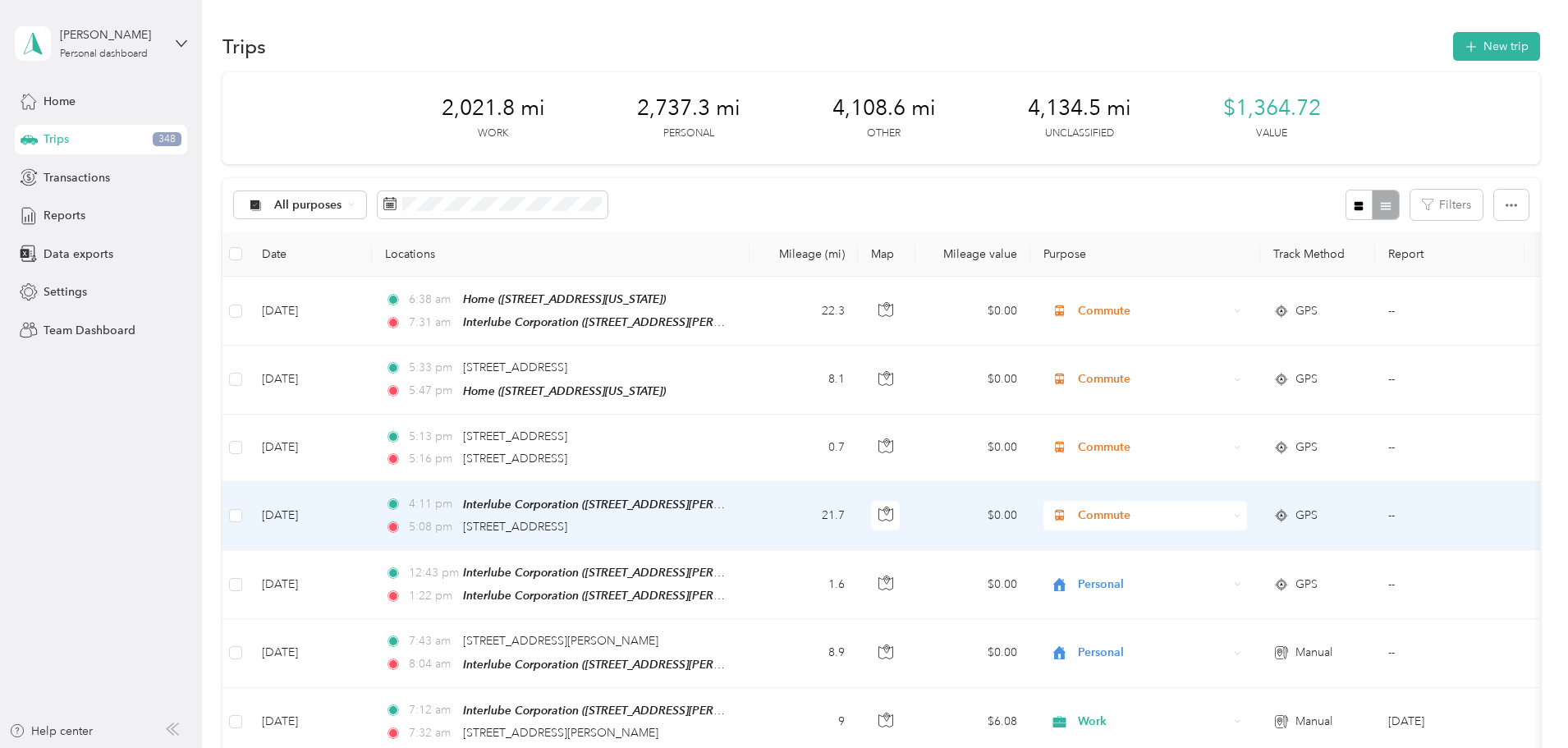
scroll to position [82, 0]
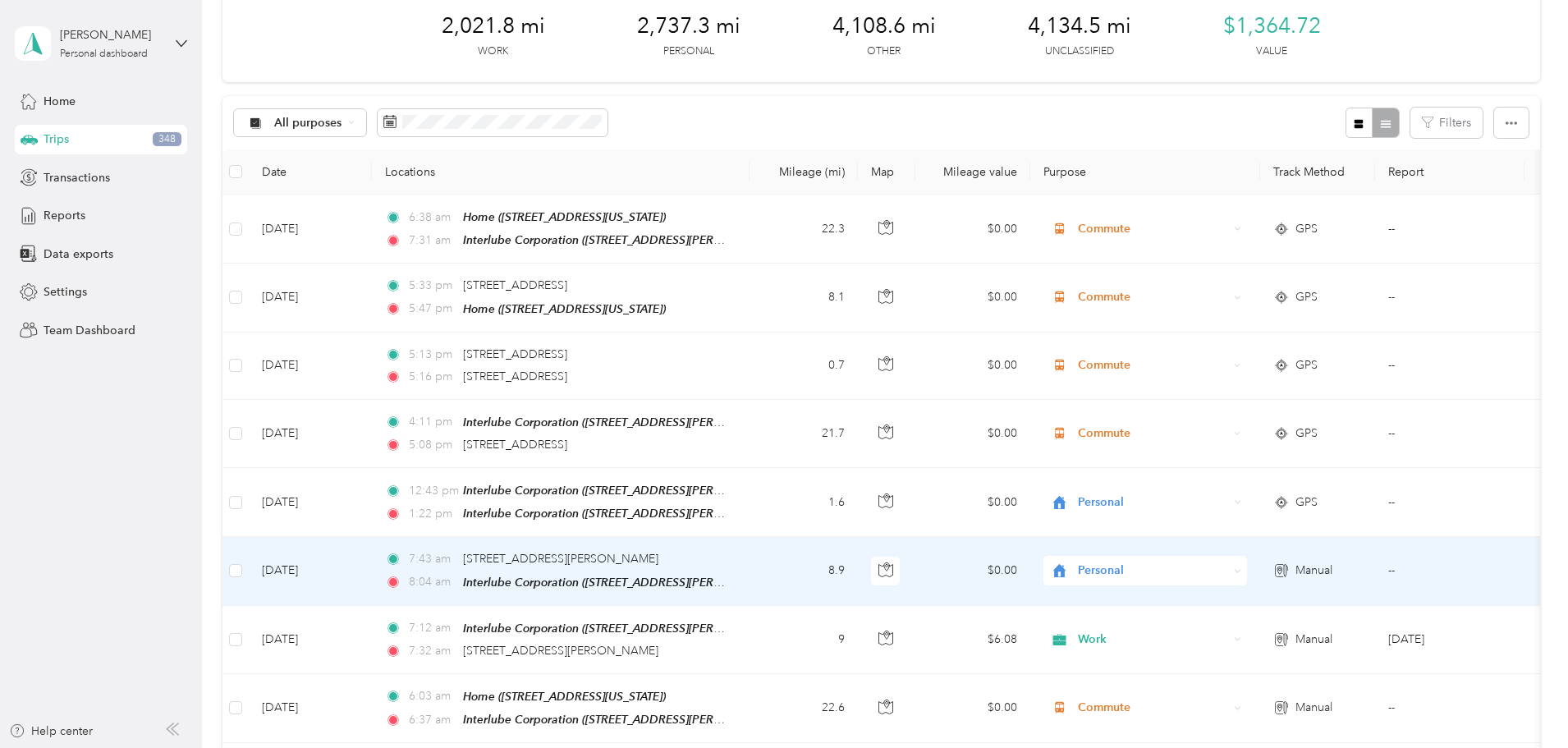
click at [1247, 559] on div "Personal" at bounding box center [1145, 570] width 204 height 29
click at [1244, 362] on span "Work" at bounding box center [1269, 362] width 152 height 17
click at [1241, 567] on icon at bounding box center [1237, 571] width 8 height 8
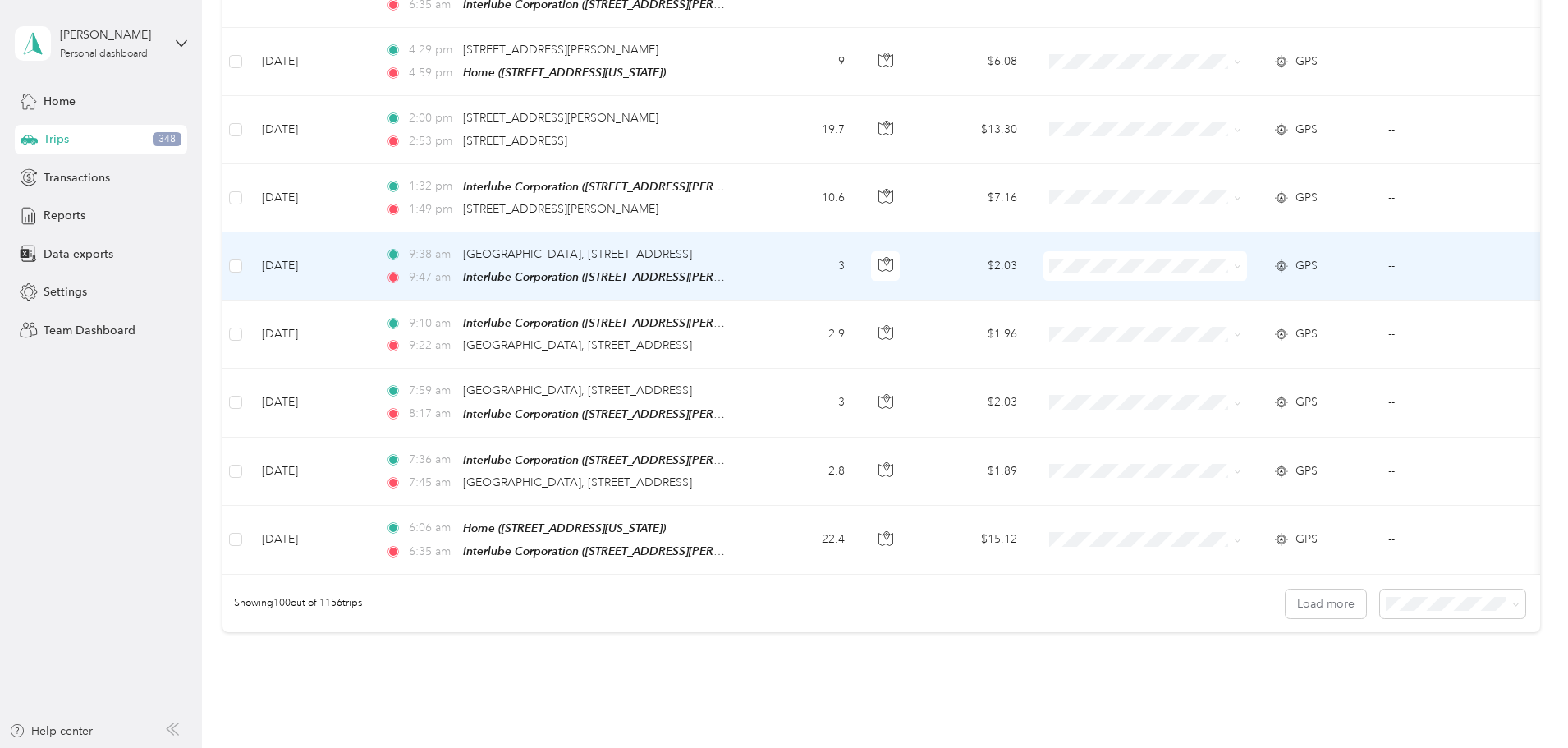
scroll to position [6575, 0]
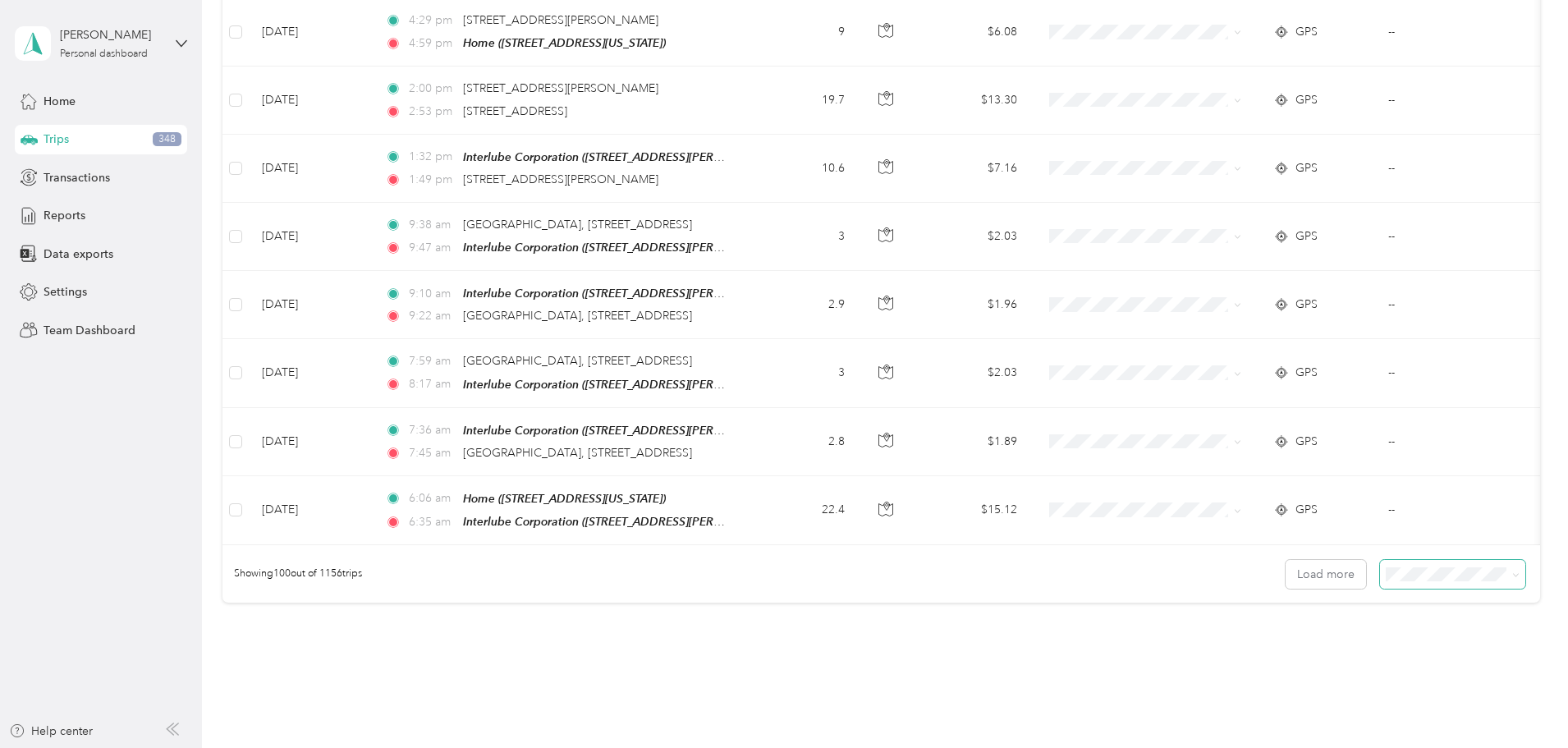
click at [1513, 572] on icon at bounding box center [1516, 575] width 8 height 8
click at [1326, 577] on span "100 per load" at bounding box center [1312, 579] width 68 height 14
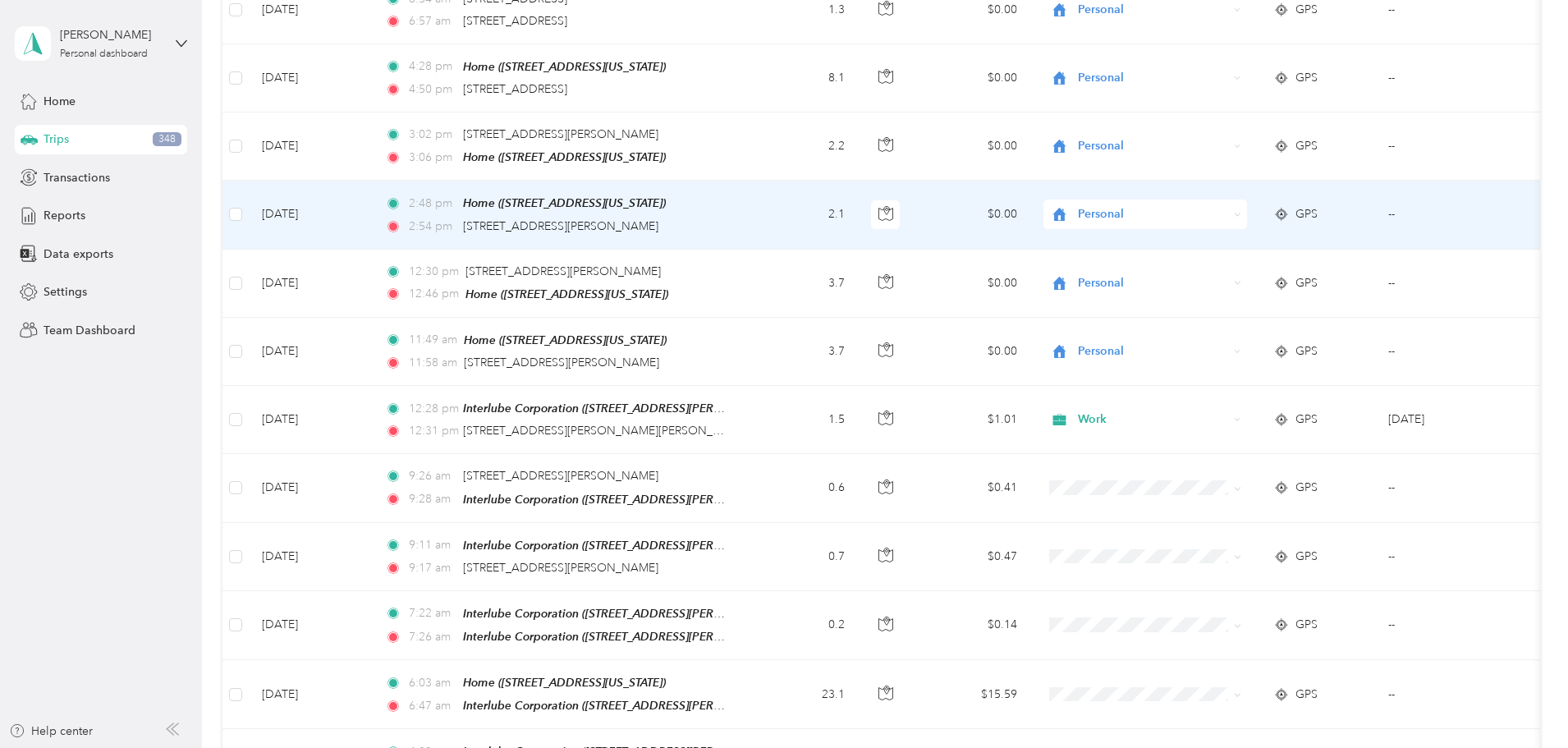
scroll to position [5099, 0]
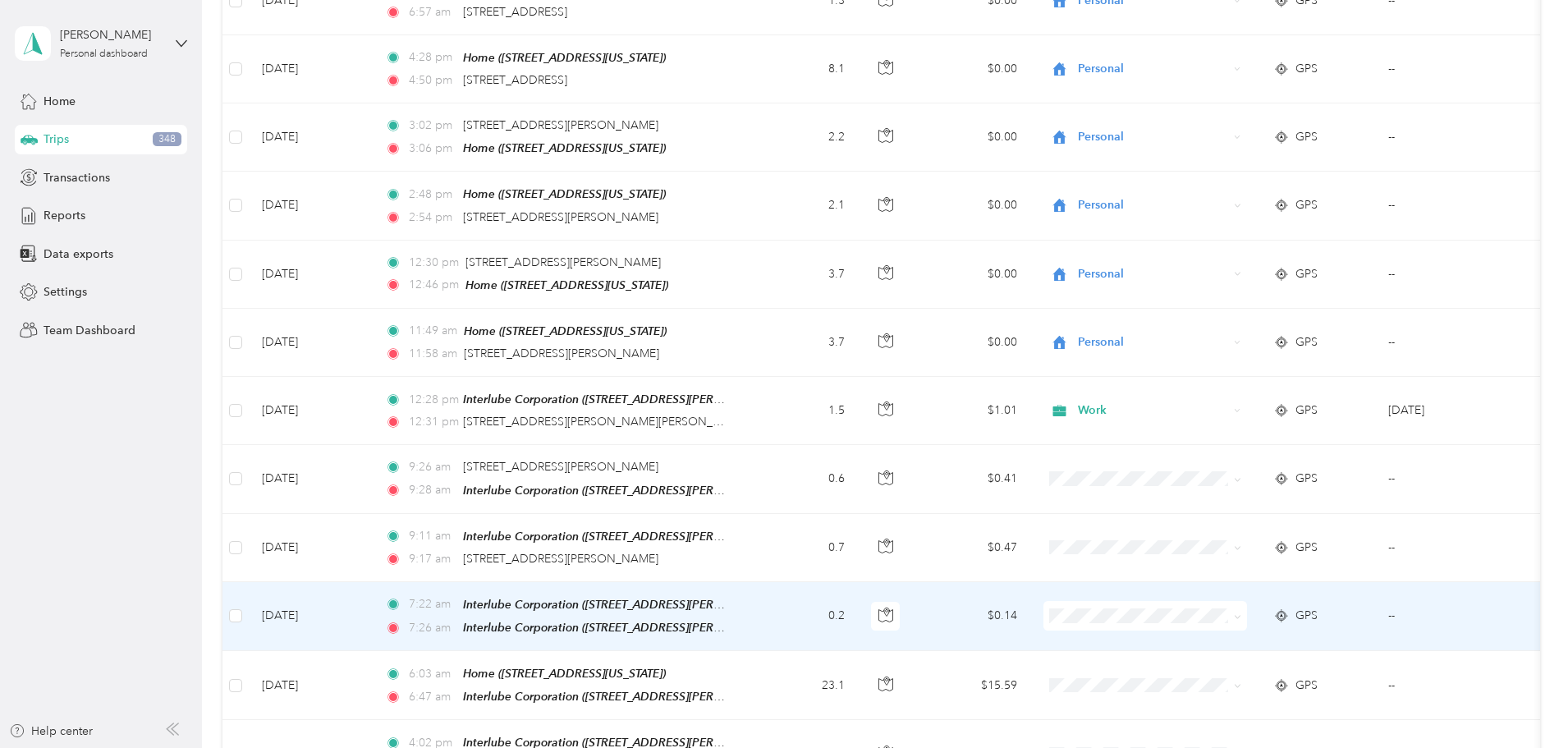
click at [1241, 613] on icon at bounding box center [1237, 617] width 8 height 8
click at [1265, 364] on span "Personal" at bounding box center [1269, 369] width 152 height 17
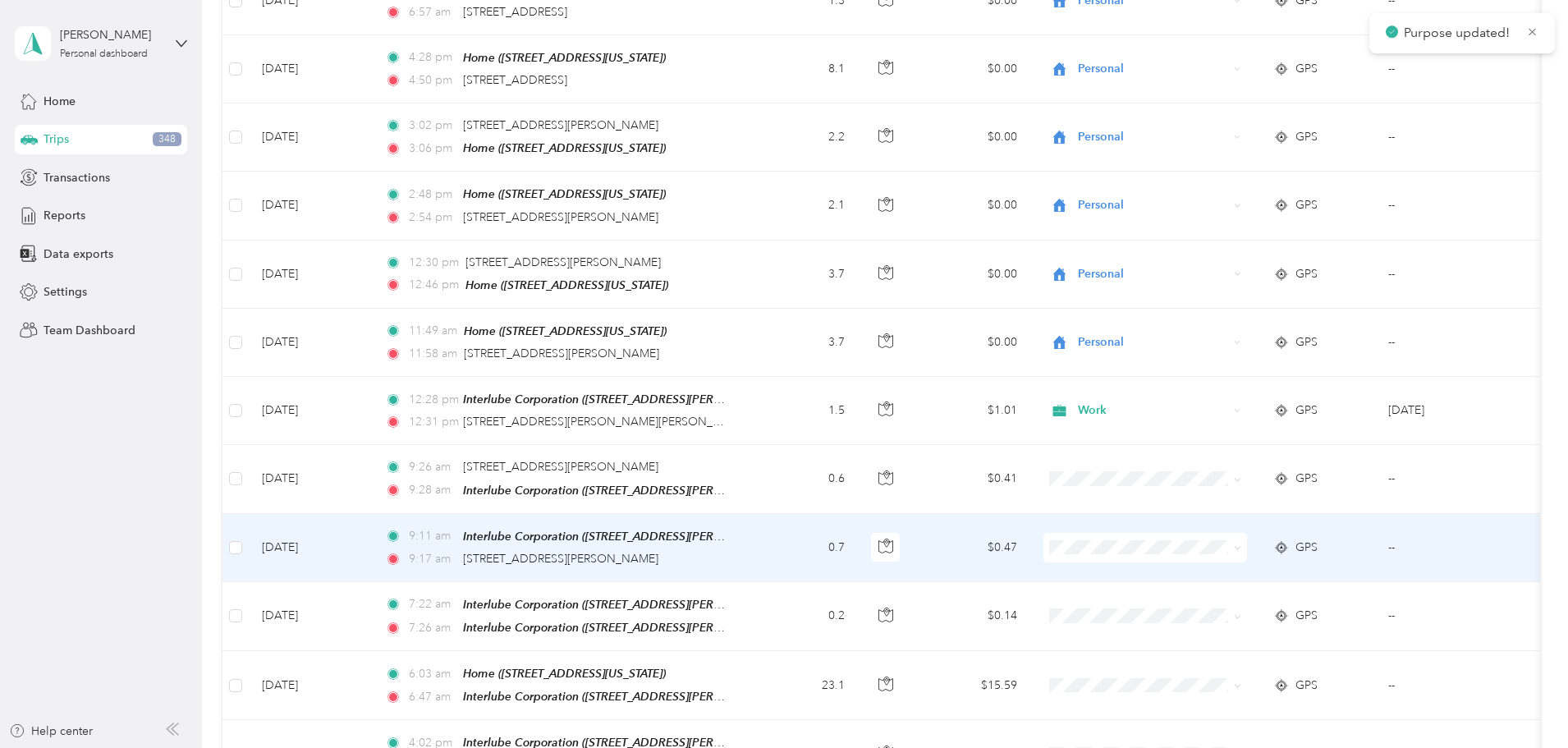
click at [1241, 544] on icon at bounding box center [1237, 548] width 8 height 8
click at [1243, 536] on span "Personal" at bounding box center [1269, 535] width 152 height 17
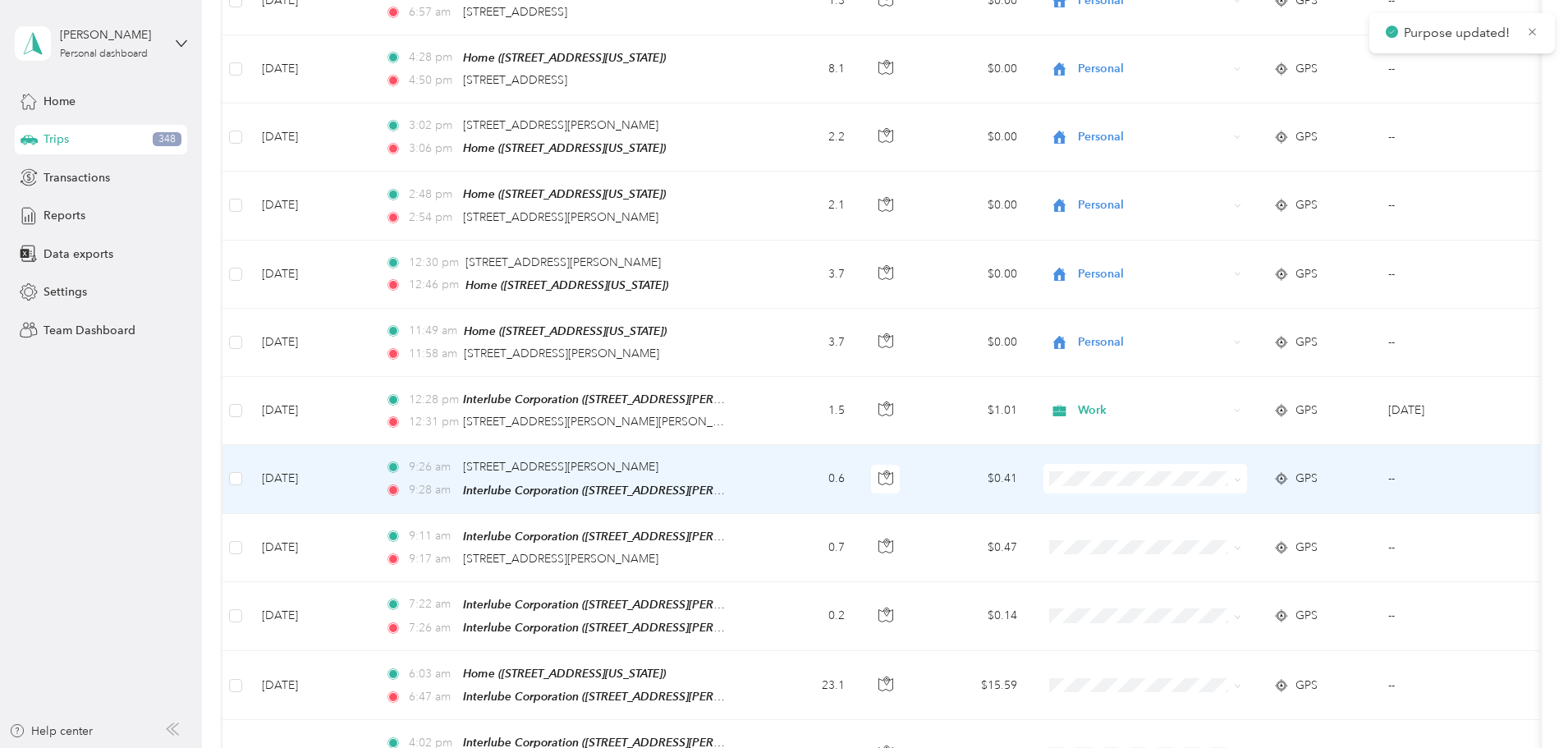
click at [1241, 476] on icon at bounding box center [1237, 480] width 8 height 8
click at [1241, 468] on li "Personal" at bounding box center [1254, 468] width 204 height 29
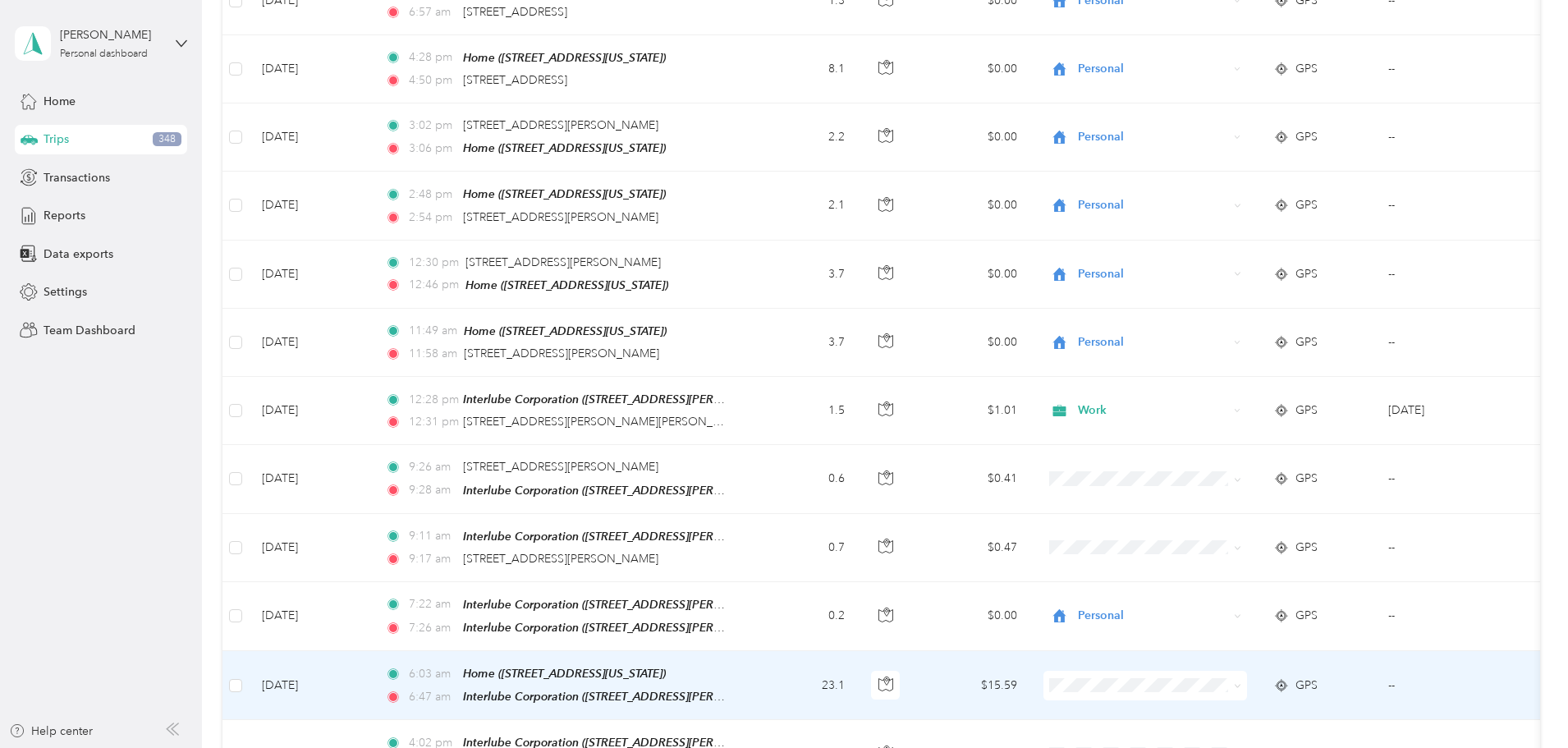
click at [1241, 682] on icon at bounding box center [1237, 686] width 8 height 8
click at [1311, 578] on span "Commute" at bounding box center [1269, 573] width 152 height 17
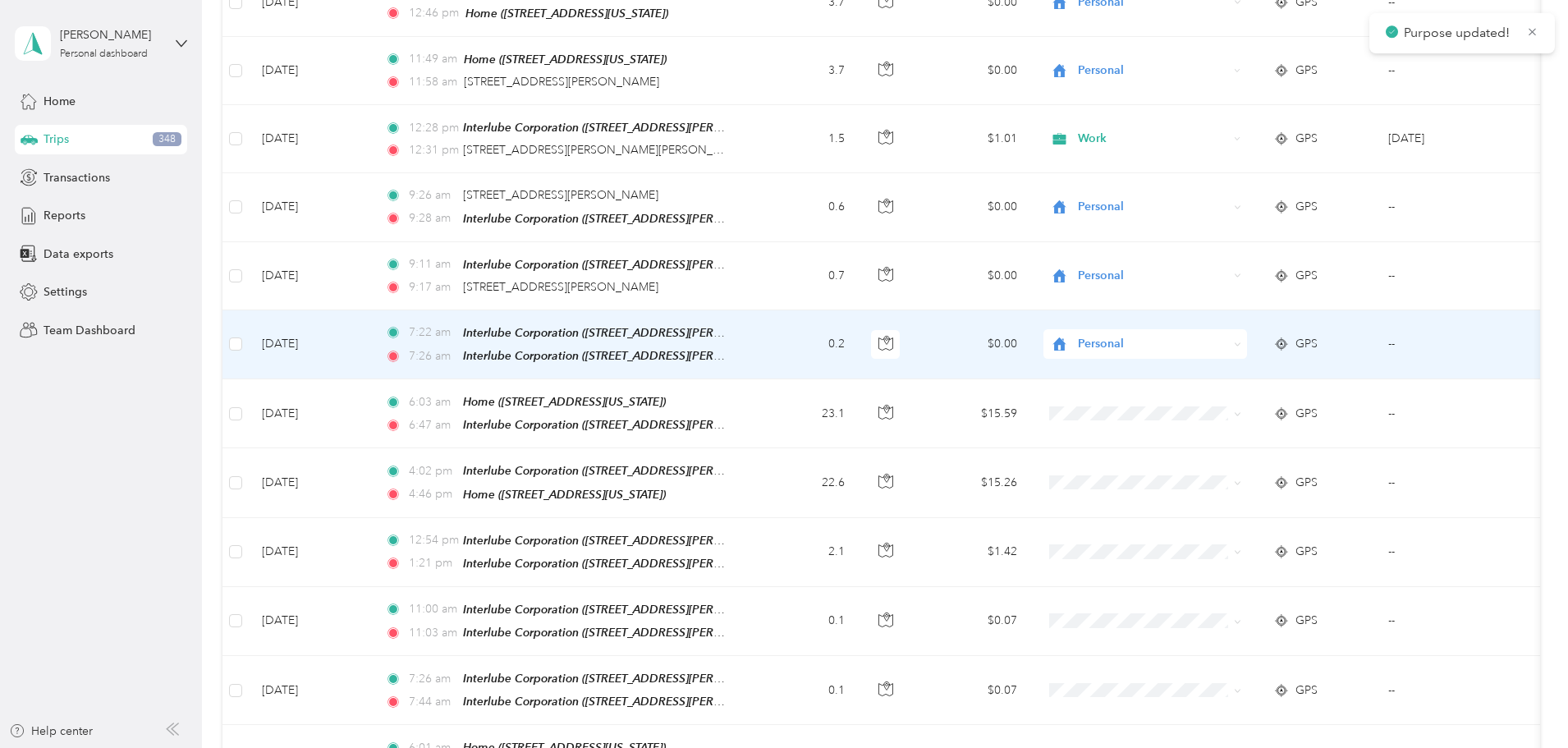
scroll to position [5427, 0]
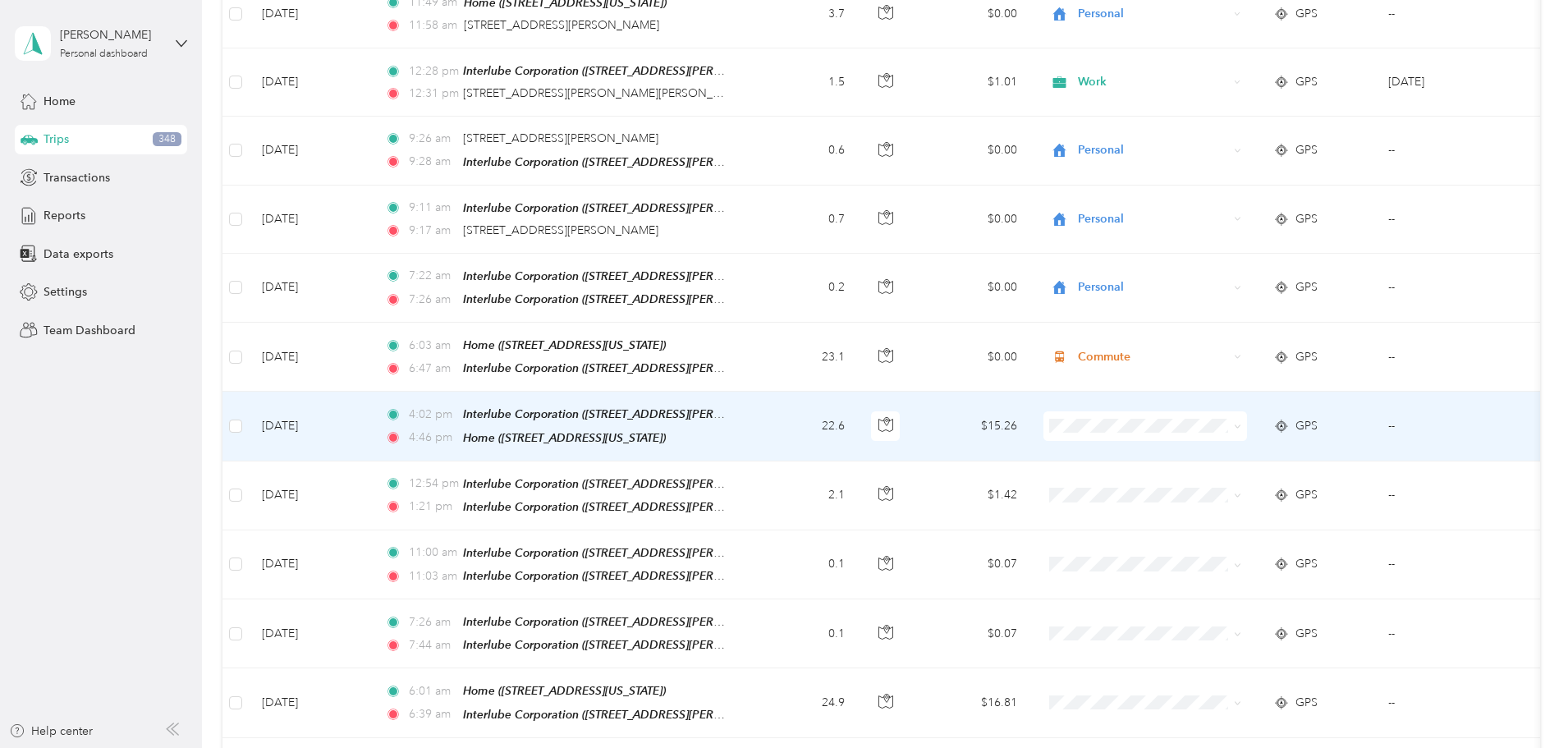
click at [1239, 425] on icon at bounding box center [1237, 426] width 5 height 3
click at [1222, 558] on li "Commute" at bounding box center [1254, 553] width 204 height 29
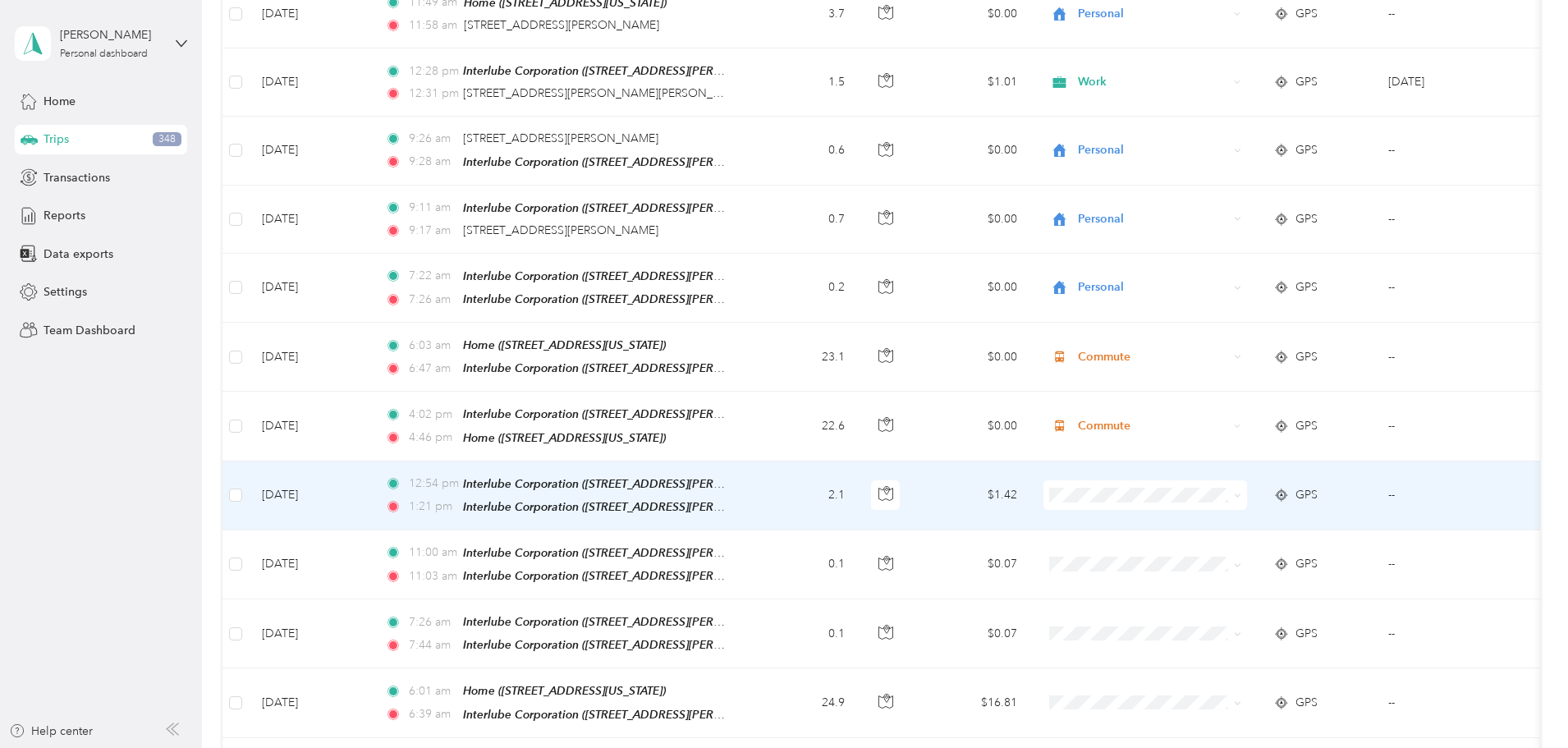
click at [1241, 492] on icon at bounding box center [1237, 496] width 8 height 8
click at [1284, 470] on span "Personal" at bounding box center [1269, 477] width 152 height 17
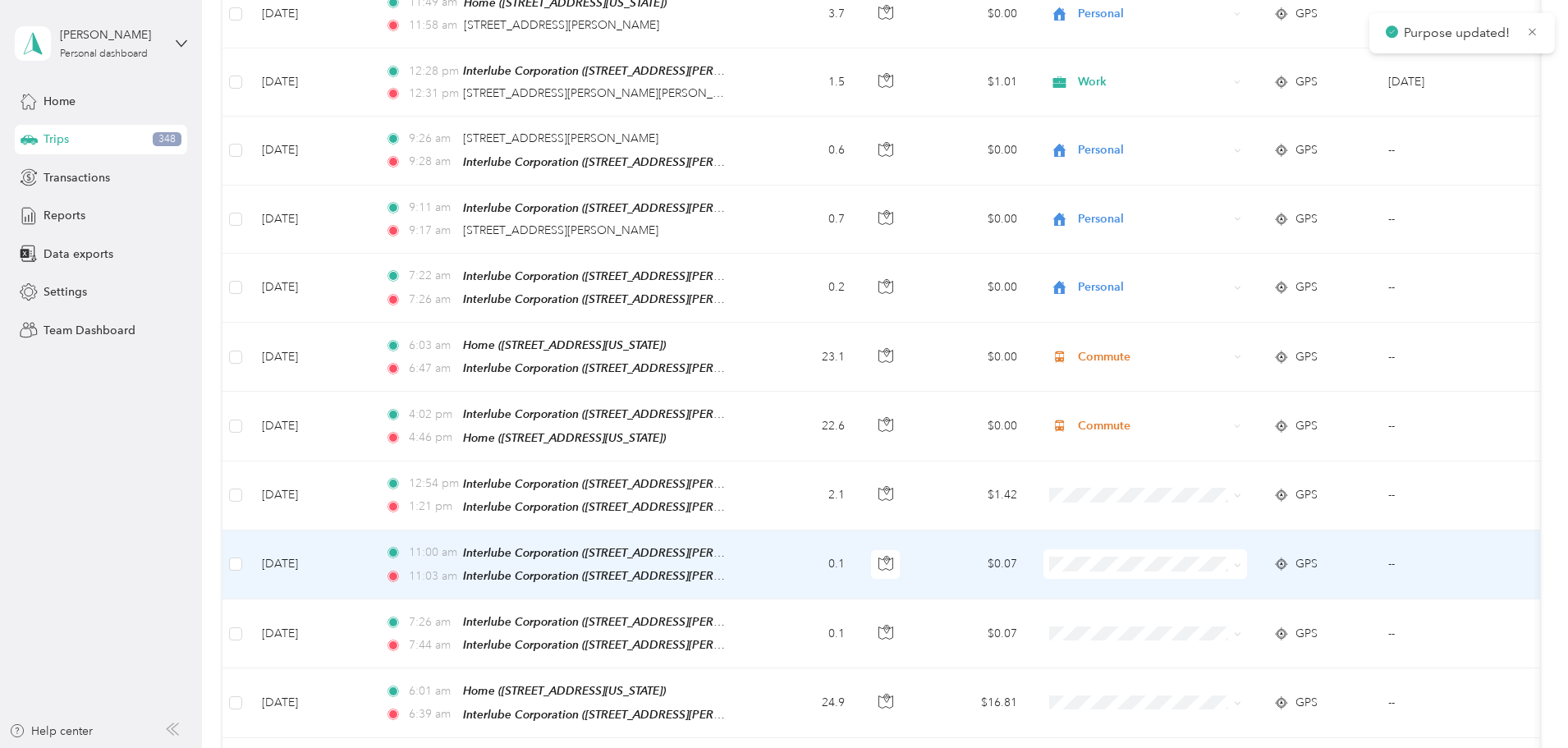
click at [1241, 561] on icon at bounding box center [1237, 565] width 8 height 8
click at [1243, 546] on span "Personal" at bounding box center [1269, 544] width 152 height 17
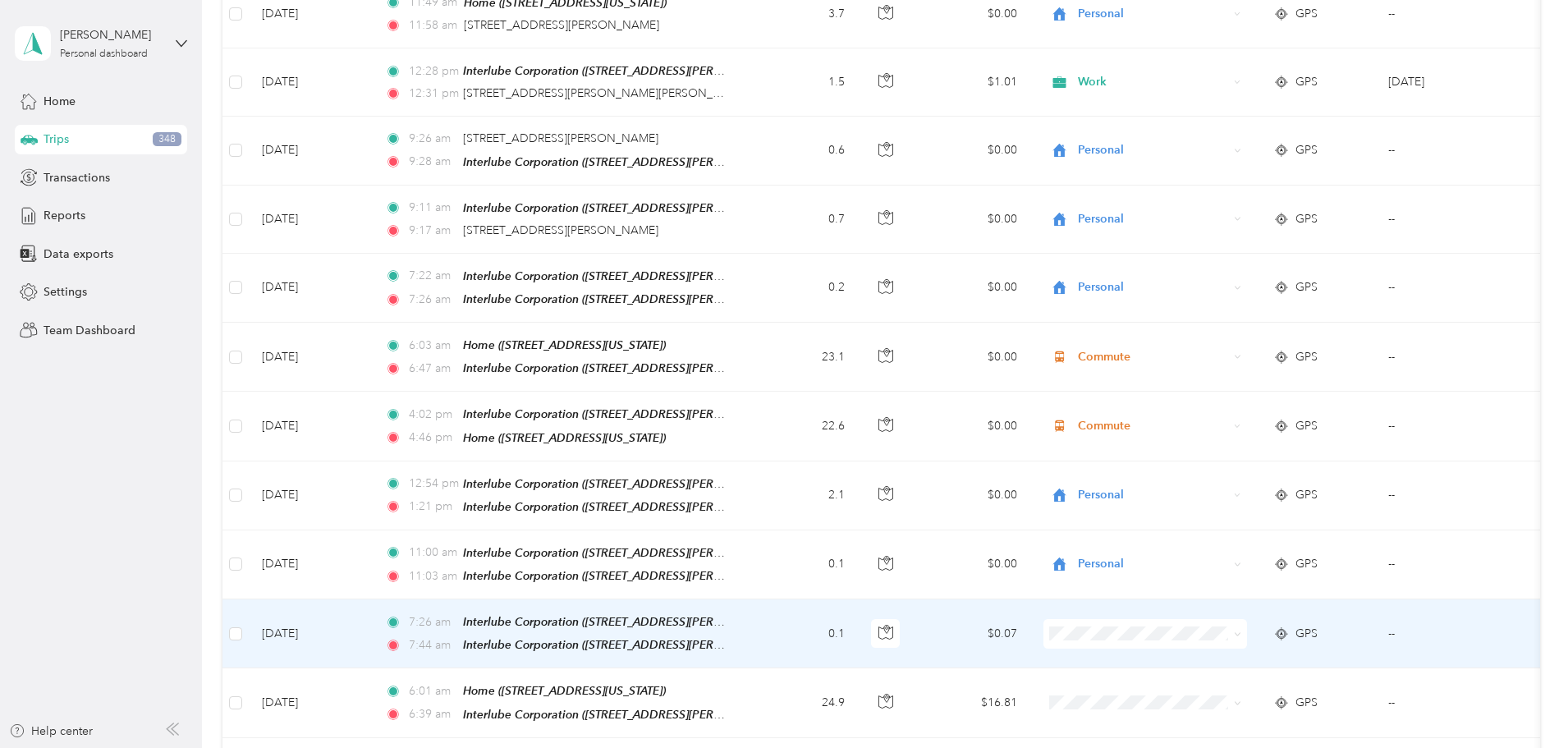
click at [1241, 626] on span at bounding box center [1237, 633] width 8 height 14
click at [1241, 631] on icon at bounding box center [1237, 634] width 8 height 8
click at [1298, 378] on span "Personal" at bounding box center [1269, 377] width 152 height 17
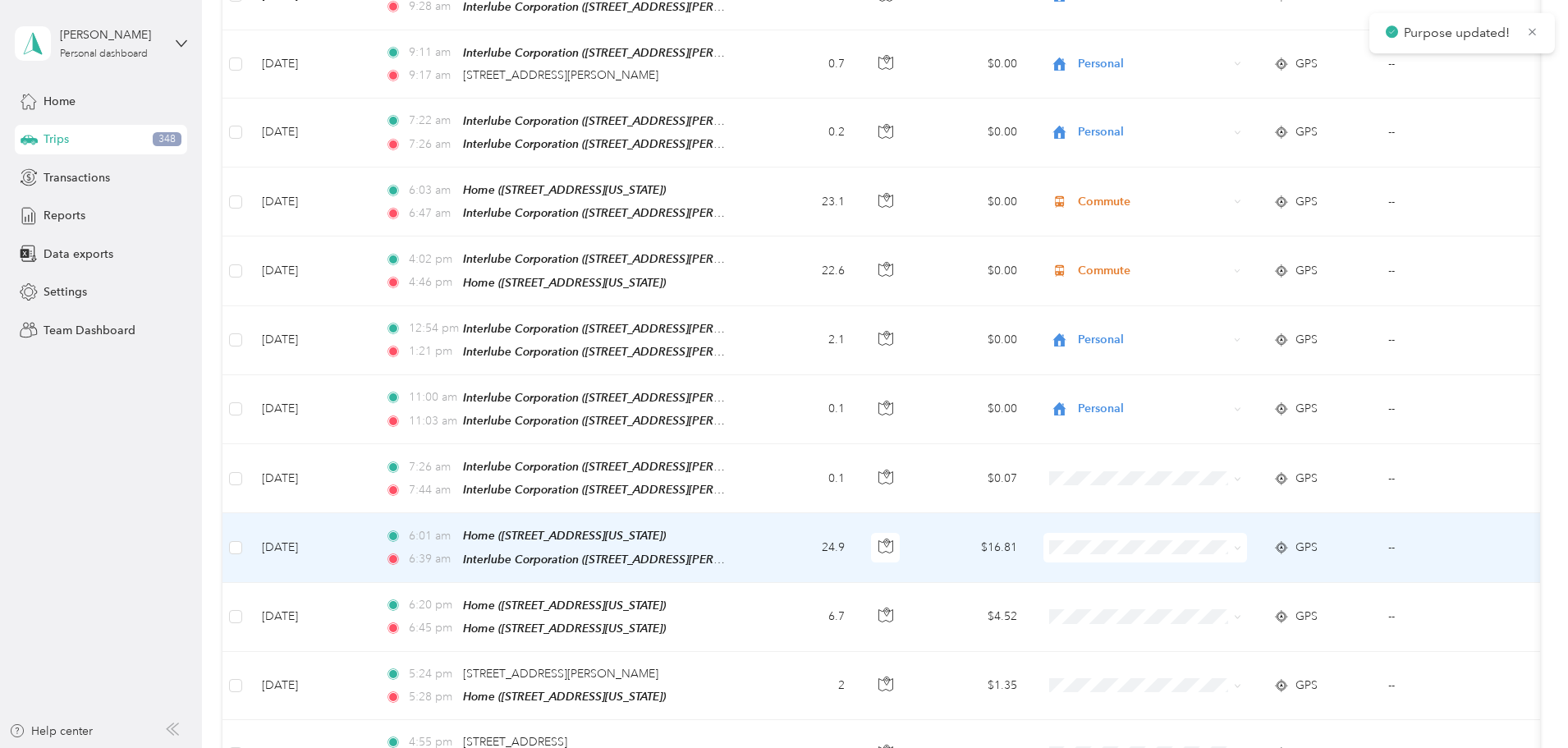
scroll to position [5591, 0]
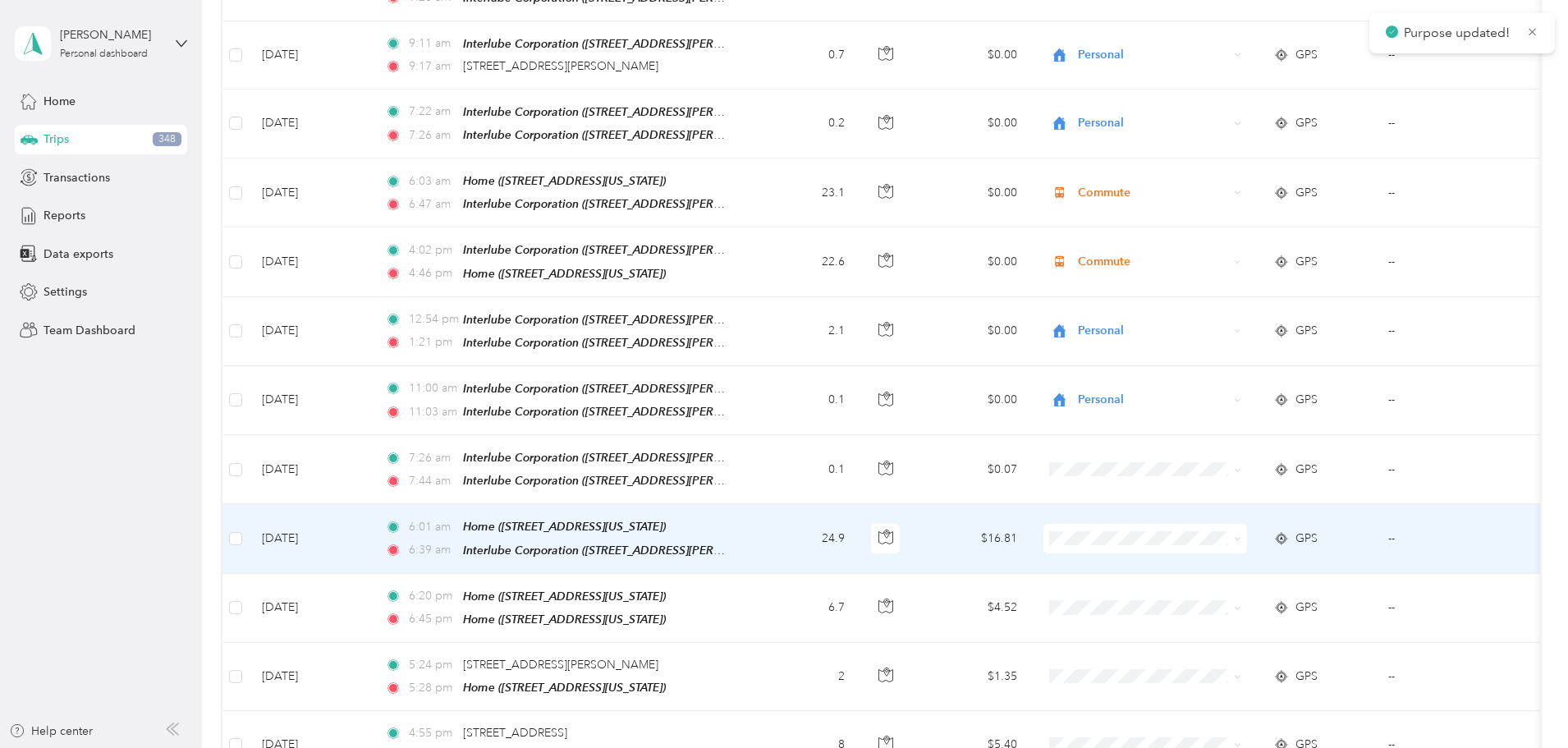
click at [1241, 535] on icon at bounding box center [1237, 539] width 8 height 8
click at [1237, 650] on li "Commute" at bounding box center [1254, 659] width 204 height 29
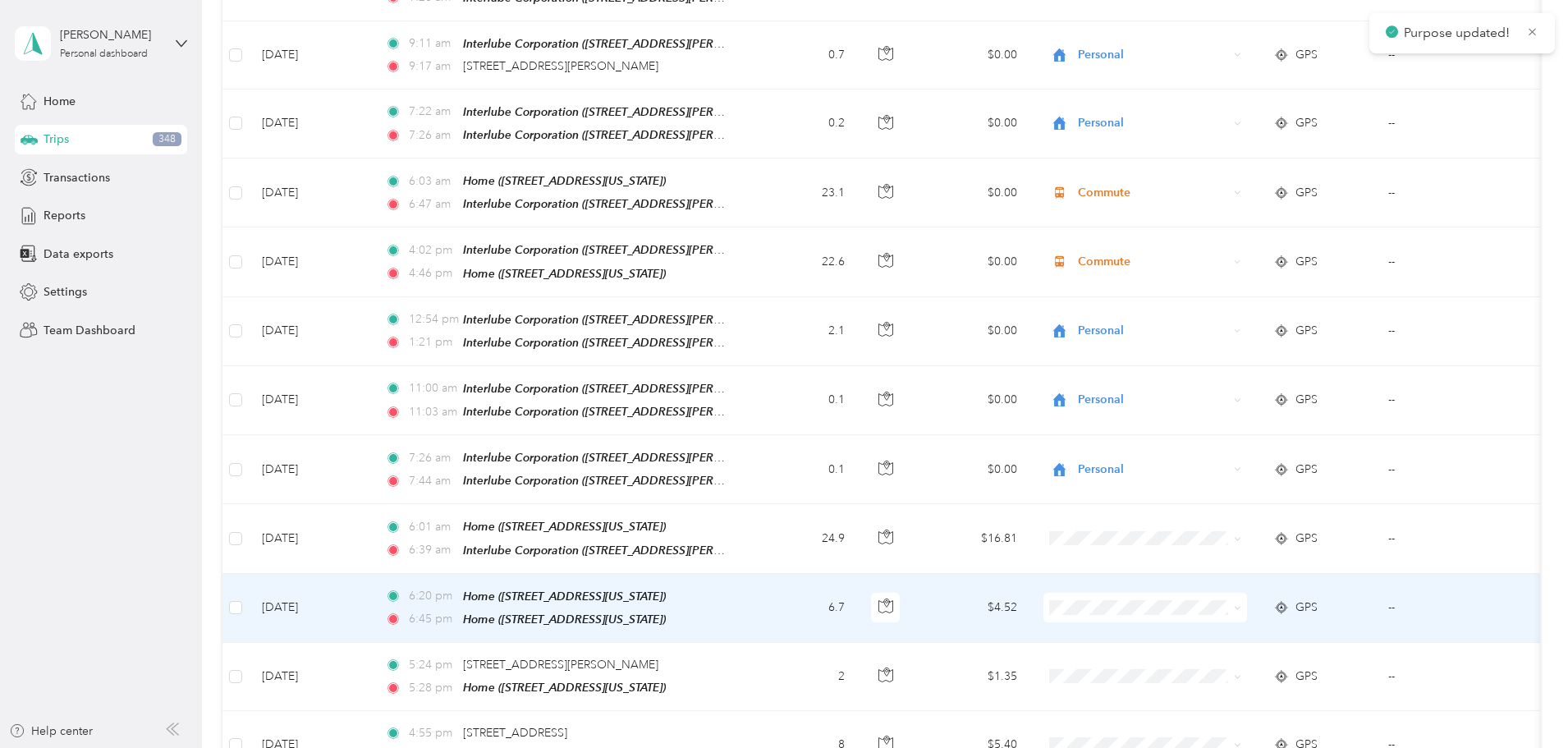
click at [1241, 604] on icon at bounding box center [1237, 608] width 8 height 8
click at [1279, 582] on span "Personal" at bounding box center [1269, 583] width 152 height 17
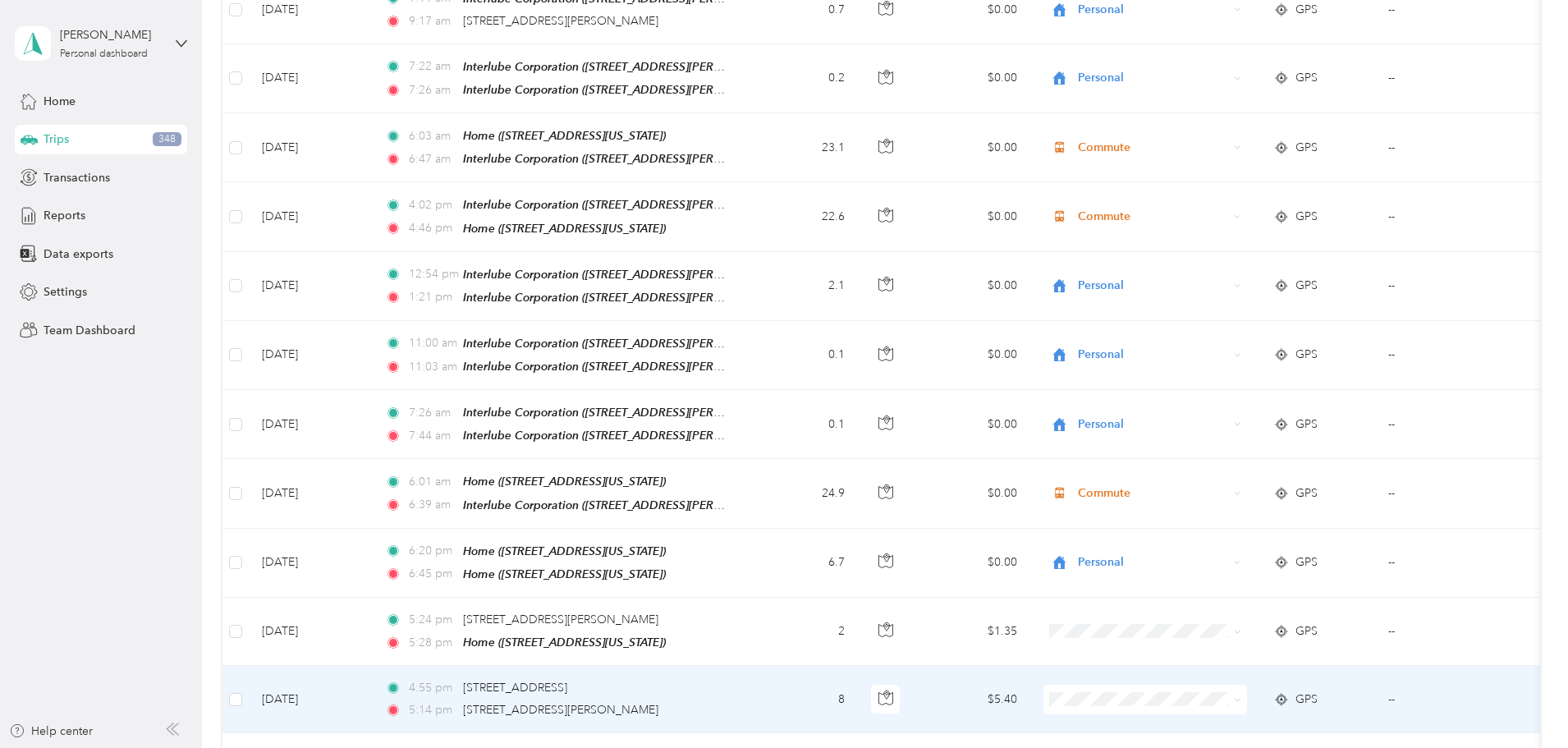
scroll to position [5673, 0]
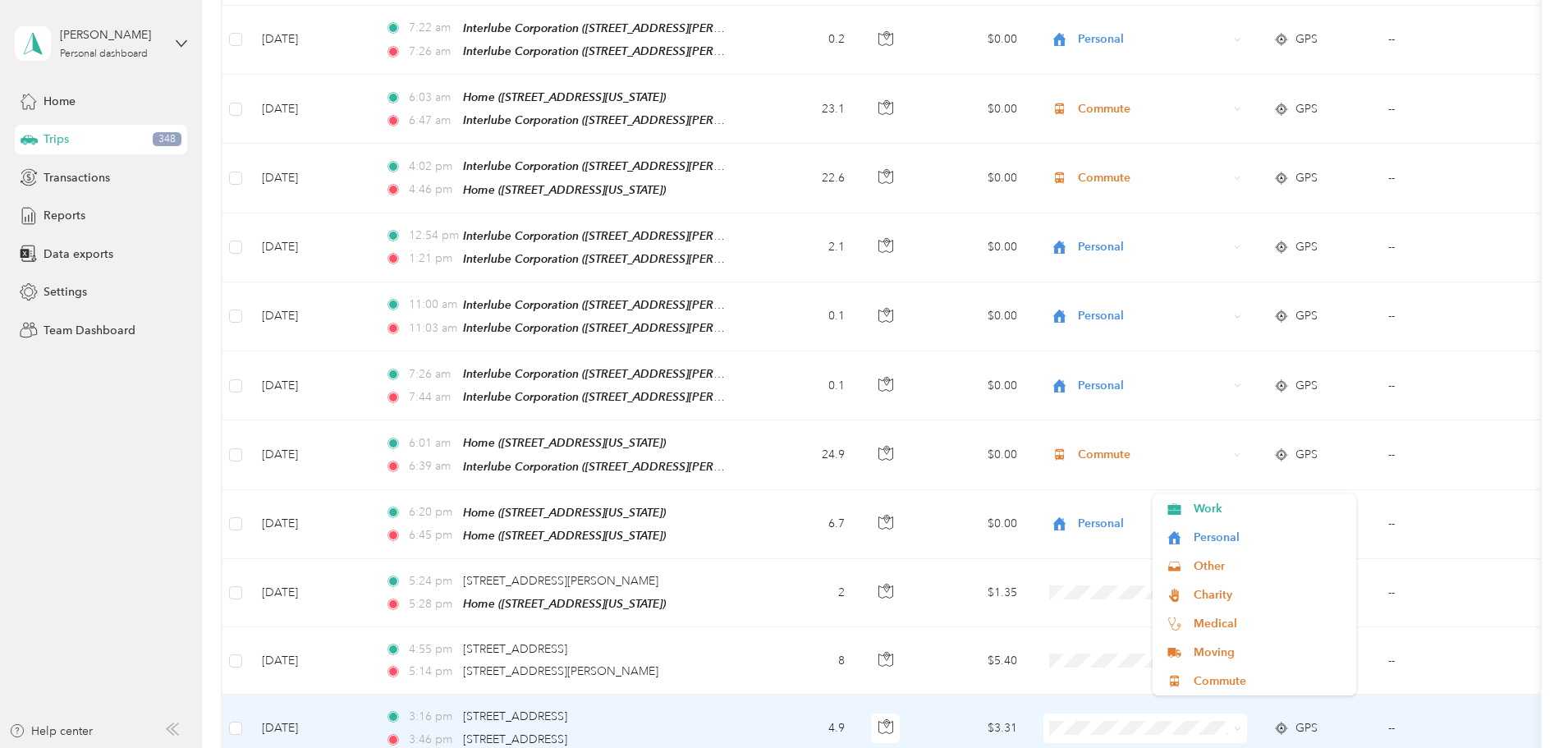
scroll to position [5671, 0]
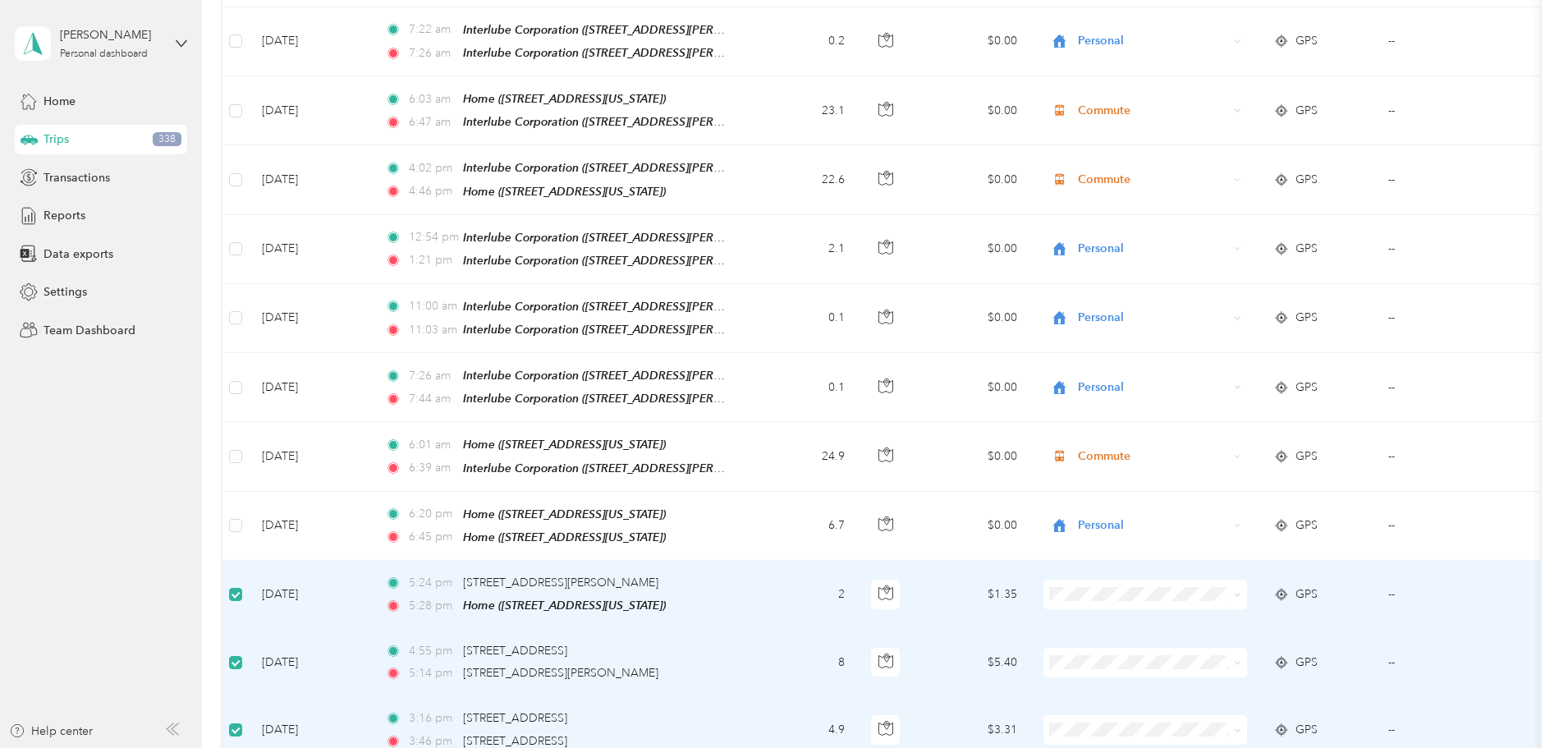
click at [1233, 682] on span "Commute" at bounding box center [1269, 680] width 152 height 17
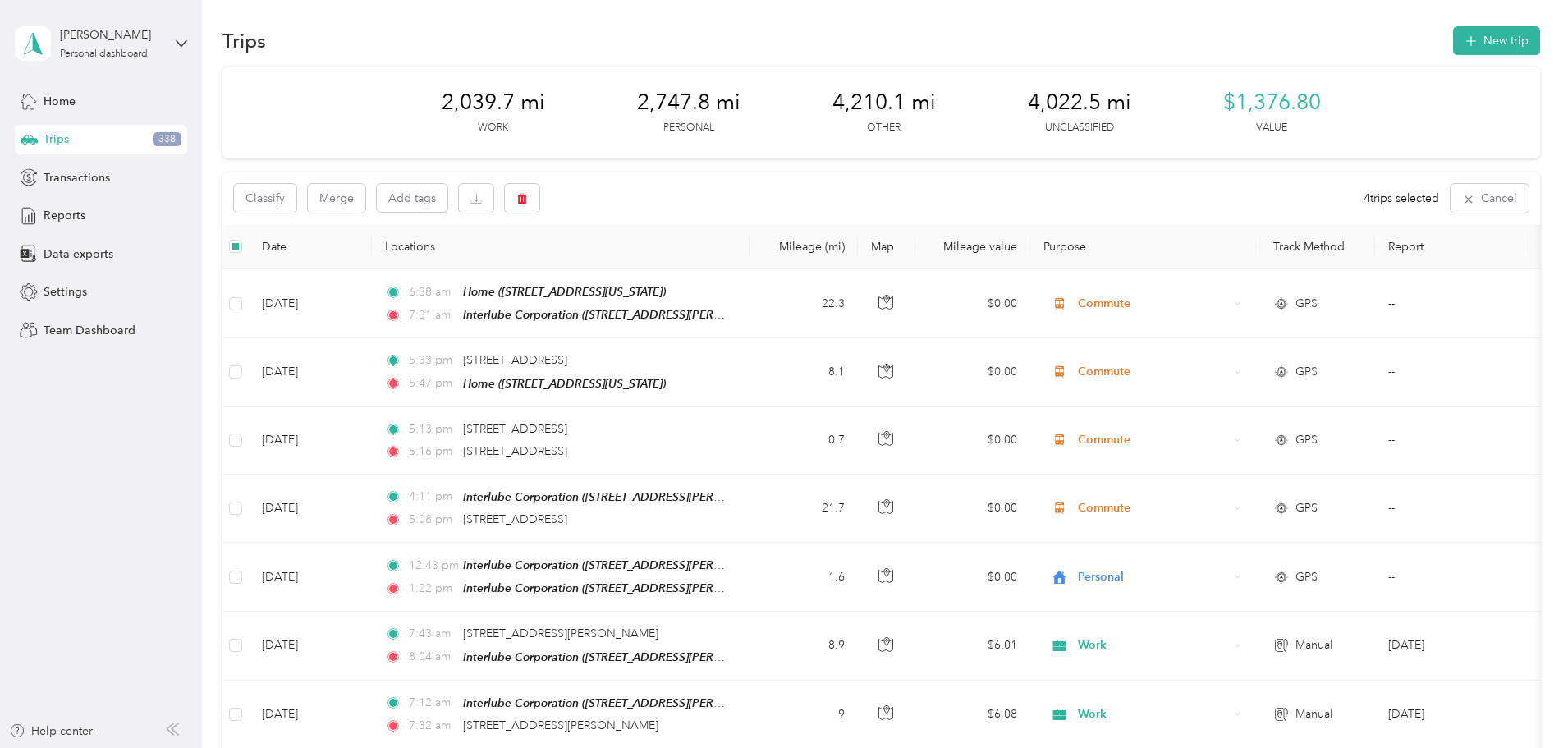
scroll to position [0, 0]
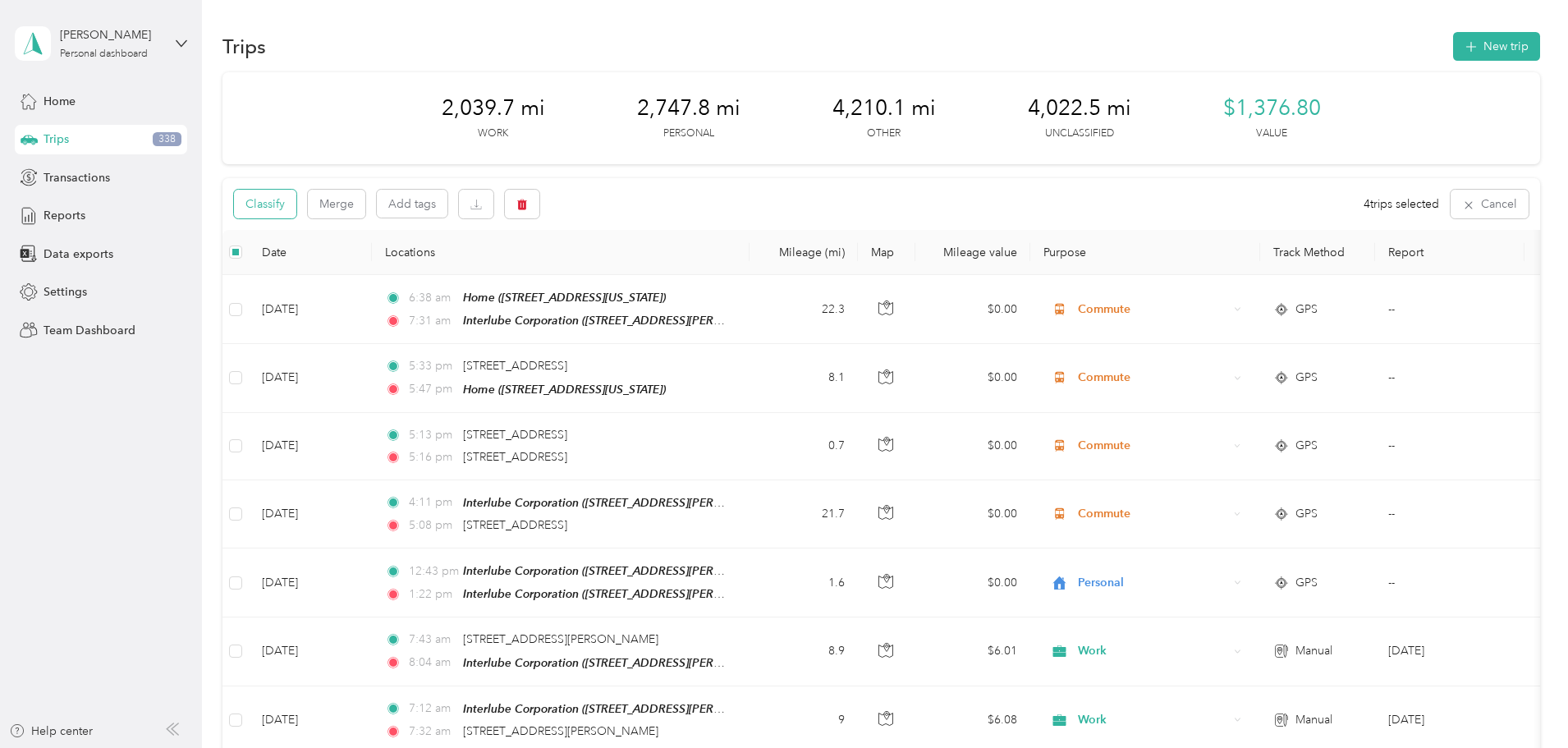
click at [297, 206] on button "Classify" at bounding box center [265, 204] width 62 height 29
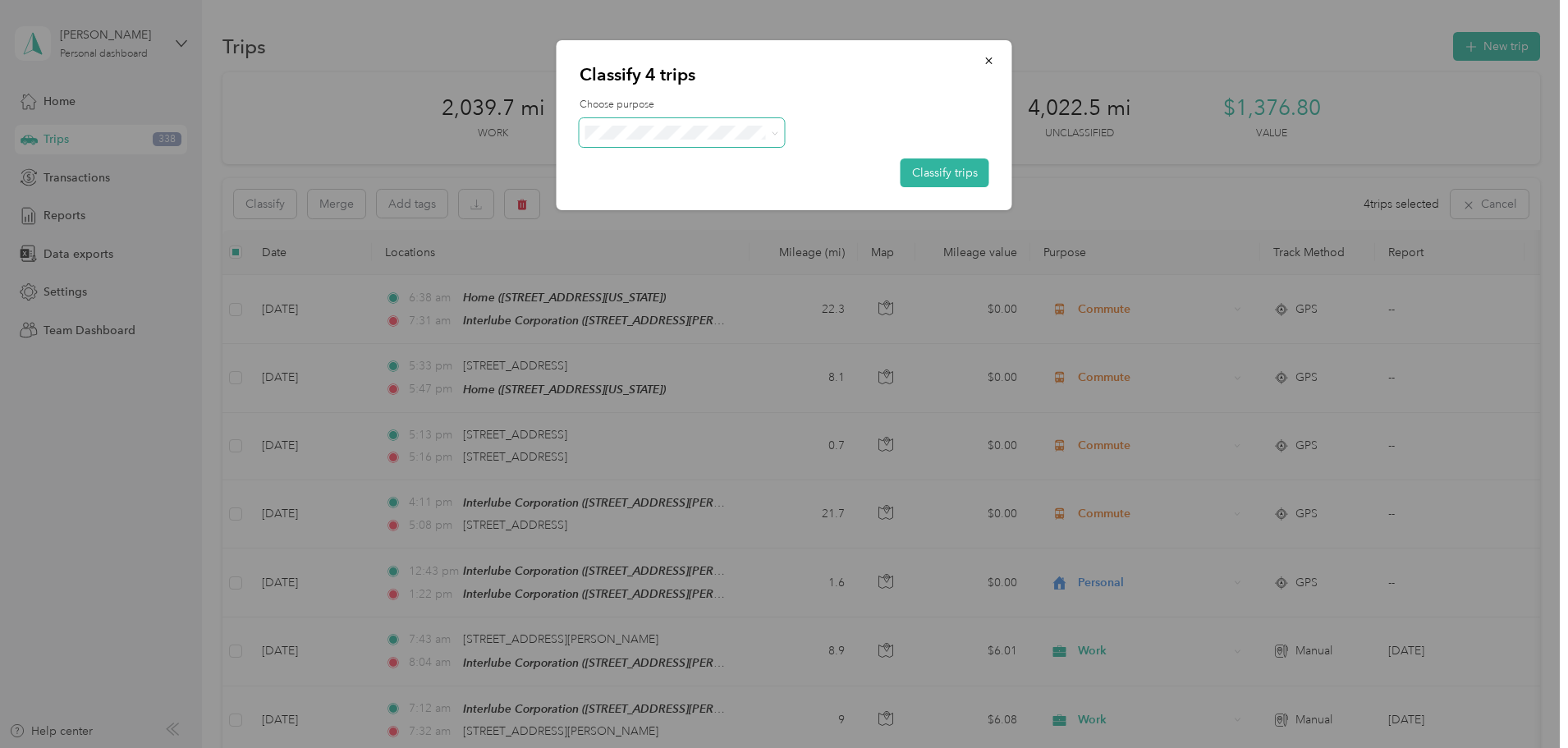
click at [773, 130] on icon at bounding box center [775, 133] width 8 height 8
click at [709, 328] on span "Commute" at bounding box center [696, 335] width 153 height 17
click at [924, 168] on button "Classify trips" at bounding box center [945, 173] width 88 height 29
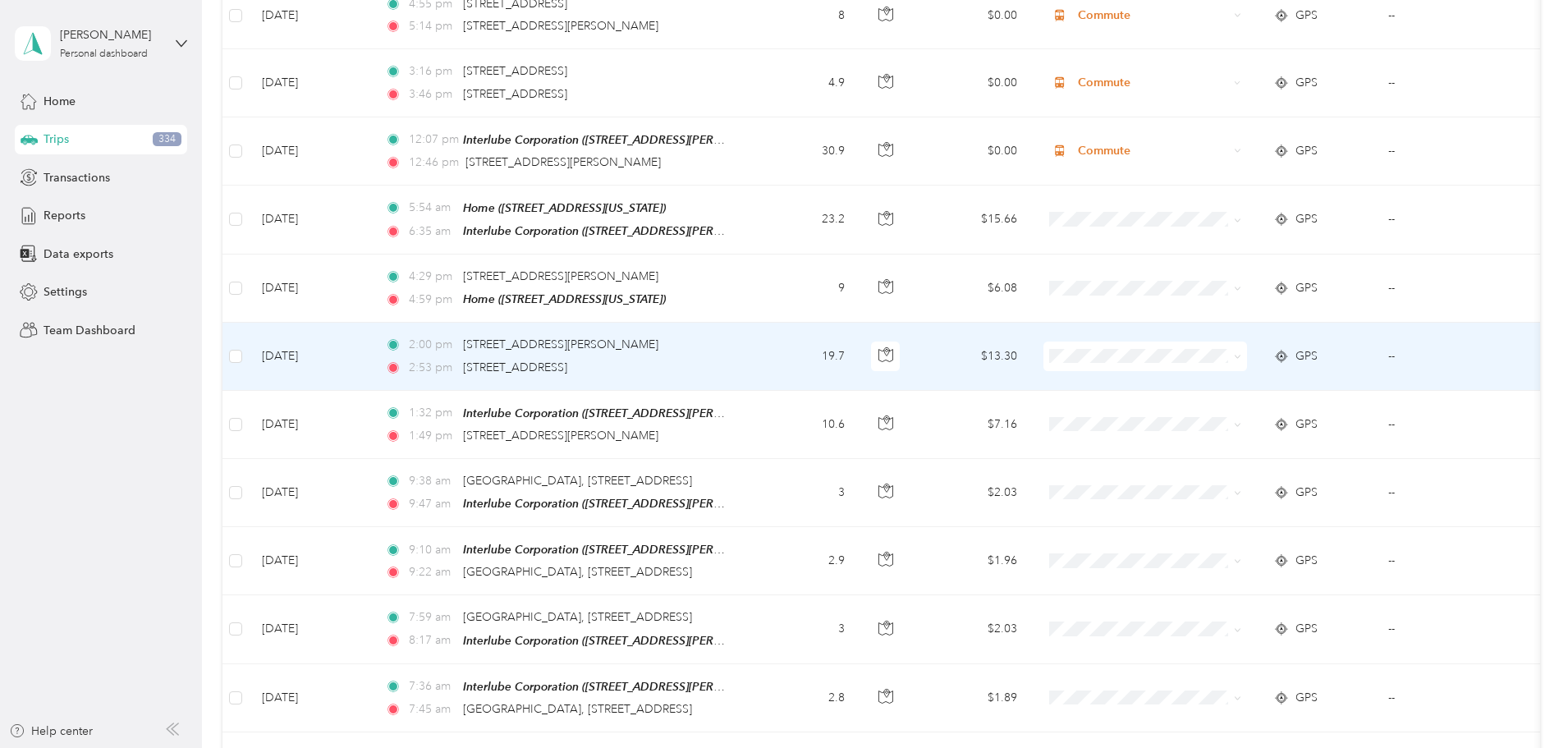
scroll to position [6236, 0]
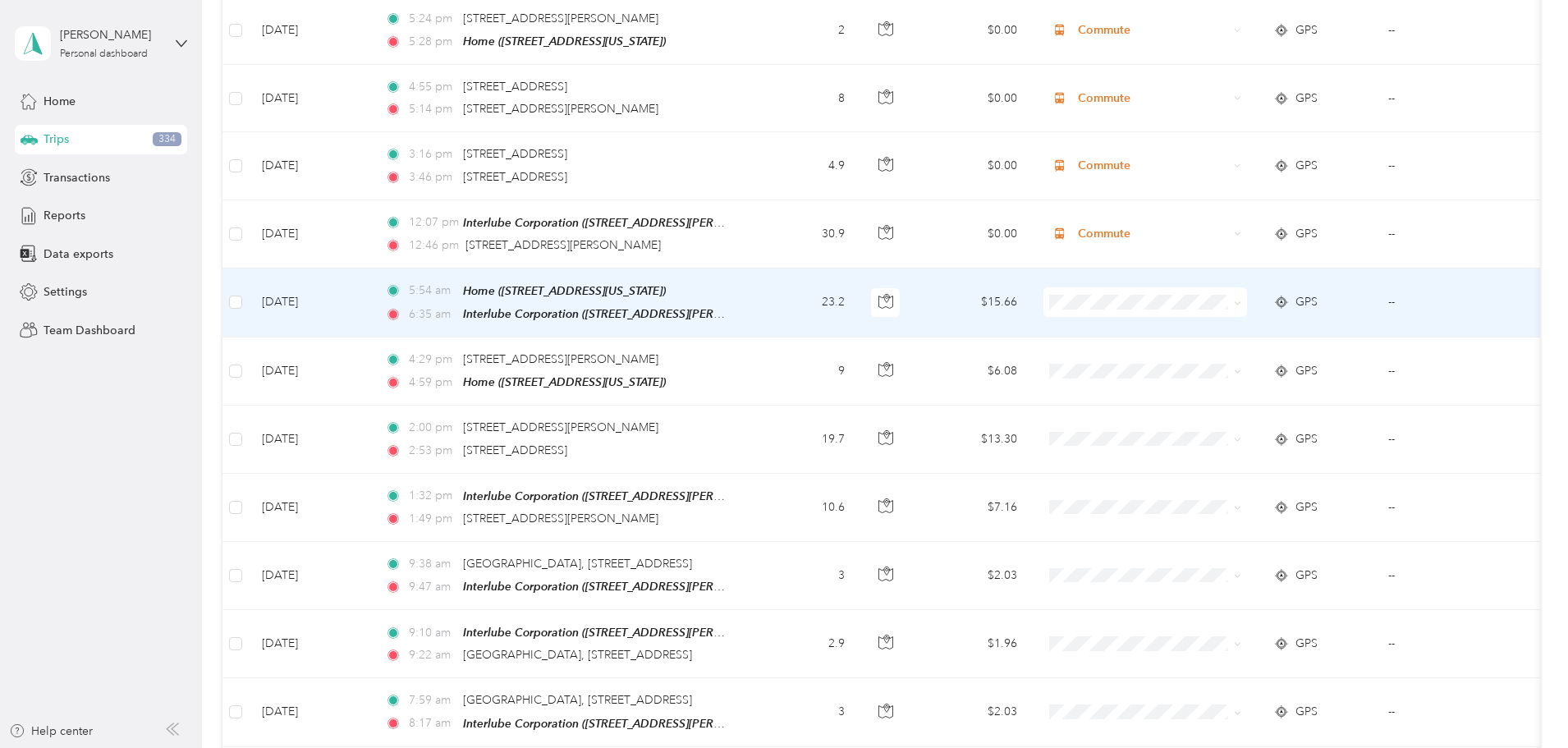
click at [1241, 299] on icon at bounding box center [1237, 303] width 8 height 8
click at [1234, 418] on span "Commute" at bounding box center [1269, 418] width 152 height 17
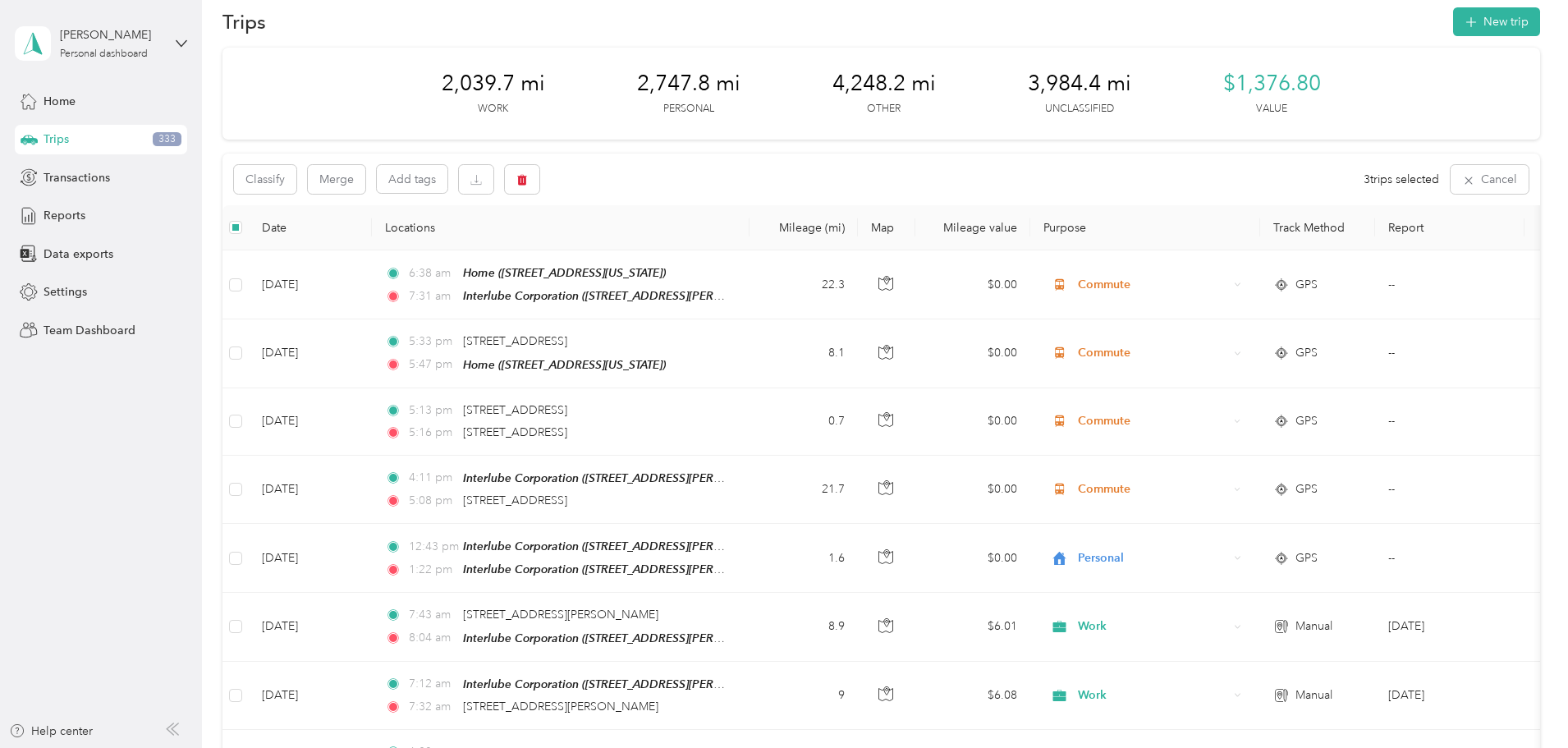
scroll to position [0, 0]
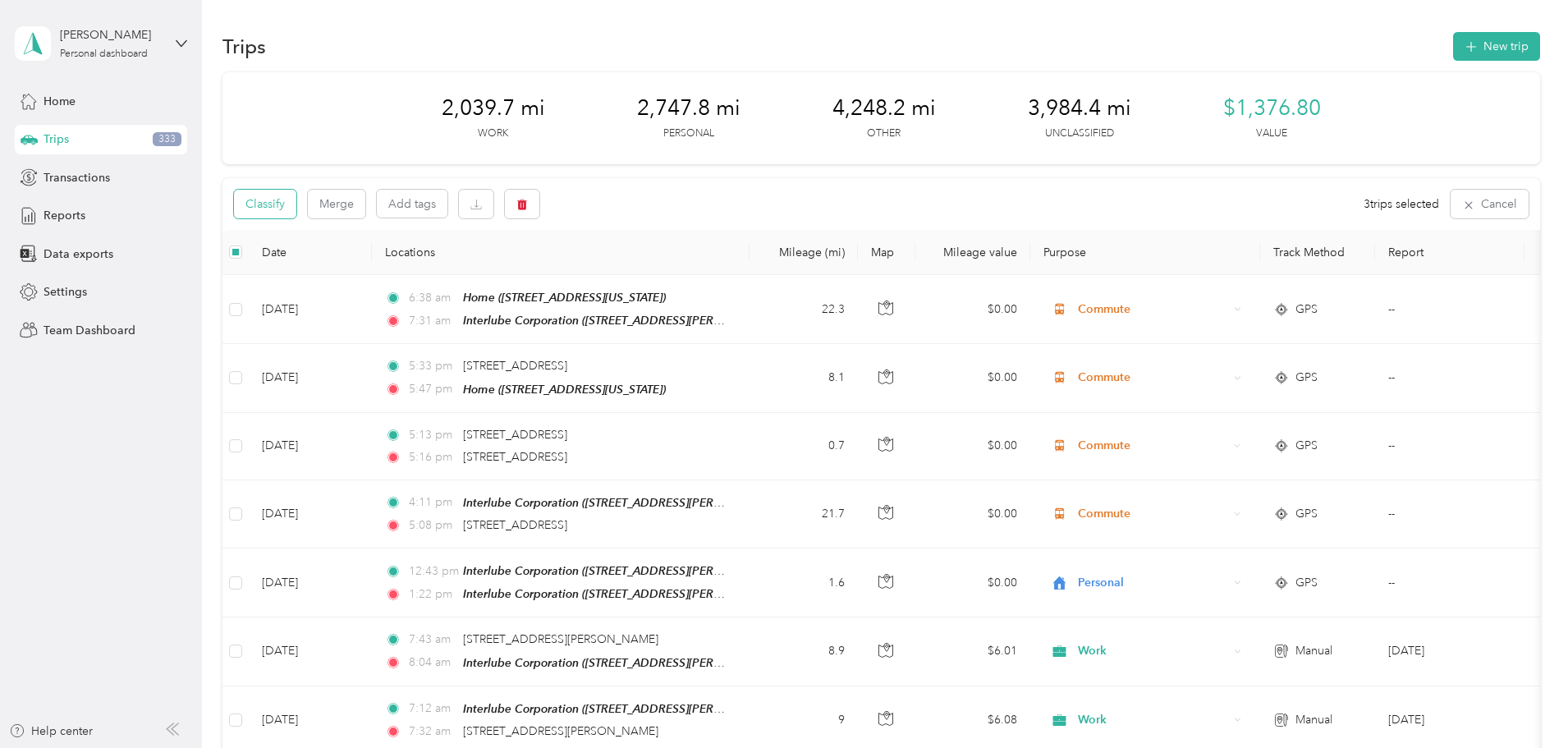
click at [297, 203] on button "Classify" at bounding box center [265, 204] width 62 height 29
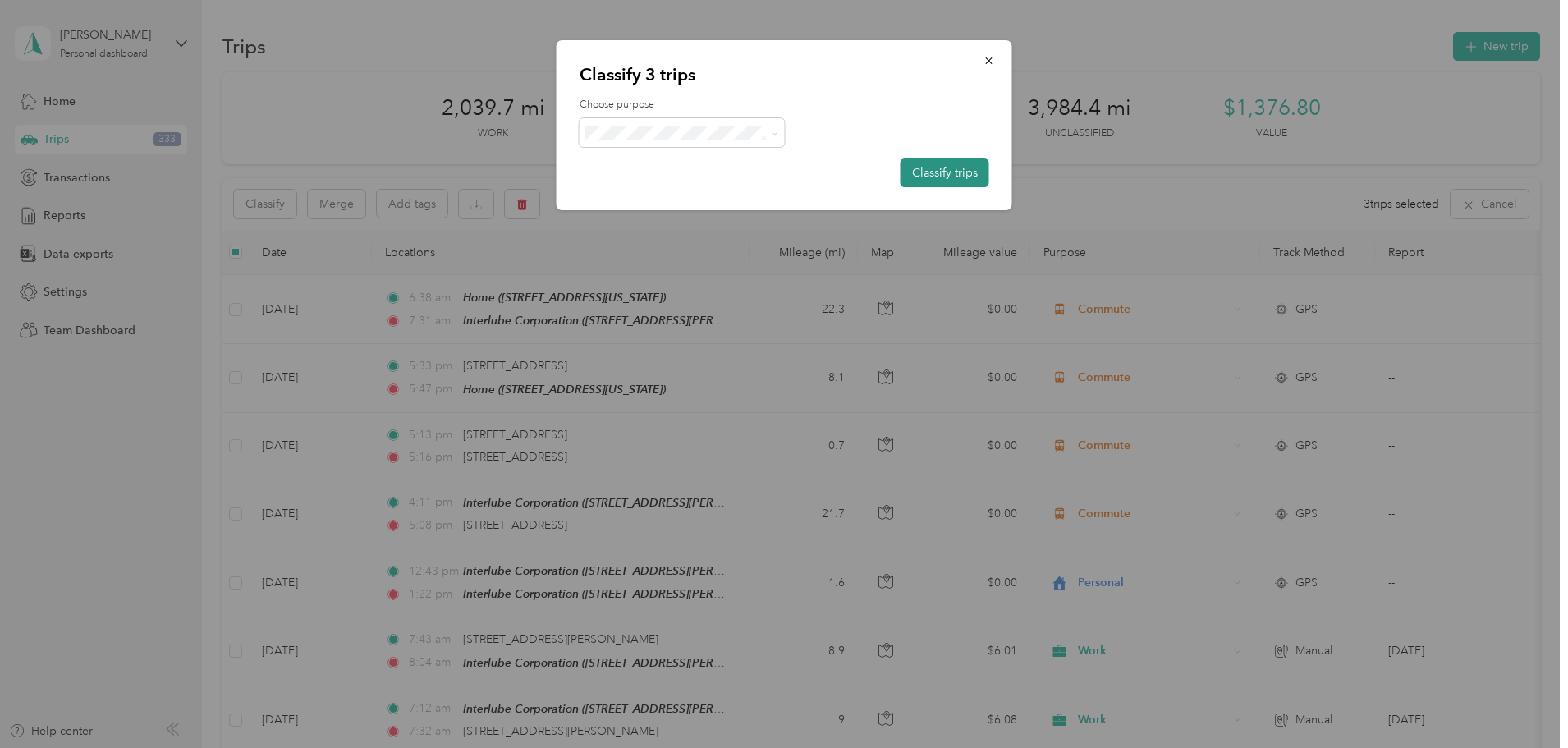
click at [963, 176] on button "Classify trips" at bounding box center [945, 173] width 88 height 29
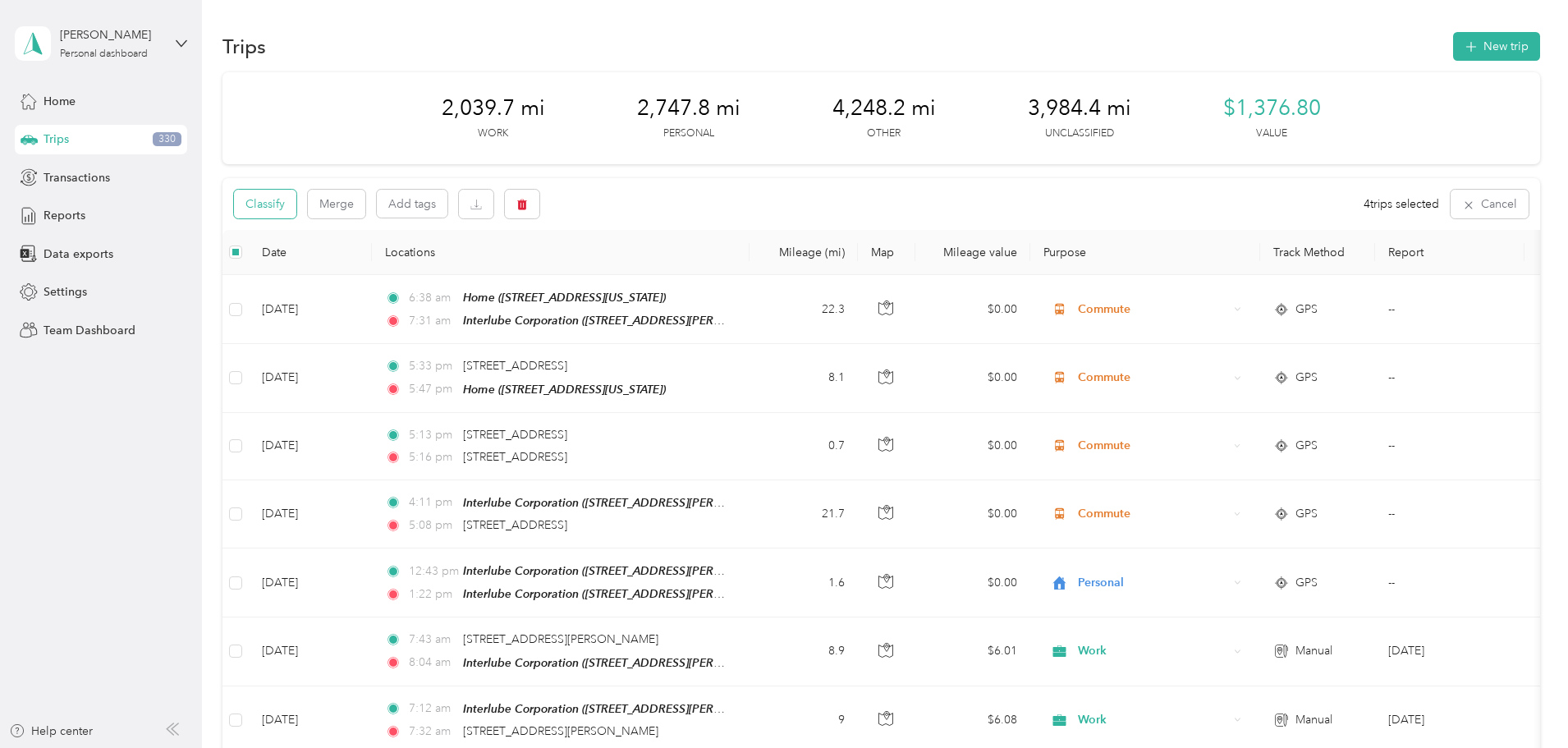
click at [297, 201] on button "Classify" at bounding box center [265, 204] width 62 height 29
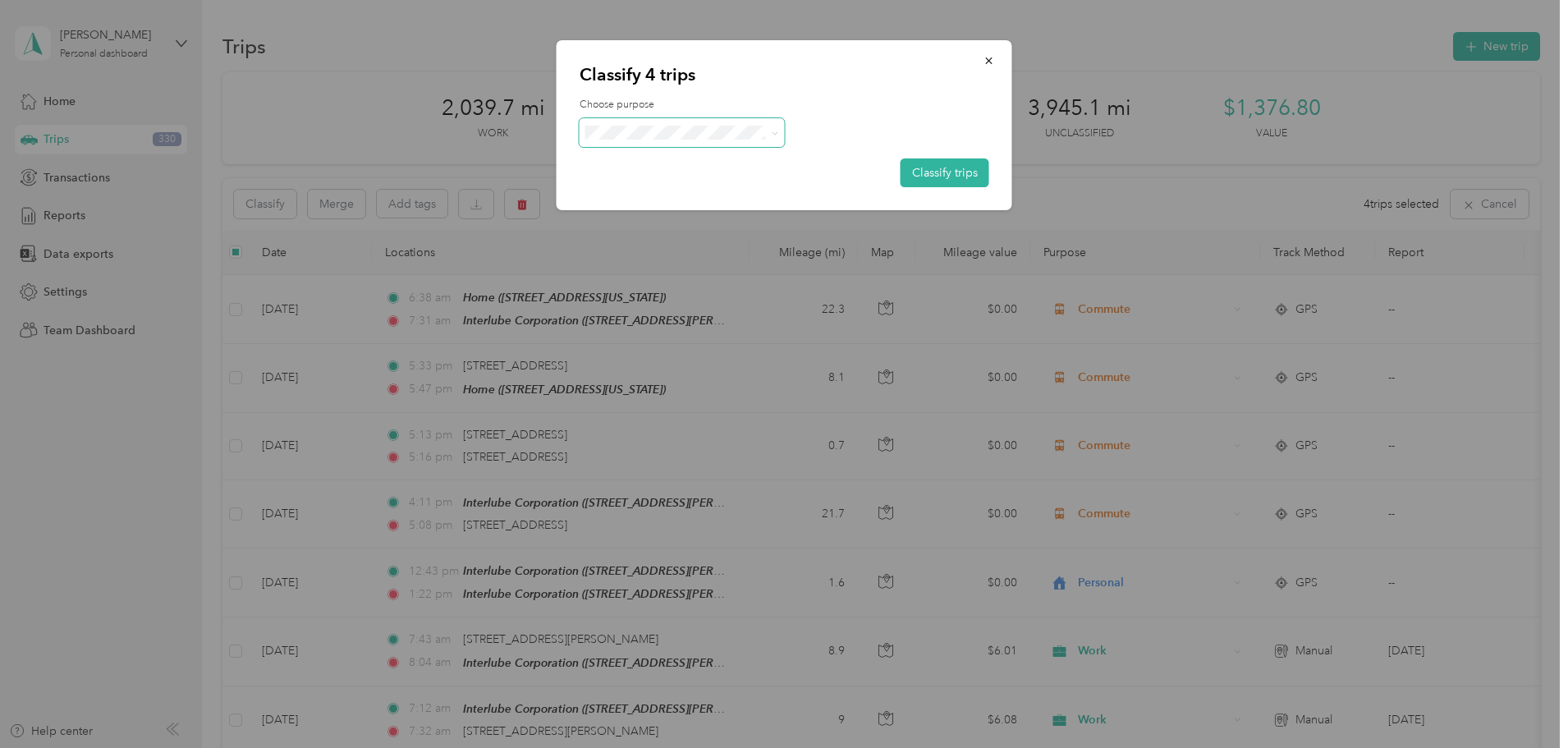
click at [776, 130] on icon at bounding box center [775, 133] width 8 height 8
click at [686, 166] on li "Work" at bounding box center [682, 154] width 206 height 29
click at [938, 165] on button "Classify trips" at bounding box center [945, 173] width 88 height 29
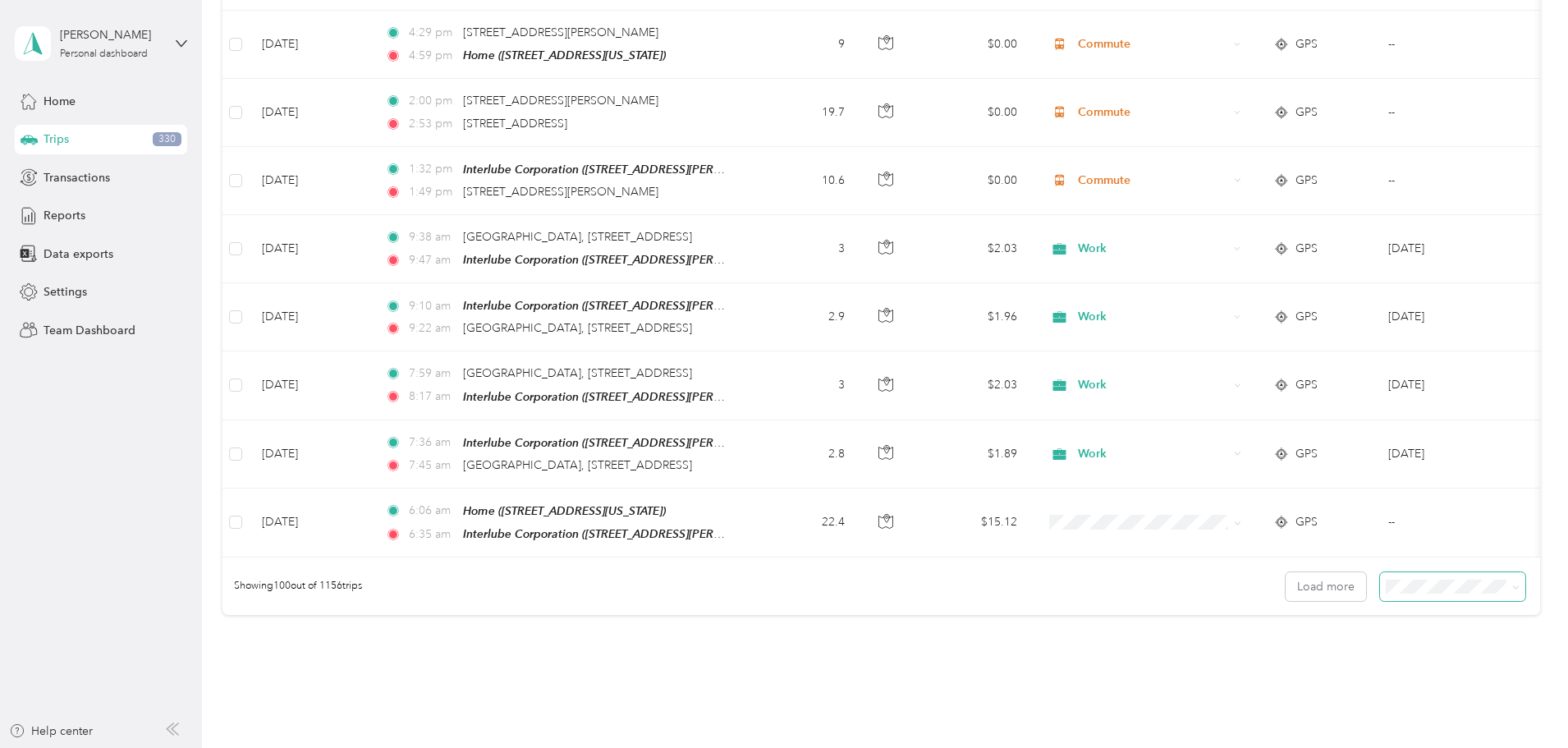
scroll to position [6565, 0]
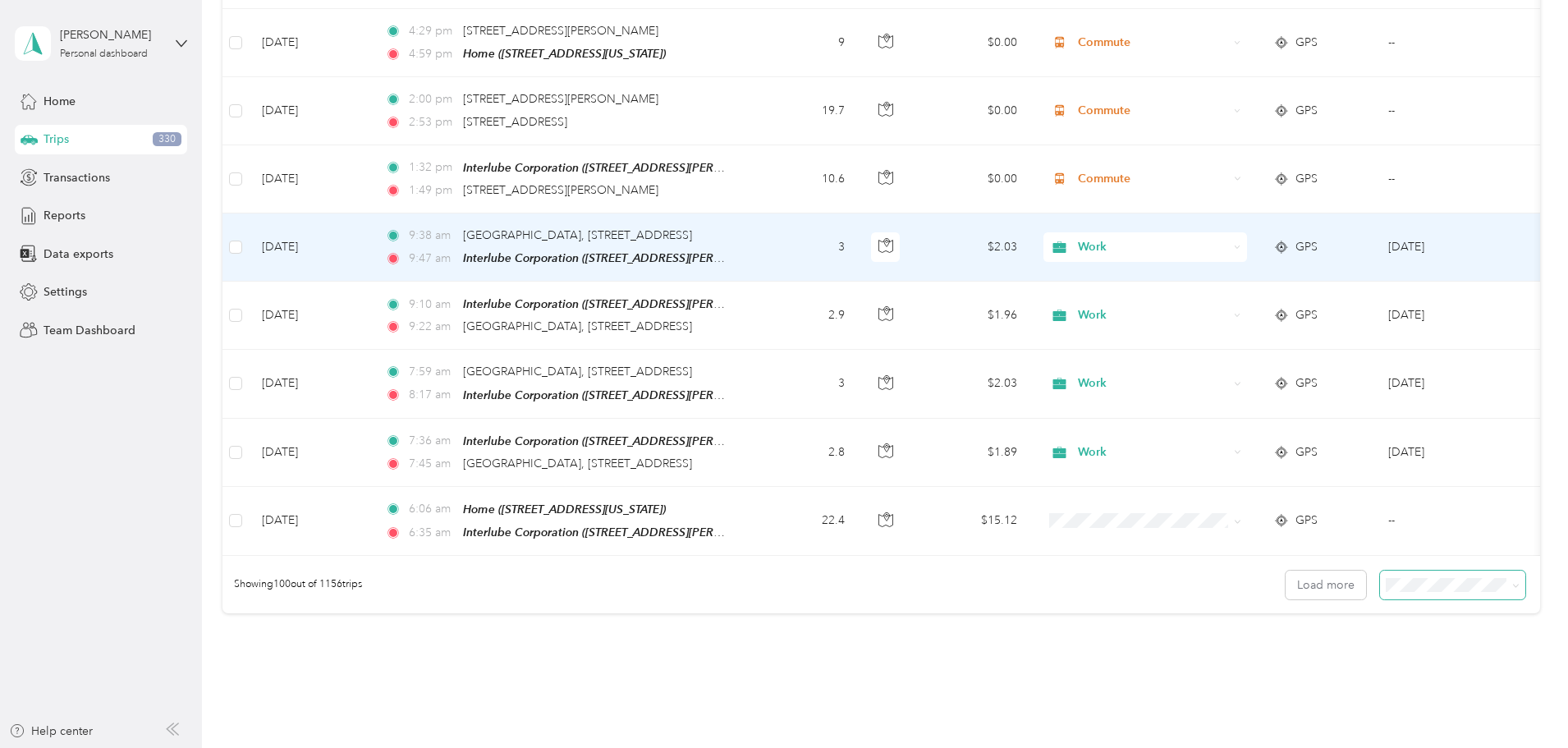
click at [372, 213] on td "[DATE]" at bounding box center [310, 247] width 123 height 69
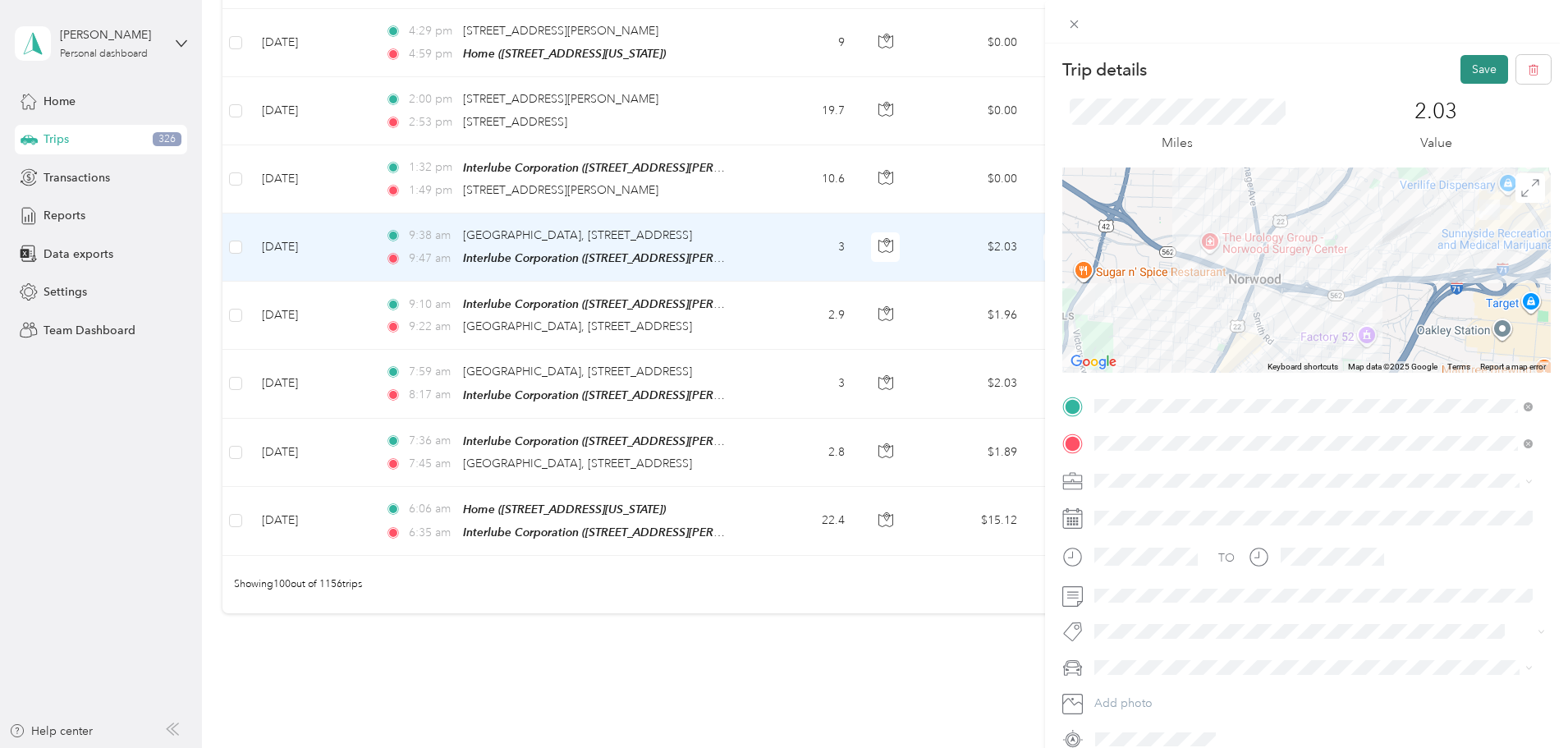
click at [1476, 65] on button "Save" at bounding box center [1484, 69] width 48 height 29
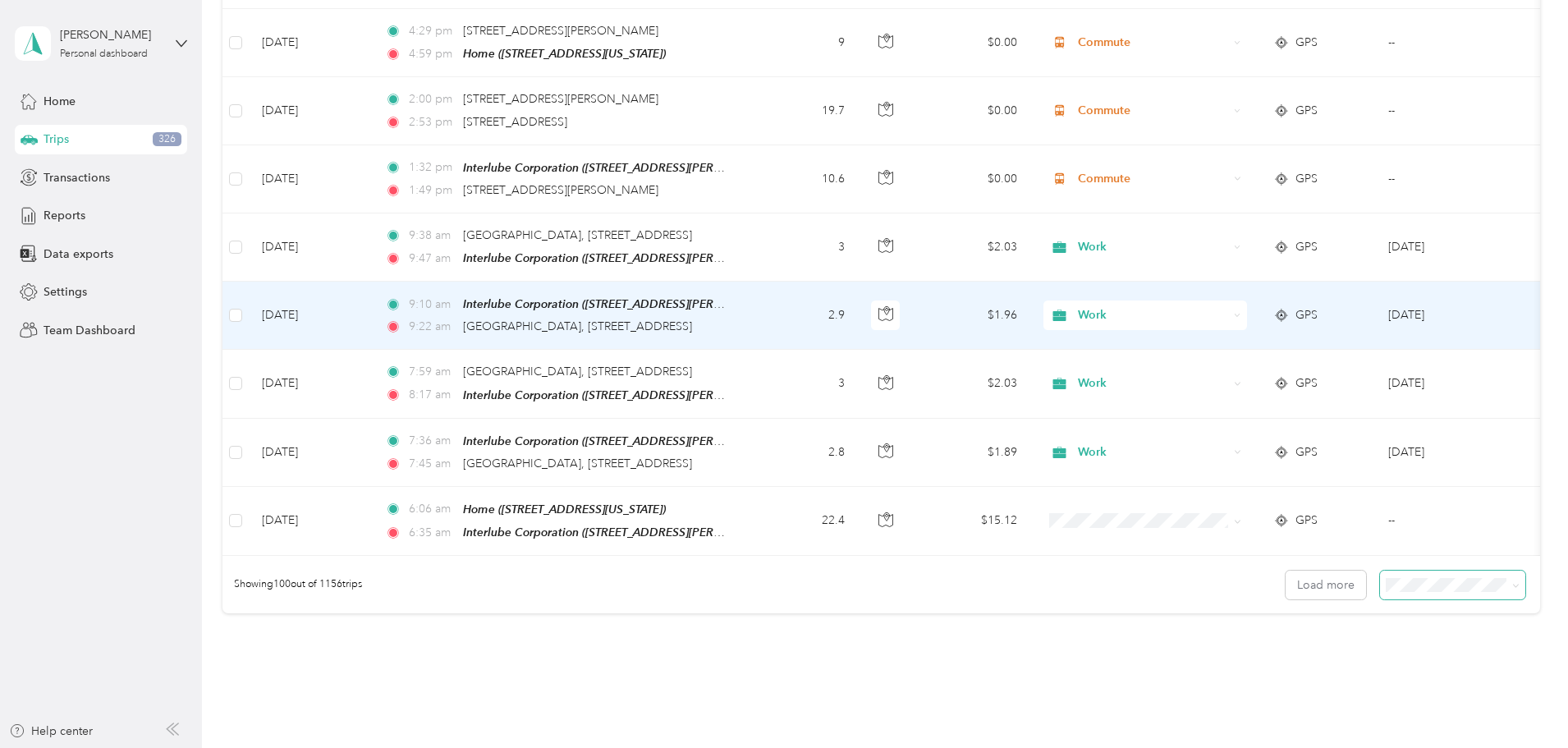
click at [372, 282] on td "[DATE]" at bounding box center [310, 315] width 123 height 69
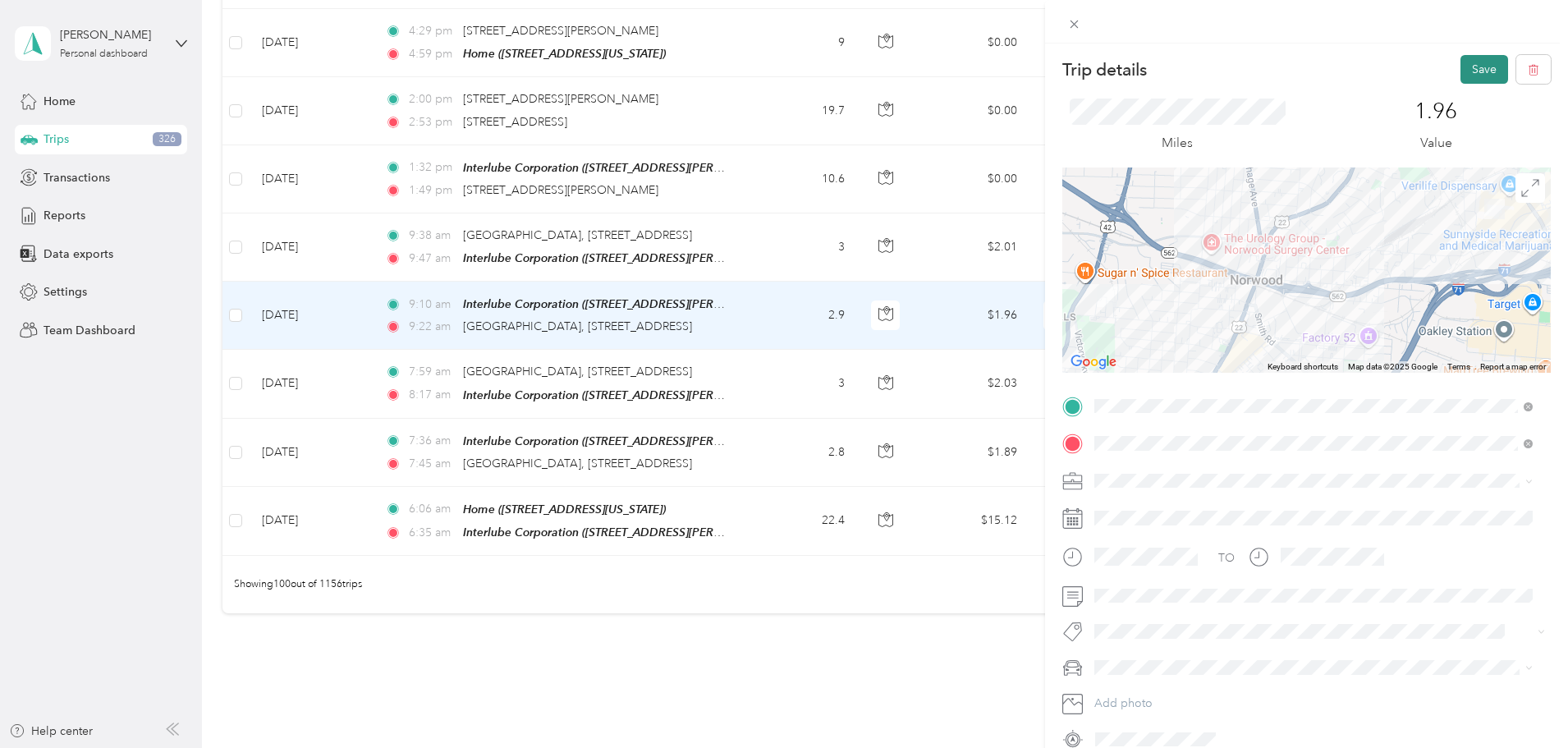
click at [1483, 65] on button "Save" at bounding box center [1484, 69] width 48 height 29
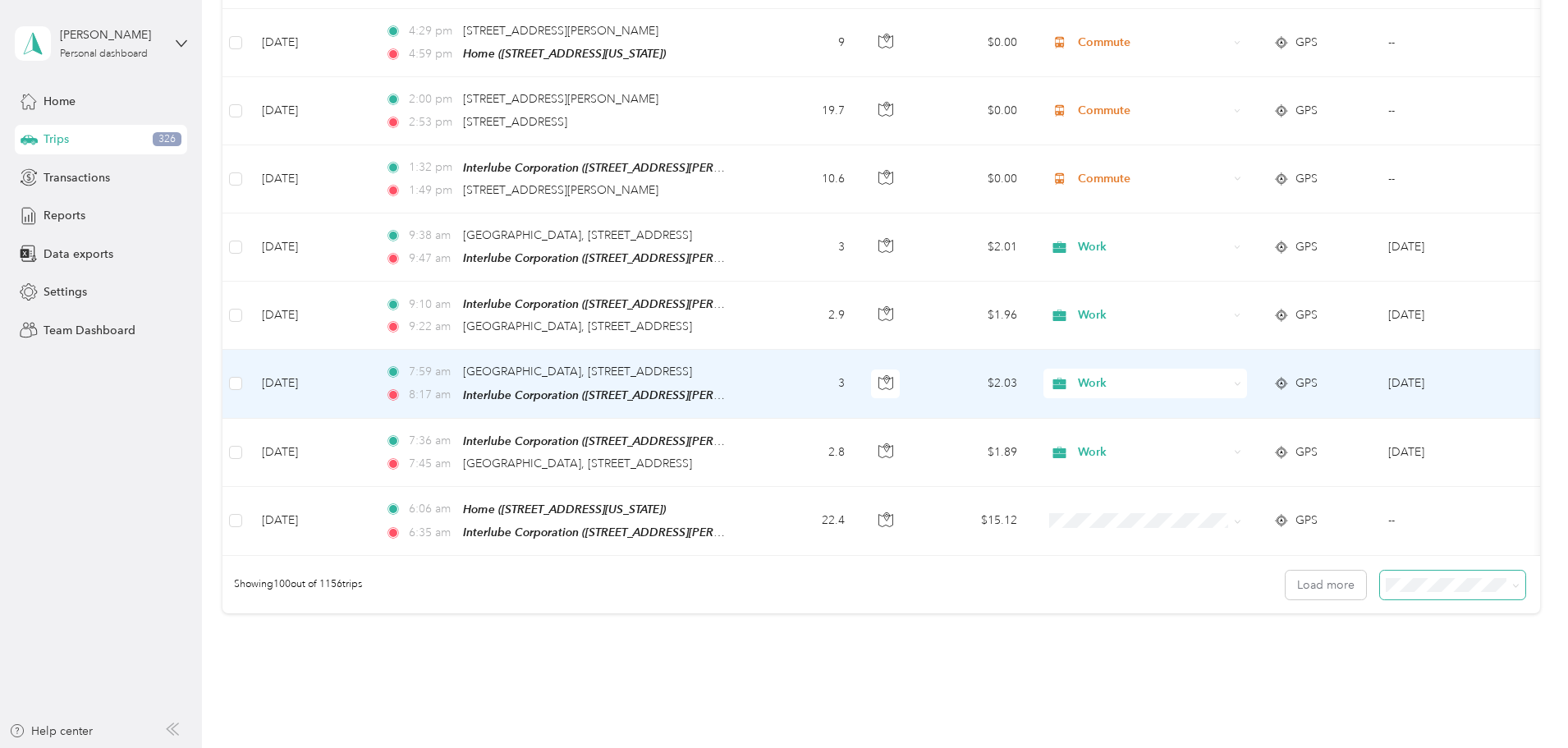
click at [372, 349] on td "[DATE]" at bounding box center [310, 383] width 123 height 69
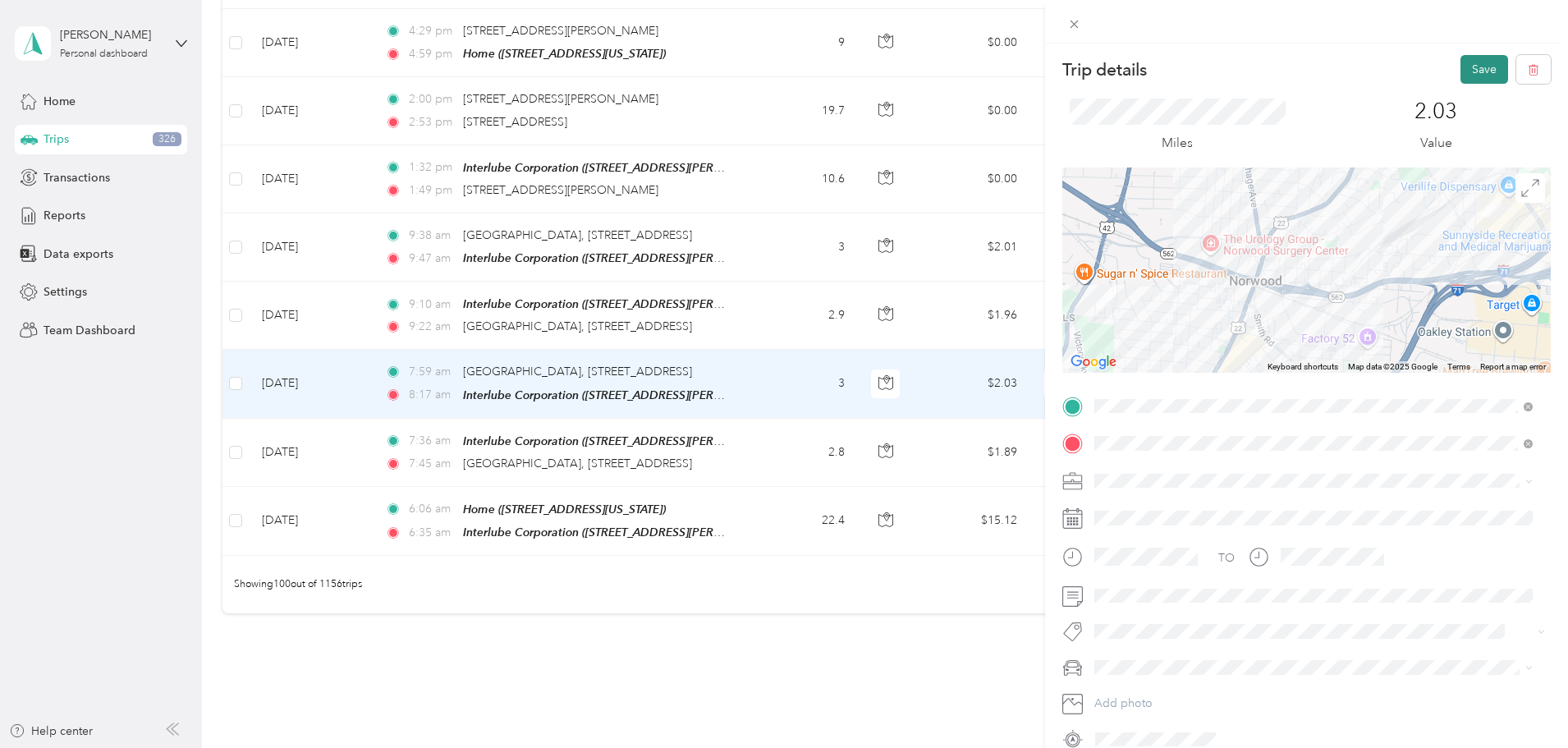
click at [1481, 67] on button "Save" at bounding box center [1484, 69] width 48 height 29
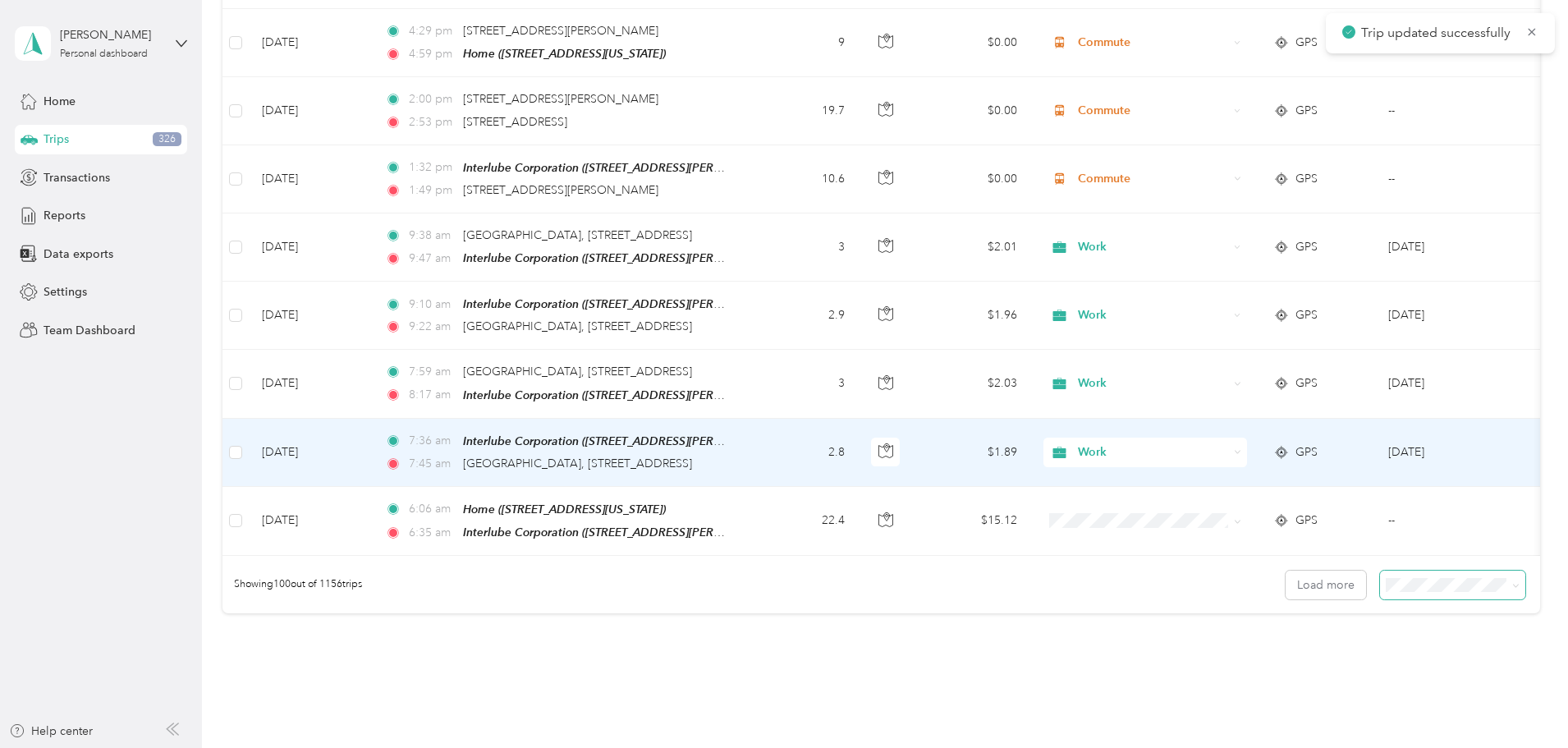
click at [372, 419] on td "[DATE]" at bounding box center [310, 452] width 123 height 69
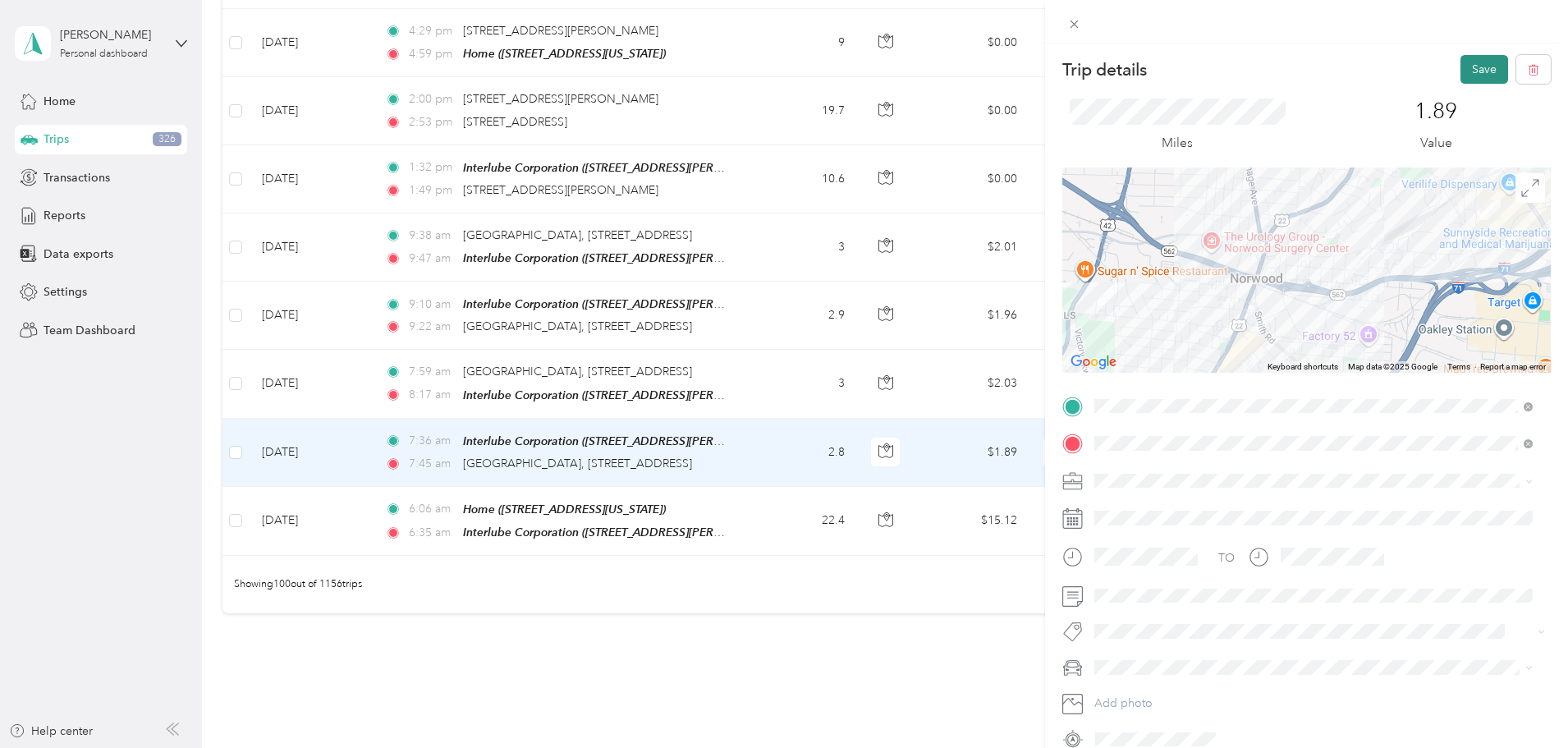
click at [1469, 69] on button "Save" at bounding box center [1484, 69] width 48 height 29
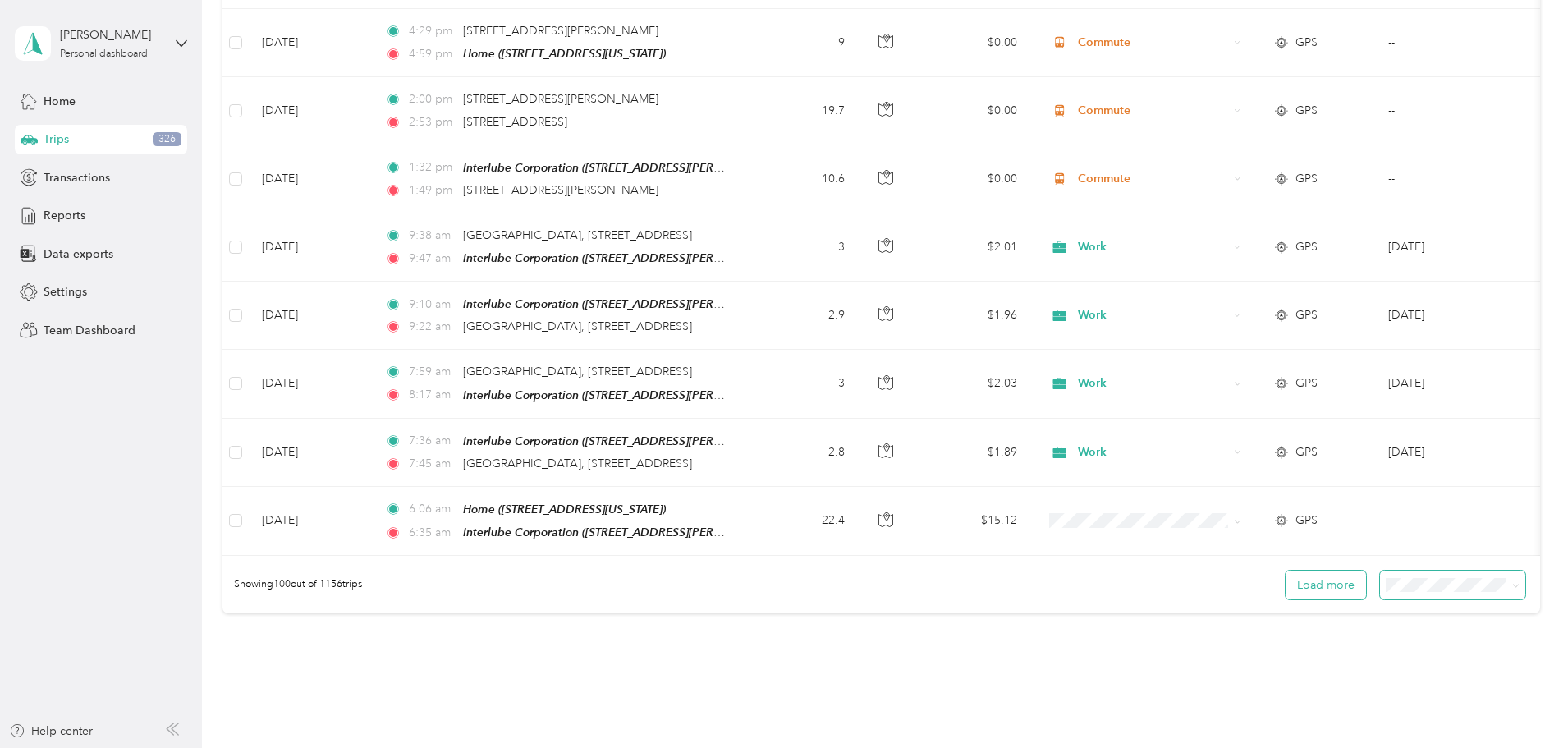
click at [1285, 571] on button "Load more" at bounding box center [1326, 585] width 81 height 29
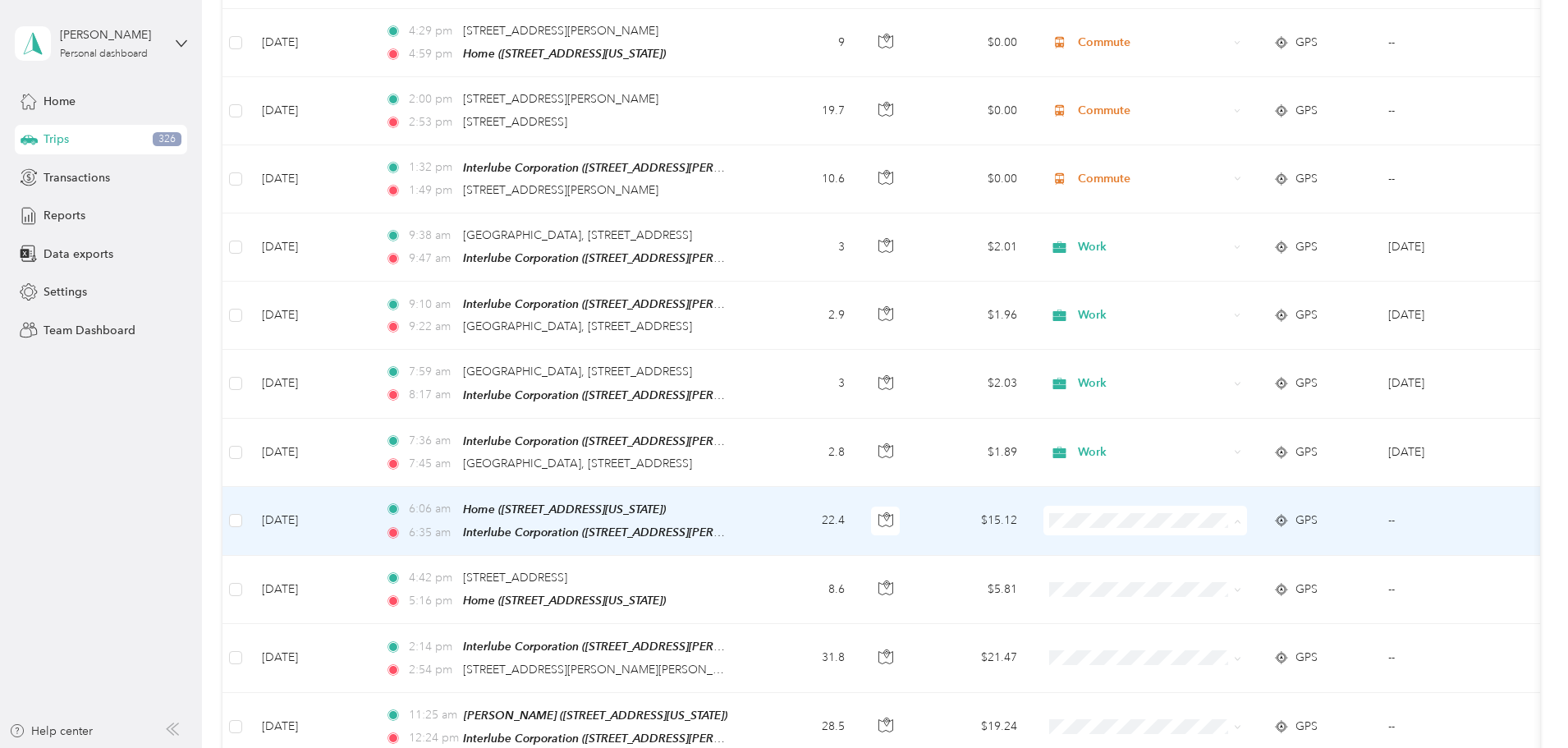
click at [1242, 624] on span "Commute" at bounding box center [1269, 630] width 152 height 17
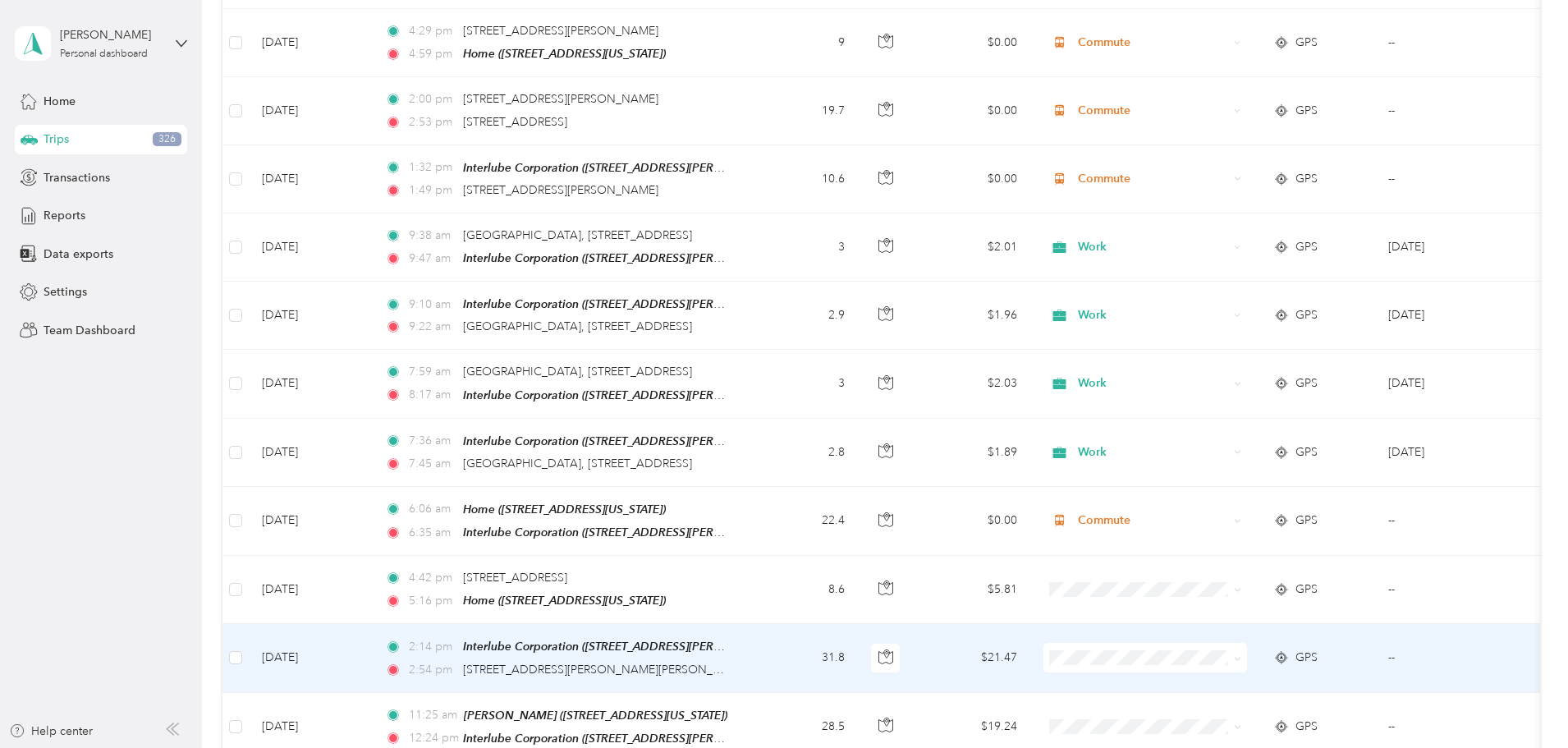
click at [1241, 655] on icon at bounding box center [1237, 659] width 8 height 8
click at [1218, 531] on span "Commute" at bounding box center [1269, 527] width 152 height 17
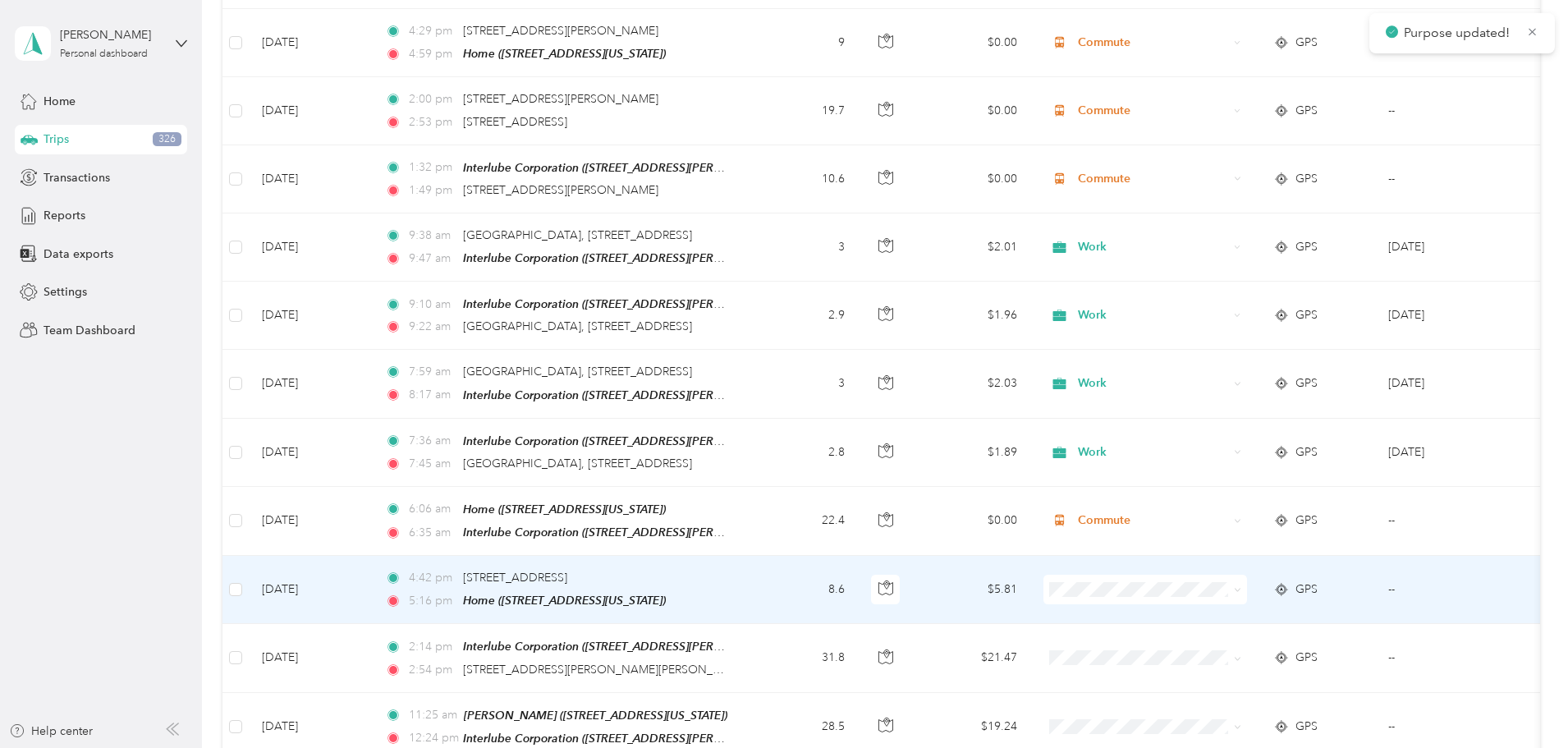
click at [1241, 586] on icon at bounding box center [1237, 589] width 8 height 8
click at [1228, 695] on span "Commute" at bounding box center [1269, 697] width 152 height 17
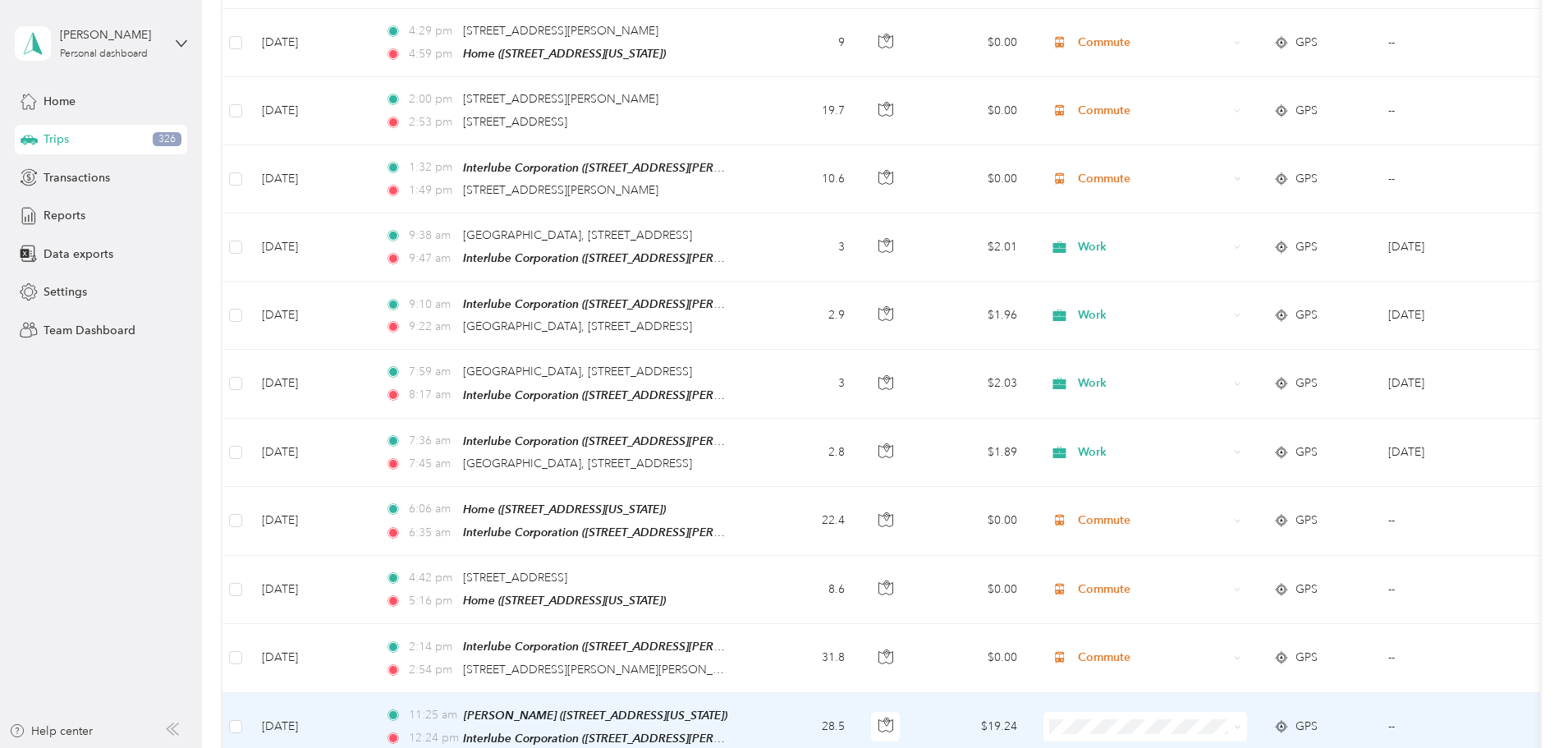
click at [1241, 723] on icon at bounding box center [1237, 726] width 8 height 8
click at [1231, 423] on span "Work" at bounding box center [1269, 418] width 152 height 17
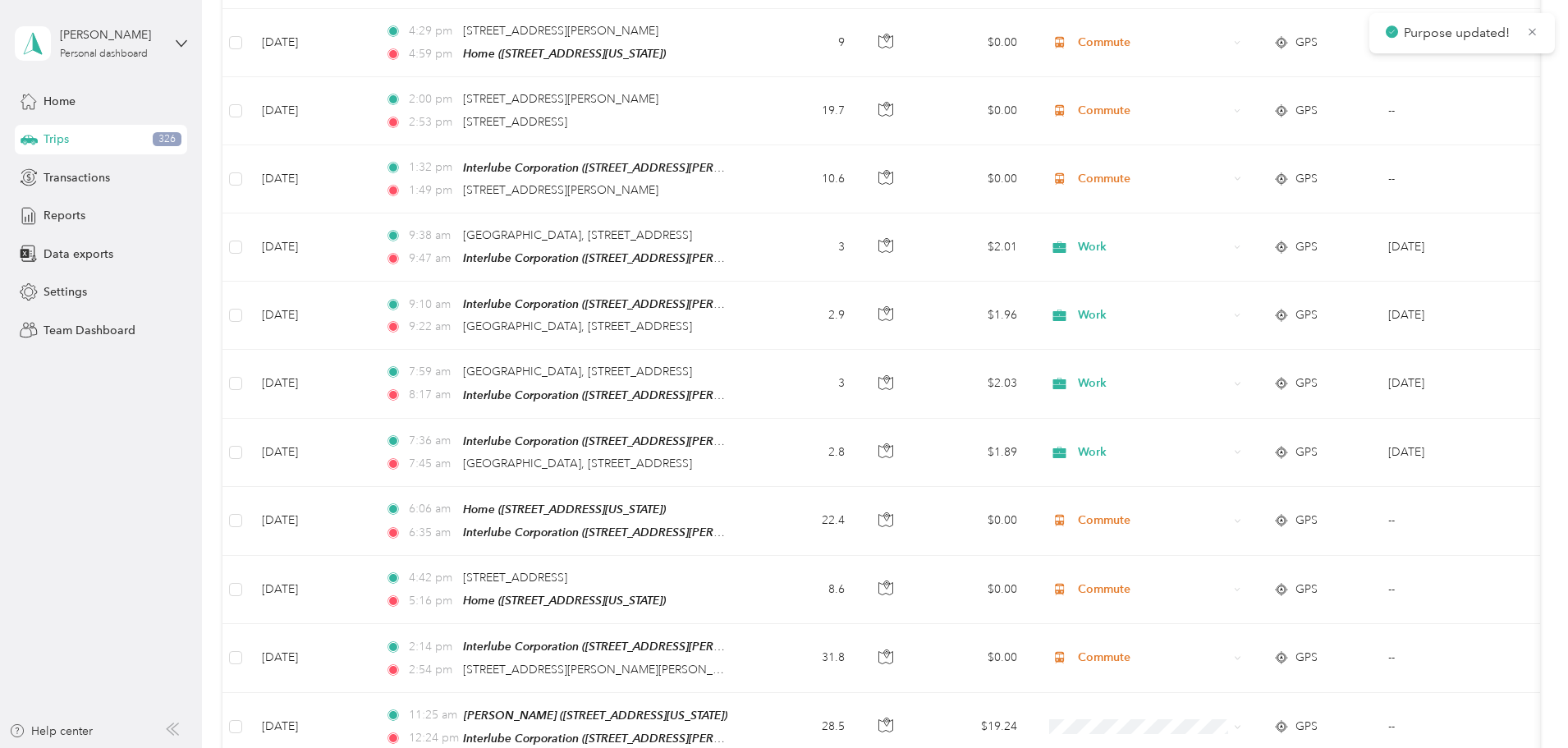
click at [1217, 487] on span "Work" at bounding box center [1269, 494] width 152 height 17
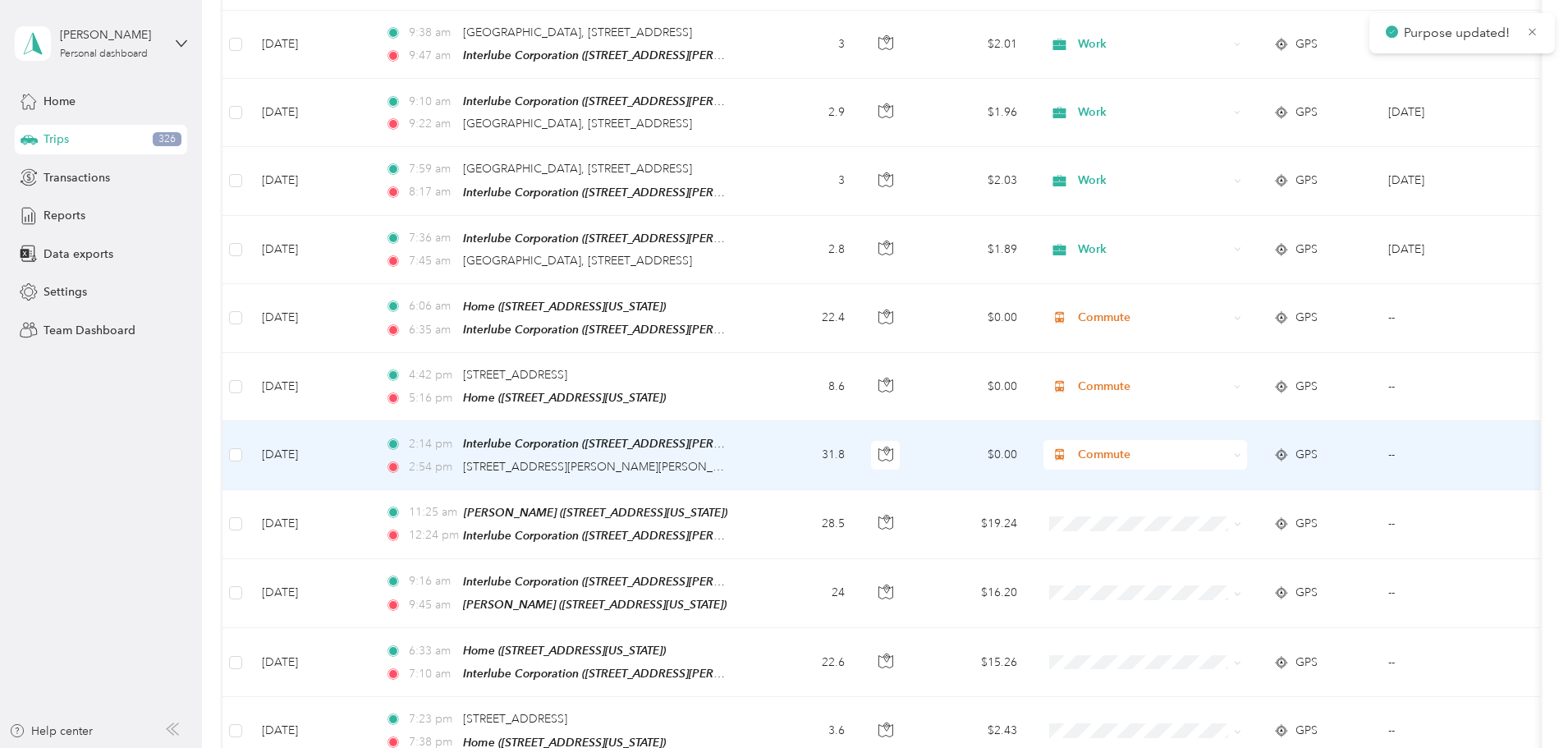
scroll to position [6811, 0]
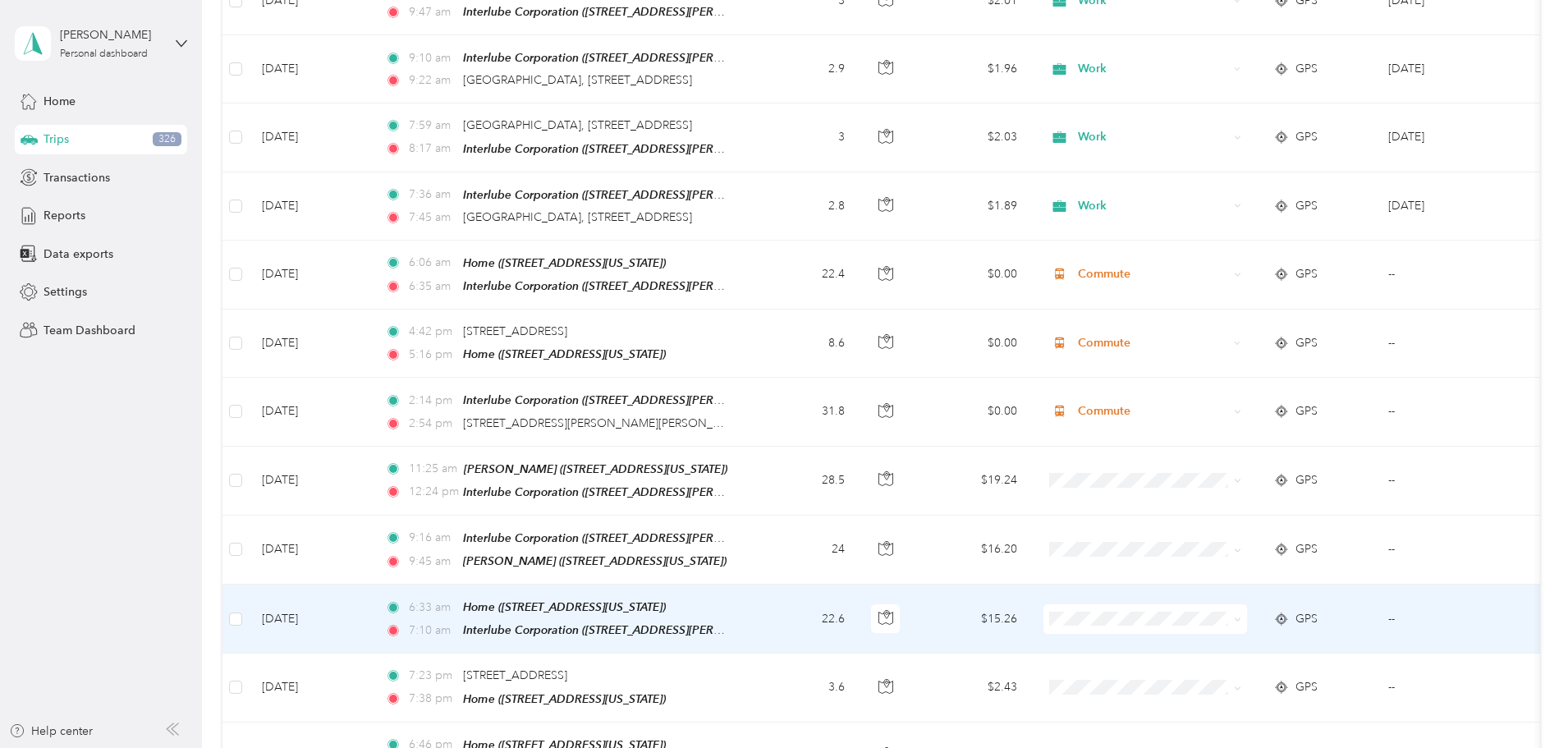
click at [1241, 616] on icon at bounding box center [1237, 619] width 8 height 8
click at [1224, 715] on span "Commute" at bounding box center [1269, 722] width 152 height 17
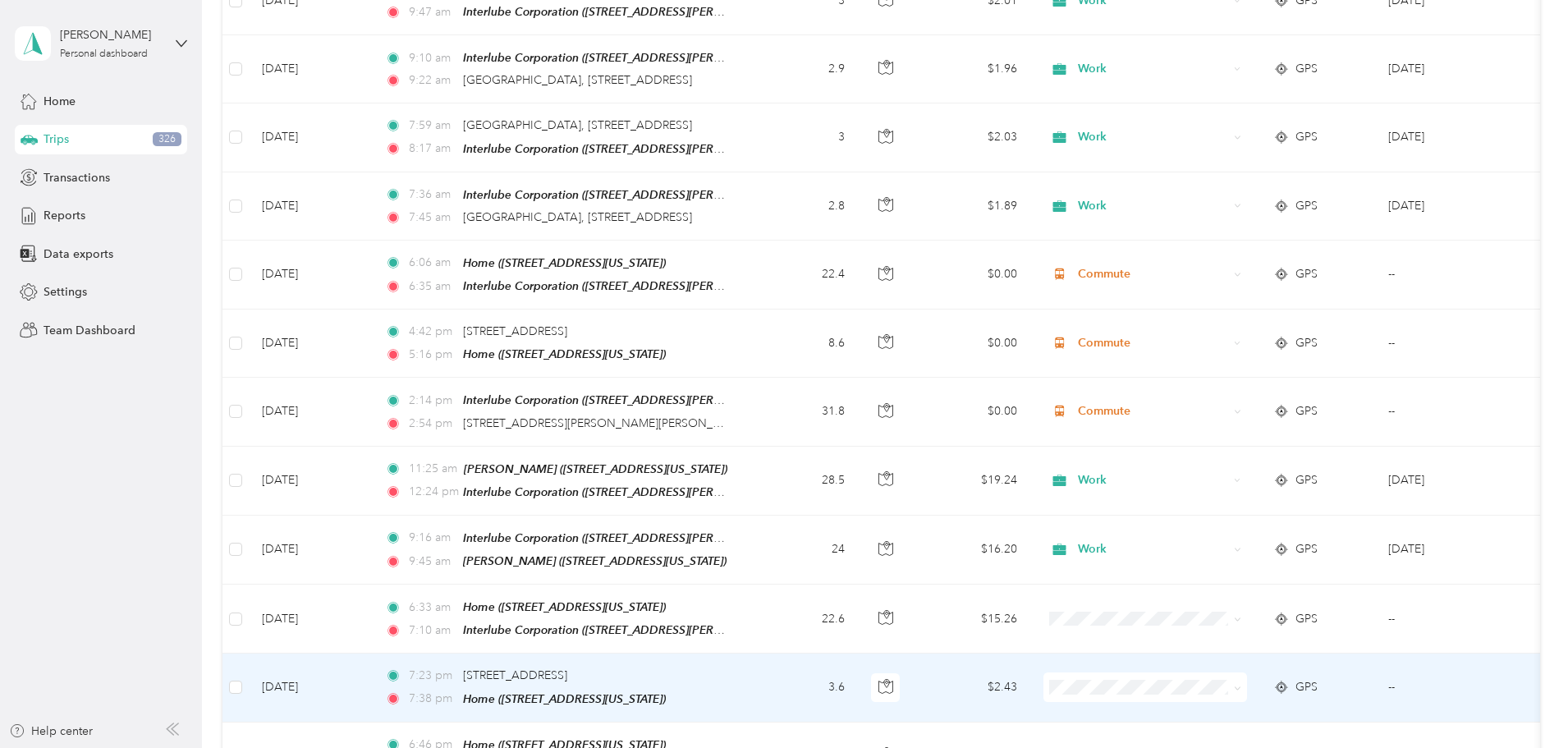
click at [1241, 678] on span at bounding box center [1235, 686] width 13 height 18
click at [1241, 684] on icon at bounding box center [1237, 688] width 8 height 8
click at [1215, 405] on span "Personal" at bounding box center [1269, 411] width 152 height 17
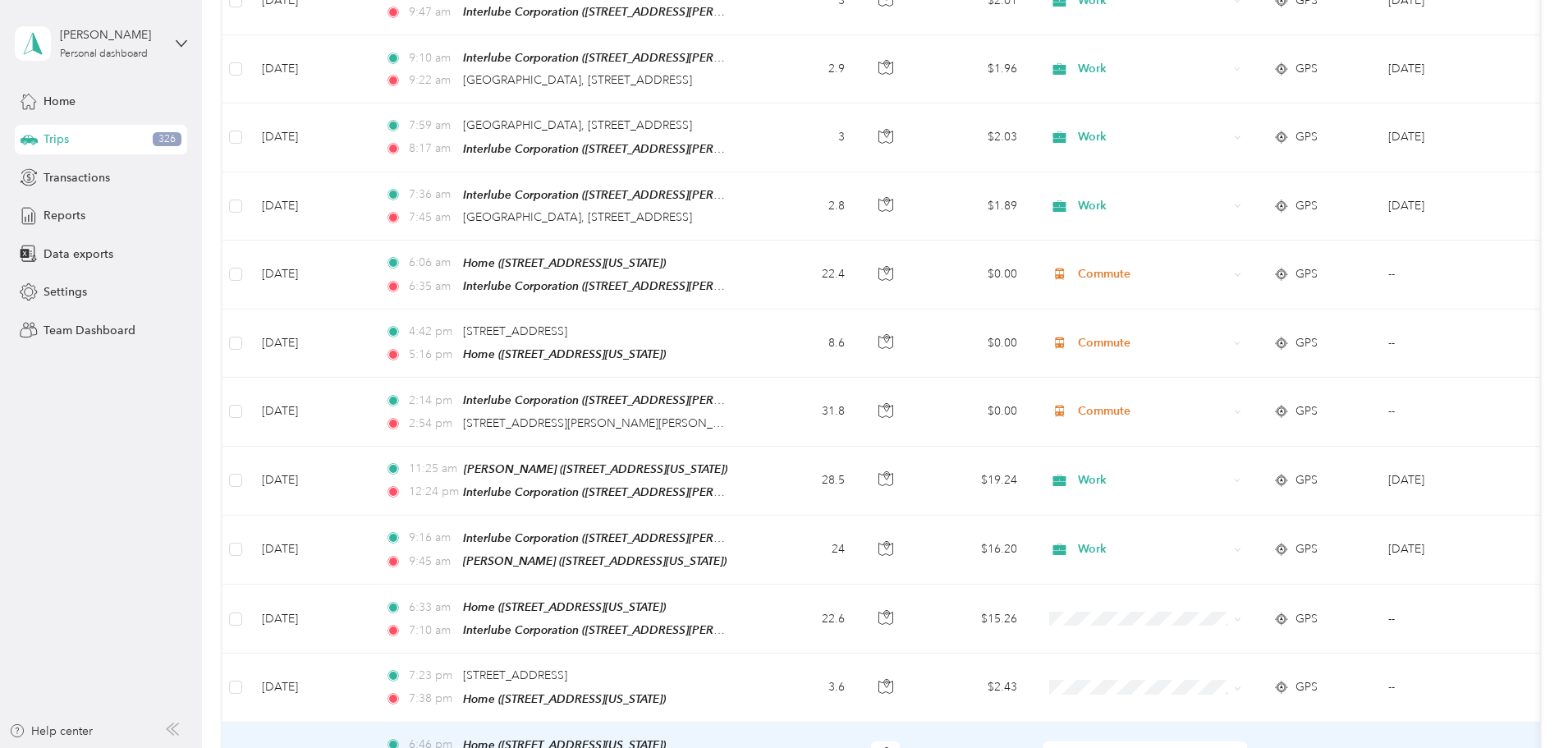
click at [1241, 747] on icon at bounding box center [1237, 756] width 8 height 8
click at [1232, 476] on span "Personal" at bounding box center [1269, 476] width 152 height 17
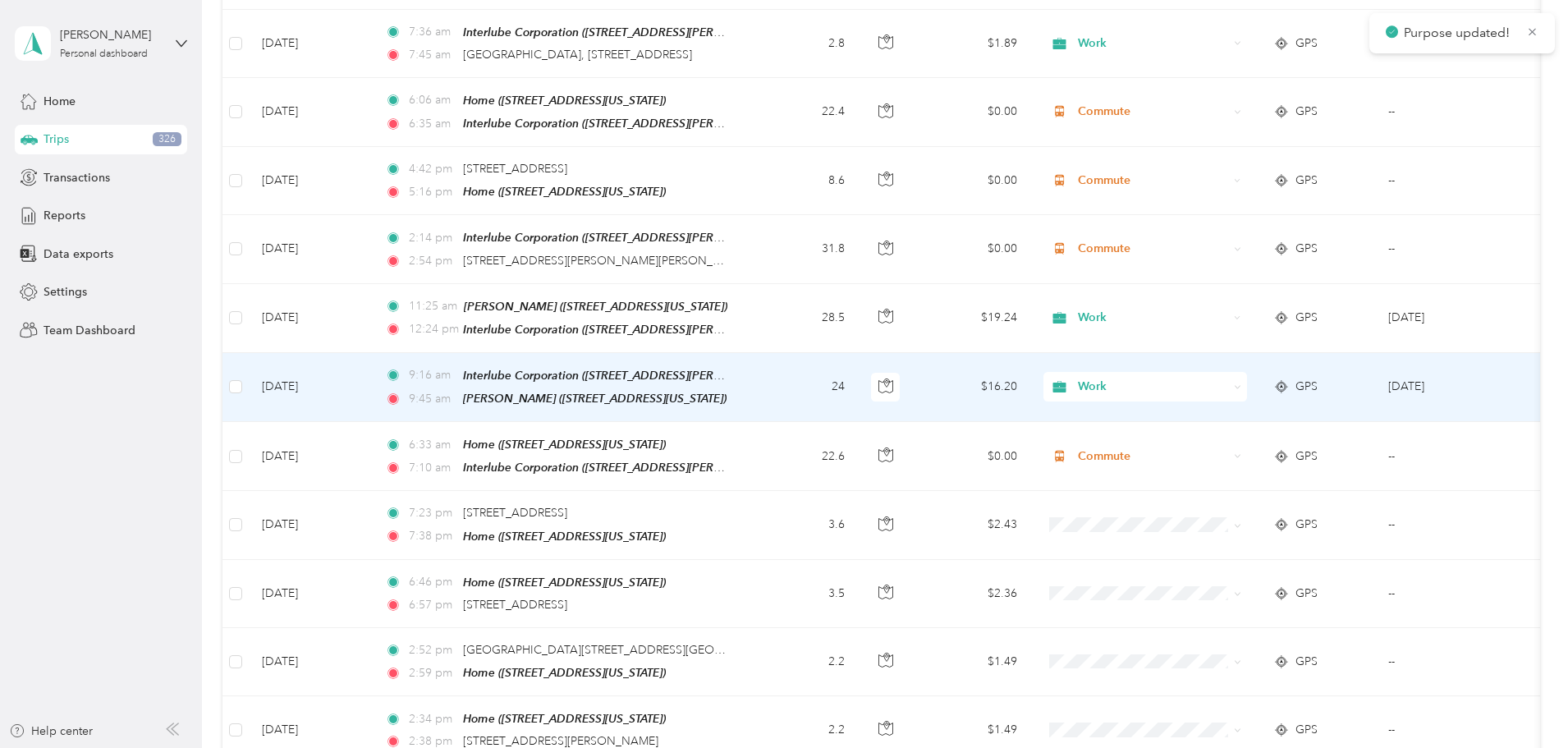
scroll to position [6975, 0]
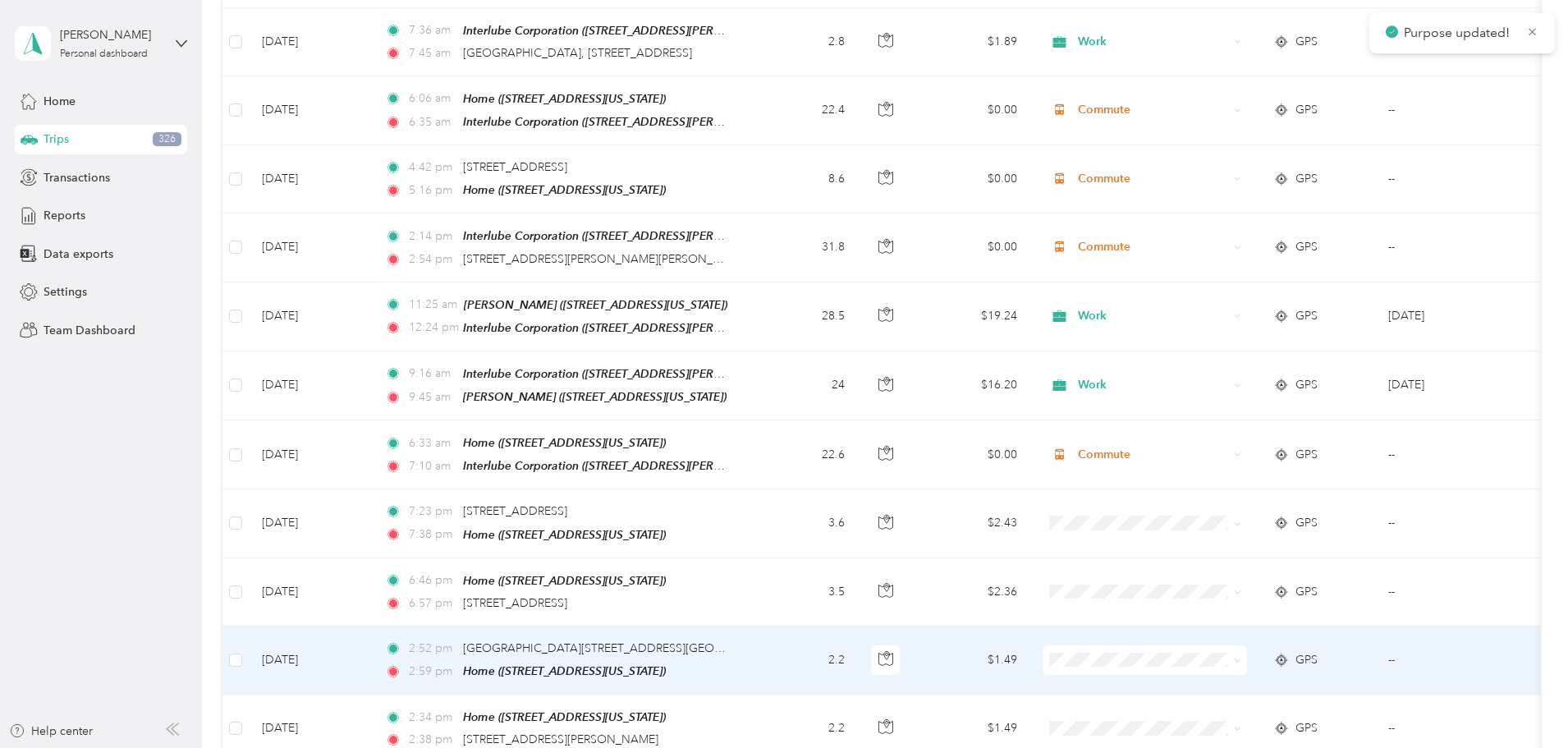
click at [1241, 657] on icon at bounding box center [1237, 661] width 8 height 8
click at [1232, 376] on span "Personal" at bounding box center [1269, 381] width 152 height 17
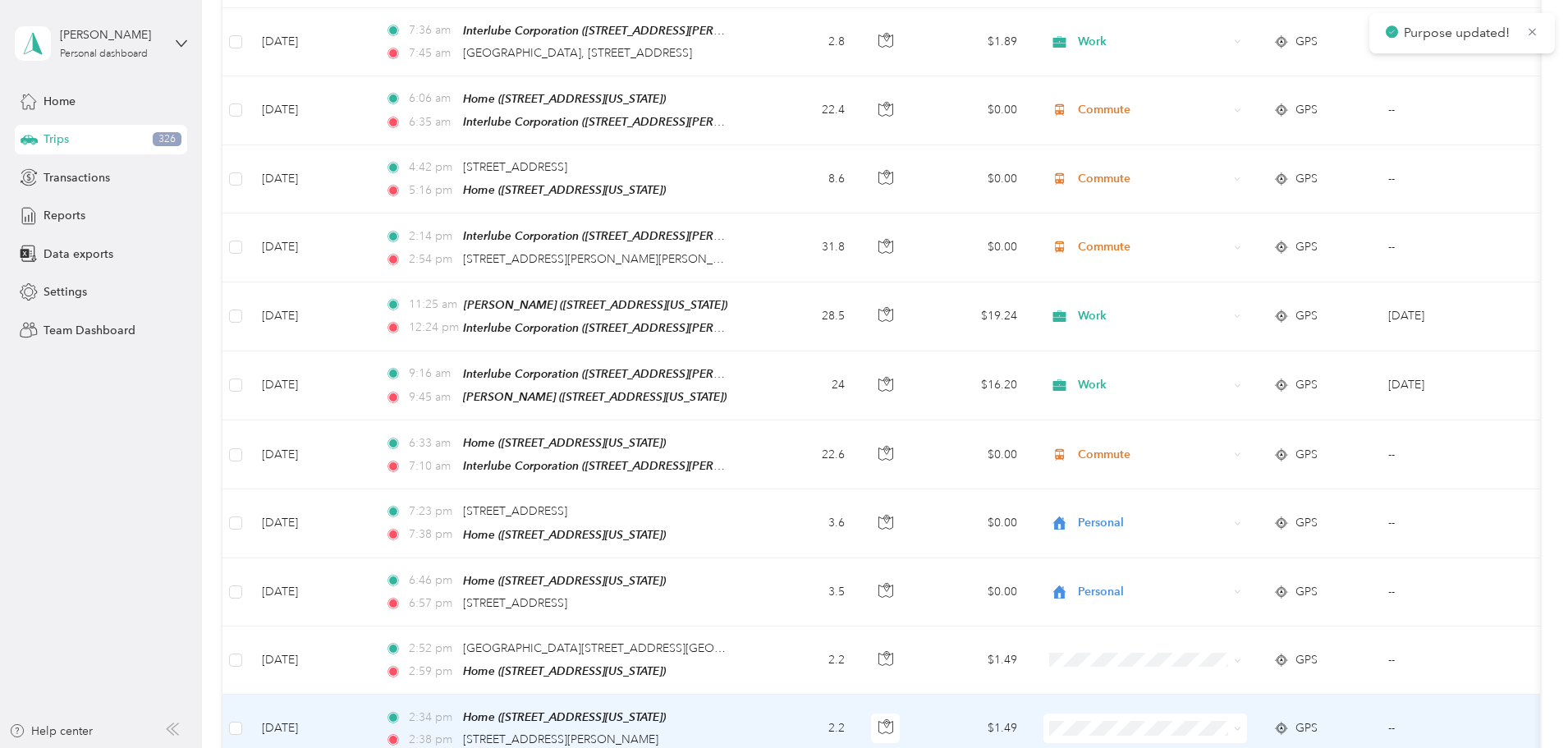
click at [1241, 719] on span at bounding box center [1235, 727] width 13 height 18
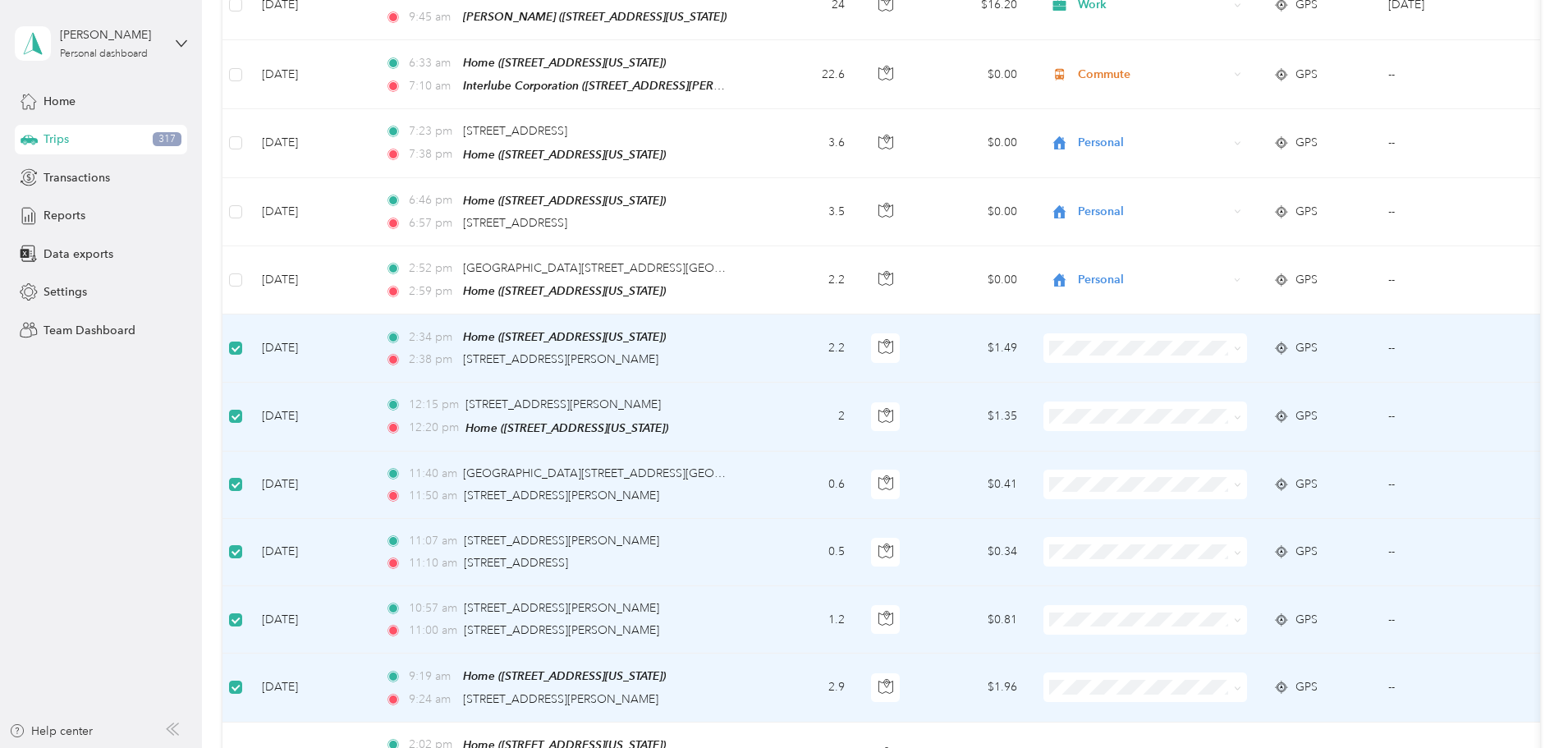
scroll to position [7549, 0]
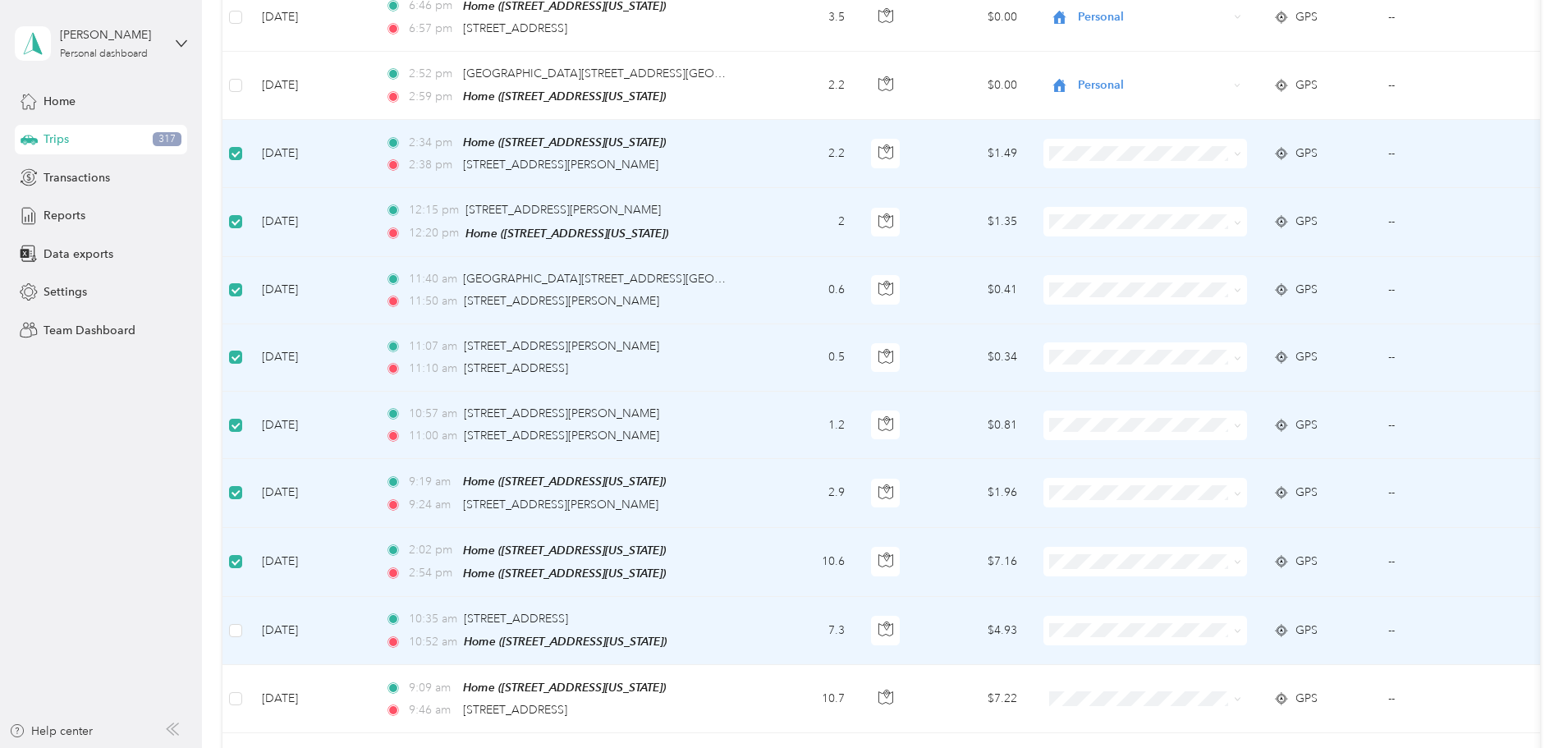
click at [249, 597] on td at bounding box center [236, 631] width 26 height 69
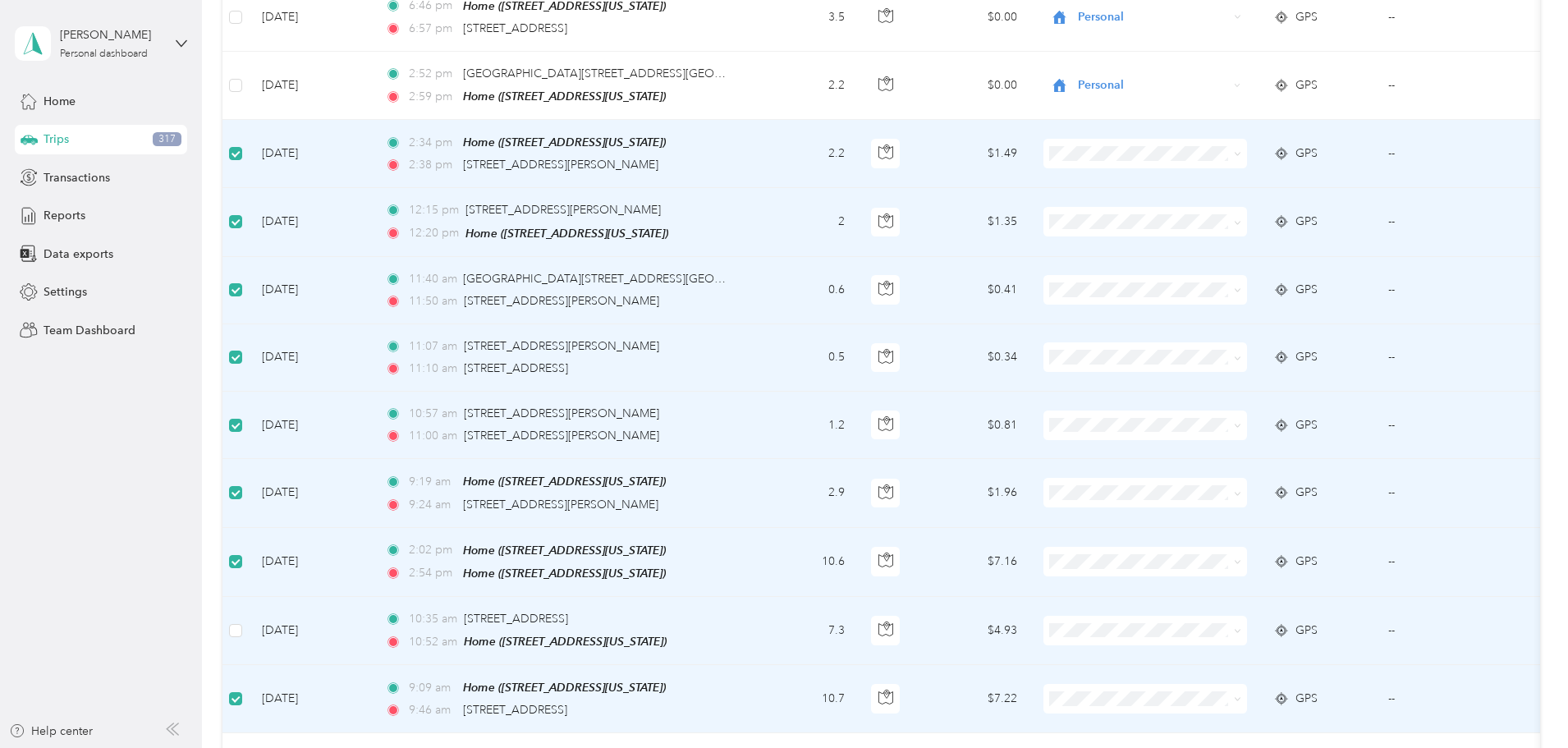
click at [249, 597] on td at bounding box center [236, 631] width 26 height 69
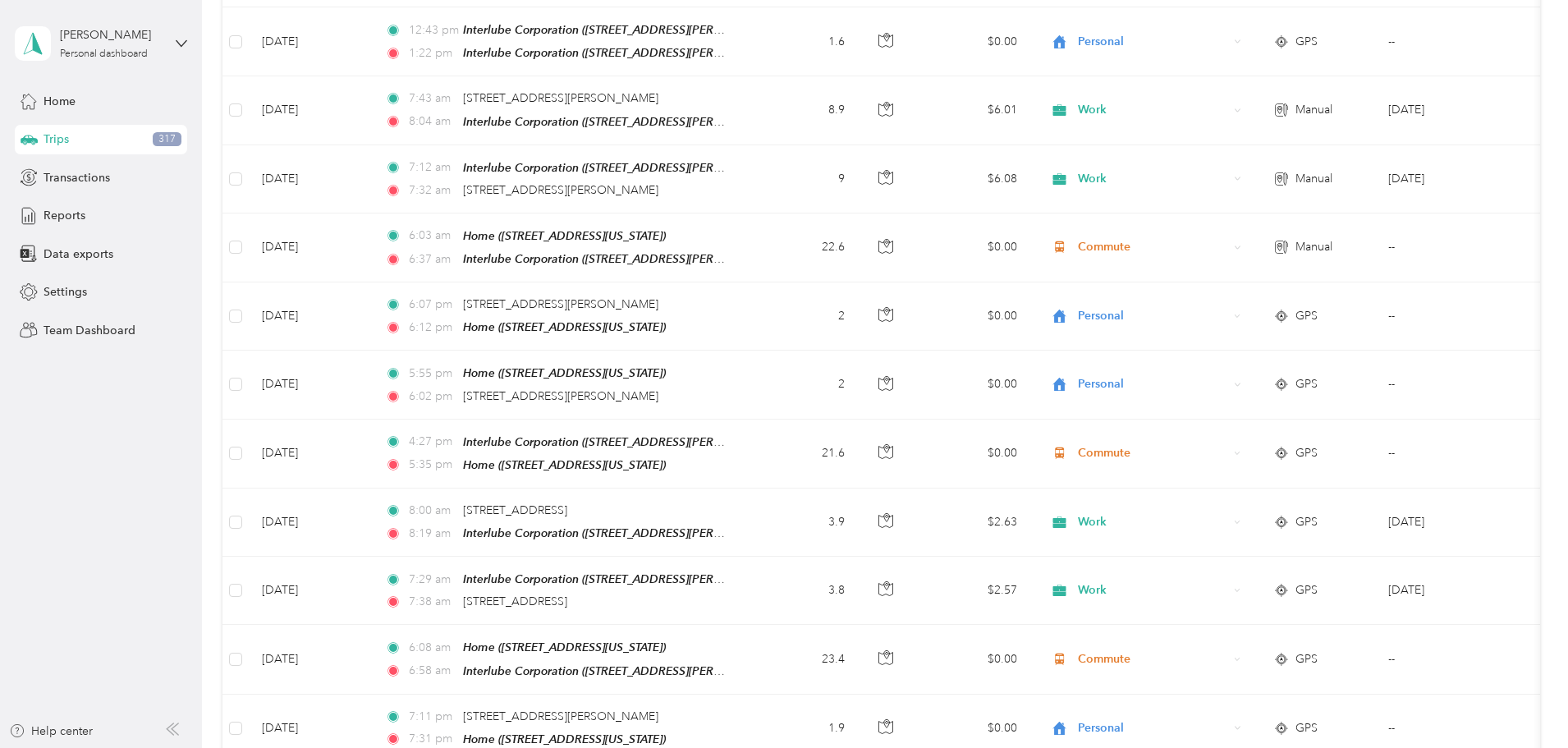
scroll to position [0, 0]
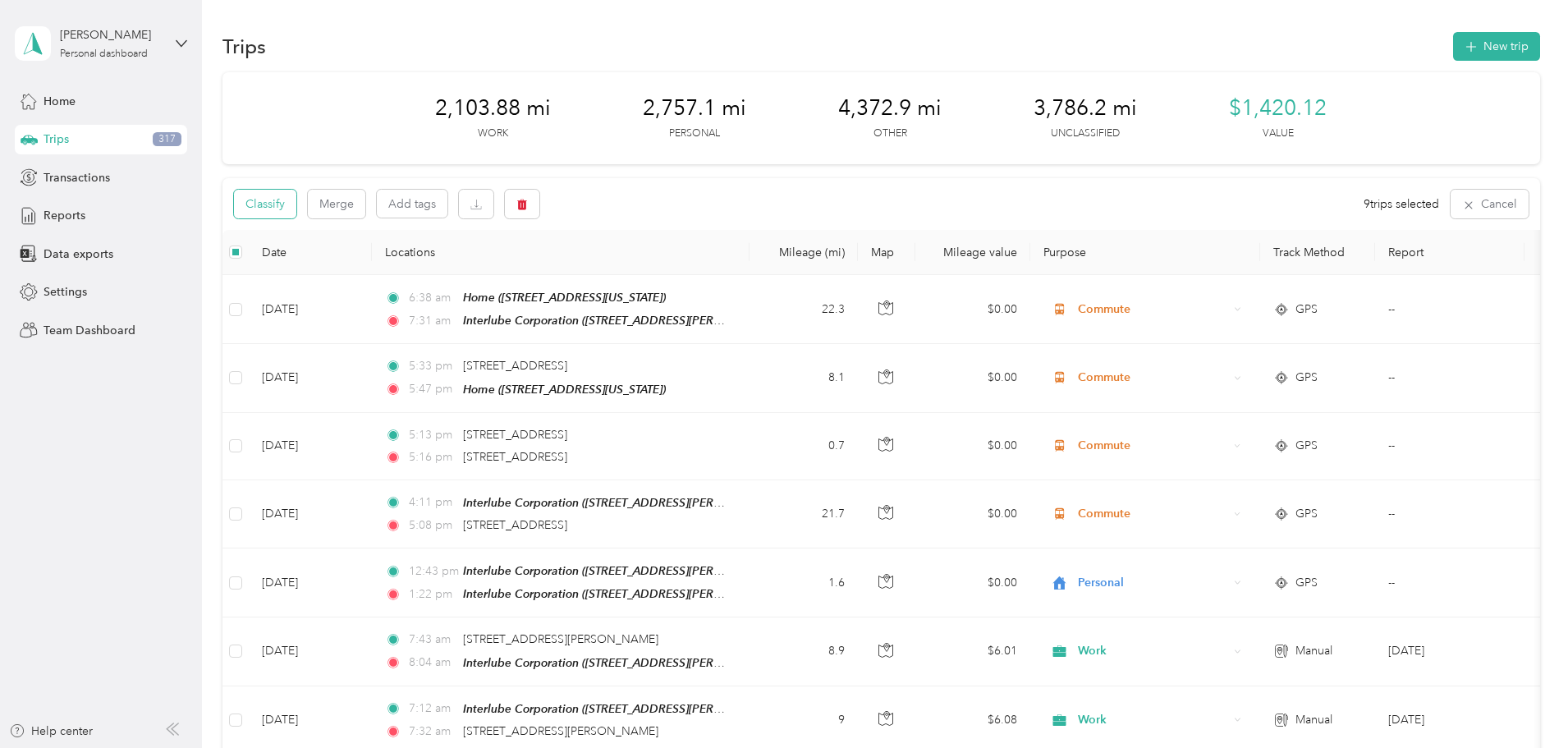
click at [297, 199] on button "Classify" at bounding box center [265, 204] width 62 height 29
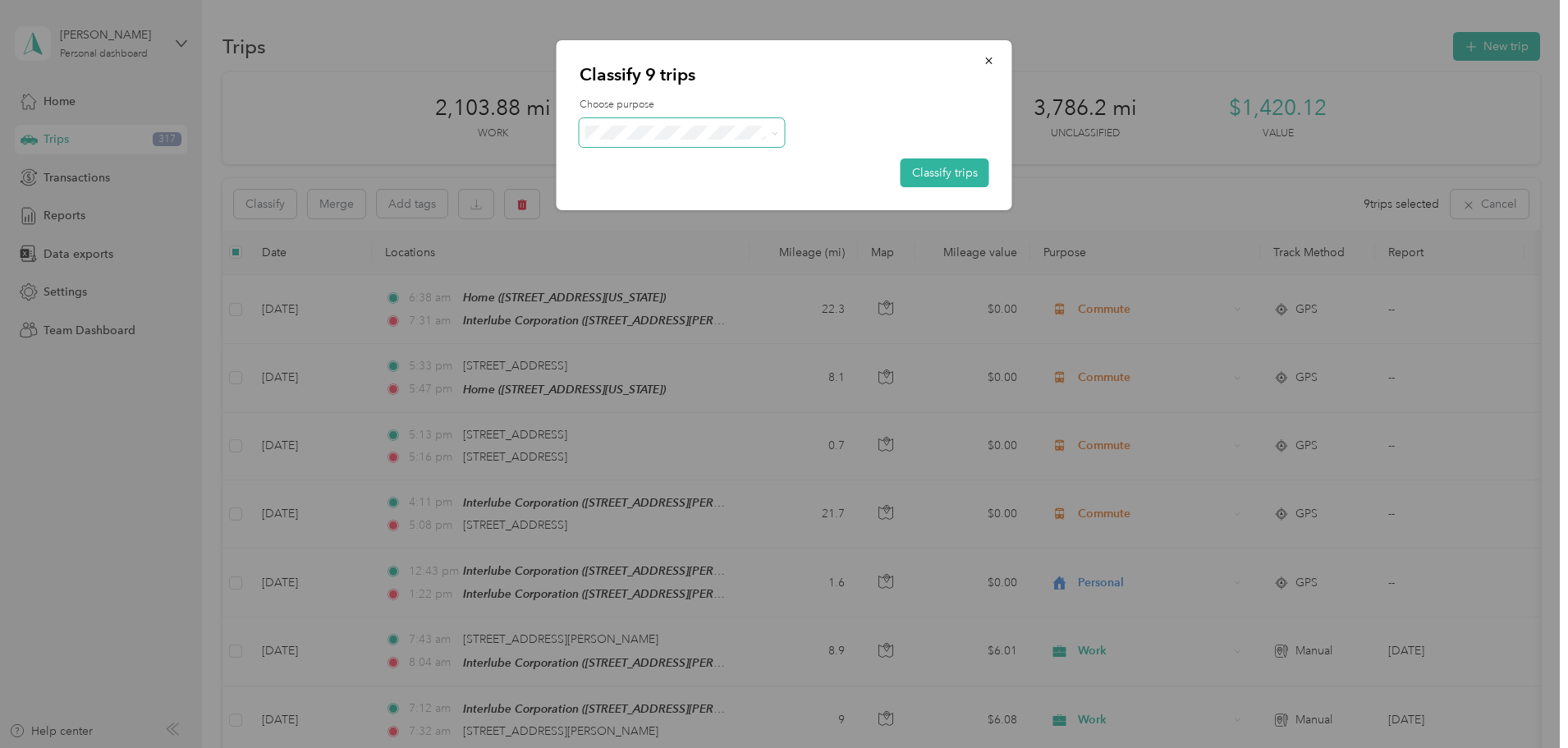
click at [771, 131] on icon at bounding box center [775, 133] width 8 height 8
click at [734, 186] on span "Personal" at bounding box center [696, 191] width 153 height 17
click at [959, 170] on button "Classify trips" at bounding box center [945, 173] width 88 height 29
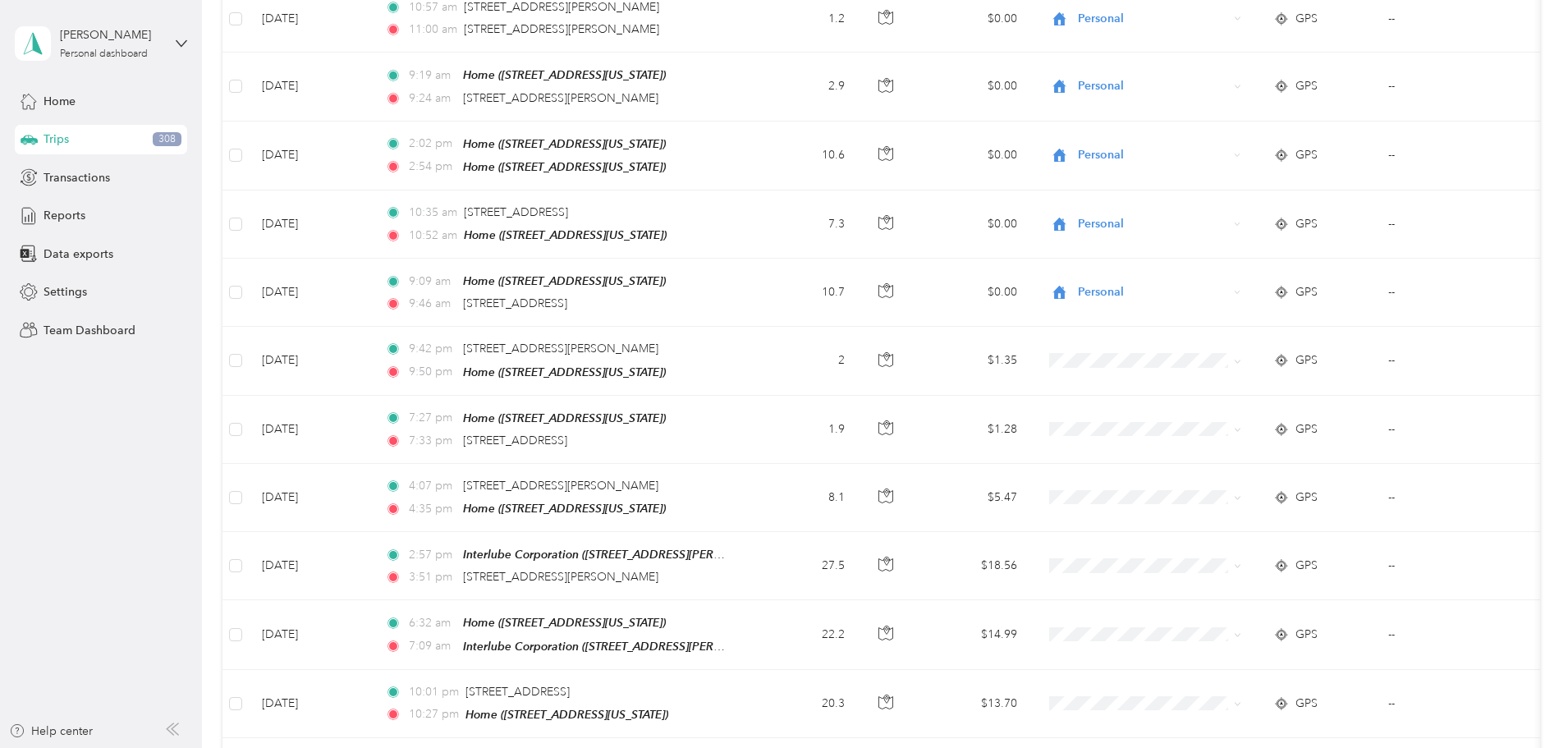
scroll to position [7960, 0]
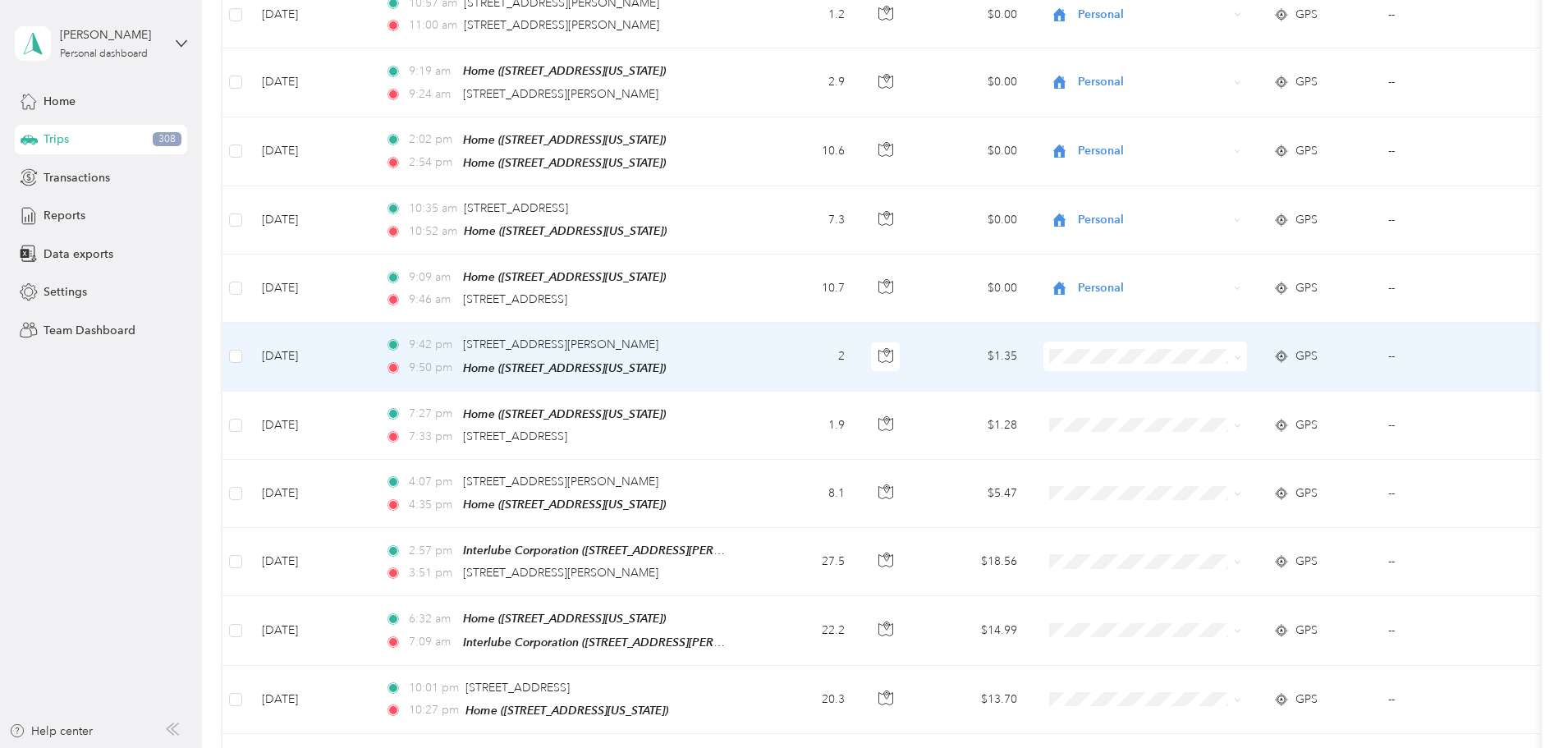
click at [1241, 354] on icon at bounding box center [1237, 358] width 8 height 8
click at [1236, 302] on span "Personal" at bounding box center [1269, 306] width 152 height 17
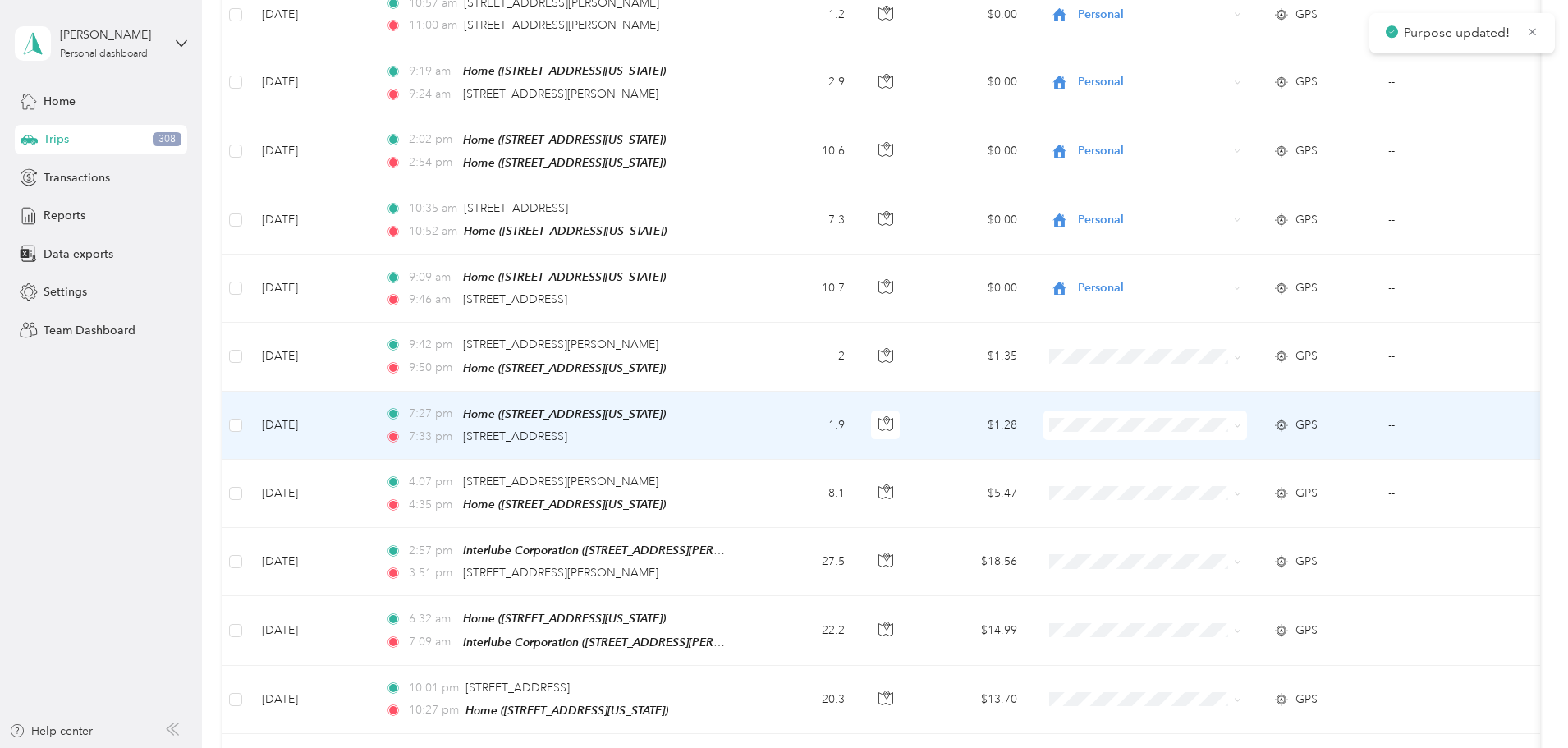
click at [1241, 421] on icon at bounding box center [1237, 425] width 8 height 8
click at [1233, 375] on li "Personal" at bounding box center [1254, 368] width 204 height 29
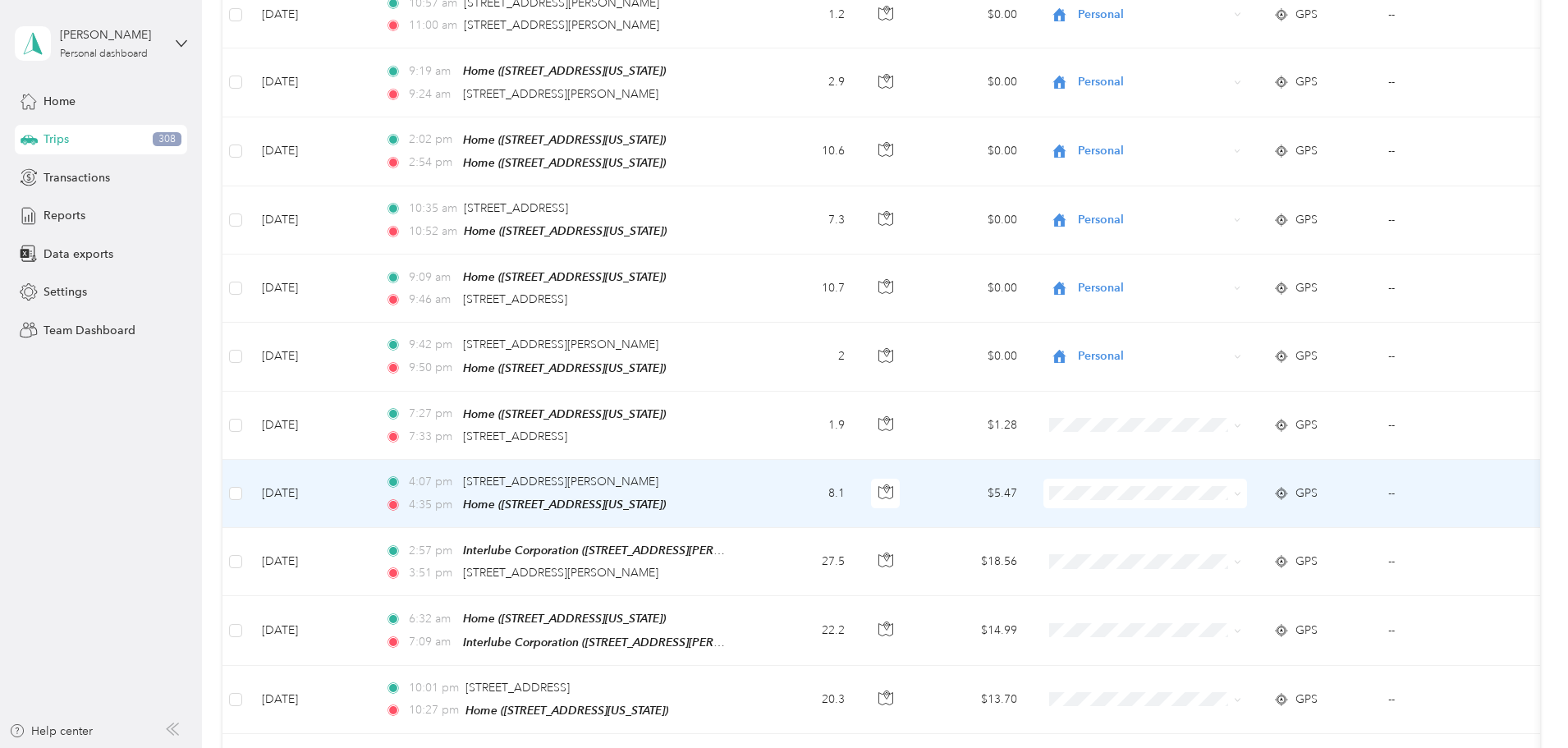
click at [1239, 493] on icon at bounding box center [1237, 494] width 5 height 3
click at [1217, 584] on span "Commute" at bounding box center [1269, 579] width 152 height 17
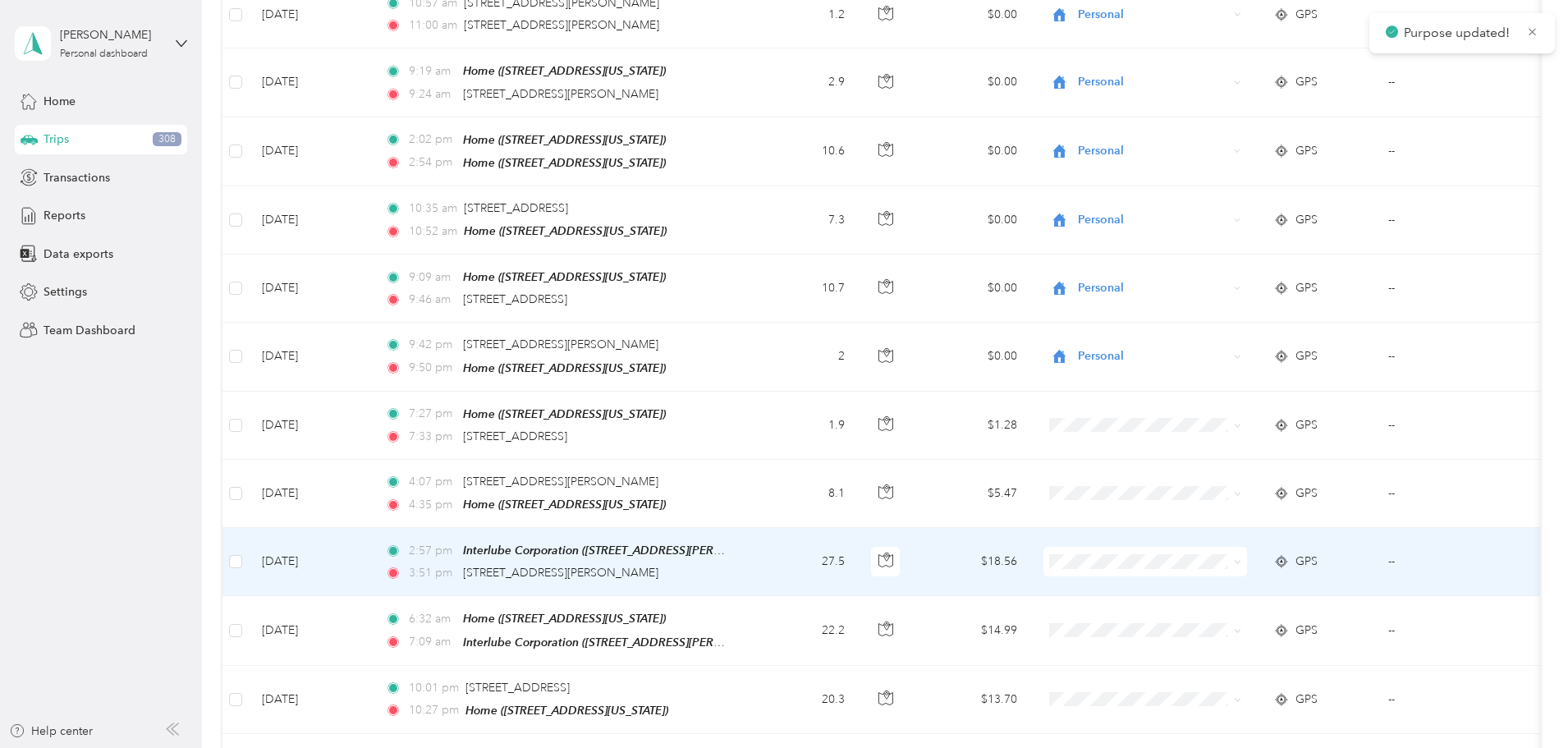
click at [1241, 558] on icon at bounding box center [1237, 562] width 8 height 8
click at [1221, 654] on span "Commute" at bounding box center [1269, 651] width 152 height 17
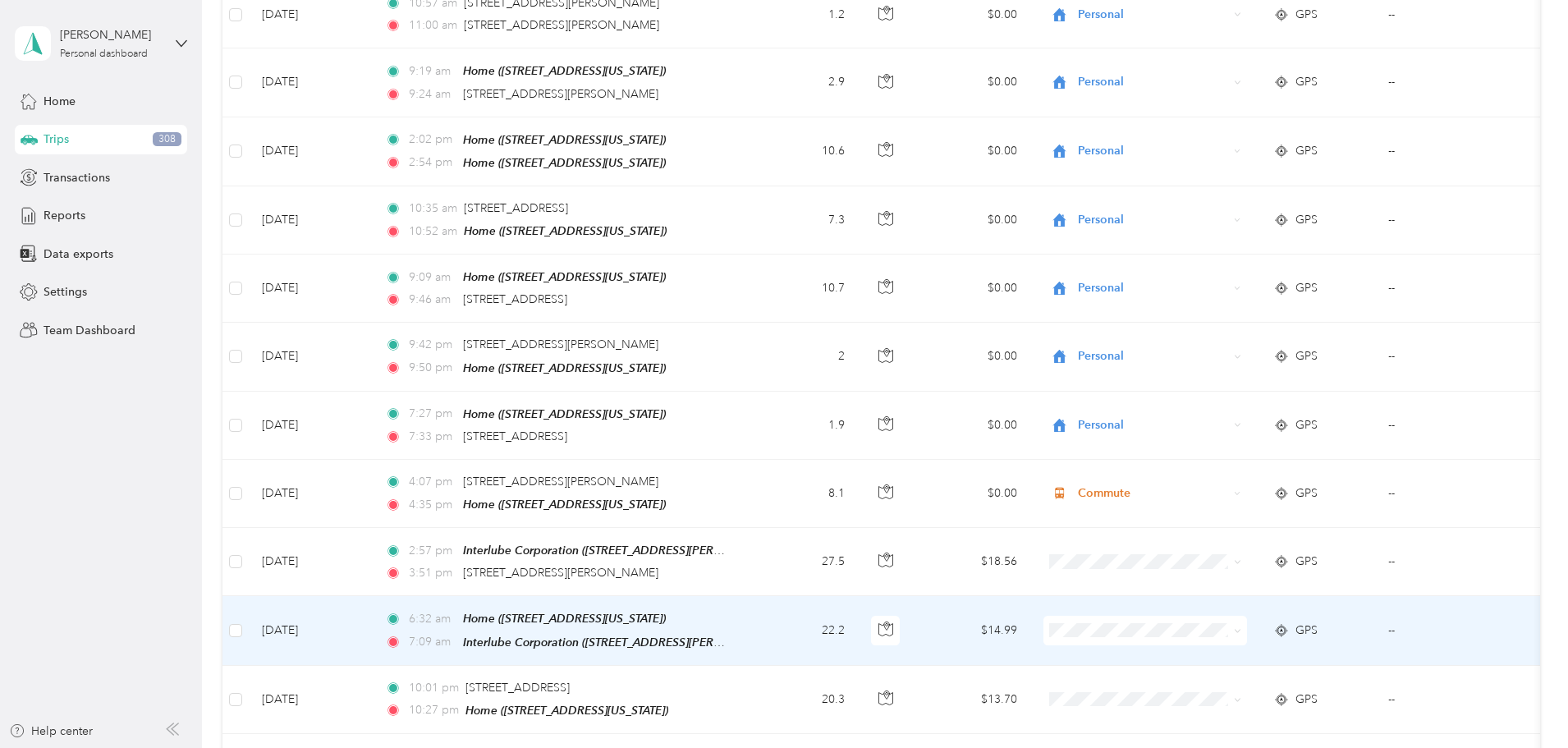
click at [1241, 627] on icon at bounding box center [1237, 631] width 8 height 8
click at [1224, 715] on span "Commute" at bounding box center [1269, 720] width 152 height 17
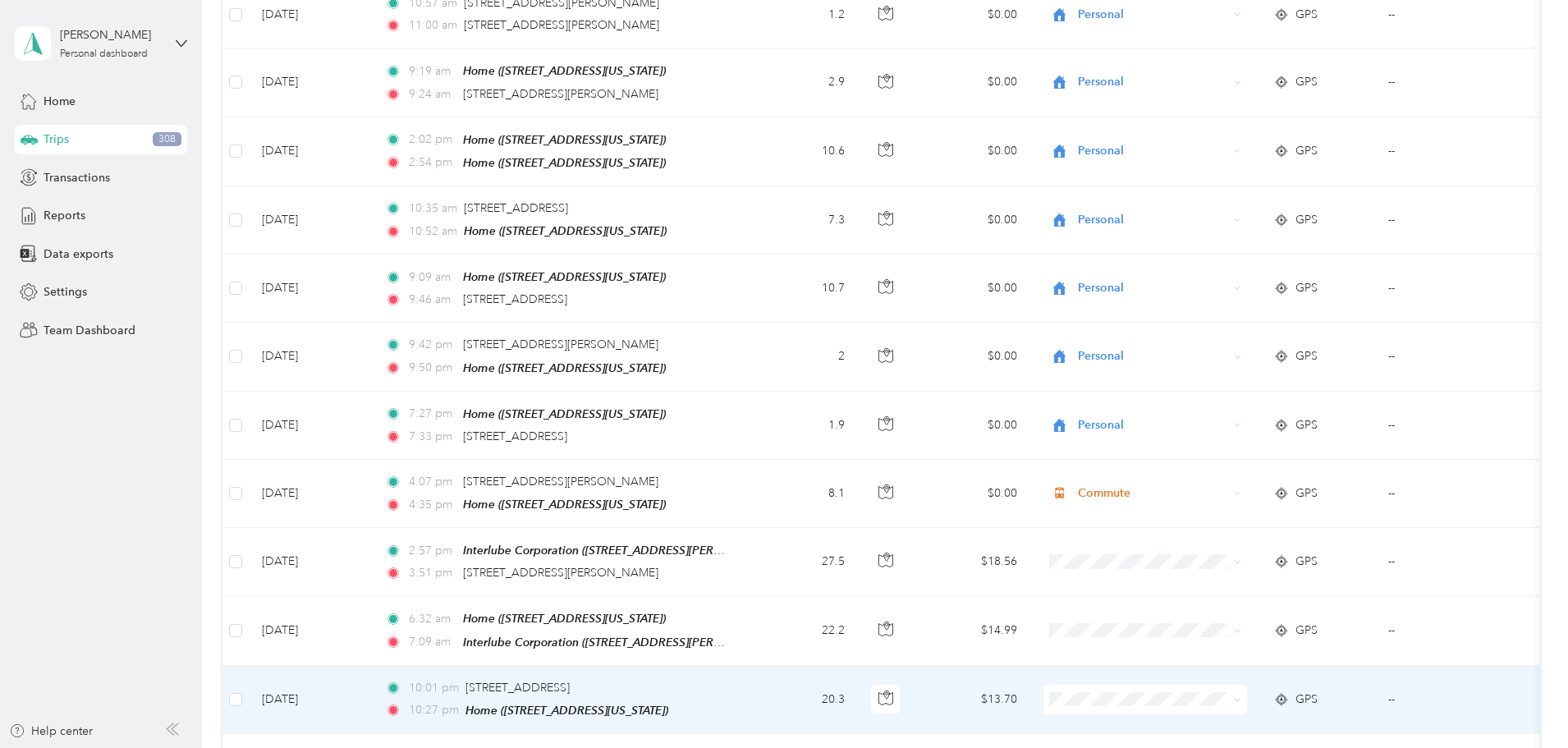
click at [1241, 690] on span at bounding box center [1235, 698] width 13 height 18
click at [1241, 695] on icon at bounding box center [1237, 699] width 8 height 8
click at [1225, 412] on li "Personal" at bounding box center [1254, 405] width 204 height 29
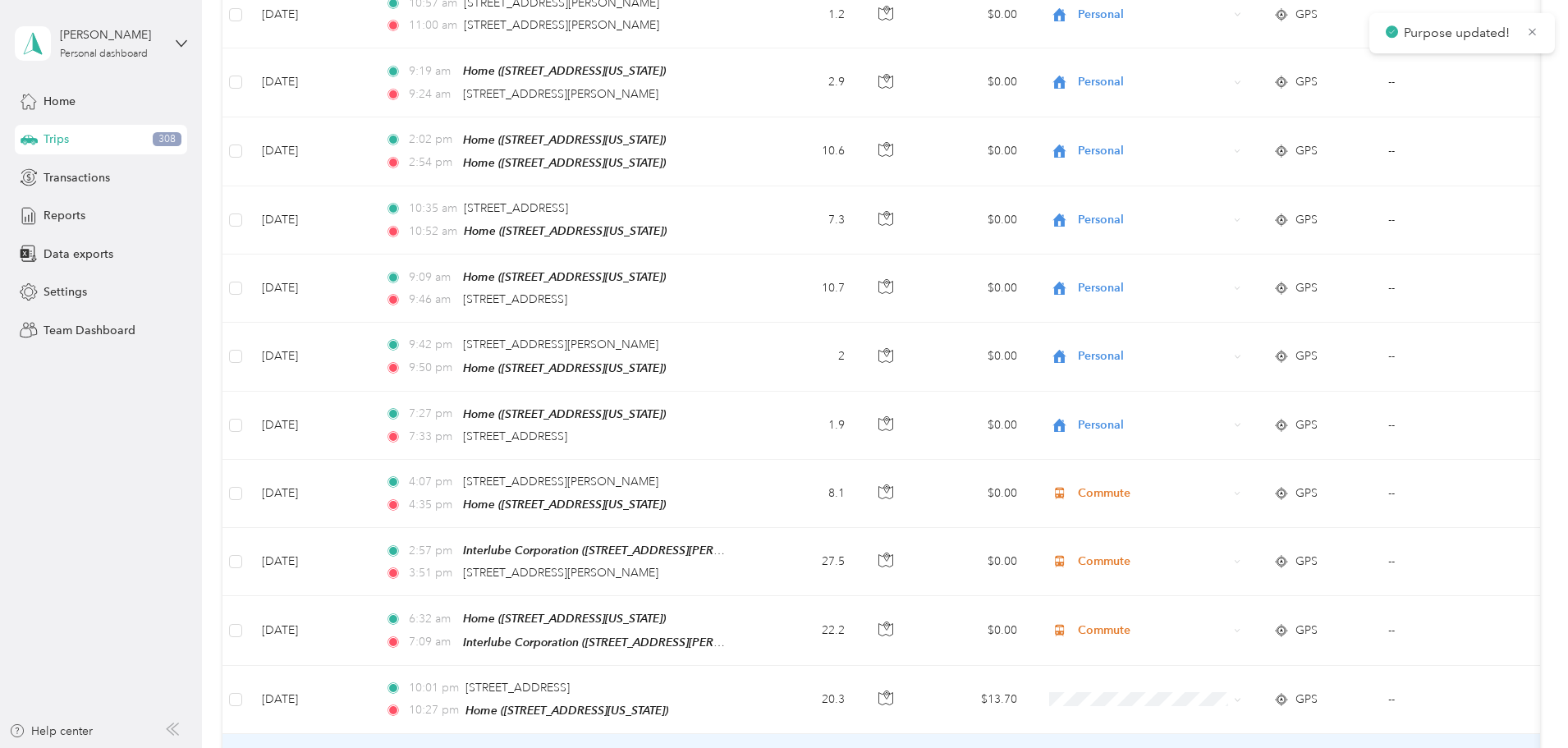
click at [1212, 474] on span "Personal" at bounding box center [1269, 469] width 152 height 17
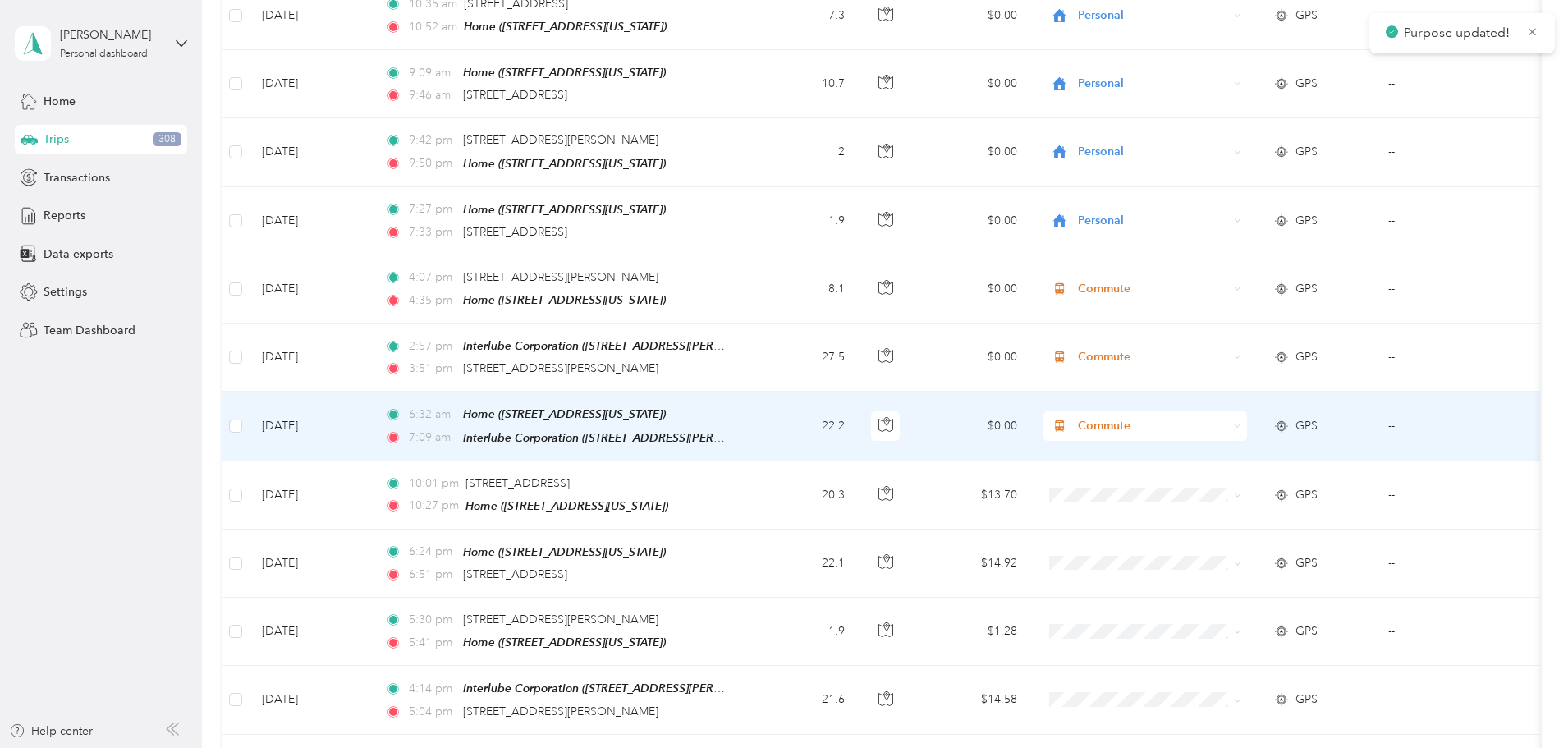
scroll to position [8288, 0]
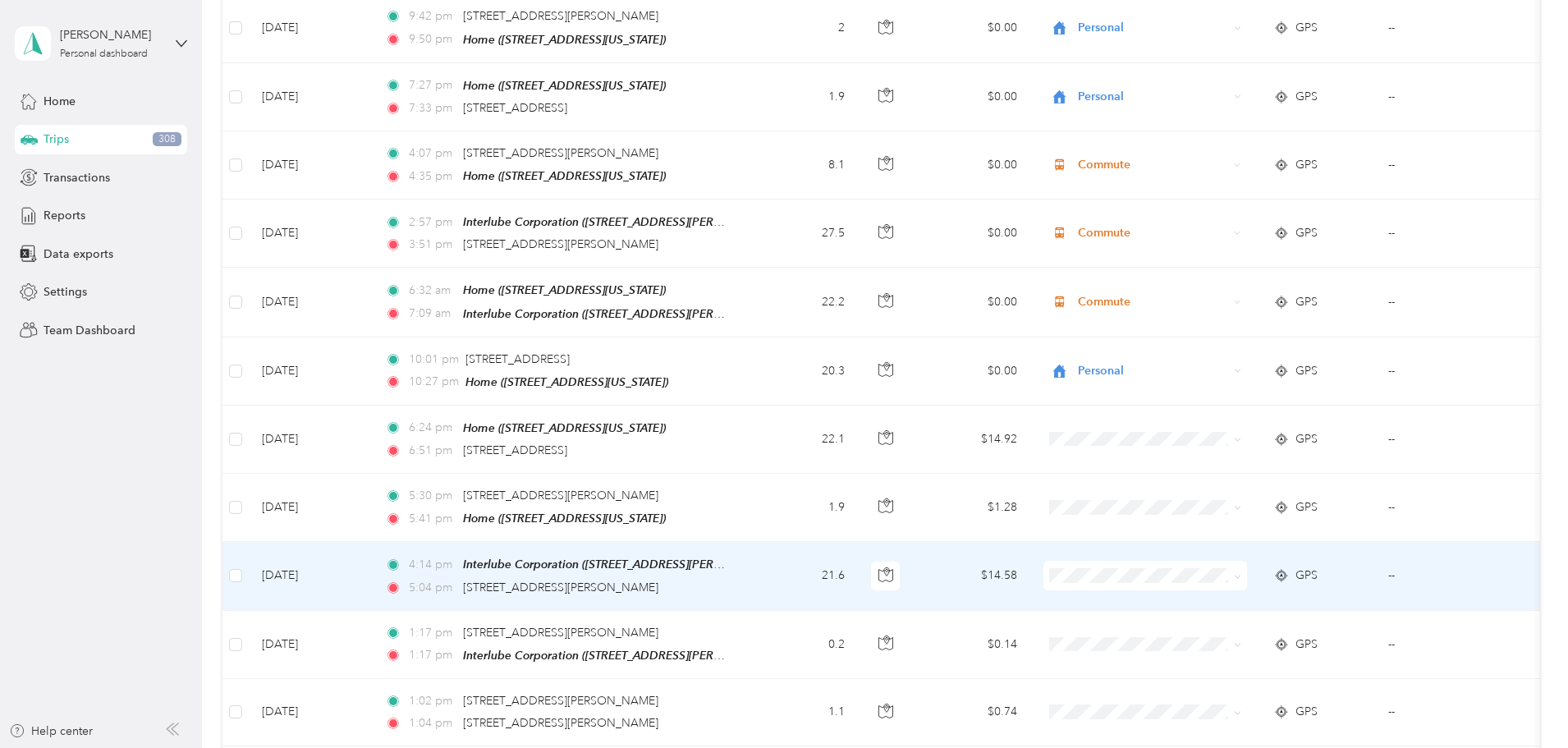
click at [1239, 574] on icon at bounding box center [1237, 575] width 5 height 3
click at [1235, 662] on span "Commute" at bounding box center [1269, 662] width 152 height 17
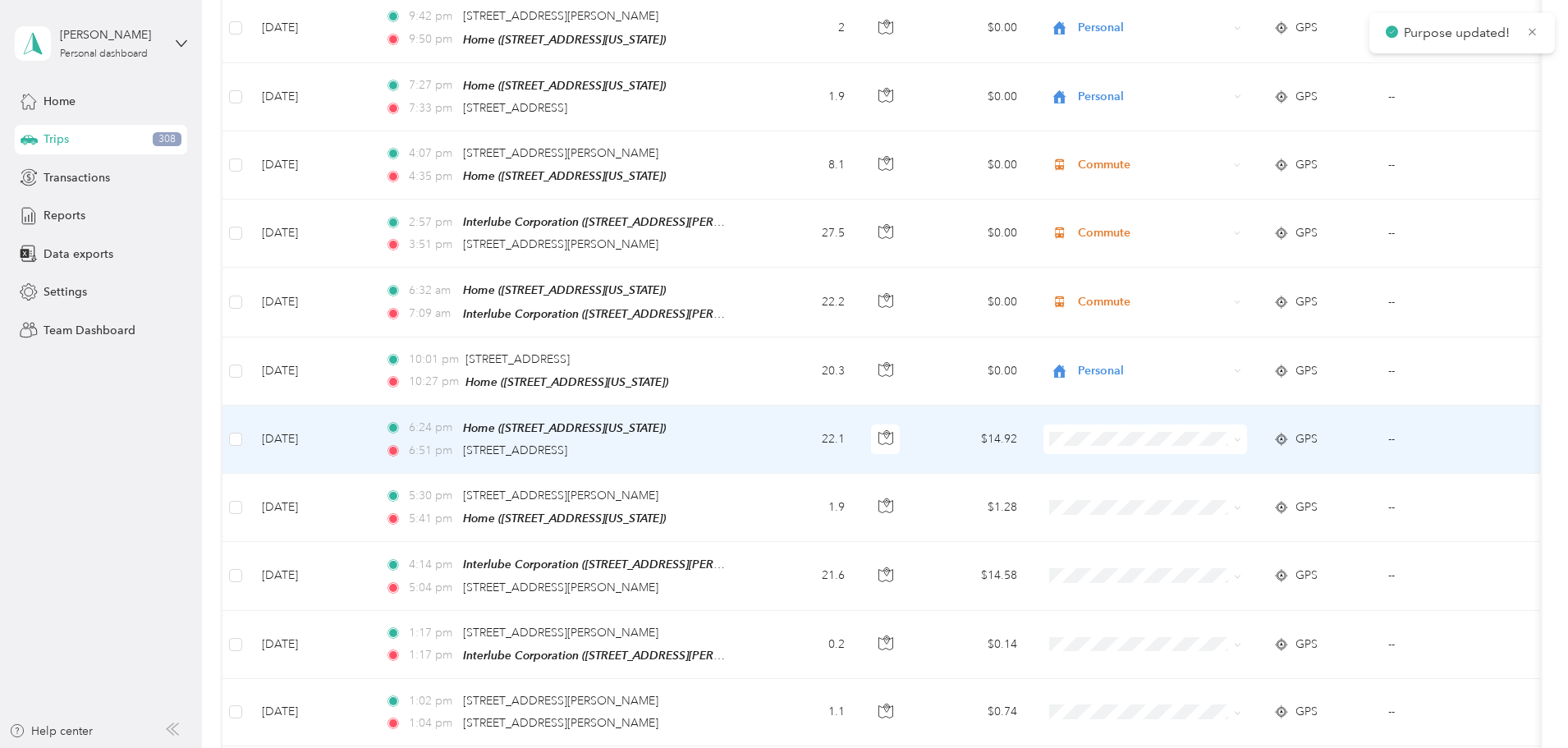
click at [1241, 430] on span at bounding box center [1235, 438] width 13 height 18
click at [1241, 435] on icon at bounding box center [1237, 439] width 8 height 8
click at [1233, 519] on span "Commute" at bounding box center [1269, 527] width 152 height 17
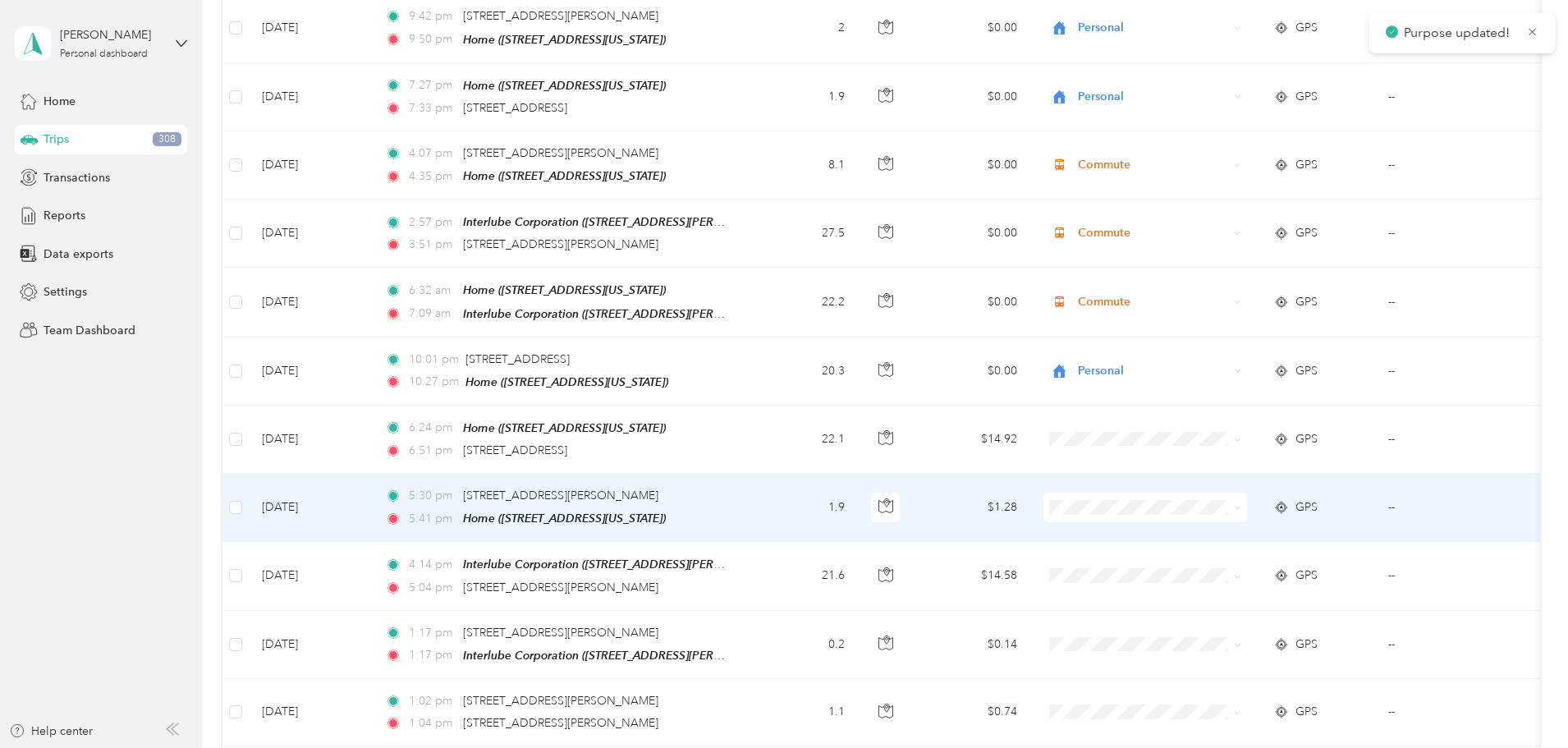
click at [1241, 504] on icon at bounding box center [1237, 508] width 8 height 8
click at [1229, 588] on span "Commute" at bounding box center [1269, 590] width 152 height 17
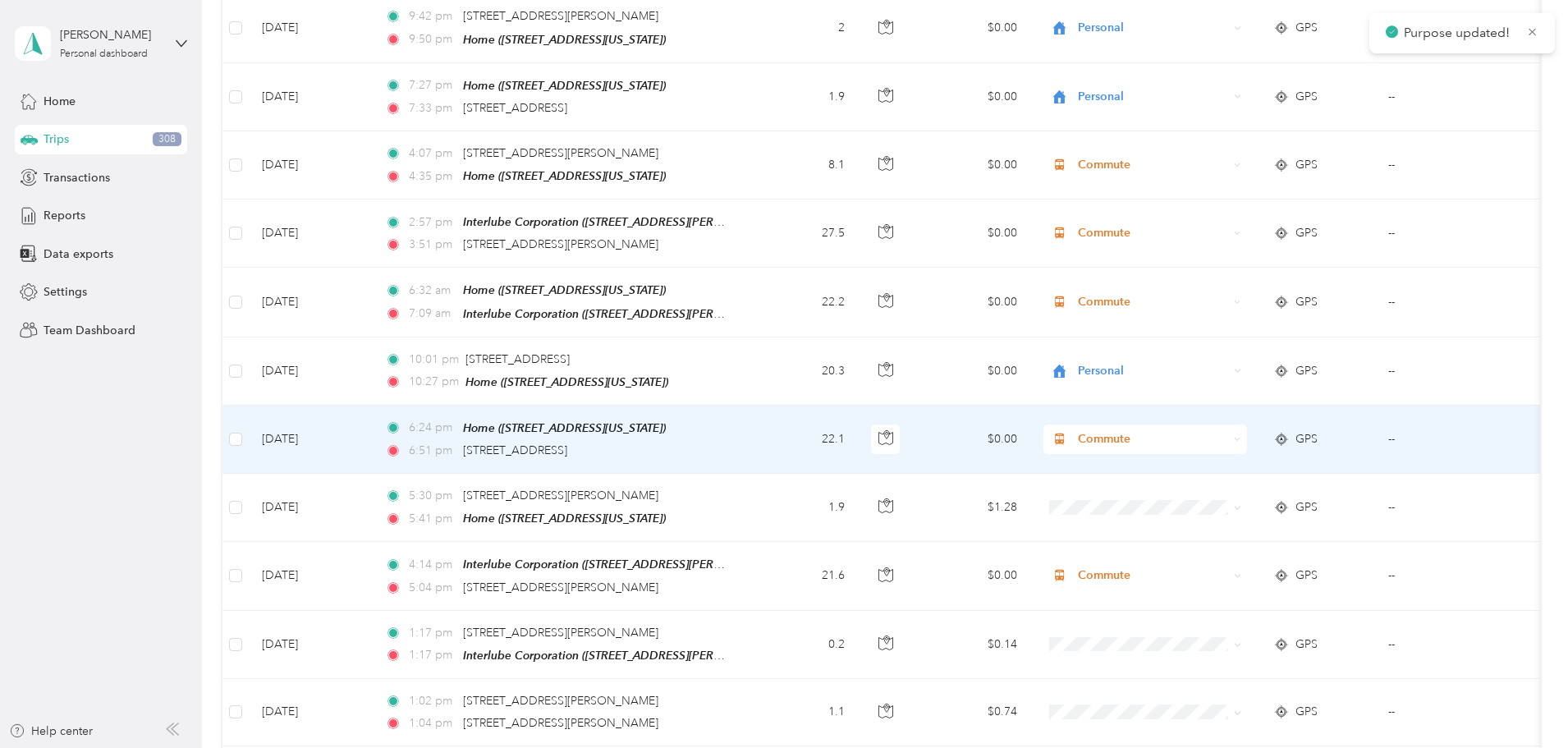
click at [1247, 424] on div "Commute" at bounding box center [1145, 438] width 204 height 29
click at [1234, 388] on li "Personal" at bounding box center [1254, 383] width 204 height 29
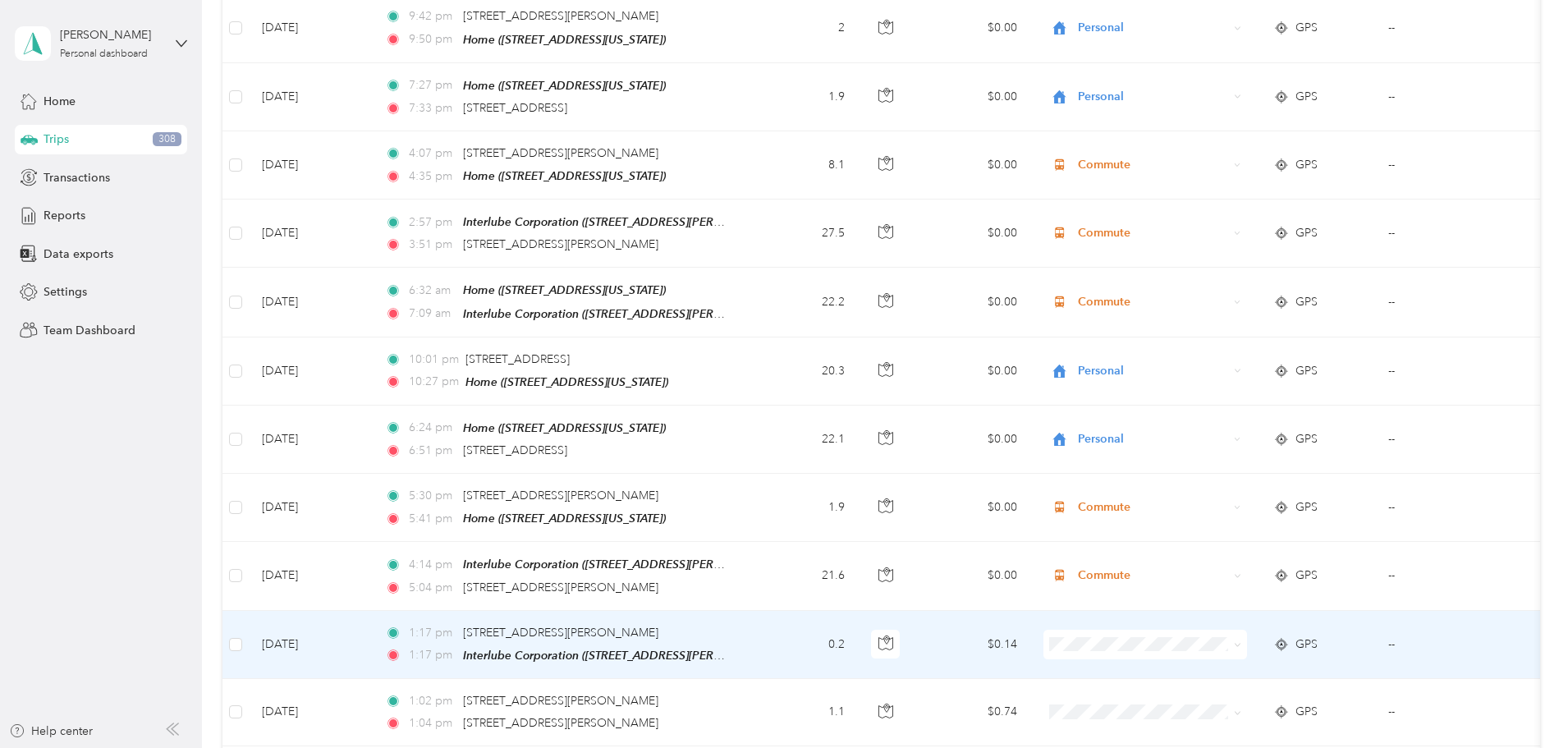
click at [1241, 641] on icon at bounding box center [1237, 645] width 8 height 8
click at [1245, 585] on span "Personal" at bounding box center [1269, 586] width 152 height 17
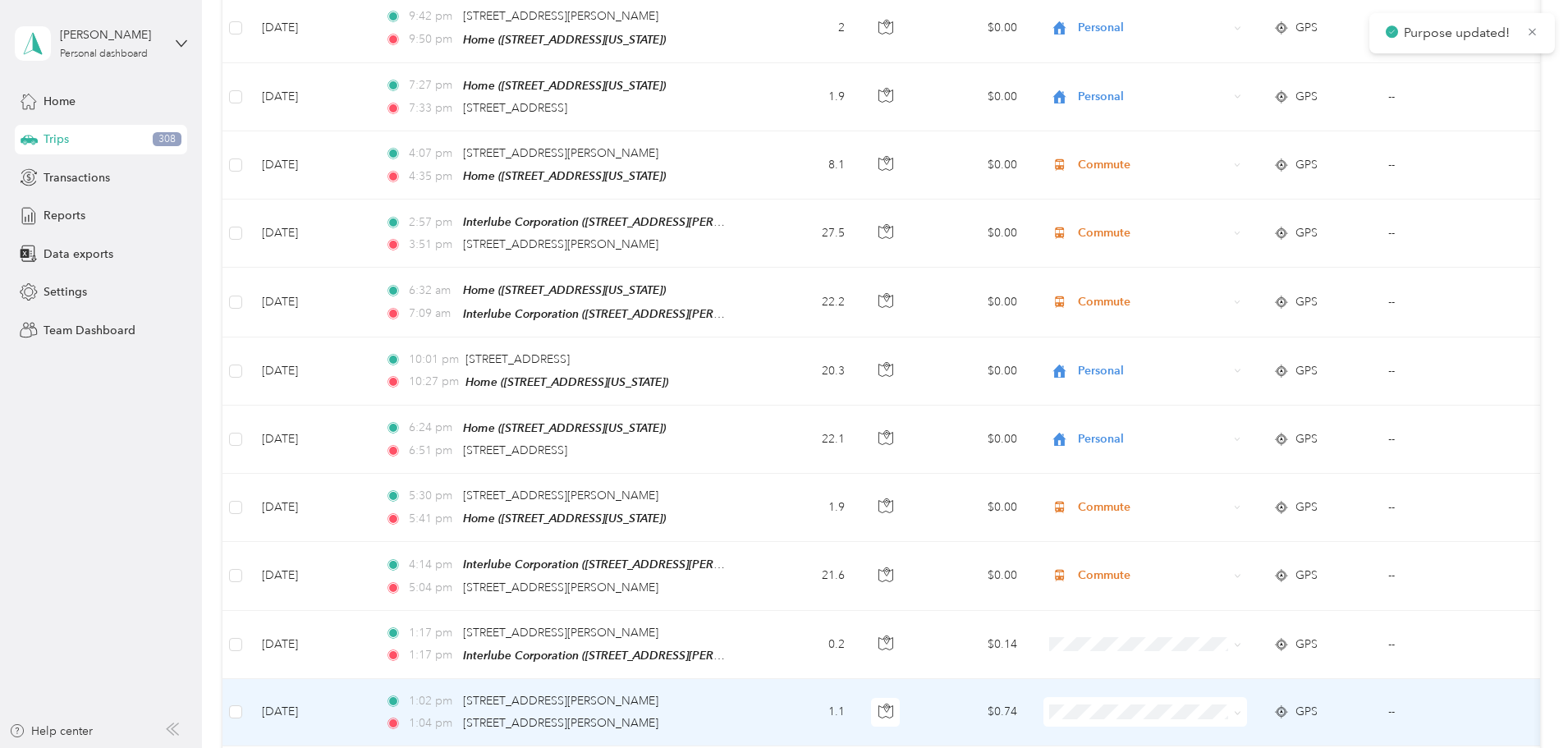
click at [1241, 704] on span at bounding box center [1237, 710] width 8 height 14
click at [1241, 709] on icon at bounding box center [1237, 712] width 8 height 8
click at [1211, 416] on span "Personal" at bounding box center [1269, 412] width 152 height 17
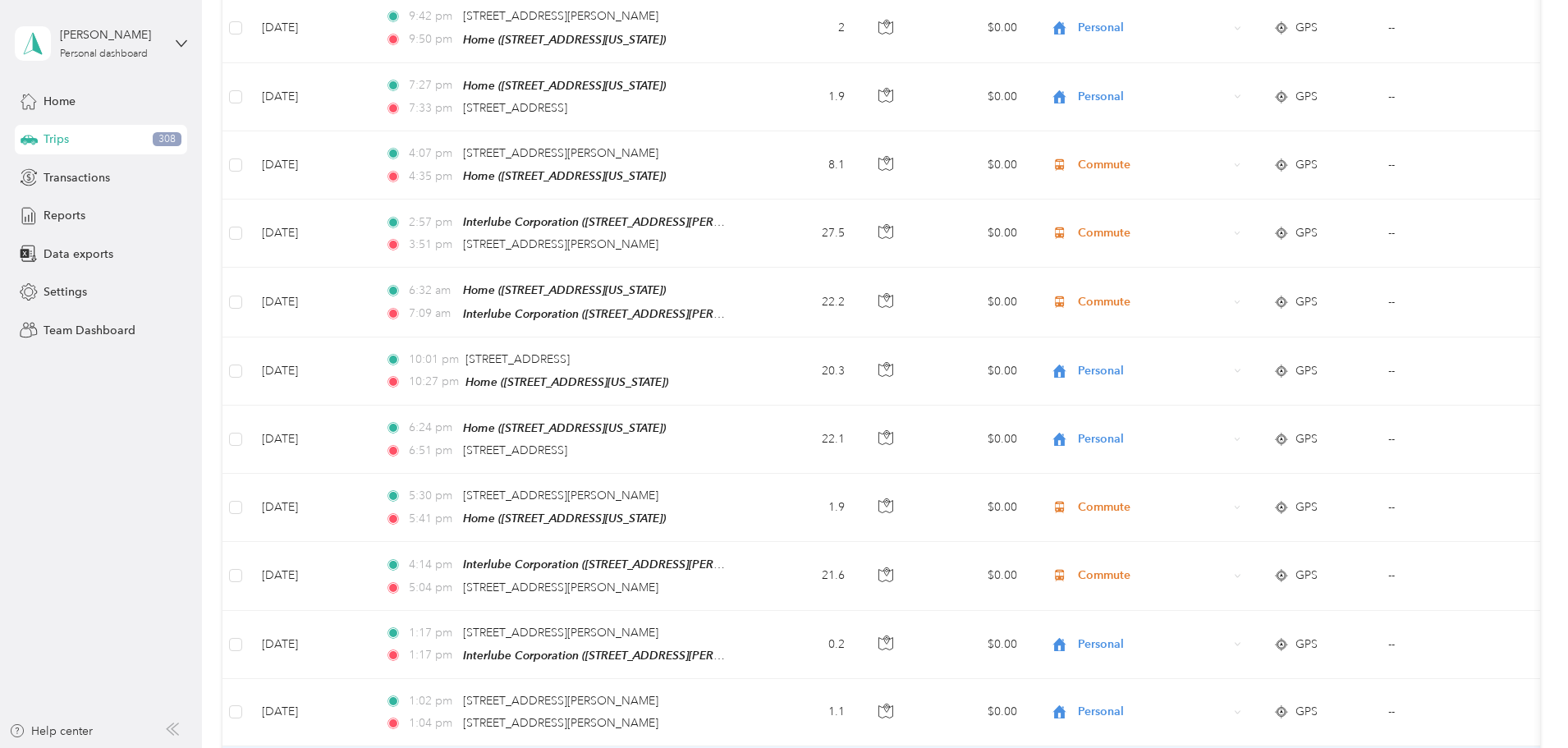
click at [1230, 487] on li "Personal" at bounding box center [1254, 485] width 204 height 29
click at [1243, 700] on li "Commute" at bounding box center [1254, 692] width 204 height 29
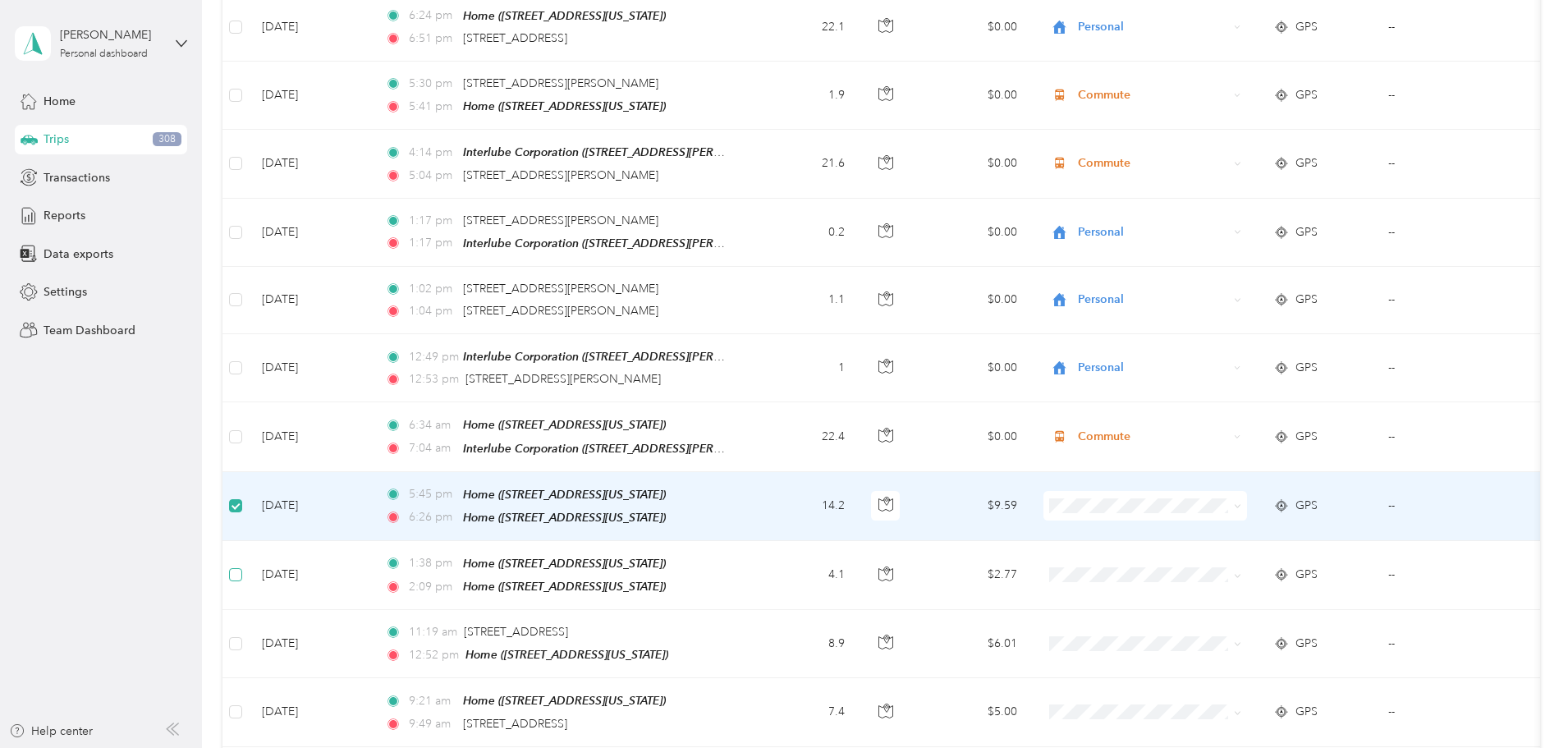
scroll to position [8697, 0]
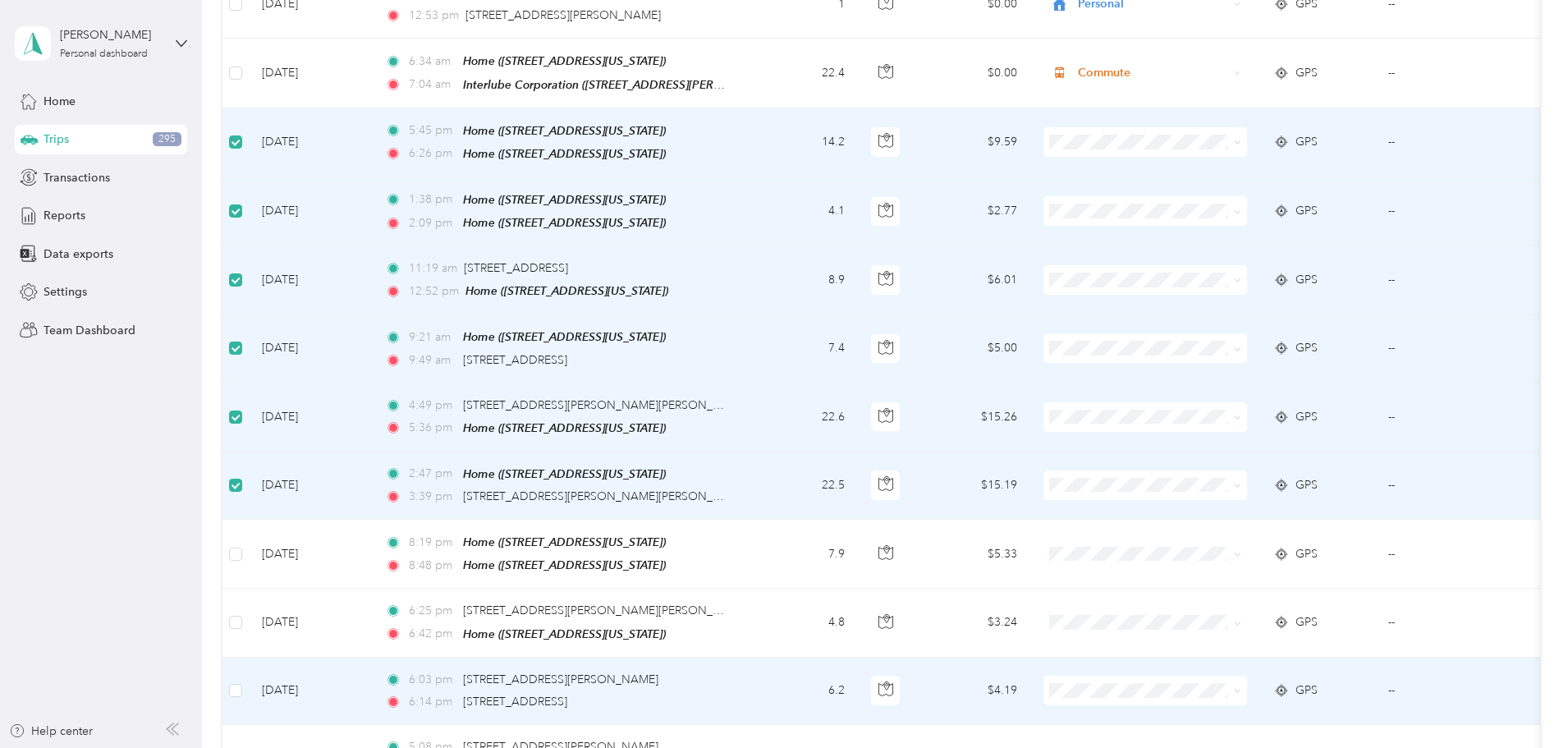
scroll to position [9107, 0]
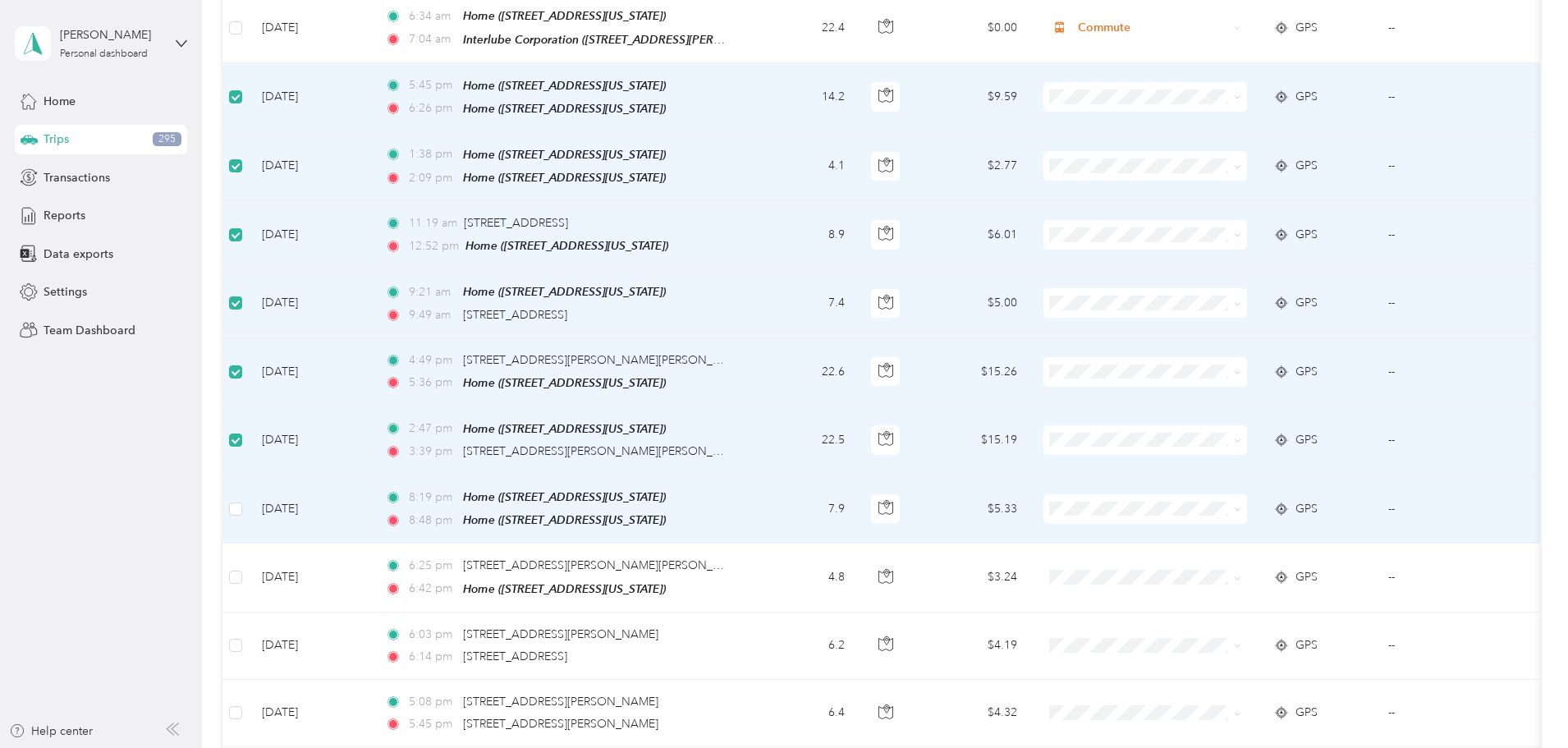
click at [242, 499] on label at bounding box center [236, 508] width 13 height 18
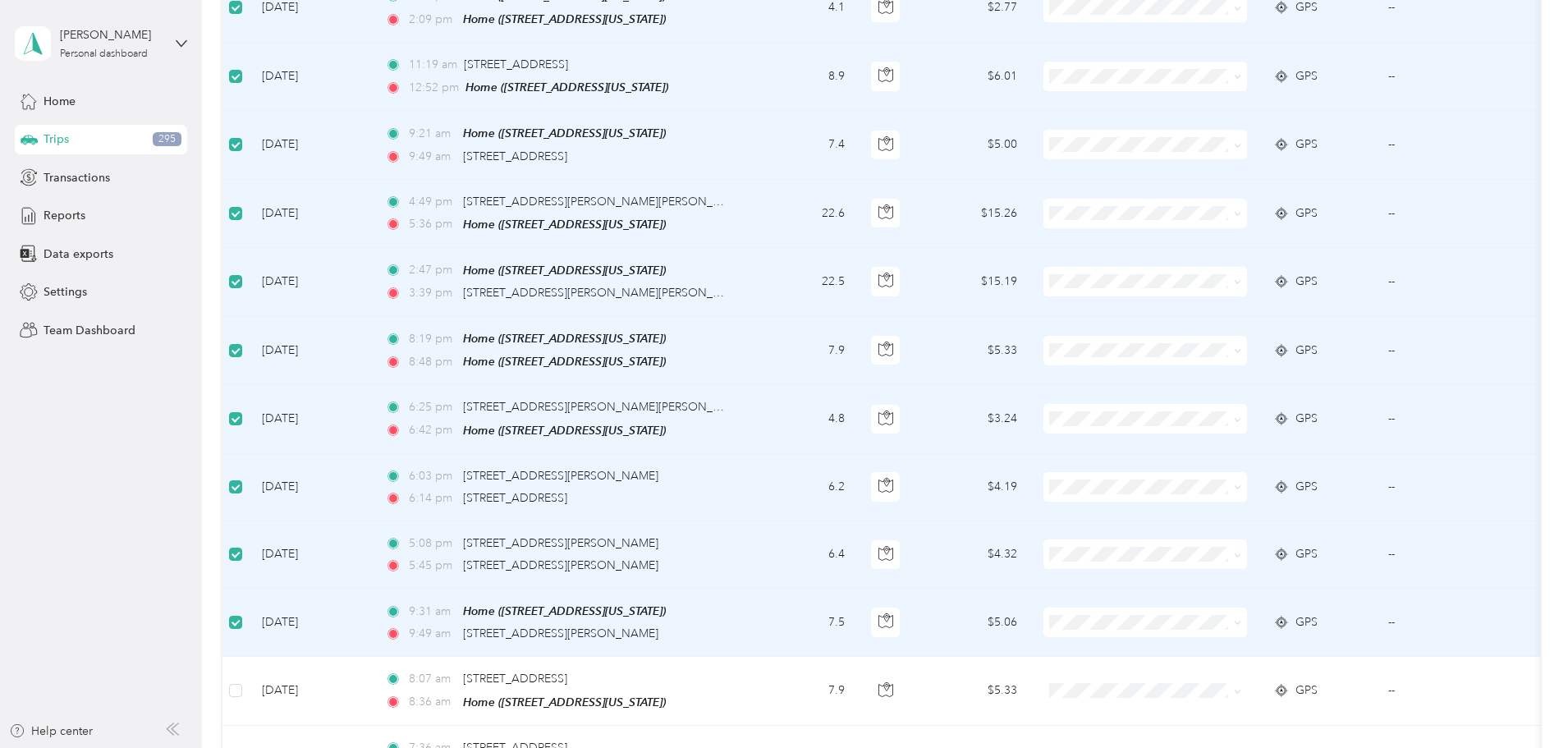
scroll to position [9436, 0]
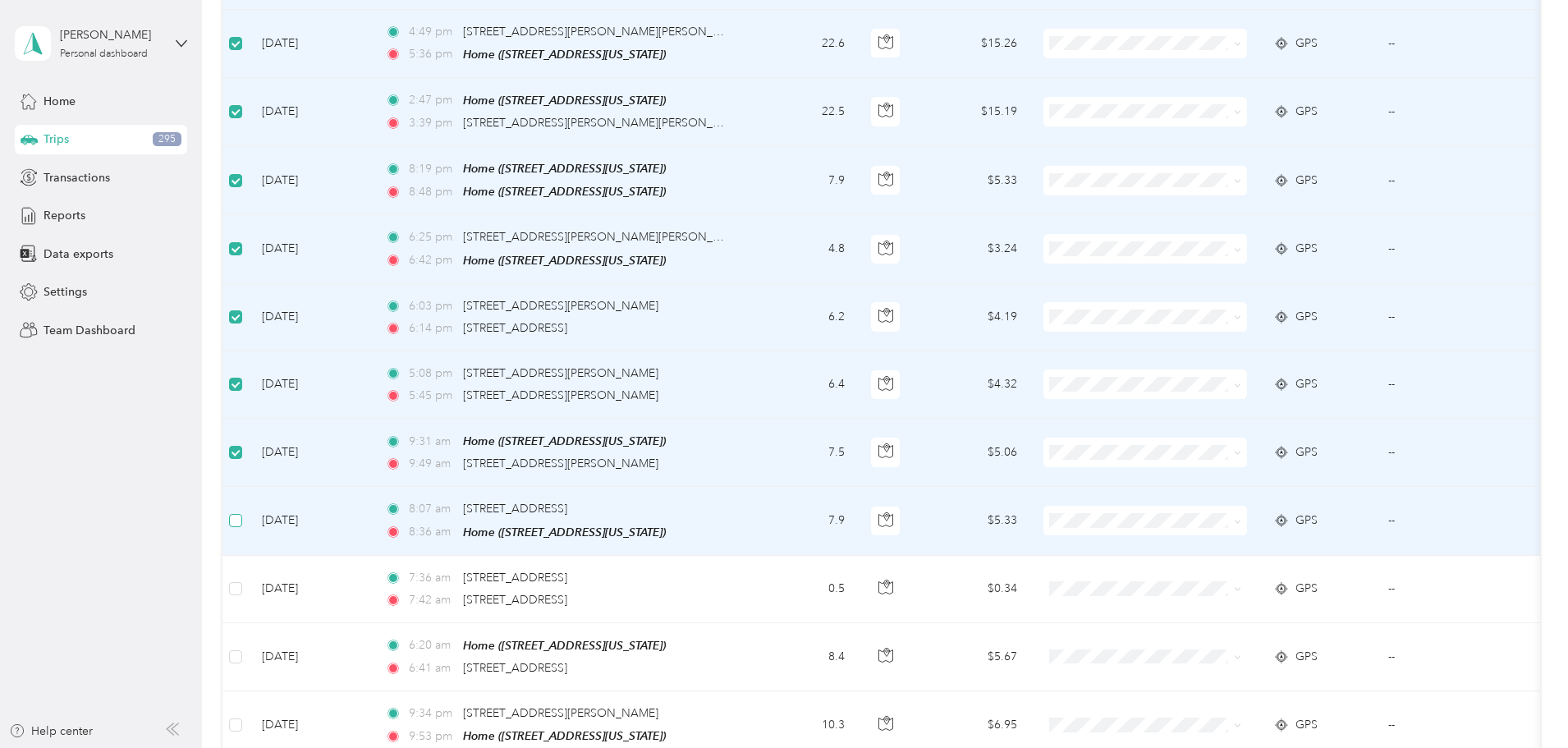
click at [242, 511] on label at bounding box center [236, 520] width 13 height 18
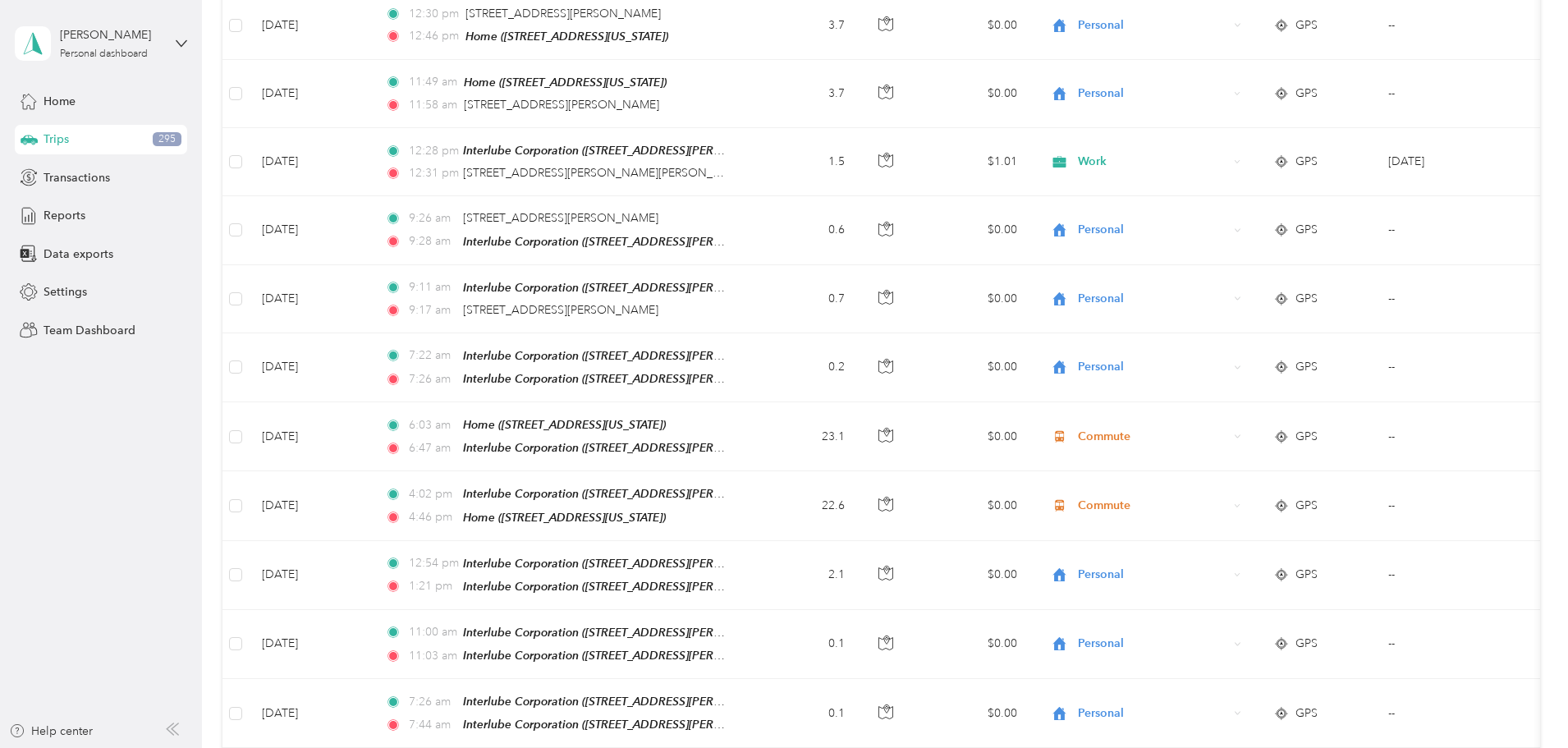
scroll to position [0, 0]
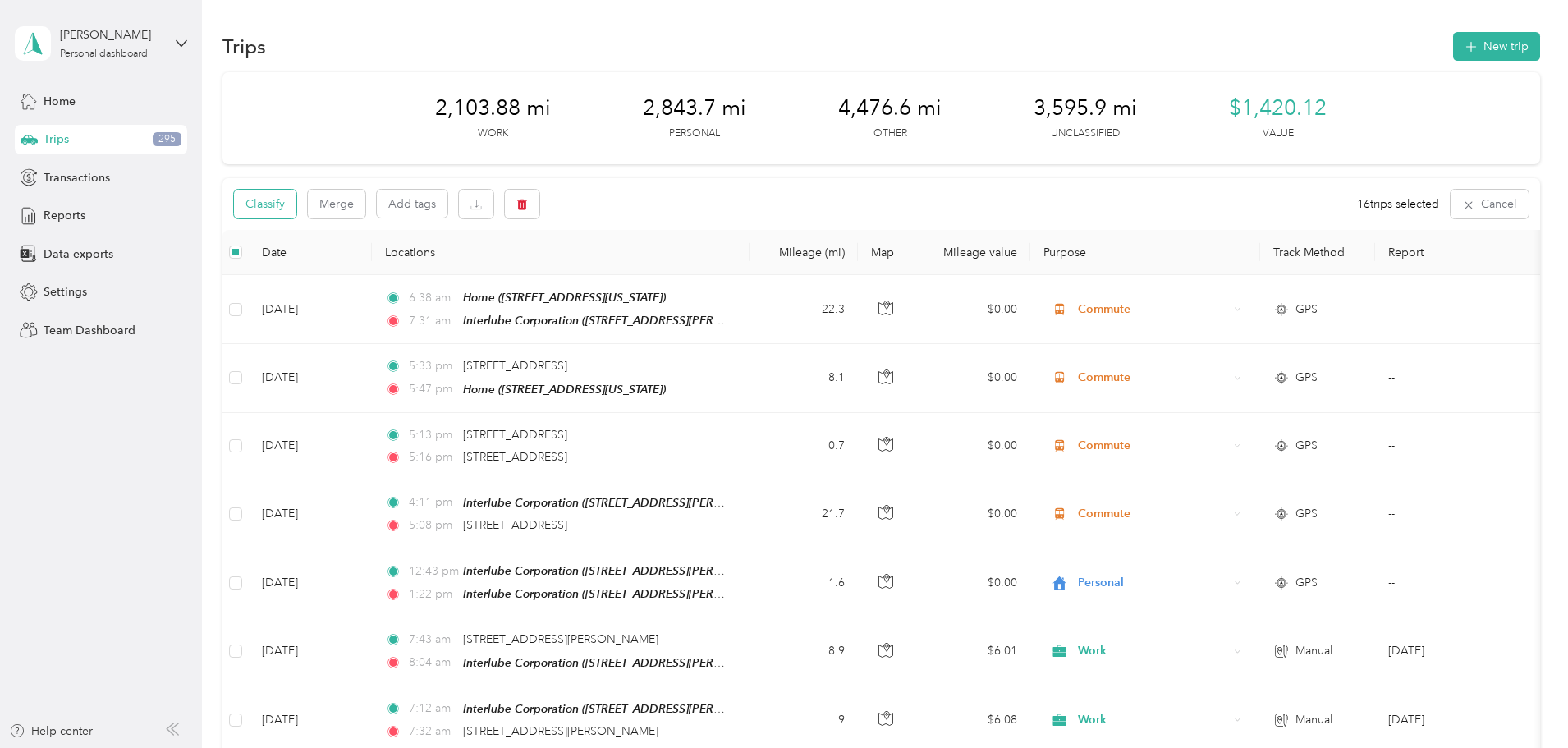
click at [297, 204] on button "Classify" at bounding box center [265, 204] width 62 height 29
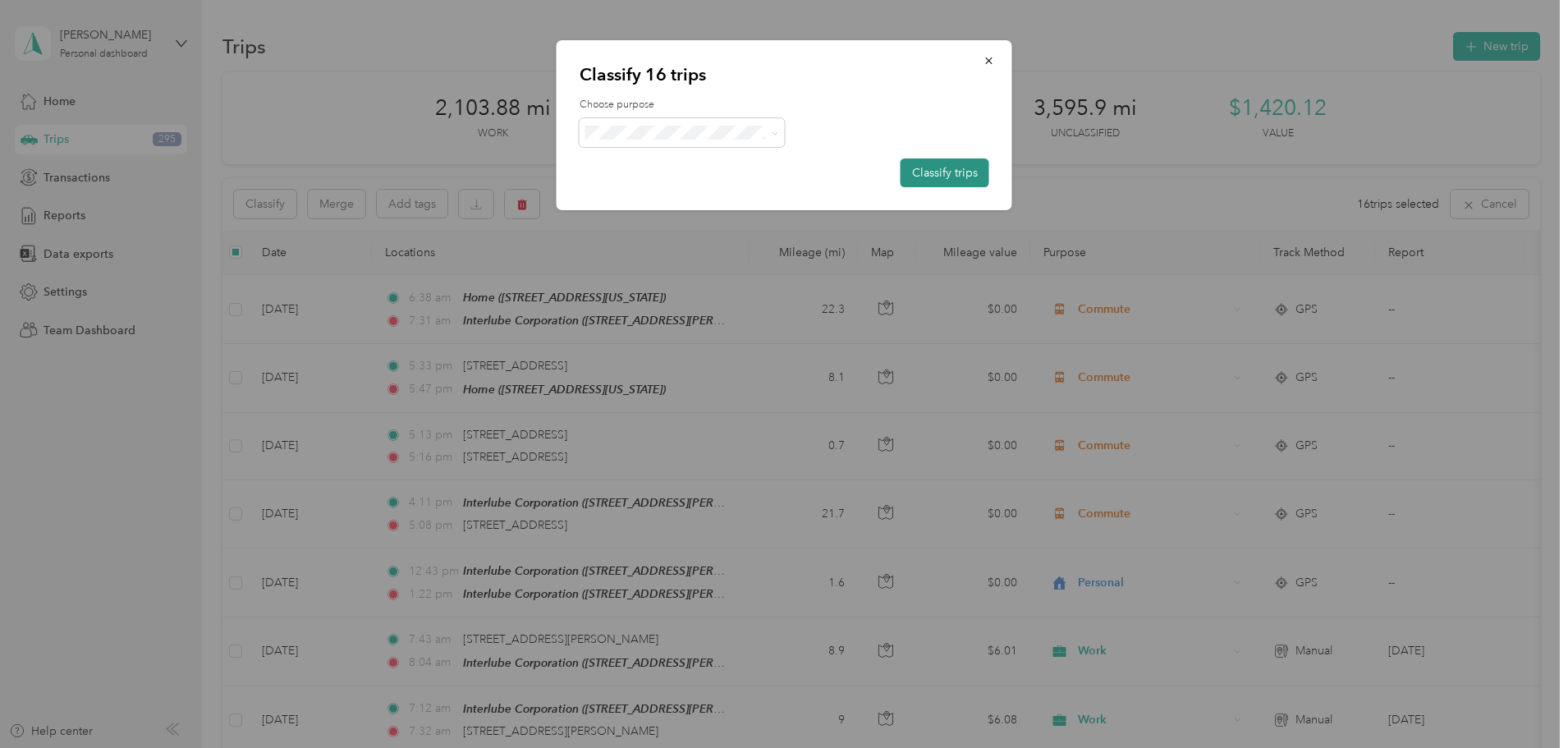
click at [928, 166] on button "Classify trips" at bounding box center [945, 173] width 88 height 29
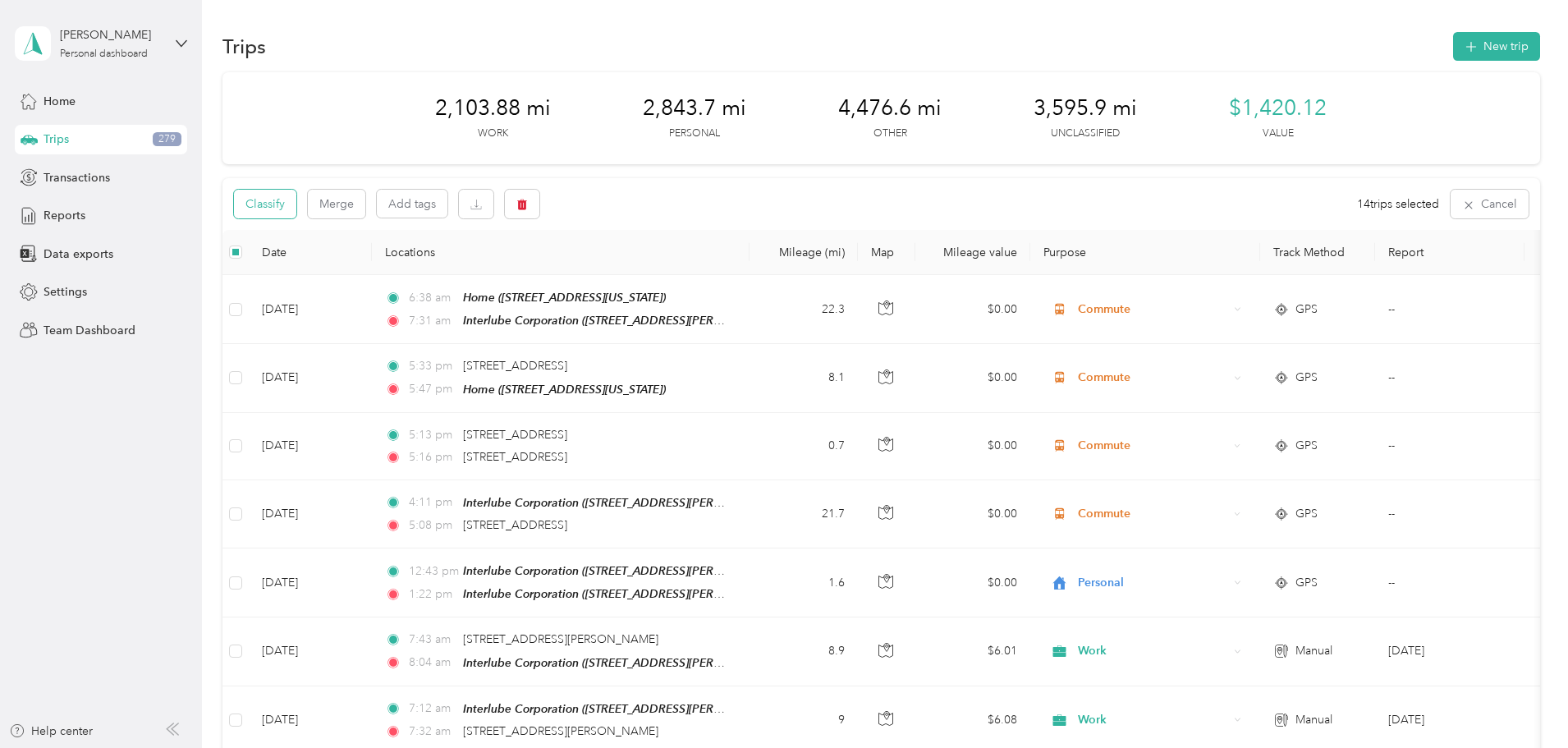
click at [297, 197] on button "Classify" at bounding box center [265, 204] width 62 height 29
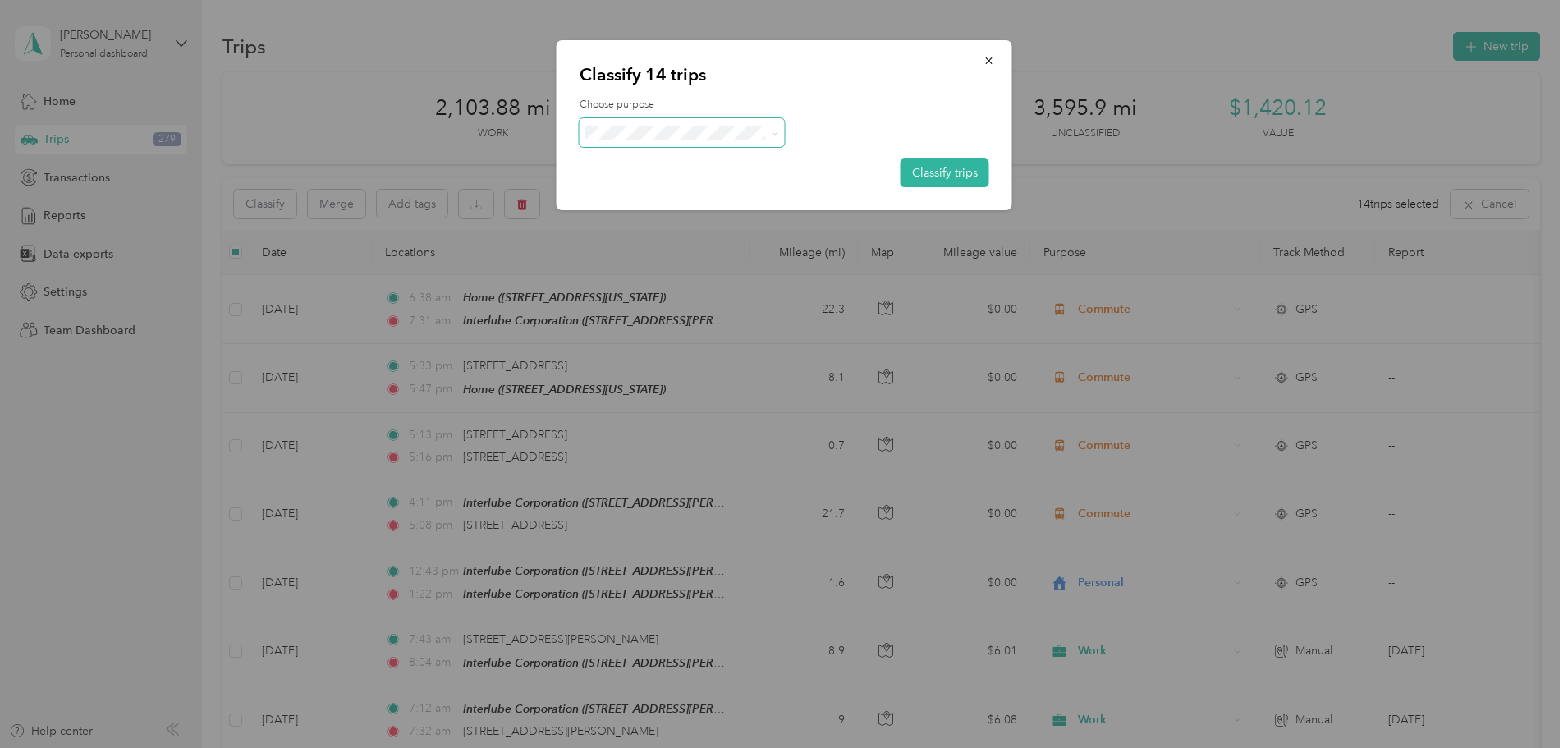
click at [775, 128] on span at bounding box center [775, 132] width 8 height 14
click at [774, 134] on icon at bounding box center [775, 133] width 8 height 8
click at [663, 336] on span "Commute" at bounding box center [696, 335] width 153 height 17
click at [944, 177] on button "Classify trips" at bounding box center [945, 173] width 88 height 29
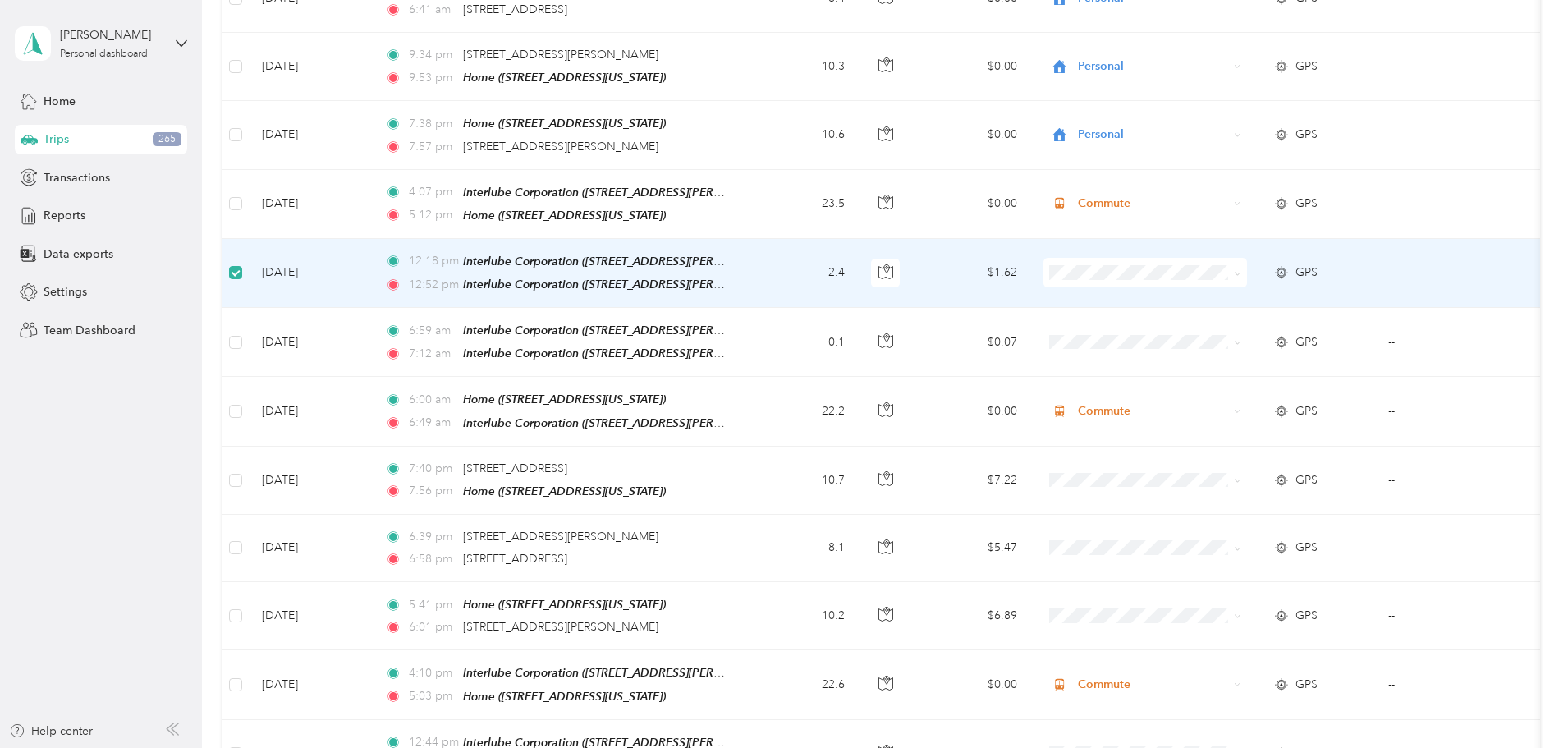
scroll to position [10092, 0]
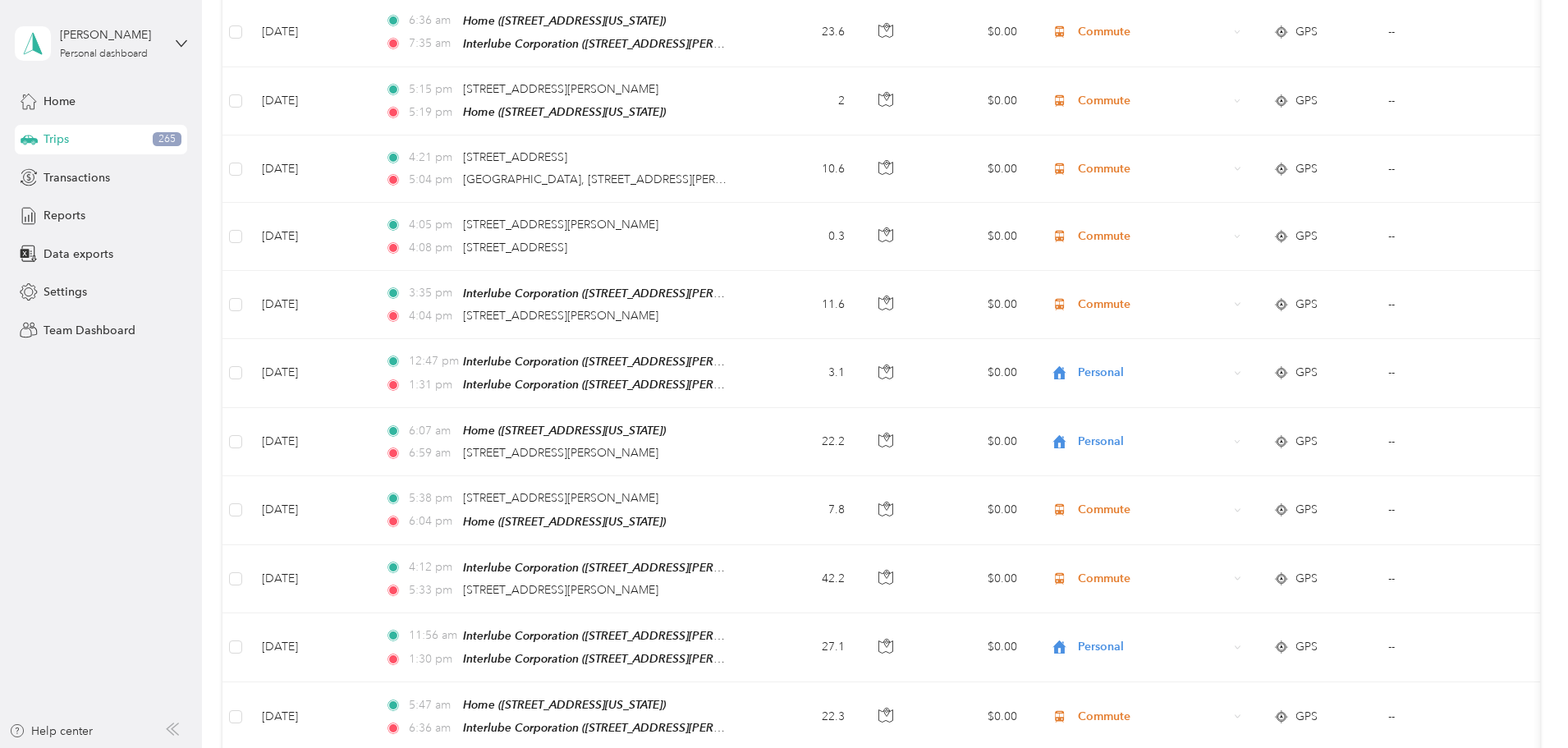
scroll to position [0, 0]
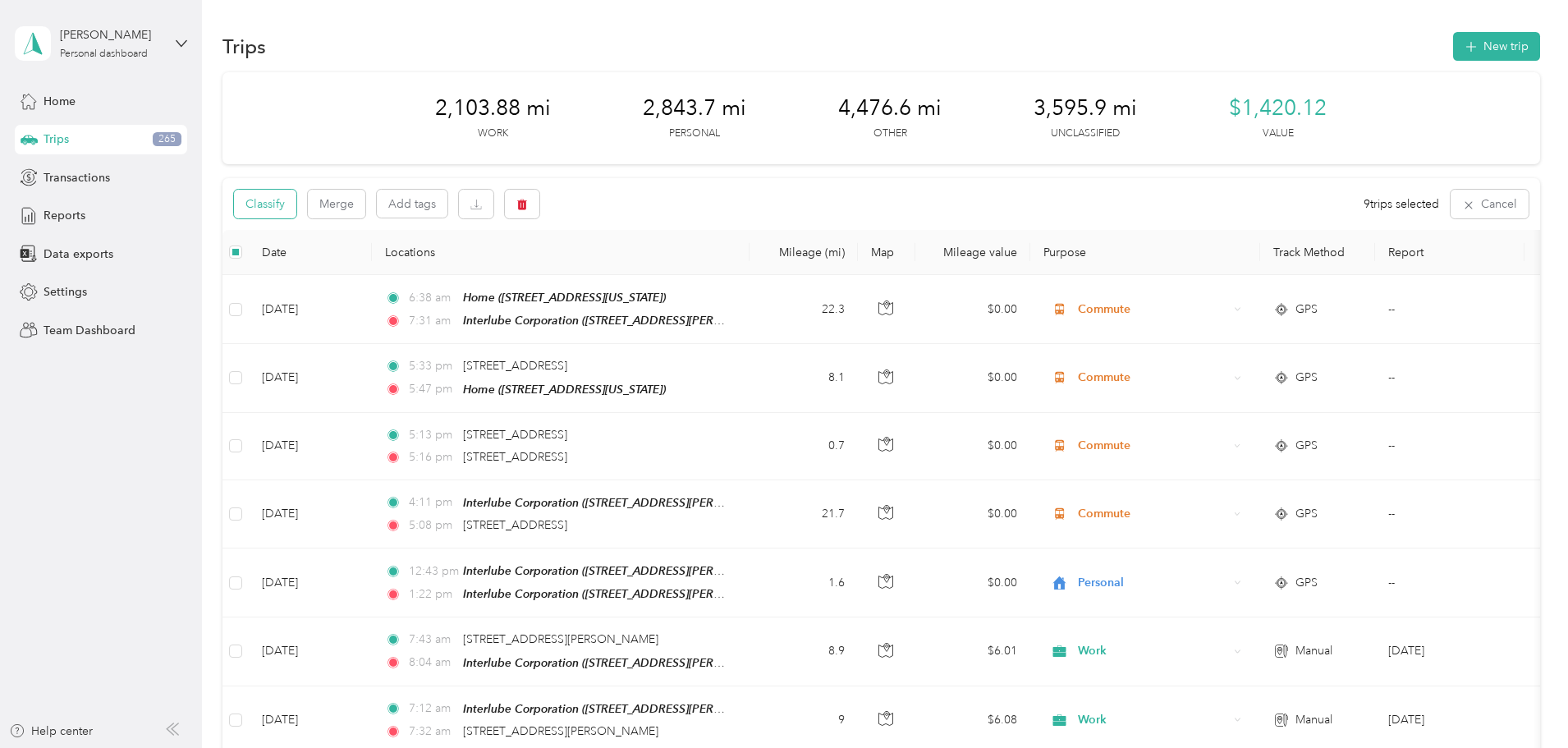
click at [297, 199] on button "Classify" at bounding box center [265, 204] width 62 height 29
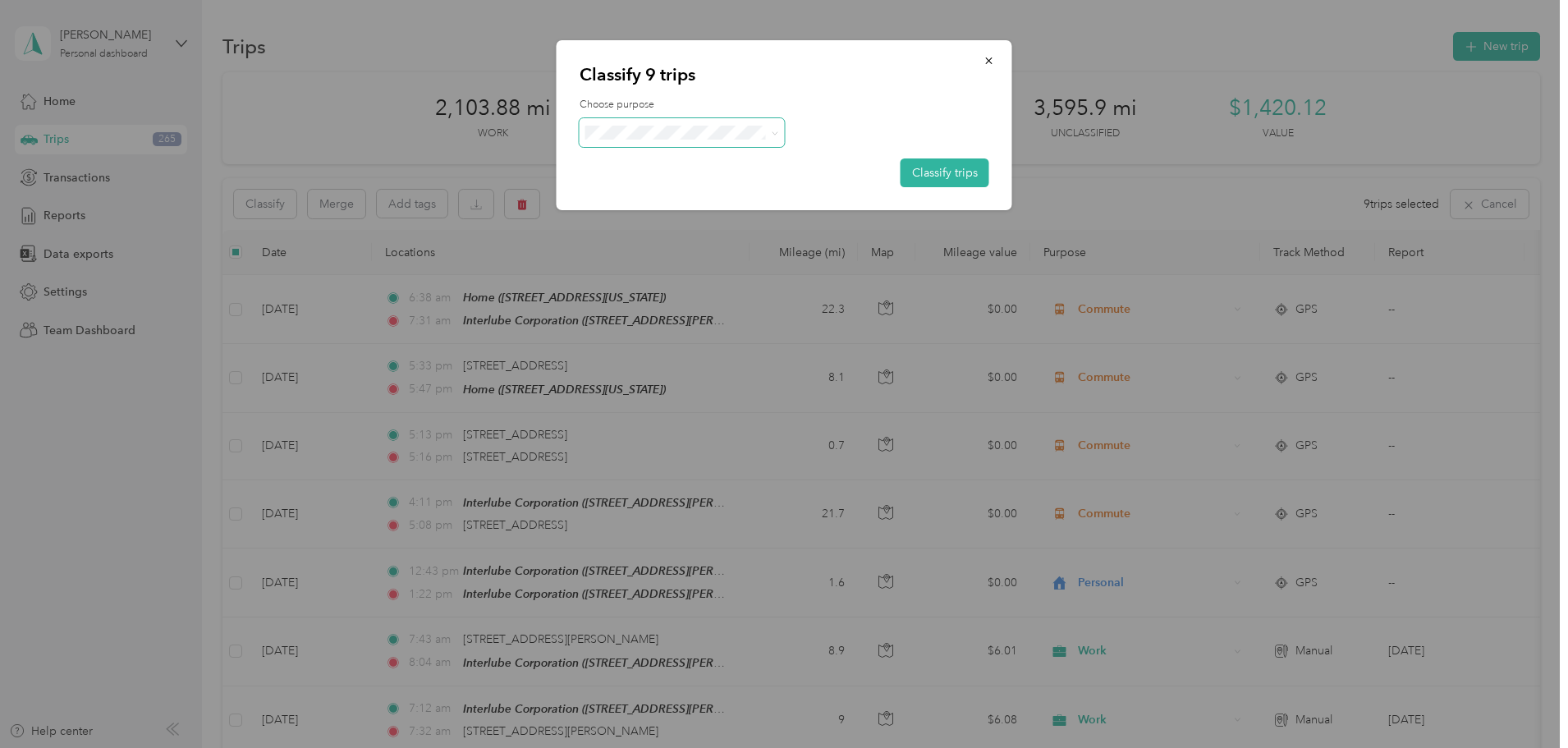
click at [774, 132] on icon at bounding box center [775, 133] width 8 height 8
click at [709, 186] on span "Personal" at bounding box center [696, 191] width 153 height 17
click at [934, 175] on button "Classify trips" at bounding box center [945, 173] width 88 height 29
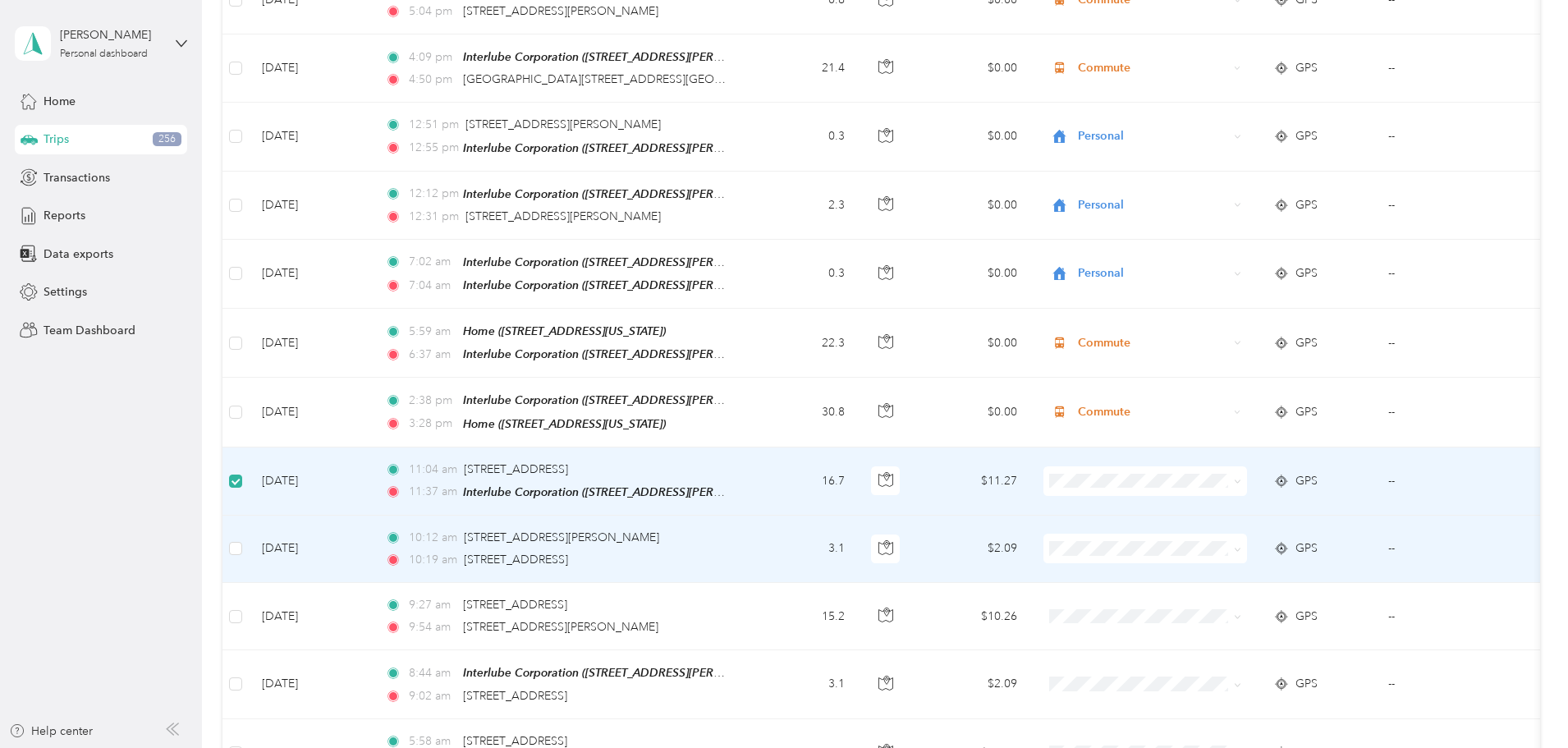
scroll to position [11186, 0]
click at [249, 517] on td at bounding box center [236, 551] width 26 height 68
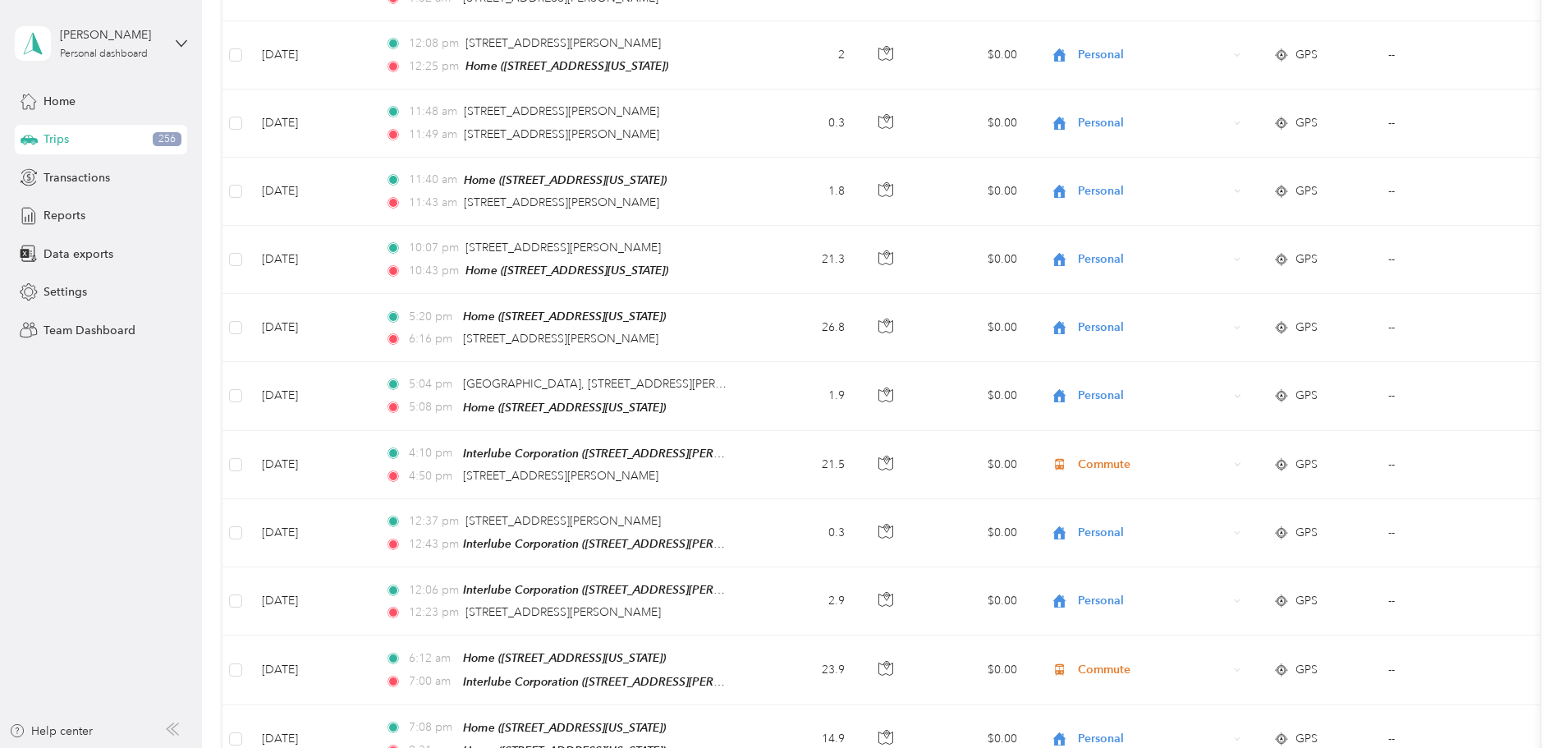
scroll to position [0, 0]
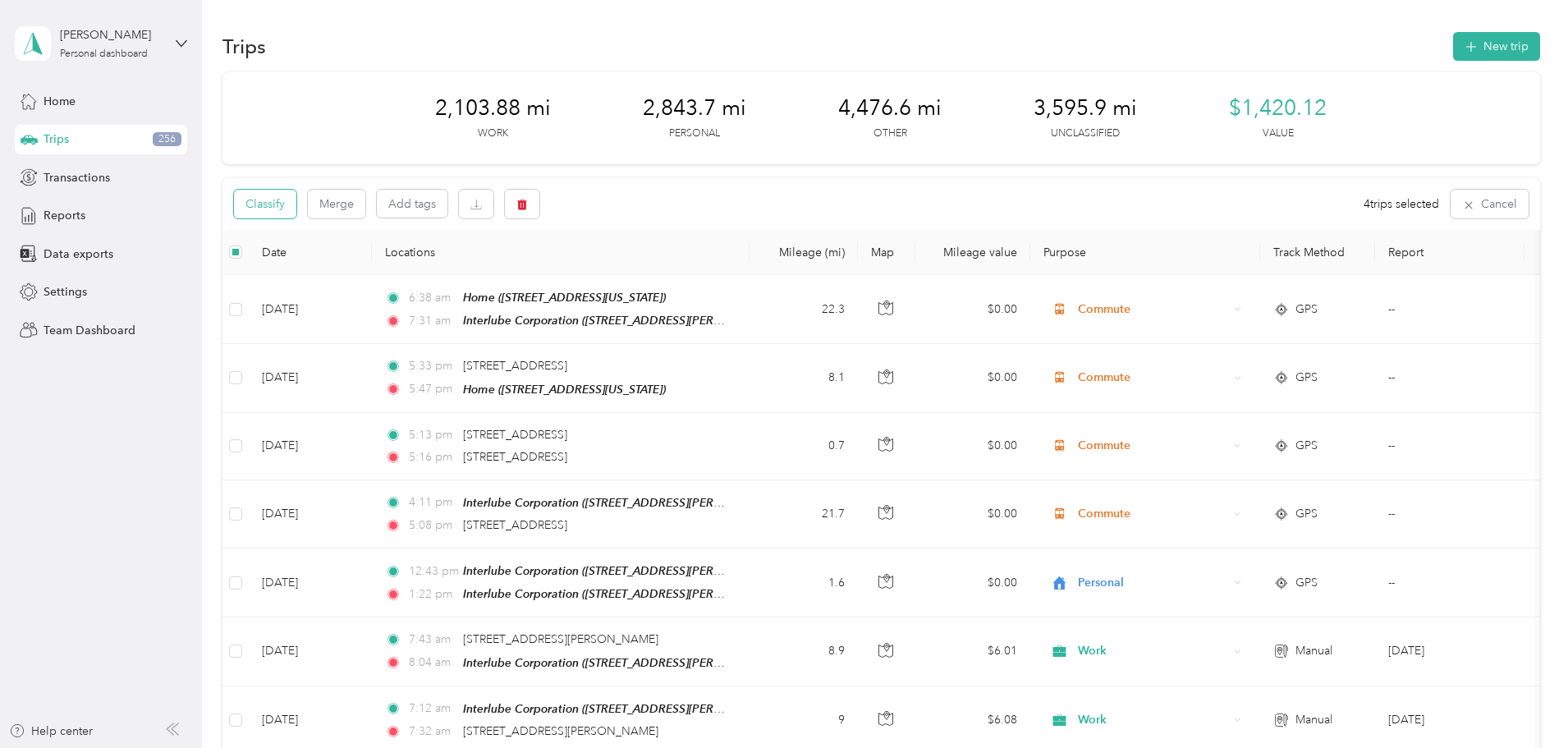
click at [297, 206] on button "Classify" at bounding box center [265, 204] width 62 height 29
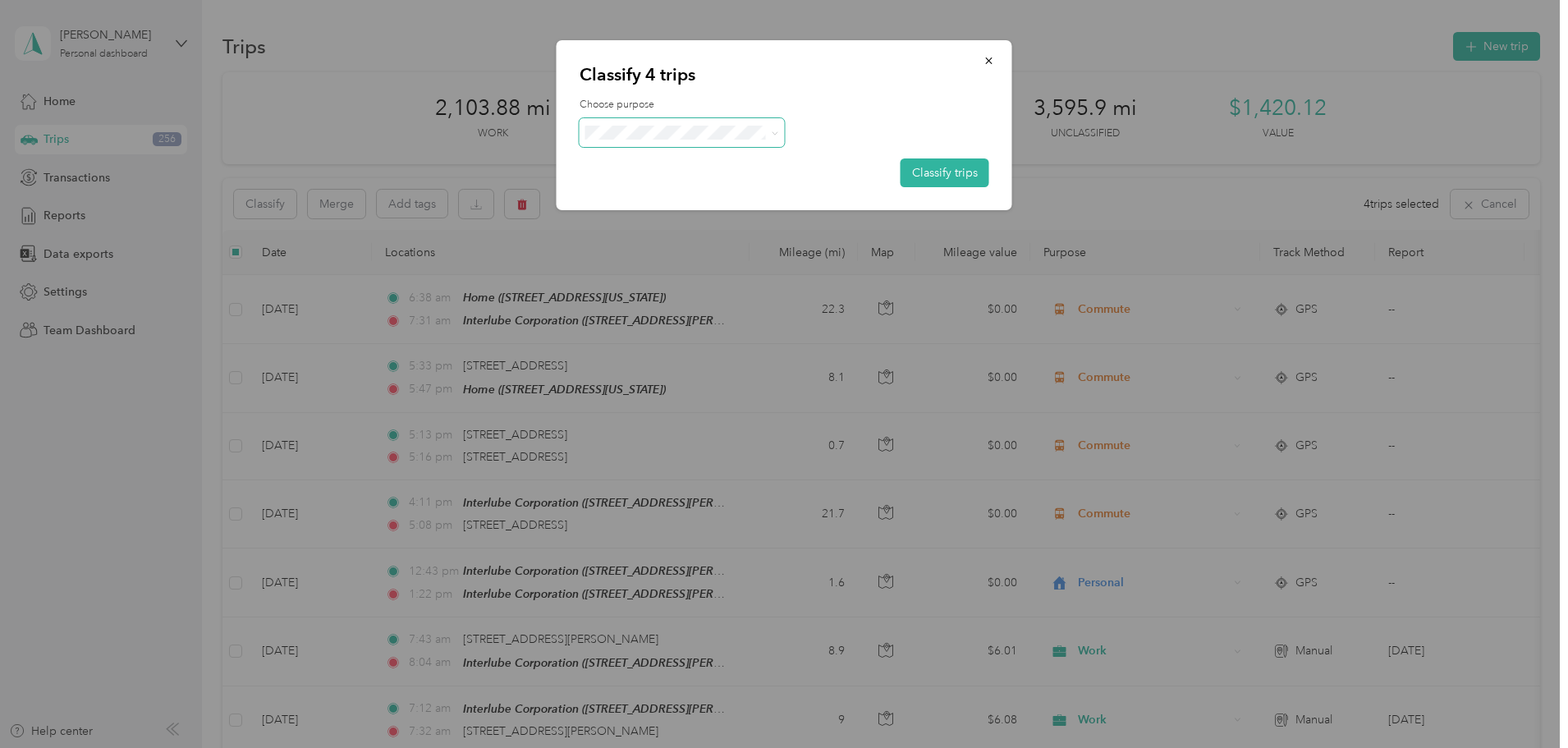
click at [773, 130] on icon at bounding box center [775, 133] width 8 height 8
click at [729, 158] on span "Work" at bounding box center [696, 162] width 153 height 17
click at [938, 161] on button "Classify trips" at bounding box center [945, 173] width 88 height 29
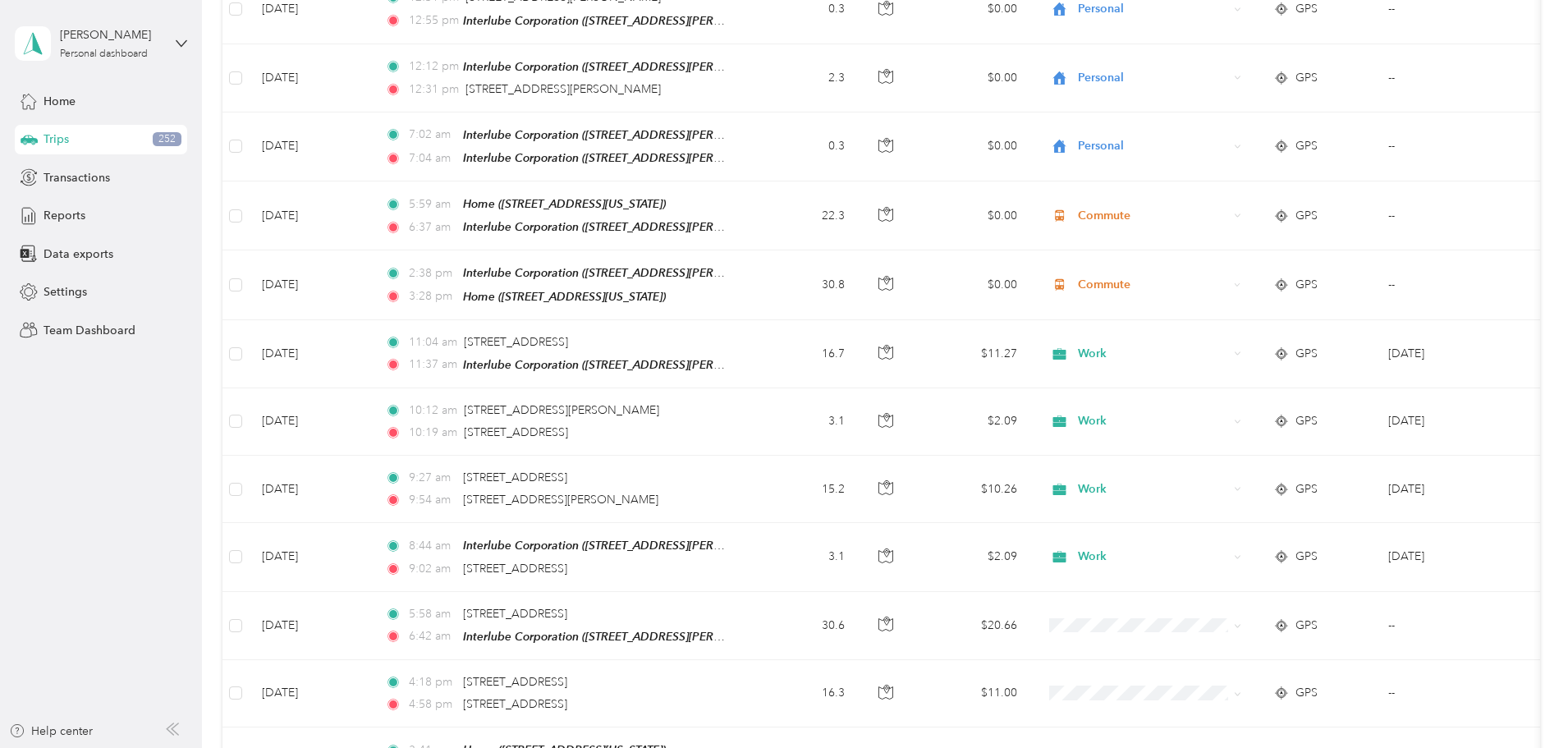
scroll to position [11300, 0]
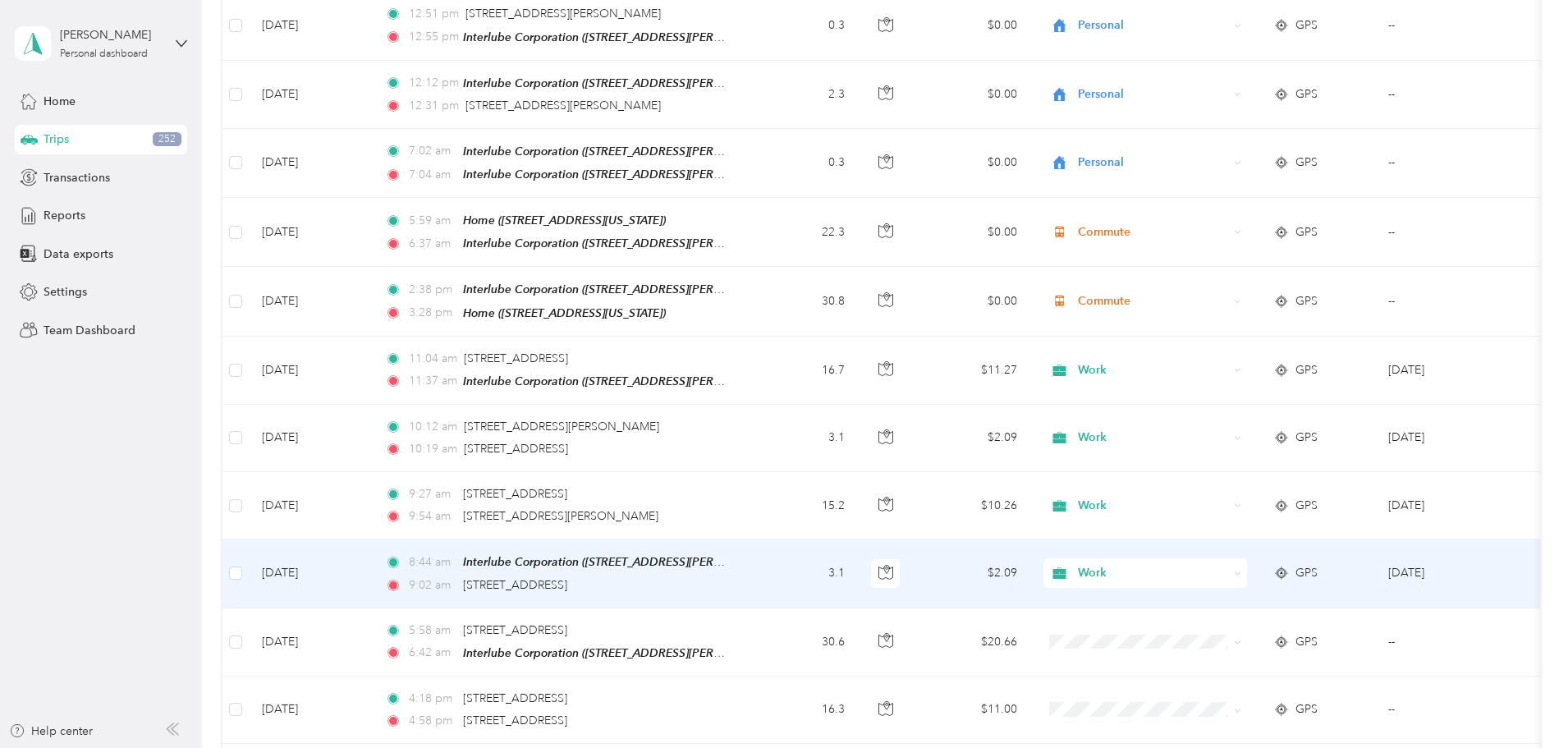
click at [372, 539] on td "[DATE]" at bounding box center [310, 572] width 123 height 69
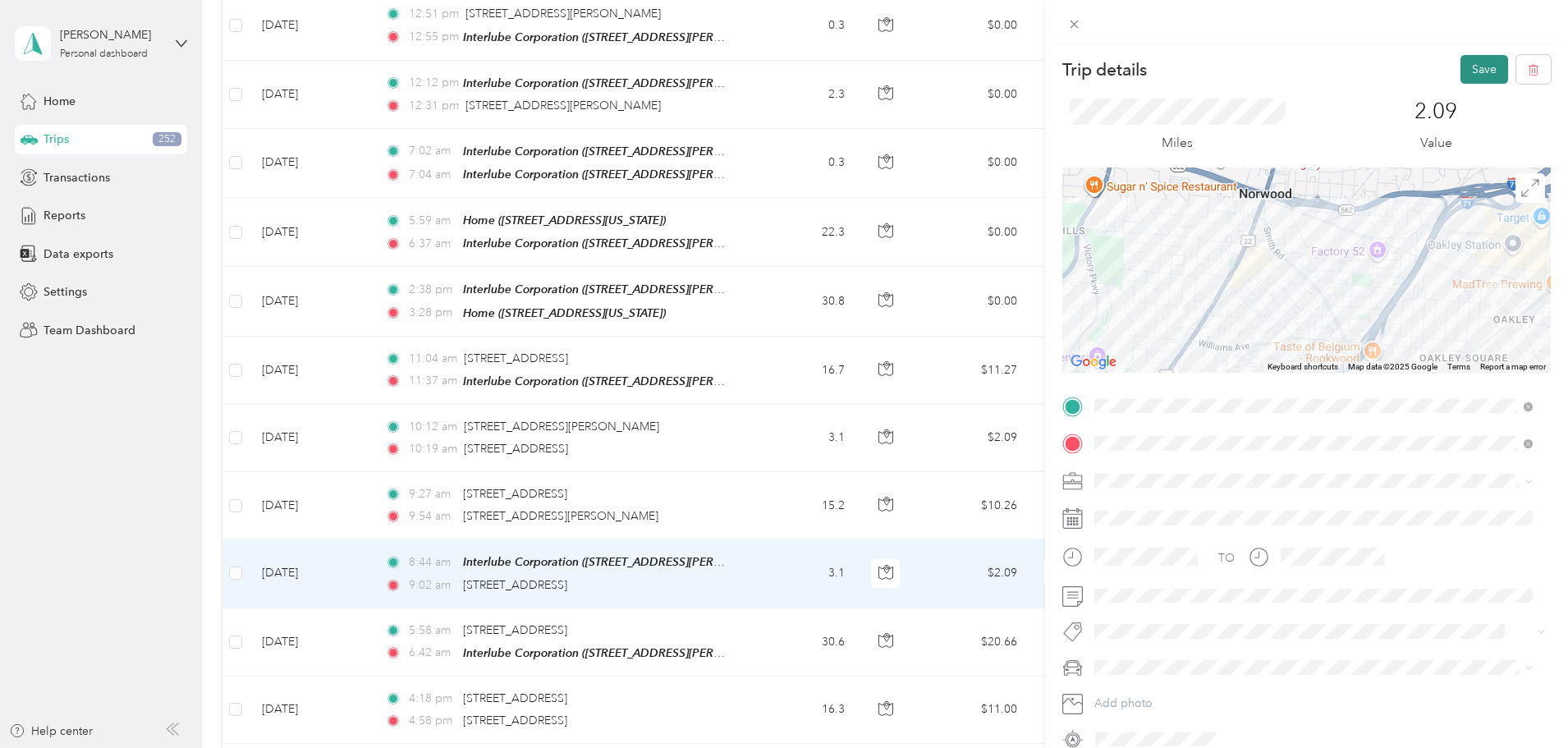
click at [1474, 69] on button "Save" at bounding box center [1484, 69] width 48 height 29
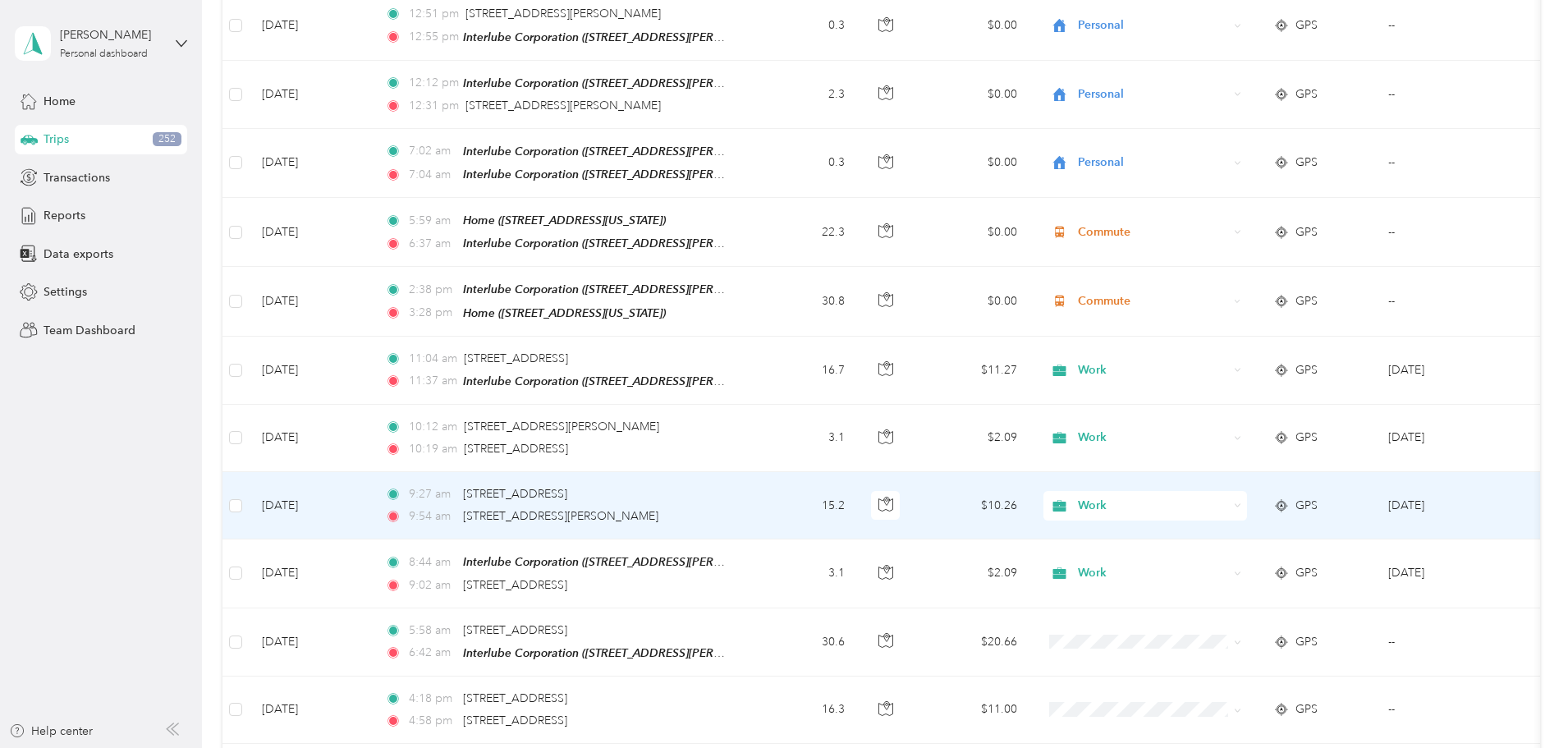
click at [372, 472] on td "[DATE]" at bounding box center [310, 506] width 123 height 68
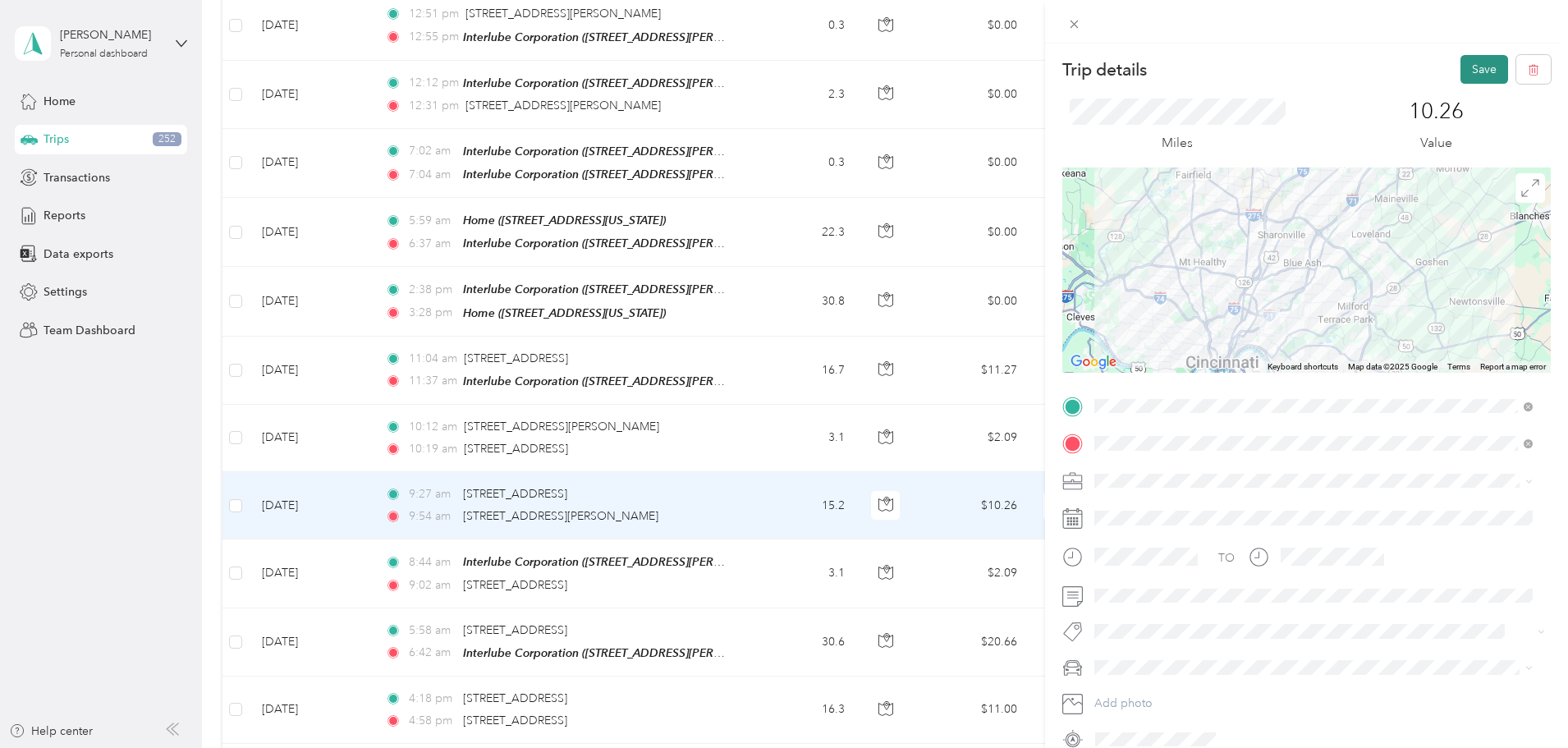
click at [1483, 62] on button "Save" at bounding box center [1484, 69] width 48 height 29
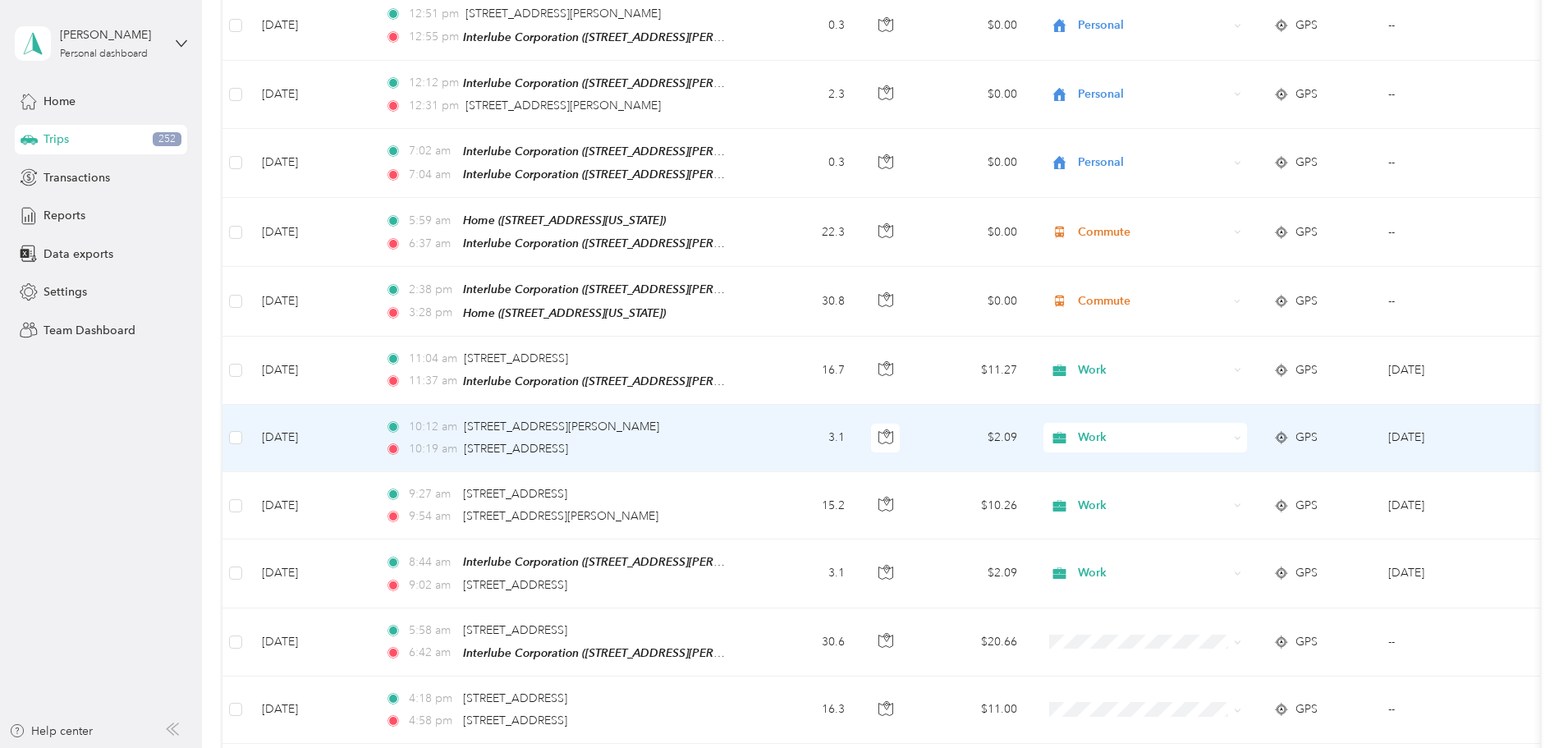
click at [372, 405] on td "[DATE]" at bounding box center [310, 438] width 123 height 68
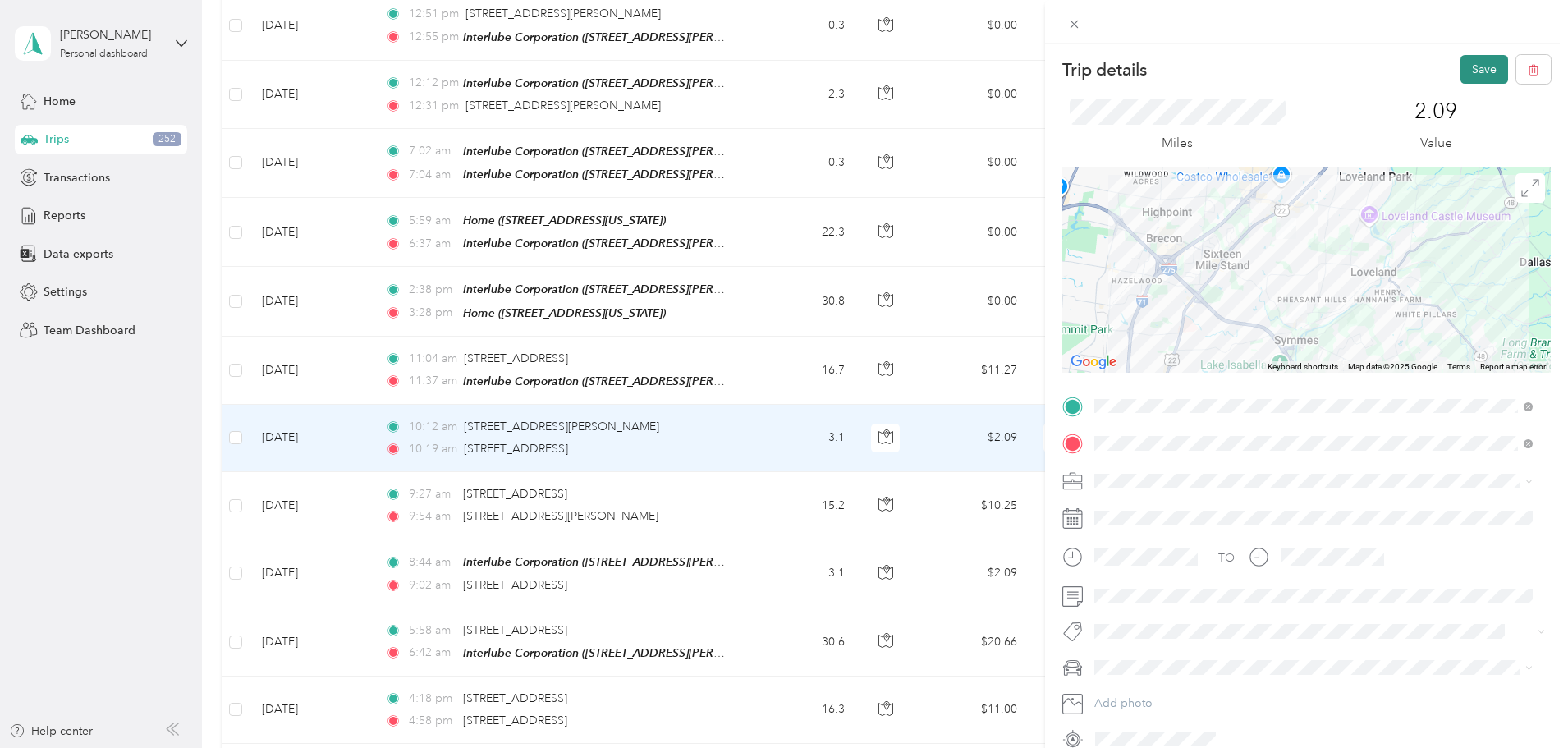
drag, startPoint x: 1479, startPoint y: 65, endPoint x: 1452, endPoint y: 55, distance: 28.8
click at [1478, 65] on button "Save" at bounding box center [1484, 69] width 48 height 29
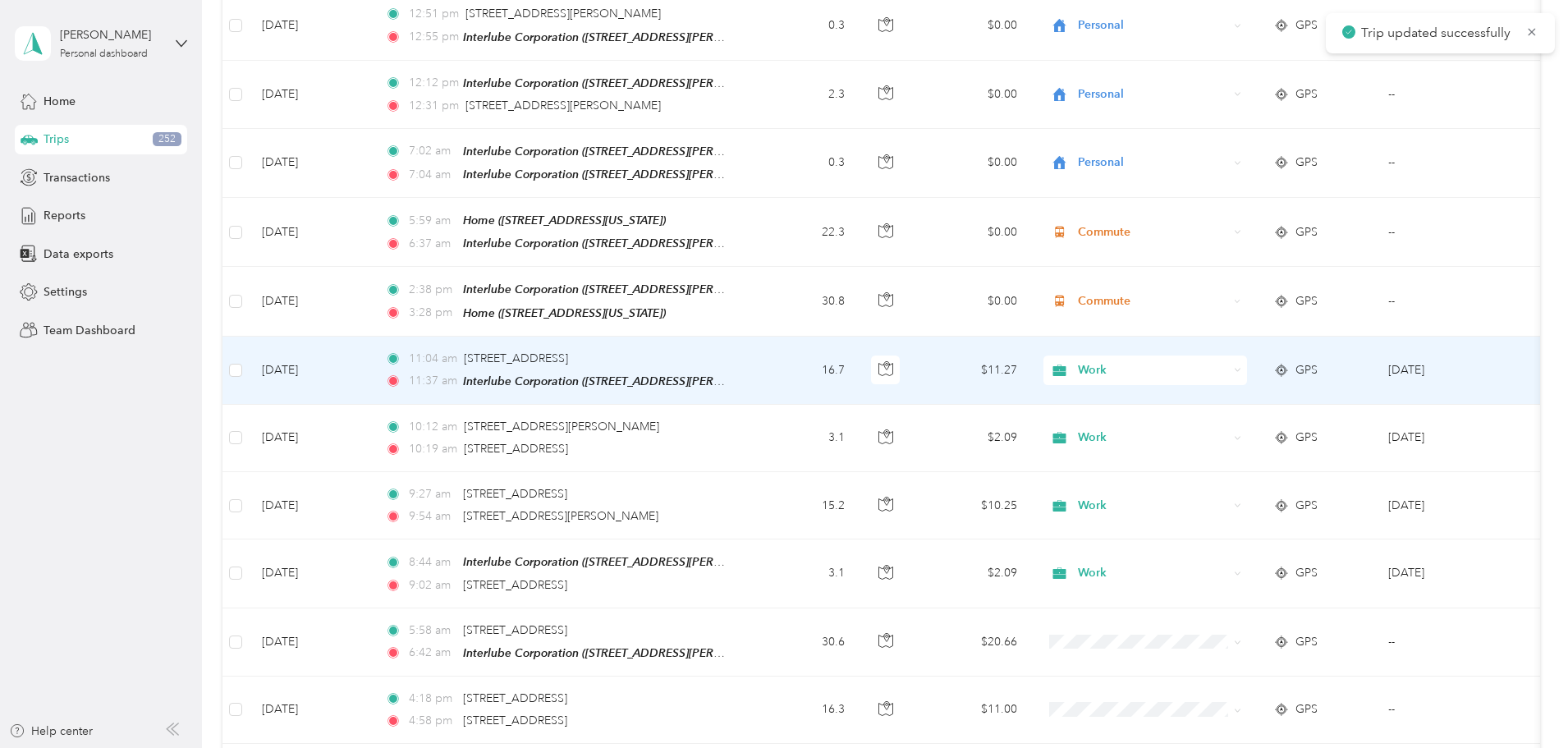
click at [372, 336] on td "[DATE]" at bounding box center [310, 370] width 123 height 69
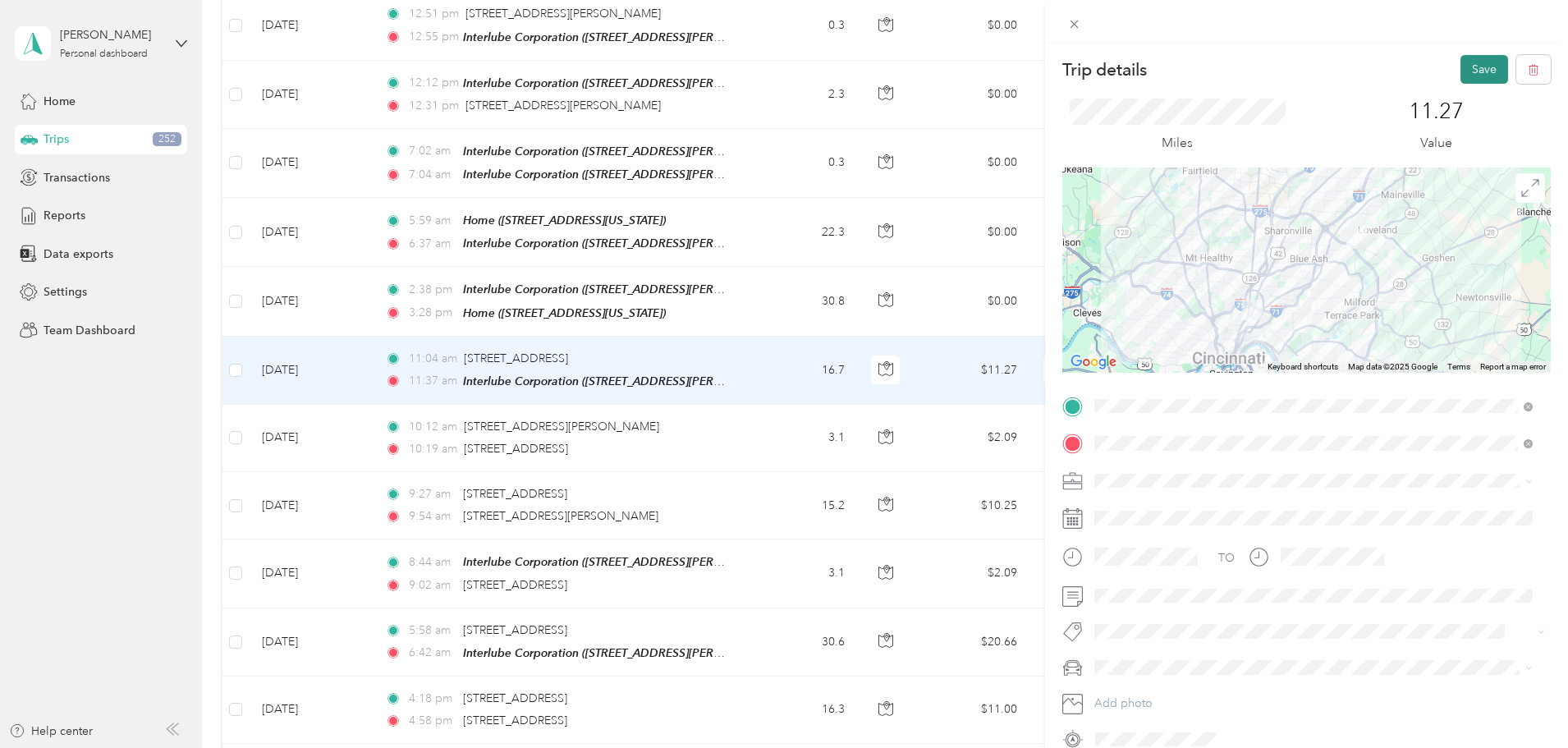
click at [1469, 68] on button "Save" at bounding box center [1484, 69] width 48 height 29
